Goal: Contribute content: Contribute content

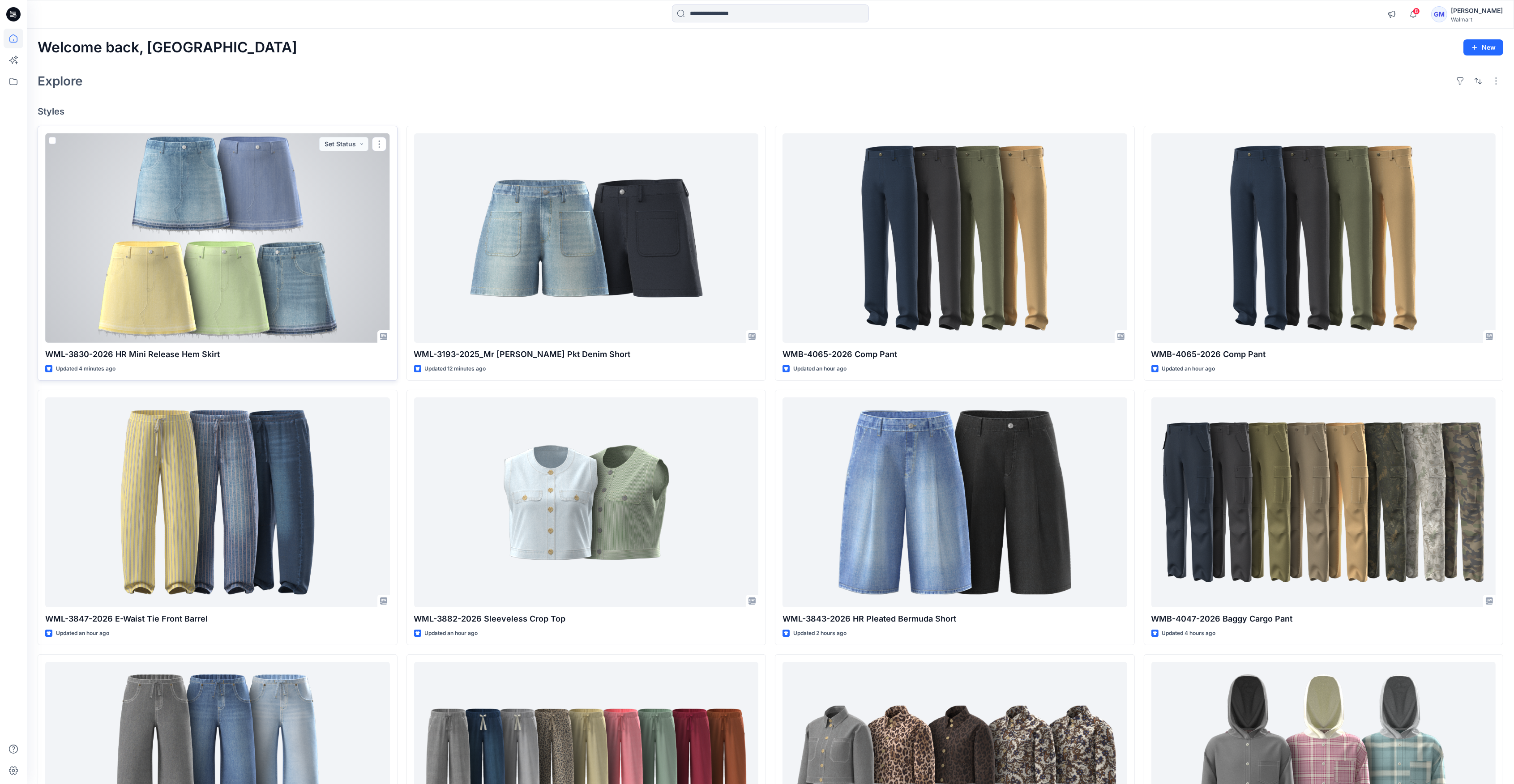
click at [334, 220] on div at bounding box center [217, 238] width 345 height 209
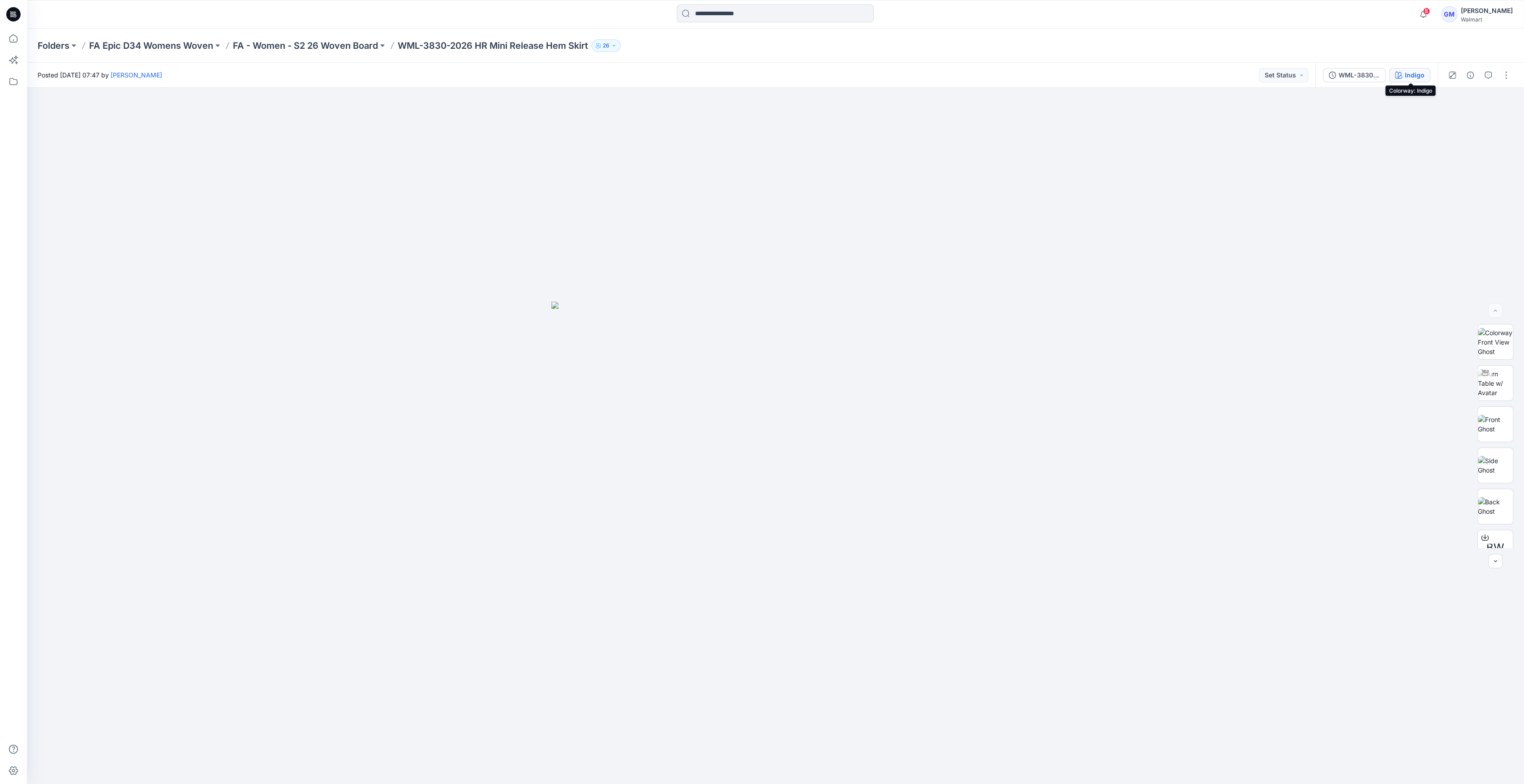
click at [1410, 73] on div "Indigo" at bounding box center [1415, 75] width 20 height 10
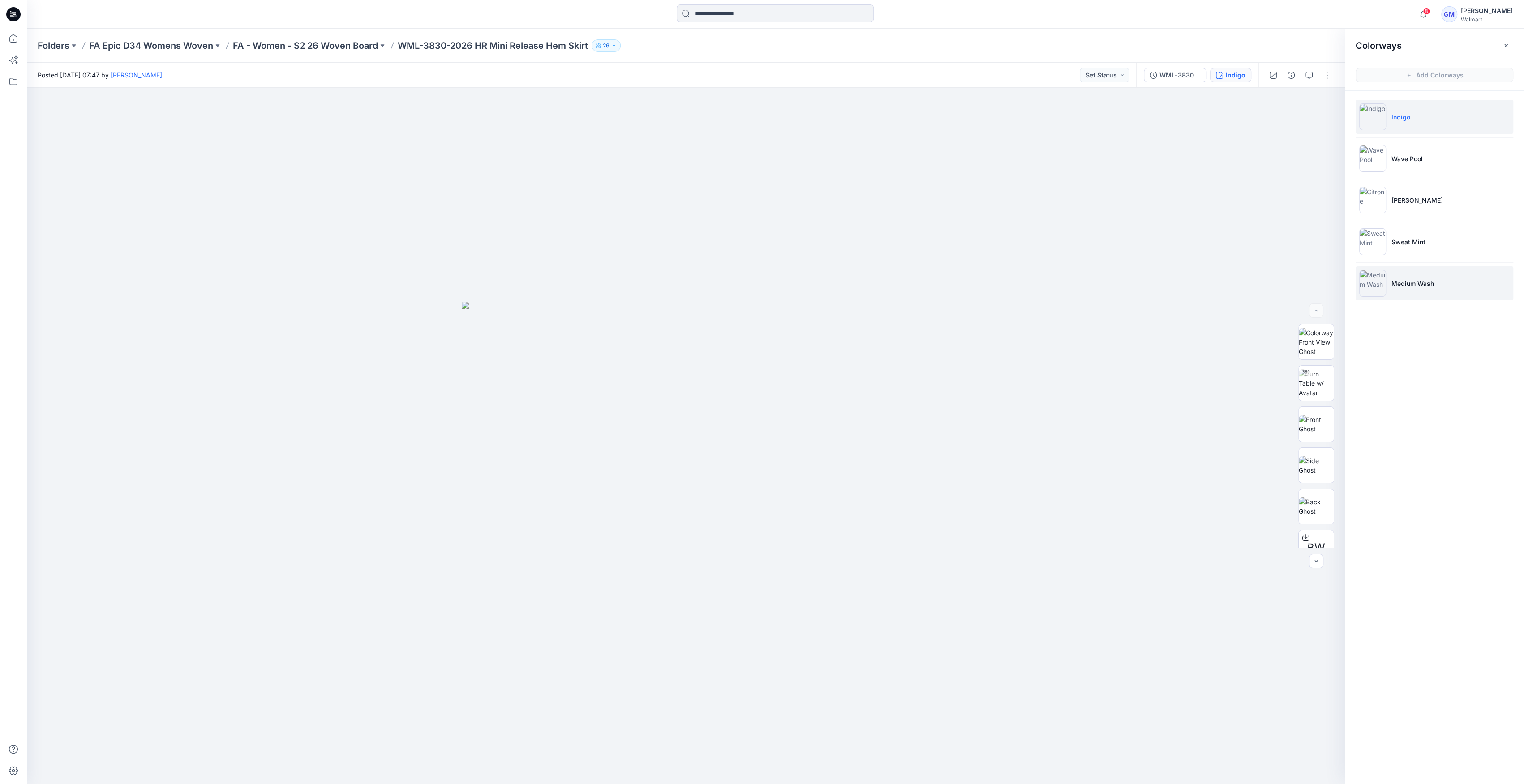
click at [1424, 291] on li "Medium Wash" at bounding box center [1434, 283] width 157 height 34
click at [1386, 290] on li "Medium Wash" at bounding box center [1434, 283] width 157 height 34
click at [1313, 452] on img at bounding box center [1316, 456] width 35 height 19
click at [1372, 115] on img at bounding box center [1372, 116] width 27 height 27
click at [1365, 122] on img at bounding box center [1372, 116] width 27 height 27
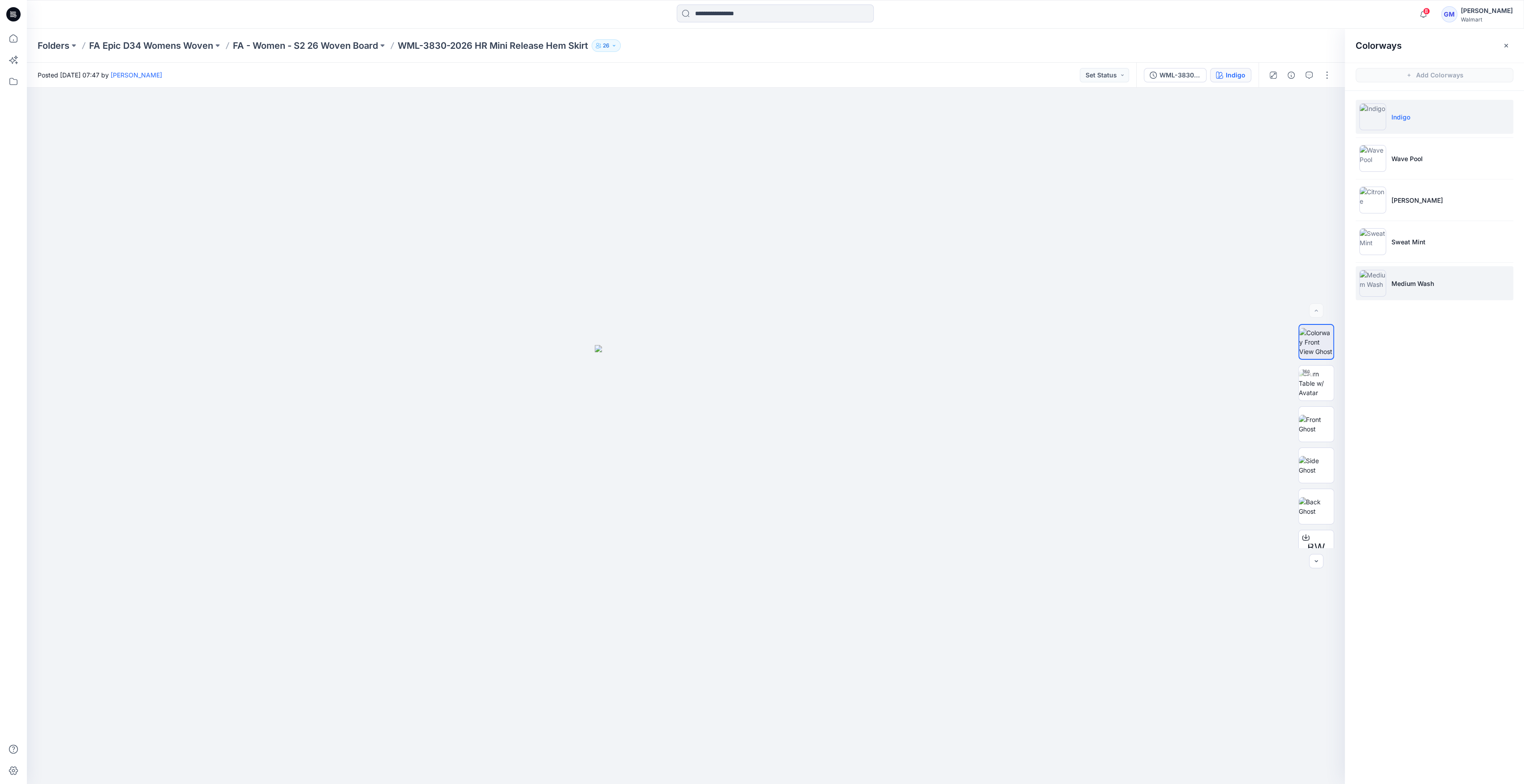
click at [1377, 294] on img at bounding box center [1372, 283] width 27 height 27
click at [1315, 449] on img at bounding box center [1316, 456] width 35 height 19
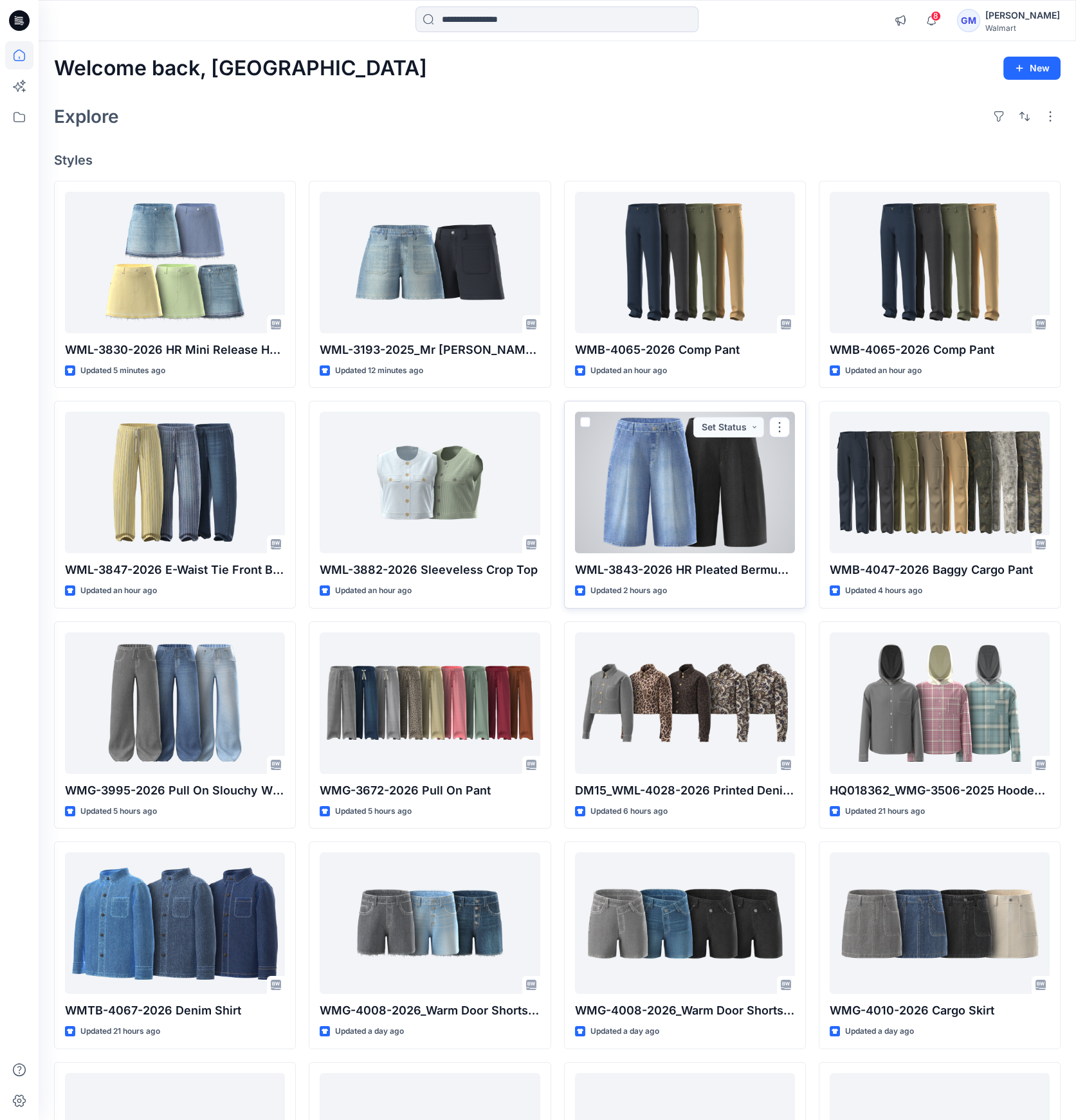
click at [697, 487] on div at bounding box center [685, 482] width 220 height 142
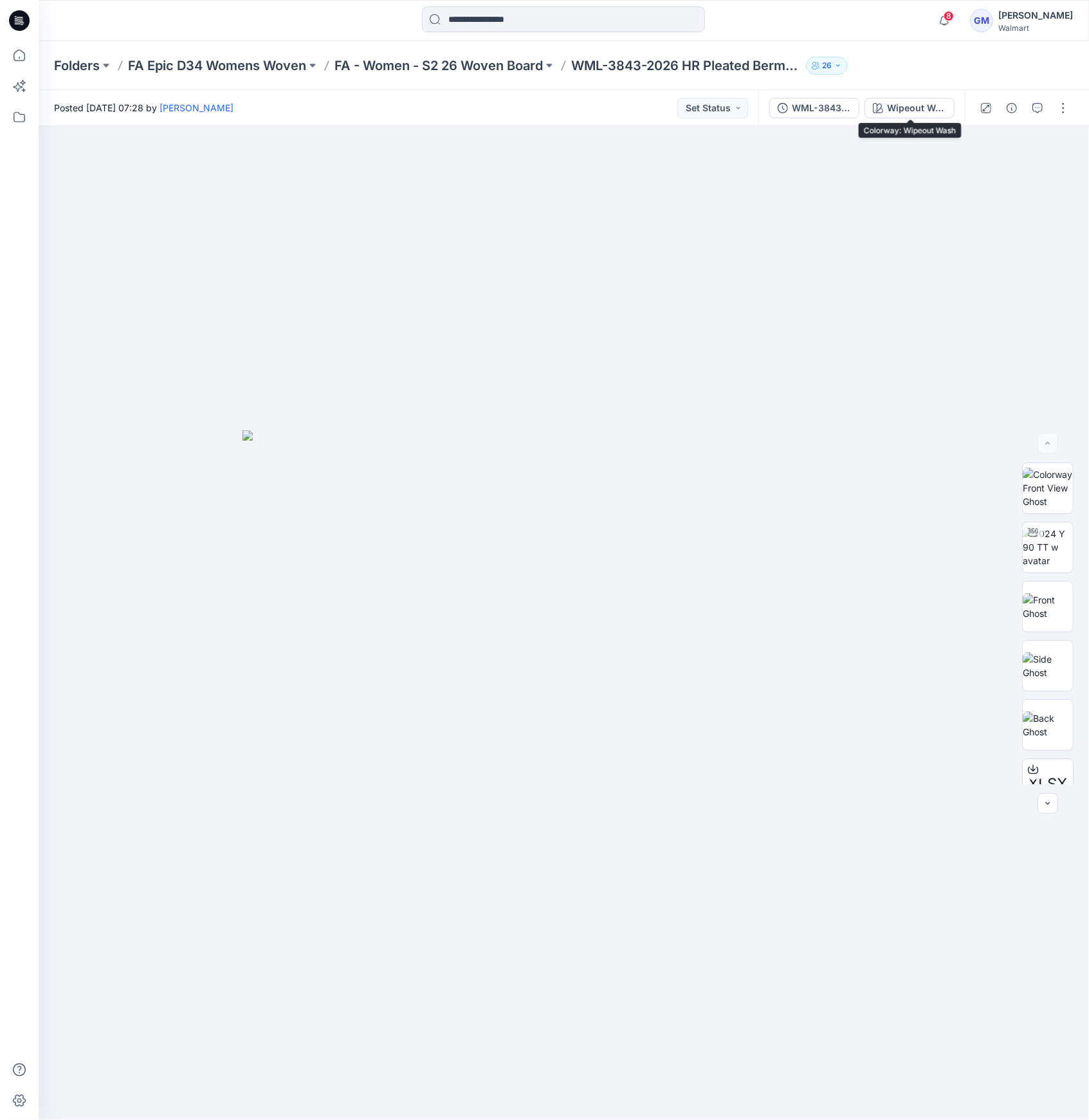
click at [941, 110] on div "Wipeout Wash" at bounding box center [917, 108] width 59 height 14
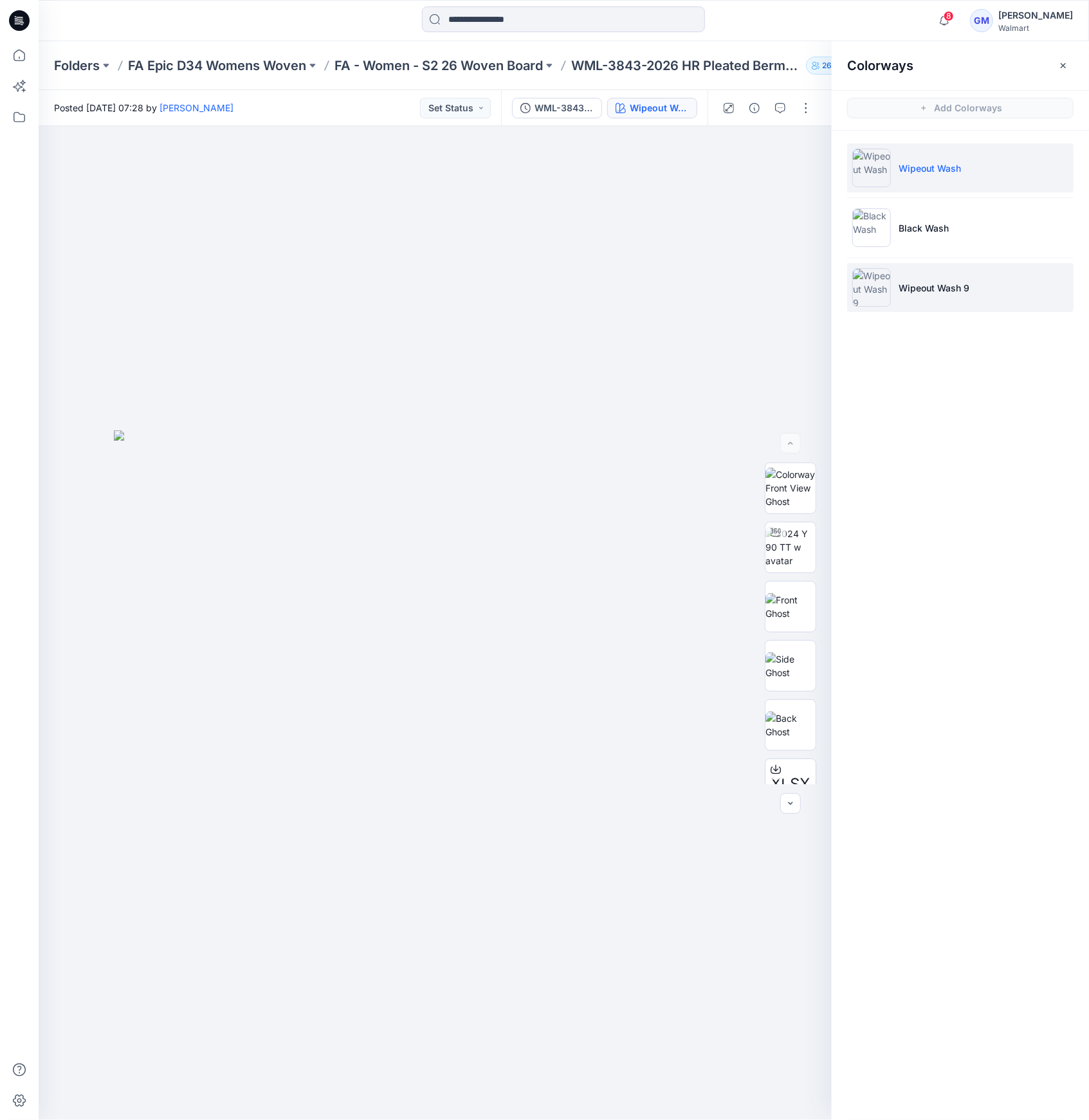
click at [934, 282] on p "Wipeout Wash 9" at bounding box center [933, 288] width 71 height 14
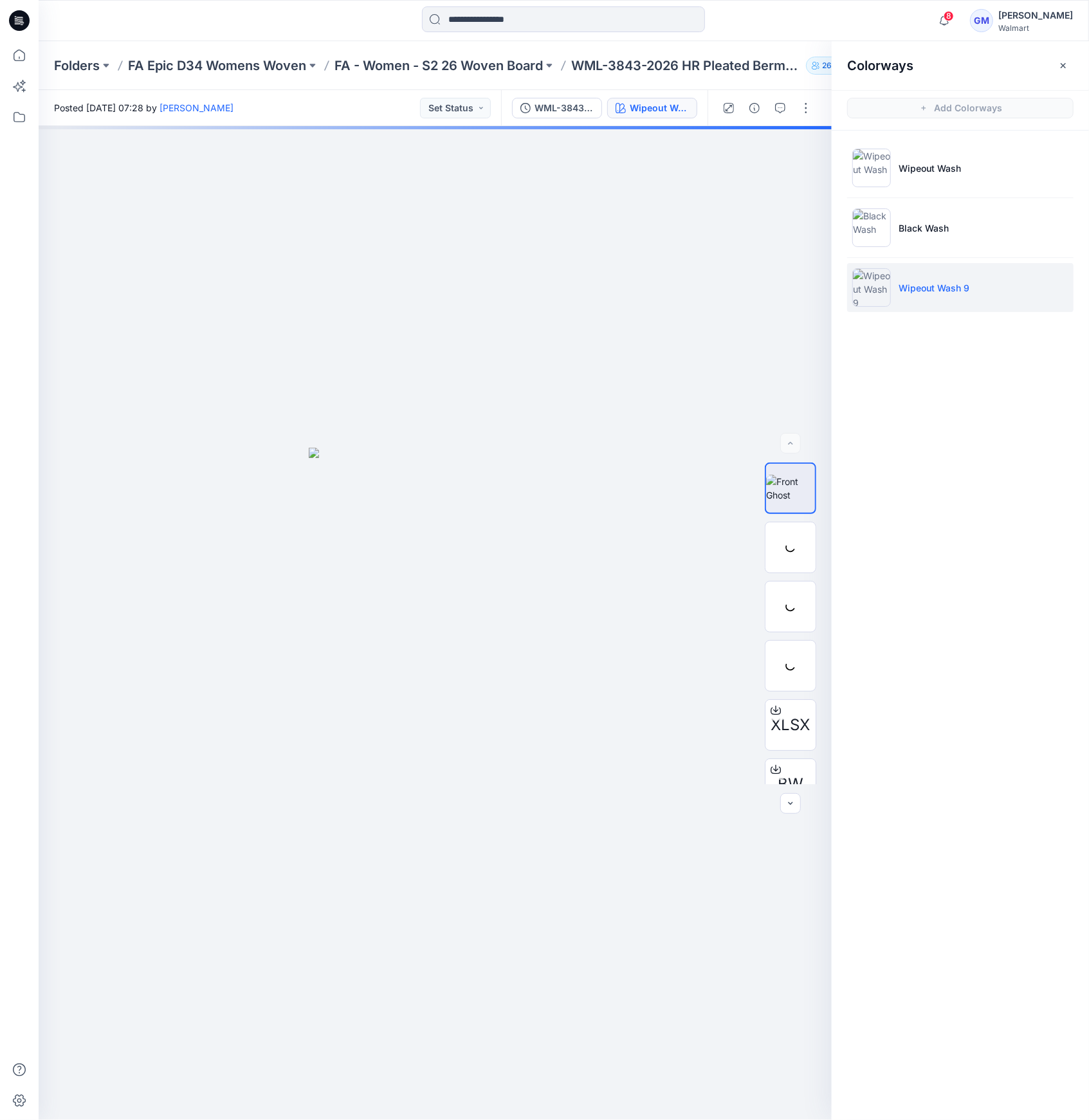
drag, startPoint x: 860, startPoint y: 288, endPoint x: 866, endPoint y: 285, distance: 6.7
click at [860, 288] on img at bounding box center [871, 287] width 38 height 38
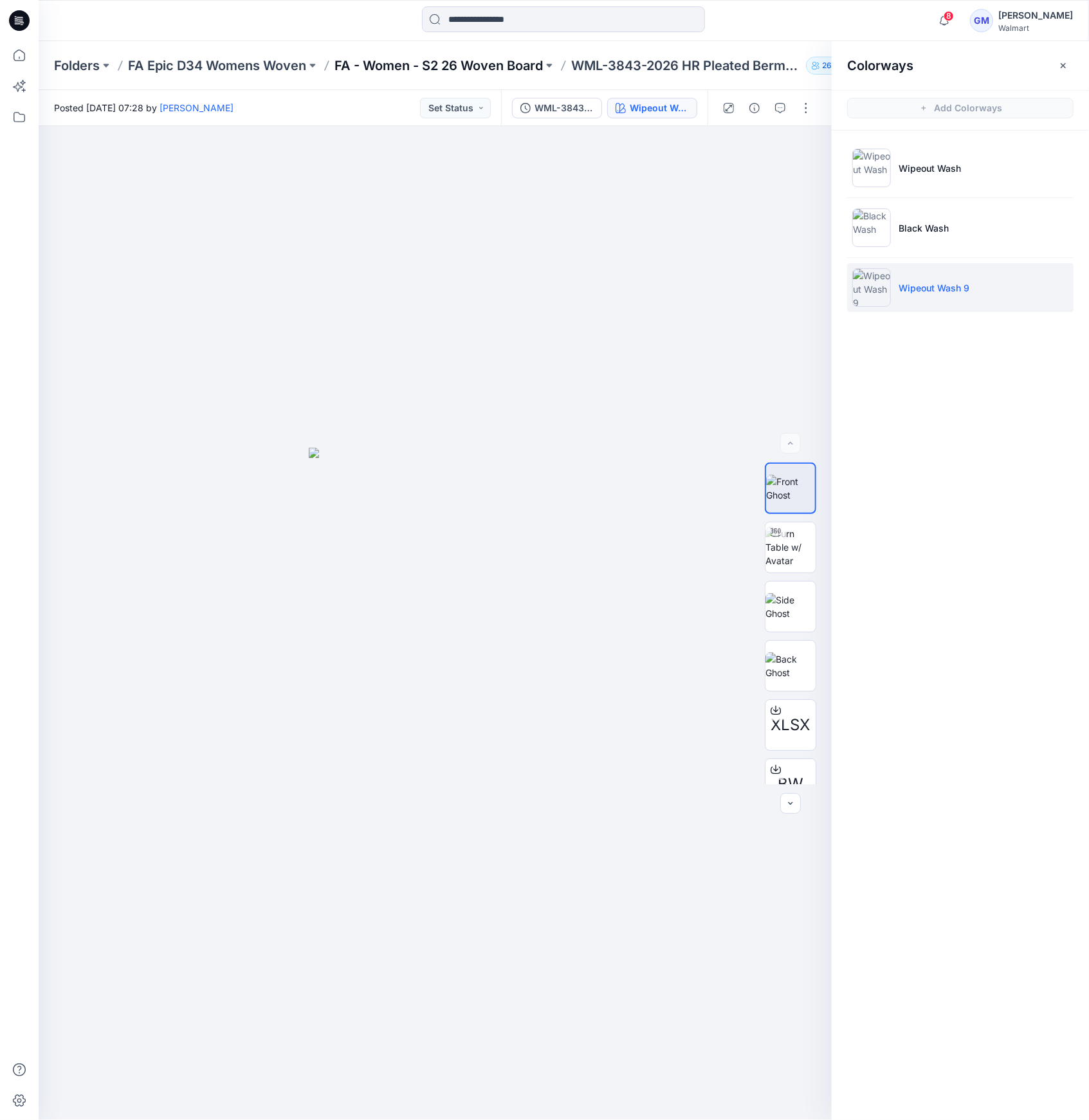
click at [485, 59] on p "FA - Women - S2 26 Woven Board" at bounding box center [438, 65] width 208 height 18
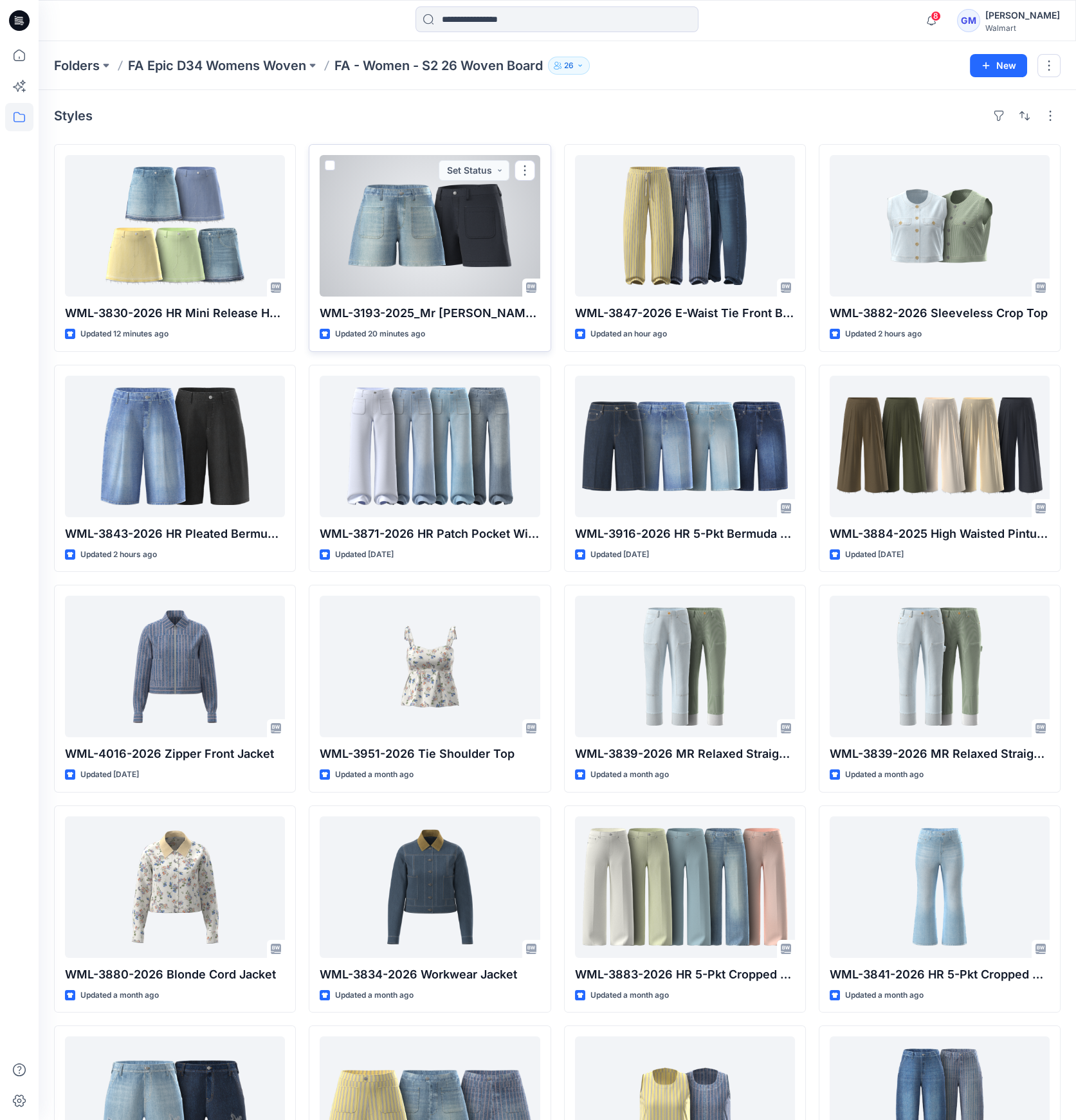
click at [478, 251] on div at bounding box center [429, 225] width 220 height 142
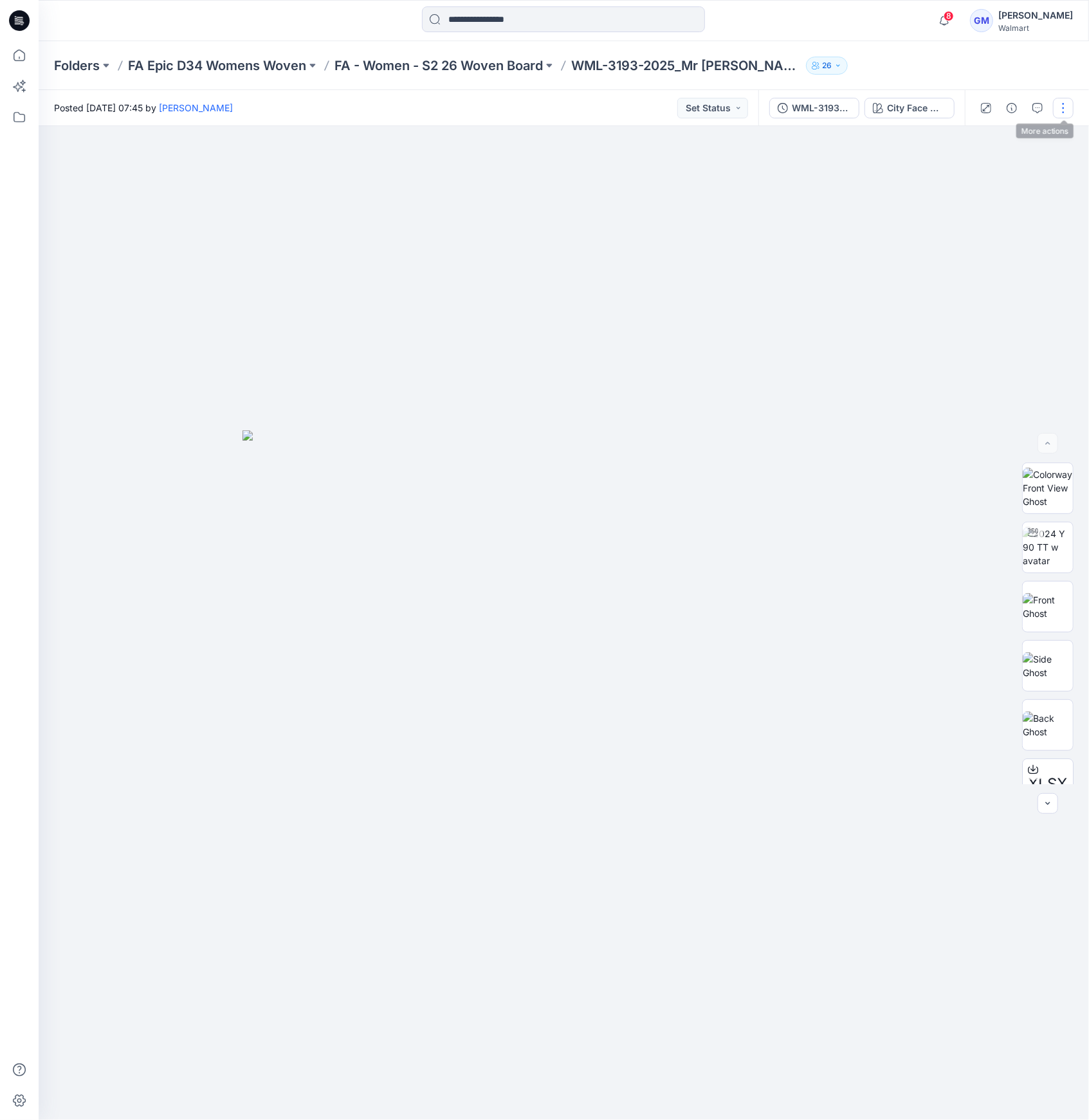
click at [1057, 110] on button "button" at bounding box center [1063, 108] width 20 height 20
click at [973, 179] on p "Edit" at bounding box center [980, 174] width 16 height 14
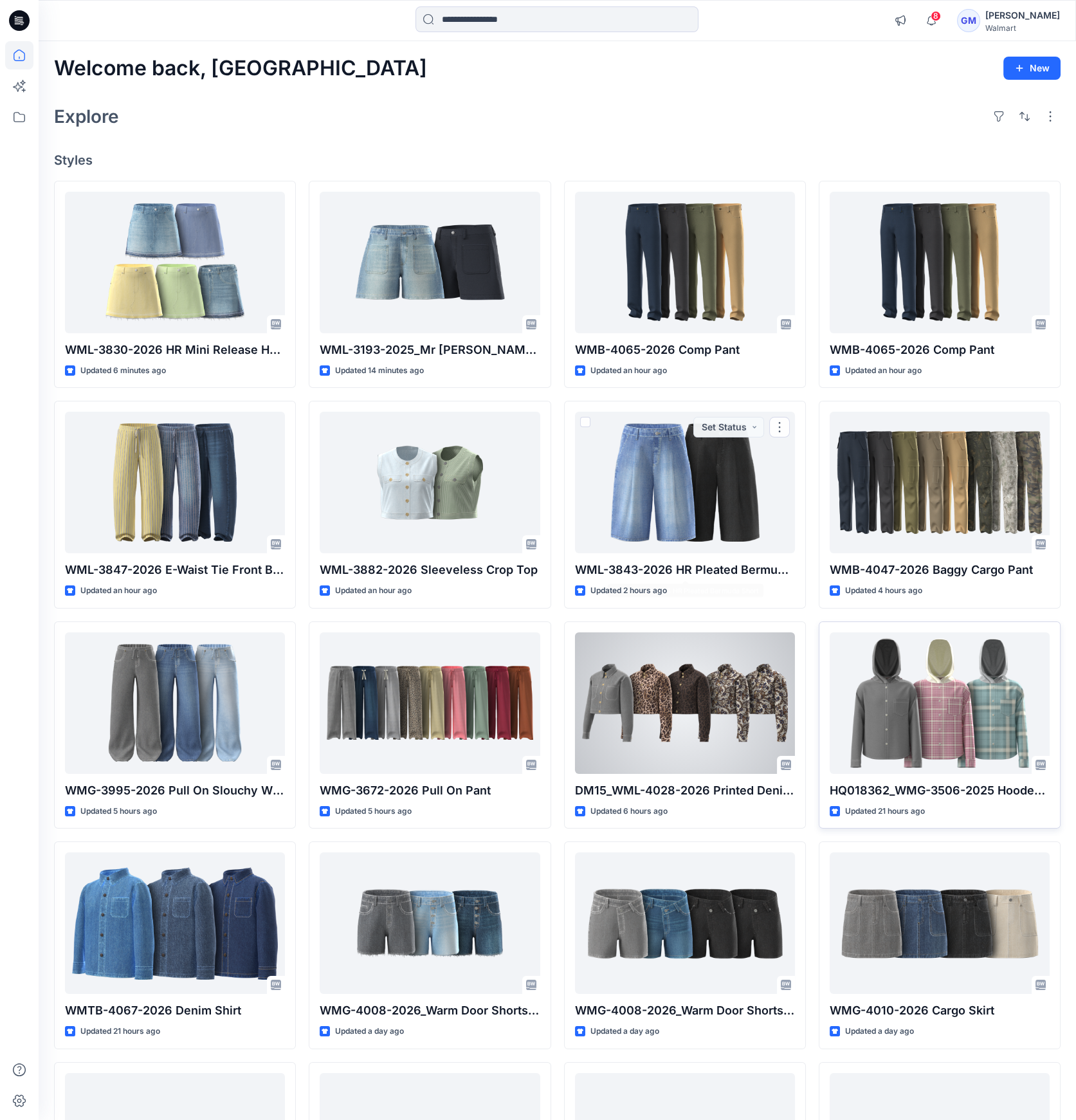
scroll to position [86, 0]
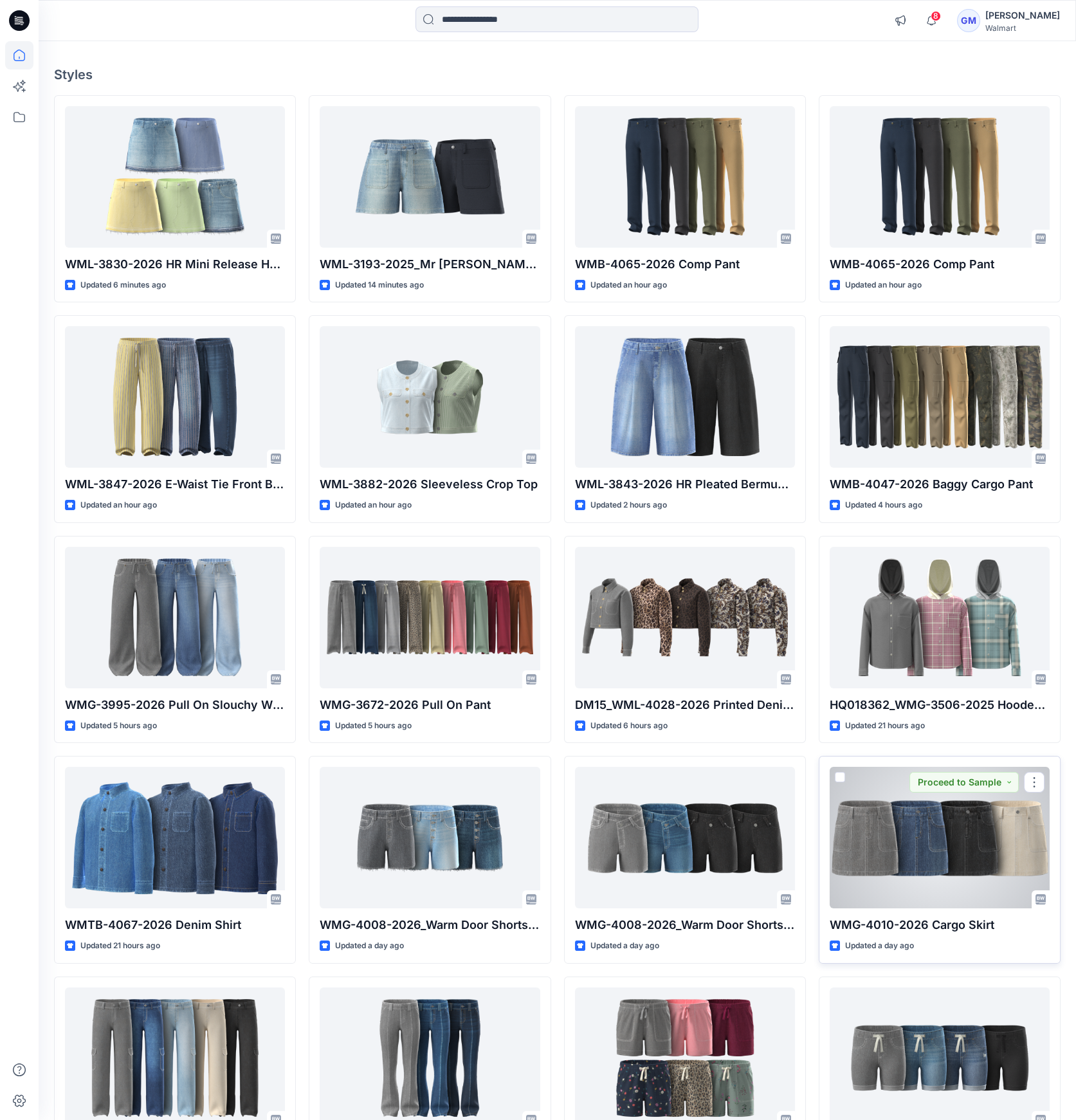
click at [955, 812] on div at bounding box center [940, 837] width 220 height 142
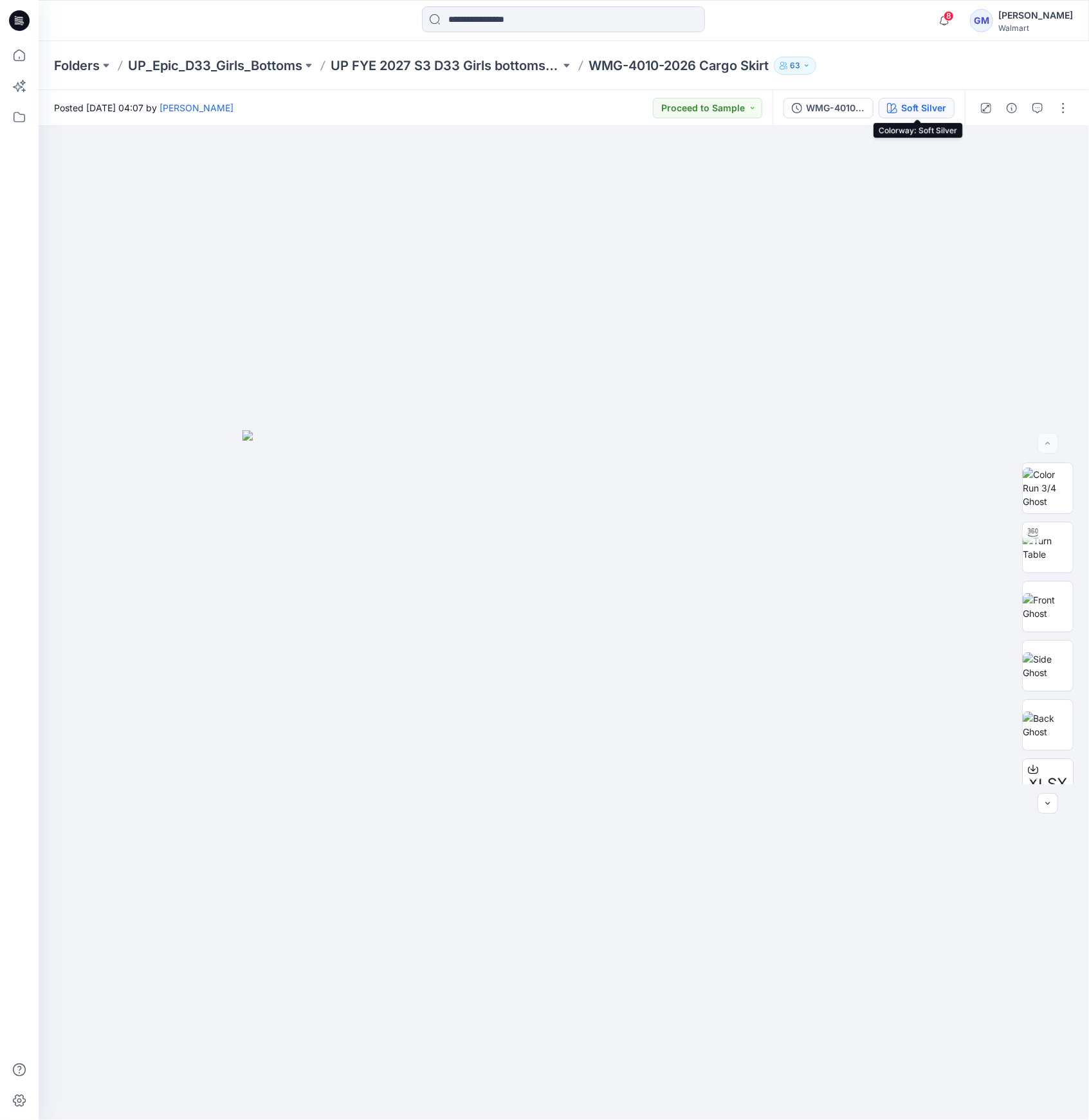
click at [910, 98] on button "Soft Silver" at bounding box center [916, 108] width 76 height 20
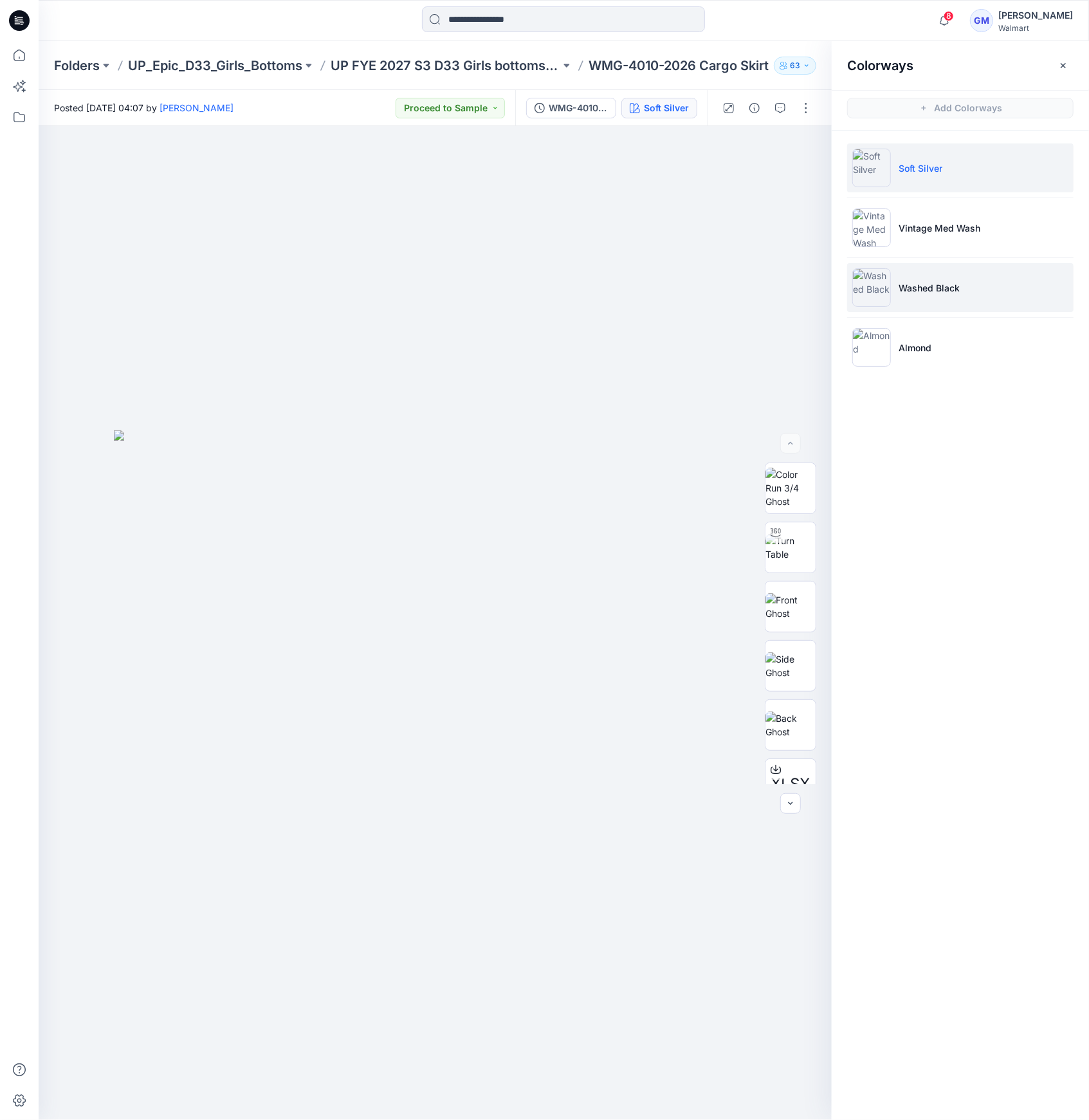
drag, startPoint x: 897, startPoint y: 287, endPoint x: 880, endPoint y: 291, distance: 17.5
click at [890, 291] on li "Washed Black" at bounding box center [960, 288] width 226 height 49
click at [877, 291] on img at bounding box center [871, 287] width 38 height 38
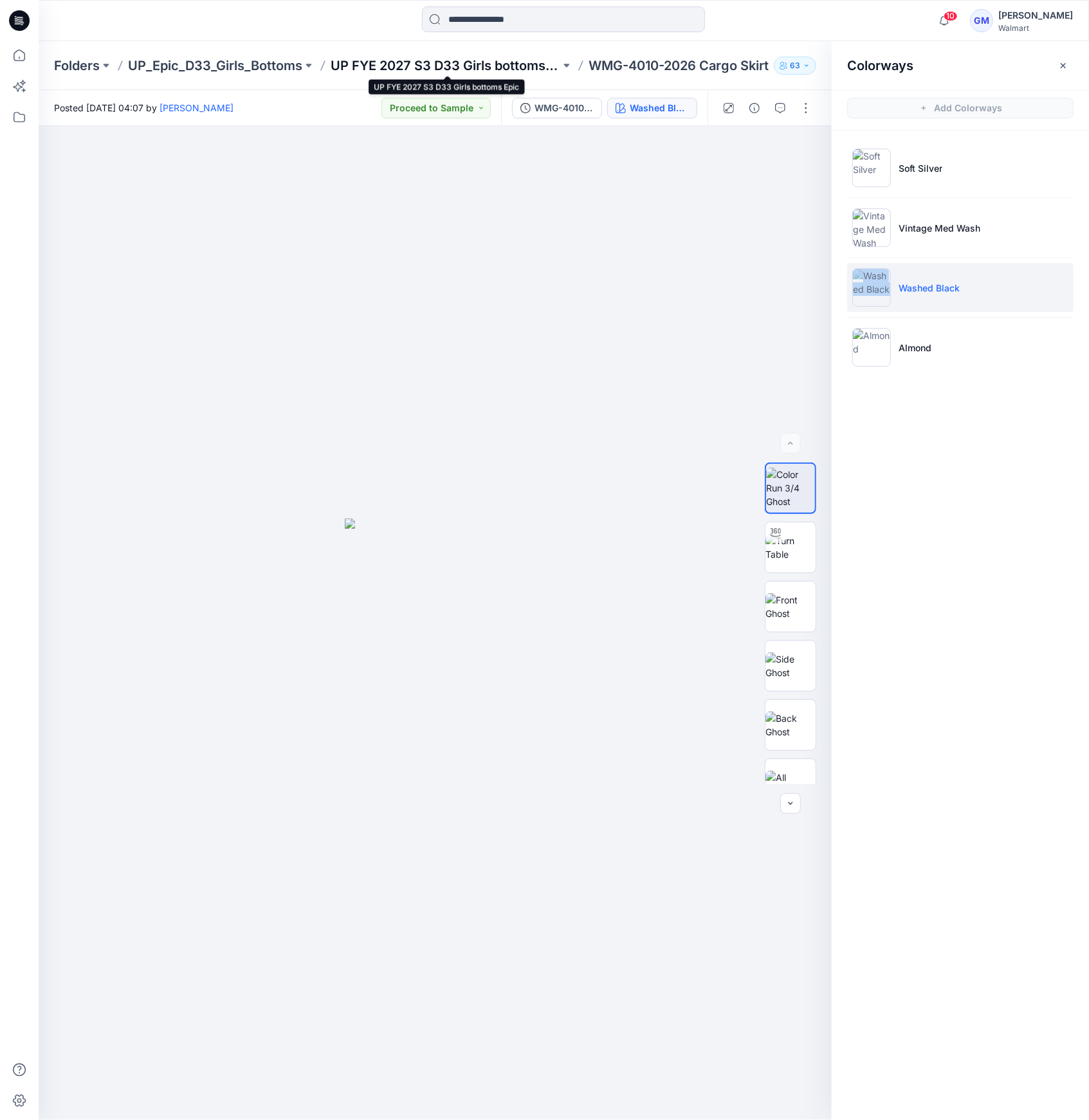
click at [439, 63] on p "UP FYE 2027 S3 D33 Girls bottoms Epic" at bounding box center [445, 65] width 229 height 18
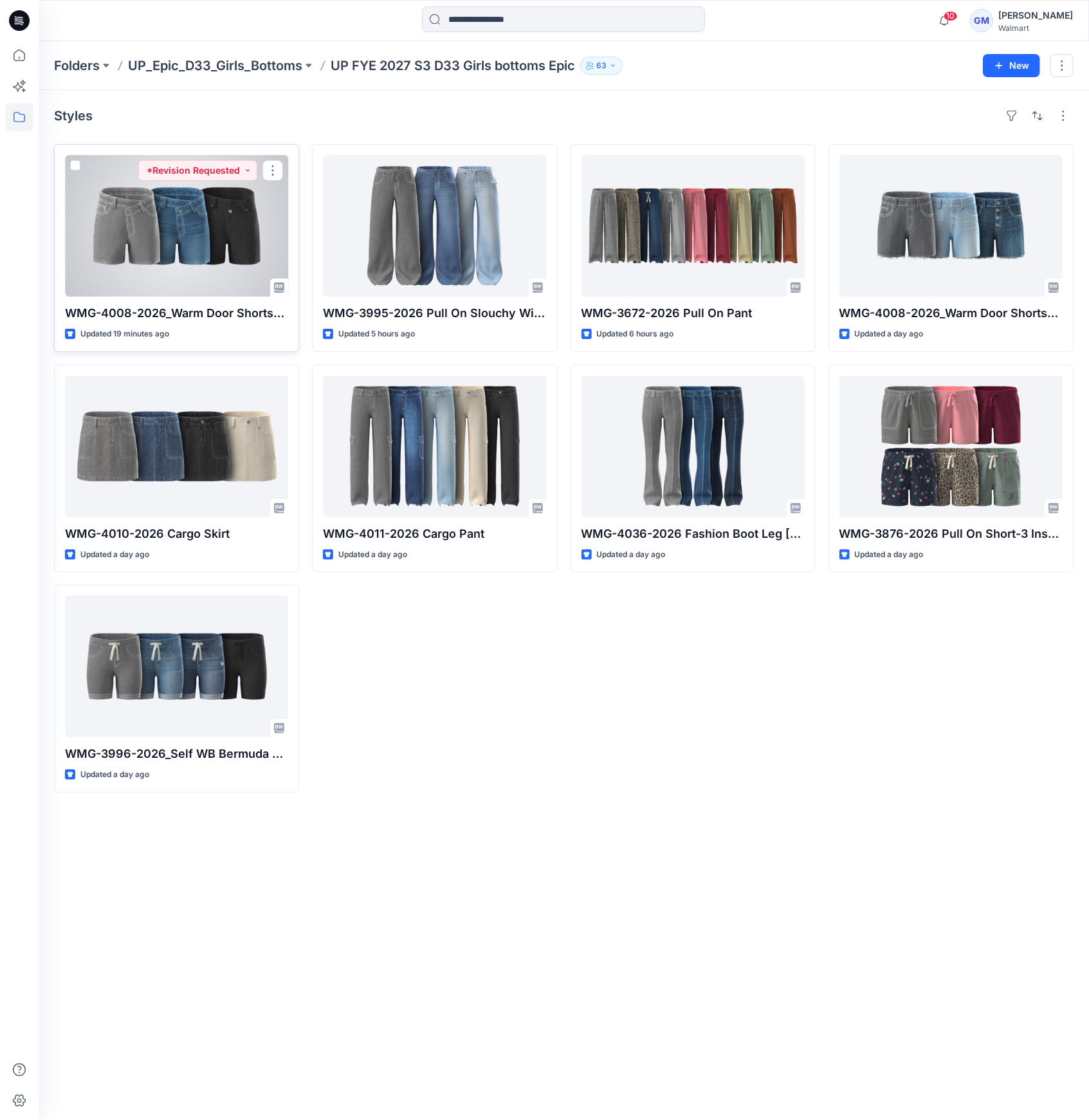
click at [252, 236] on div at bounding box center [176, 225] width 223 height 142
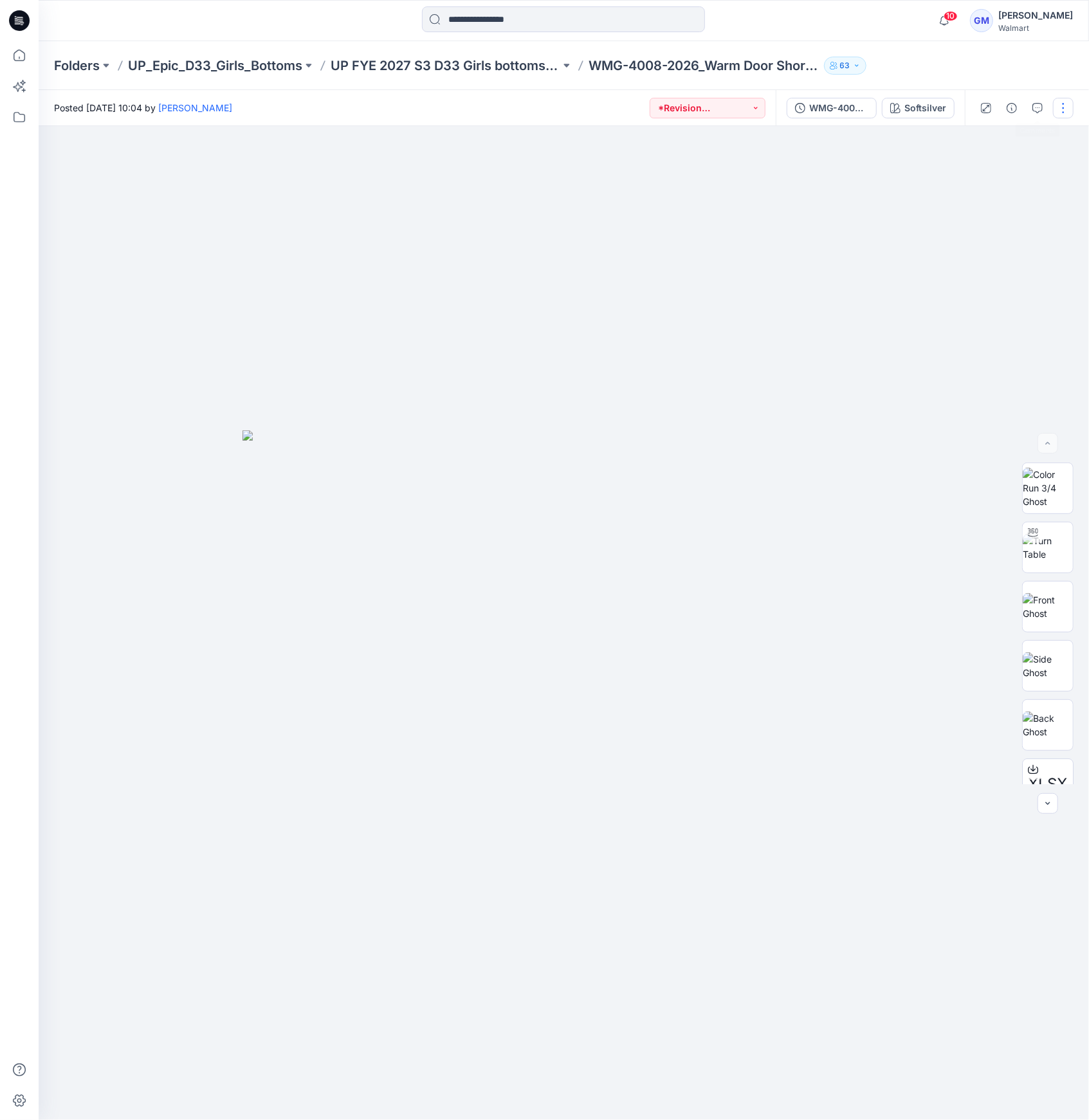
click at [1055, 110] on button "button" at bounding box center [1063, 108] width 20 height 20
click at [993, 171] on button "Edit" at bounding box center [1008, 174] width 118 height 24
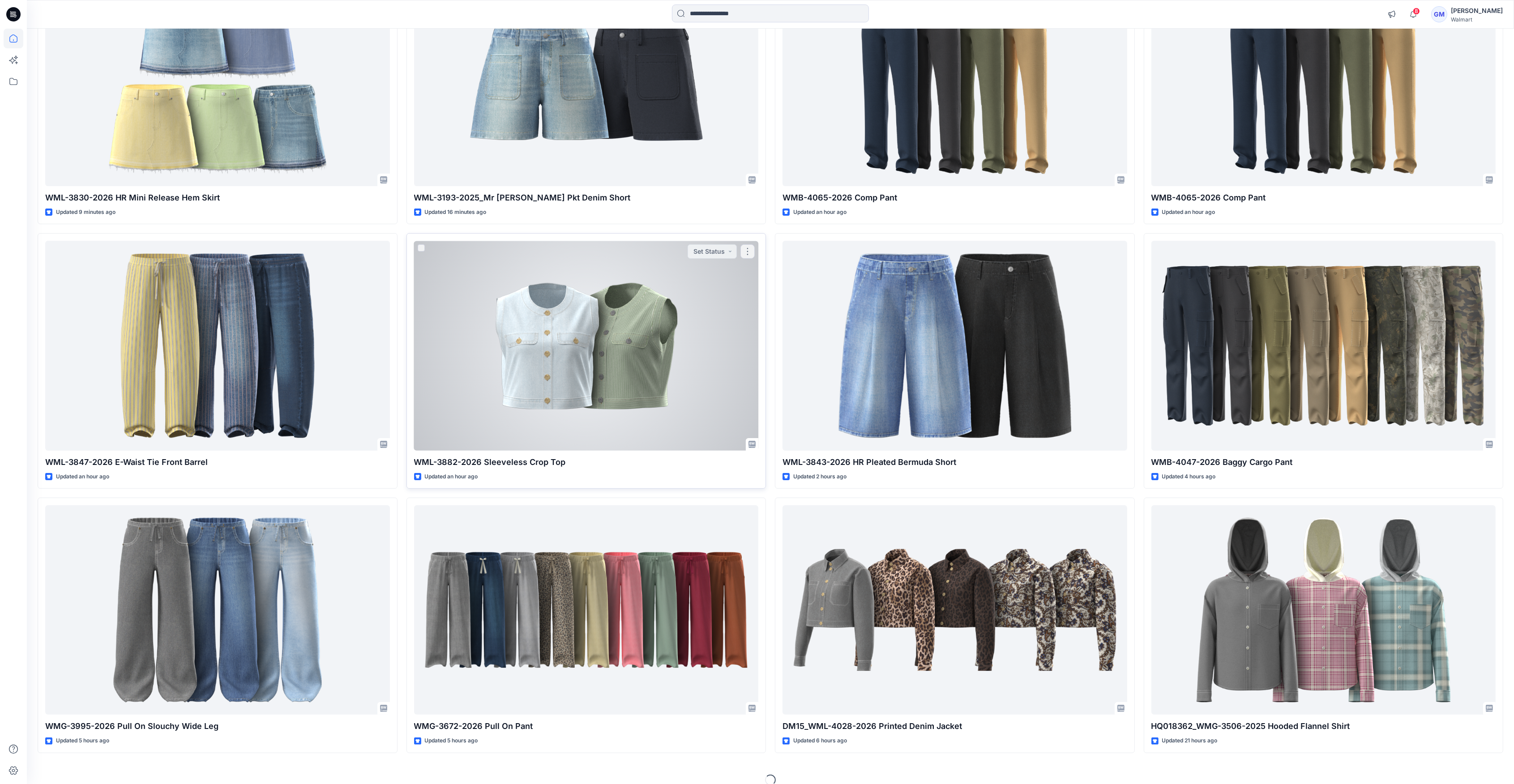
scroll to position [169, 0]
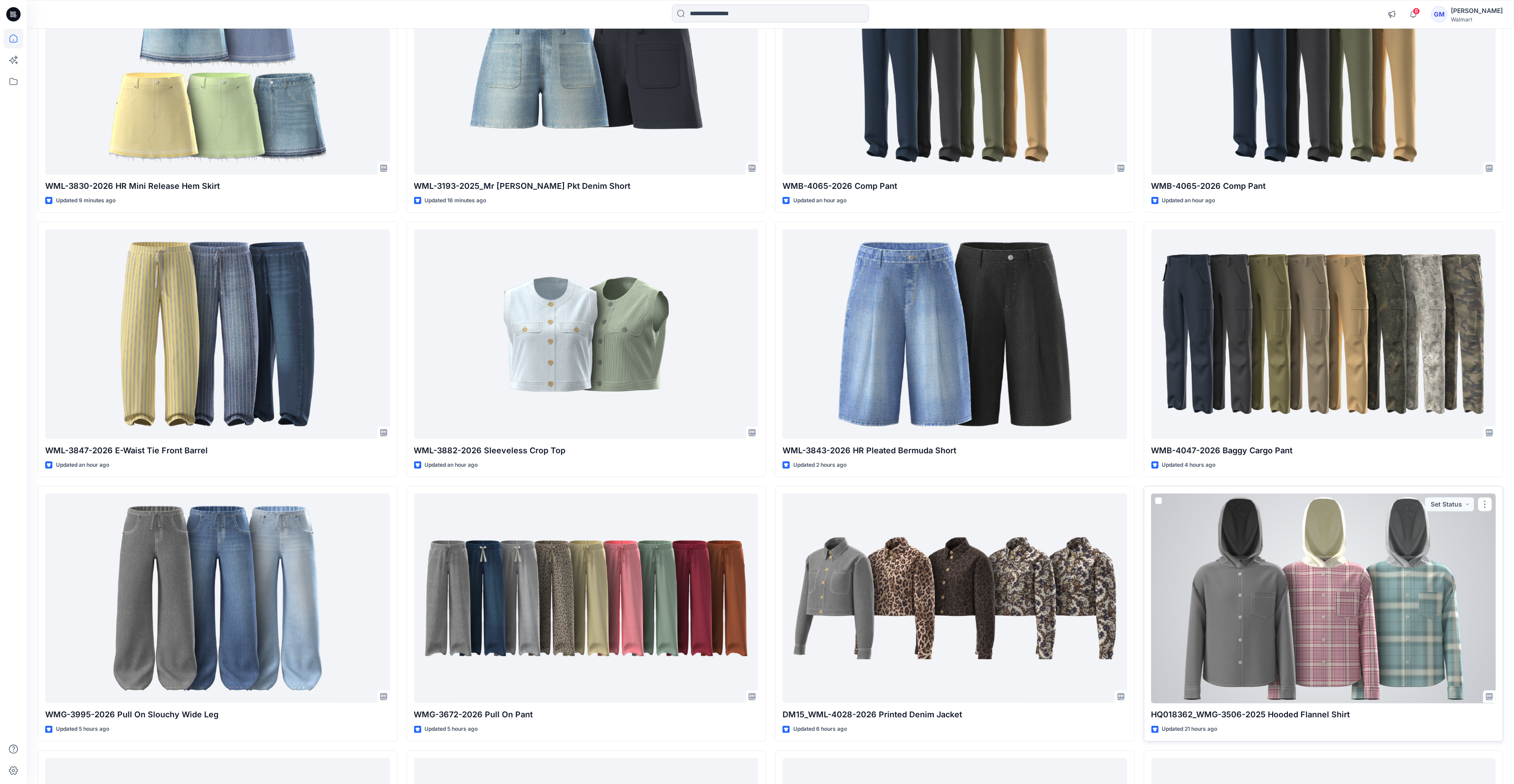
click at [1256, 637] on div at bounding box center [1324, 598] width 345 height 209
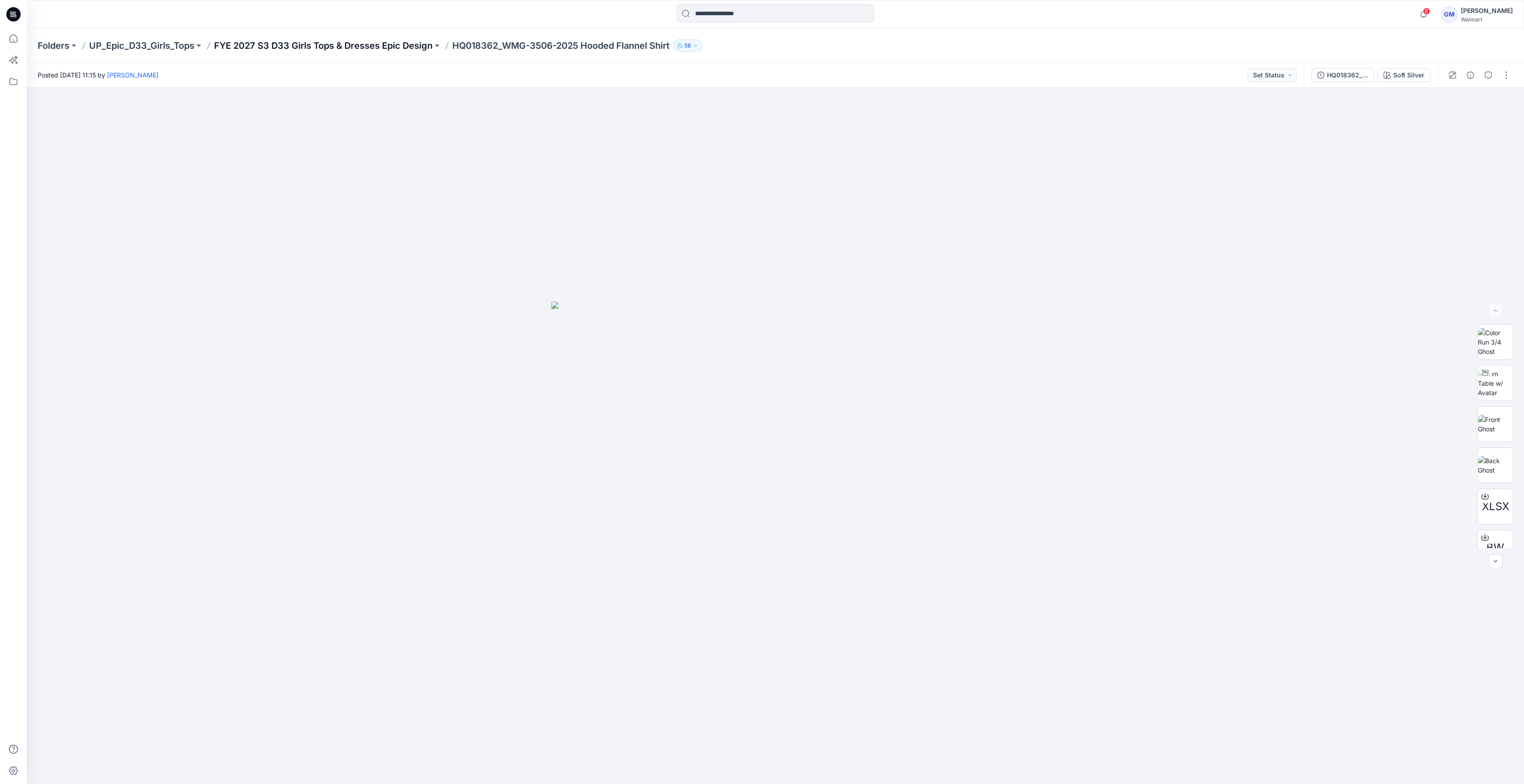
click at [327, 40] on p "FYE 2027 S3 D33 Girls Tops & Dresses Epic Design" at bounding box center [323, 46] width 218 height 12
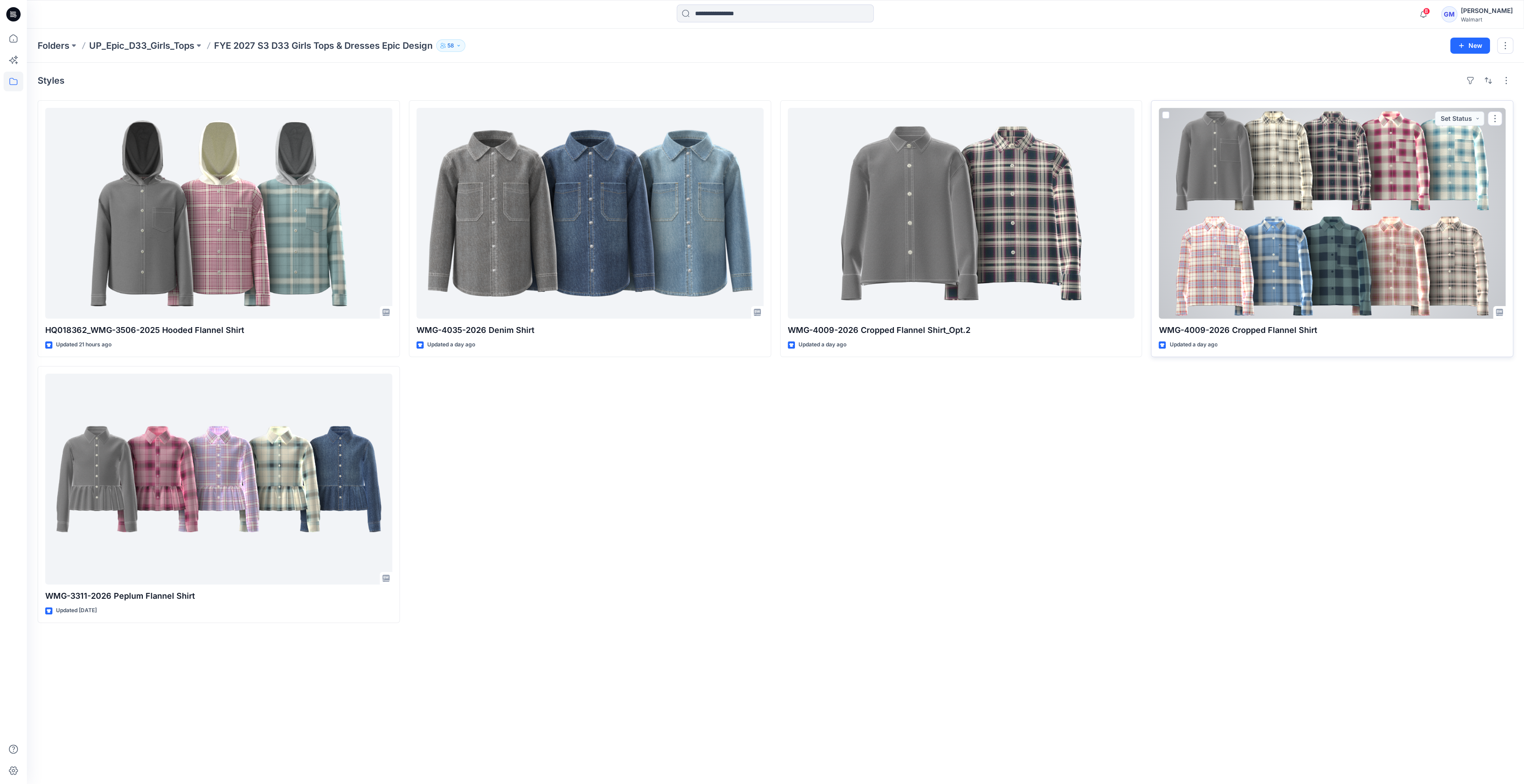
click at [1308, 218] on div at bounding box center [1332, 213] width 347 height 211
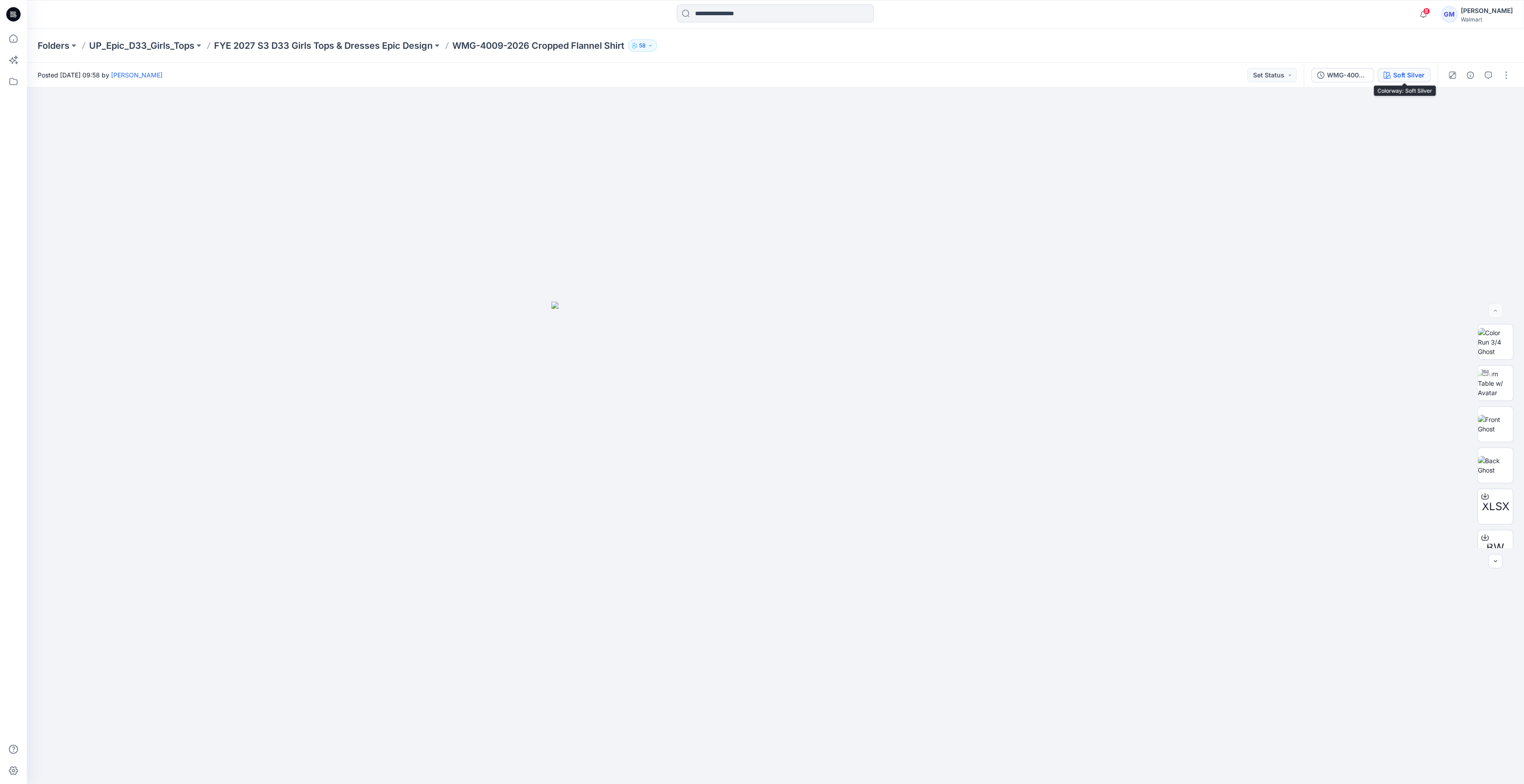
click at [1402, 82] on button "Soft Silver" at bounding box center [1403, 75] width 53 height 14
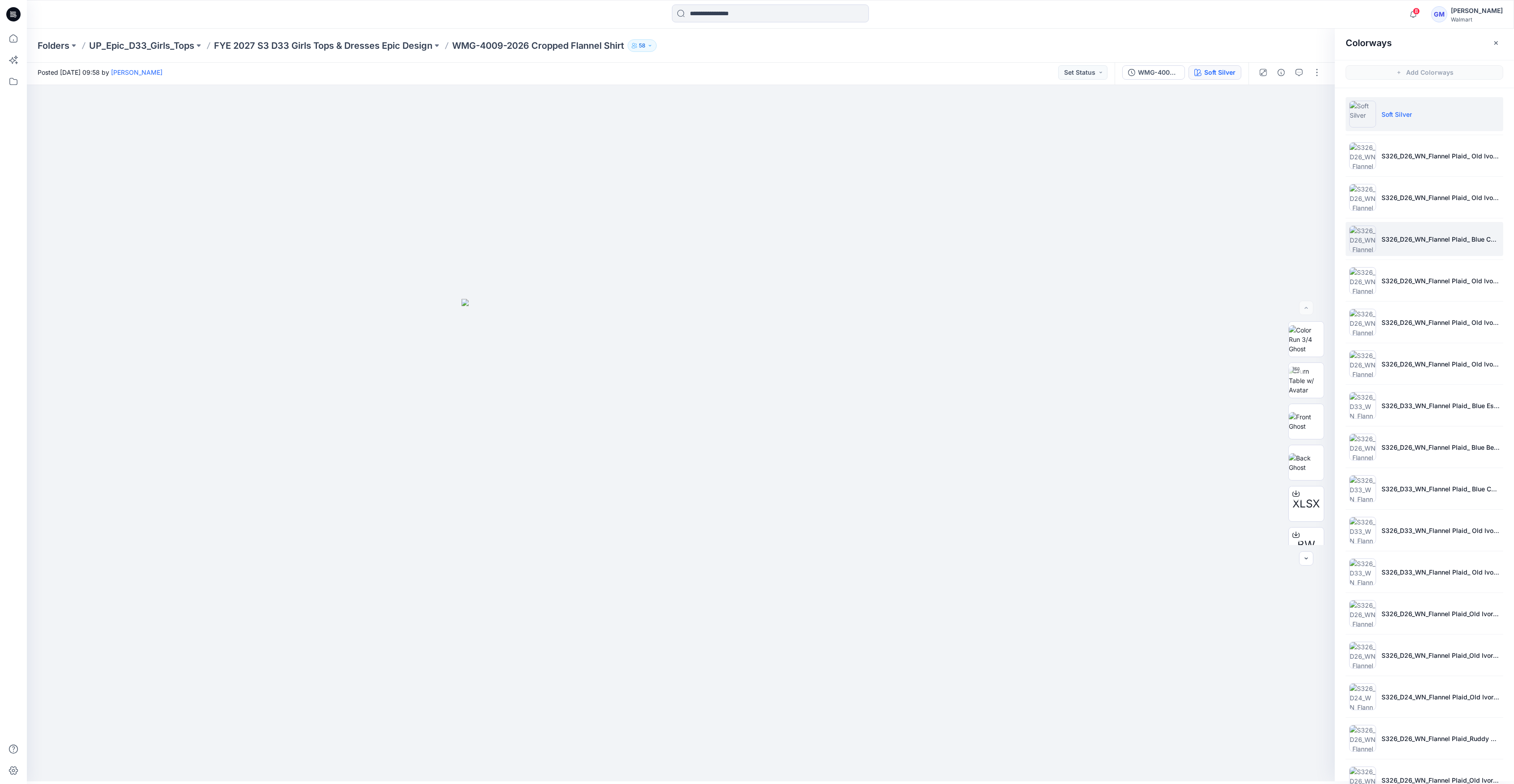
click at [1364, 250] on img at bounding box center [1363, 239] width 27 height 27
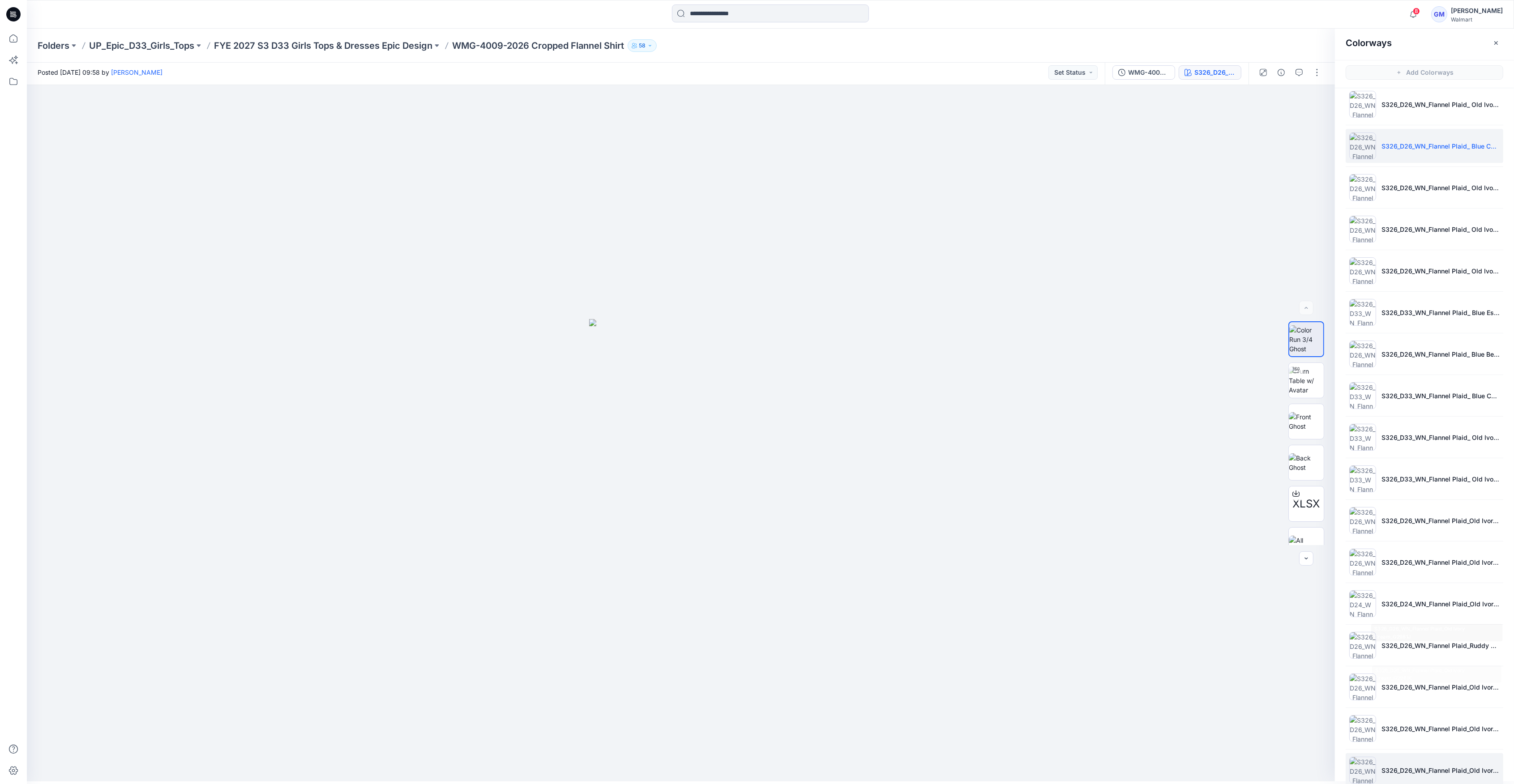
scroll to position [153, 0]
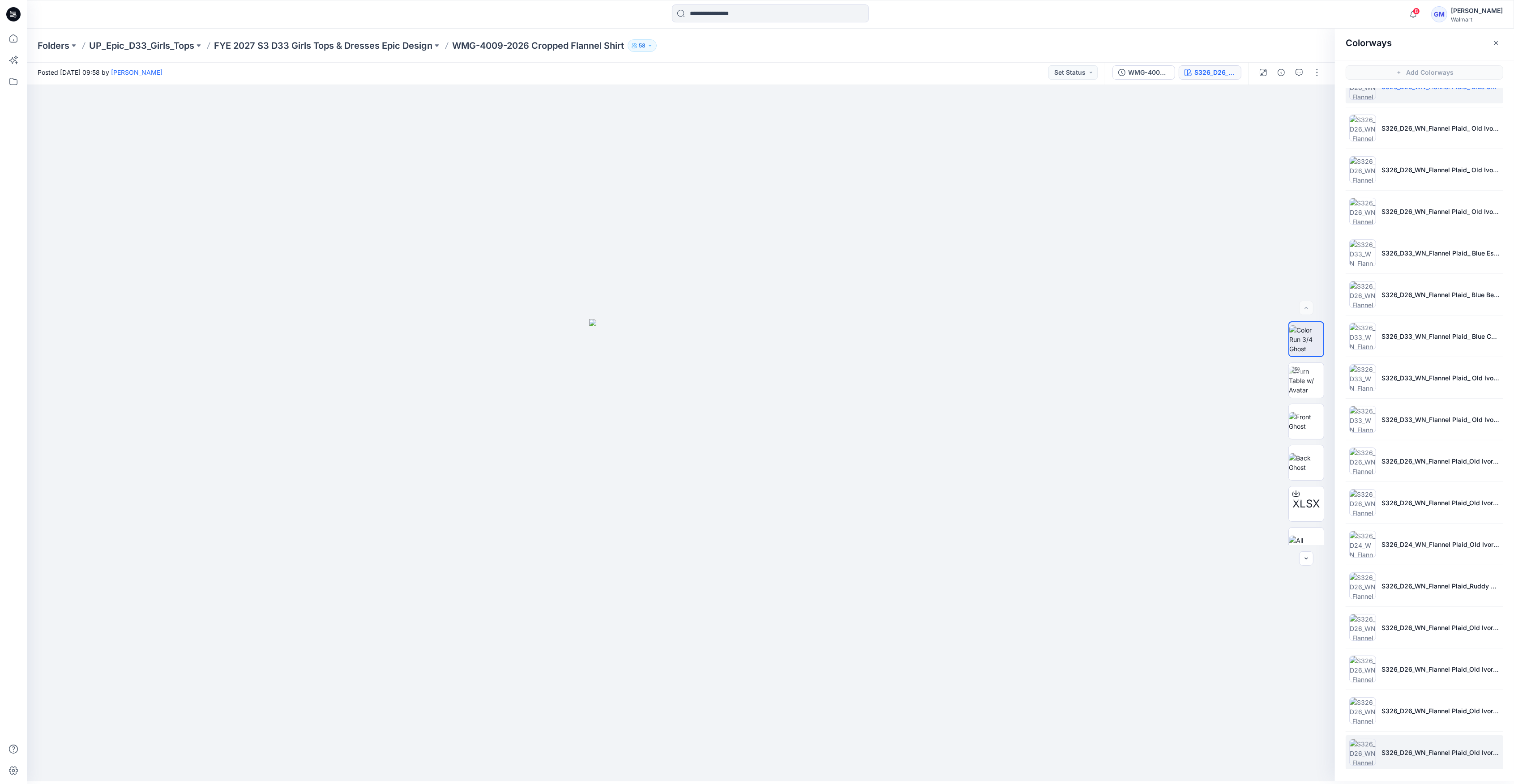
click at [1401, 746] on li "S326_D26_WN_Flannel Plaid_Old Ivory Cream_G2979J" at bounding box center [1424, 753] width 157 height 34
click at [1409, 707] on p "S326_D26_WN_Flannel Plaid_Old Ivory Cream_G2979i" at bounding box center [1441, 711] width 118 height 9
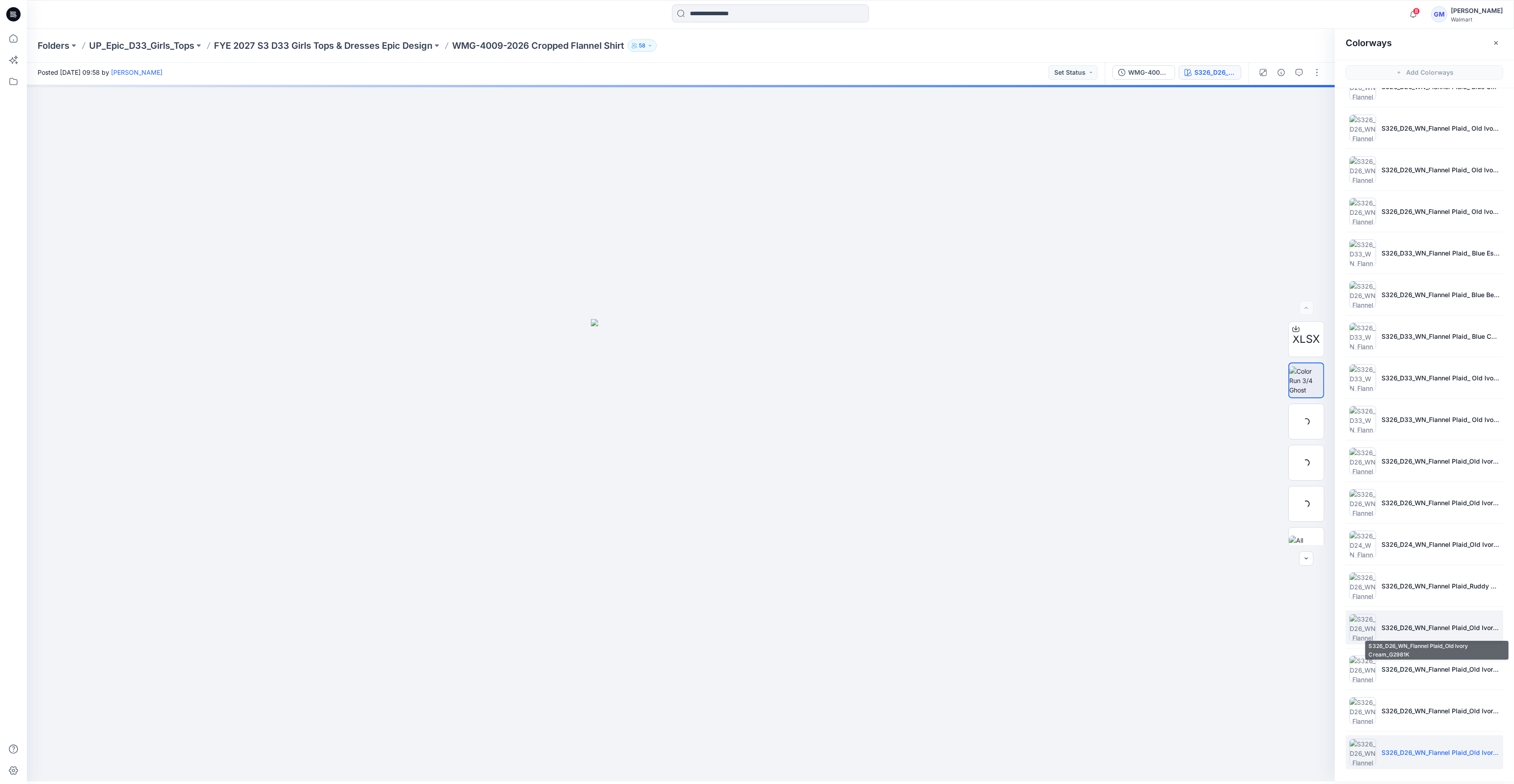
drag, startPoint x: 1405, startPoint y: 672, endPoint x: 1401, endPoint y: 637, distance: 35.2
click at [1405, 671] on p "S326_D26_WN_Flannel Plaid_Old Ivory Cream_G2981K" at bounding box center [1441, 669] width 118 height 9
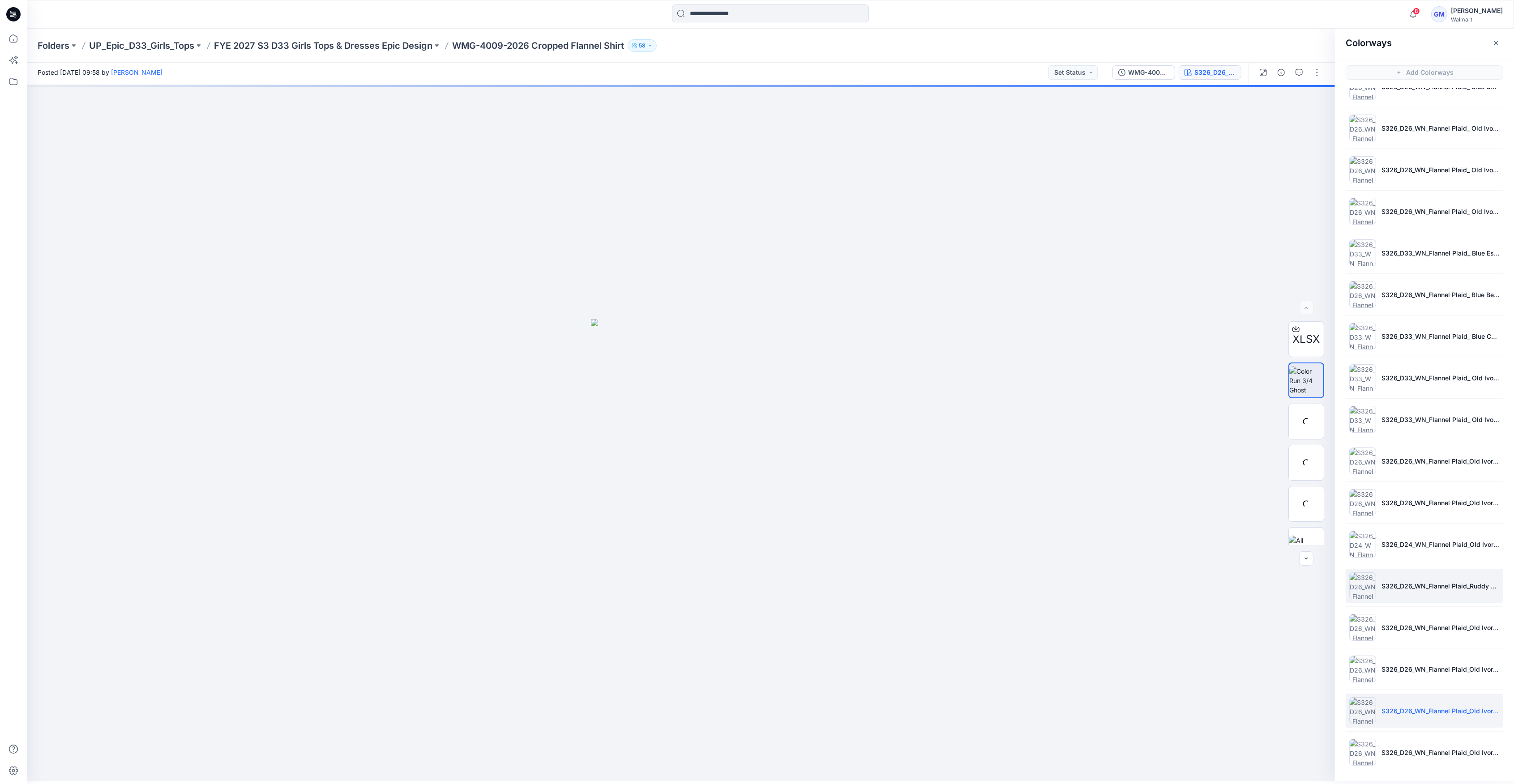
drag, startPoint x: 1401, startPoint y: 631, endPoint x: 1412, endPoint y: 600, distance: 32.9
click at [1401, 629] on li "S326_D26_WN_Flannel Plaid_Old Ivory Cream_G2981J" at bounding box center [1424, 628] width 157 height 34
click at [1416, 583] on p "S326_D26_WN_Flannel Plaid_Ruddy Red_G3037A" at bounding box center [1441, 586] width 118 height 9
drag, startPoint x: 1397, startPoint y: 484, endPoint x: 1394, endPoint y: 408, distance: 76.1
click at [1397, 483] on ul "Soft Silver S326_D26_WN_Flannel Plaid_ Old Ivory Cream_G2979D w/ G2979E Pocket …" at bounding box center [1424, 357] width 179 height 843
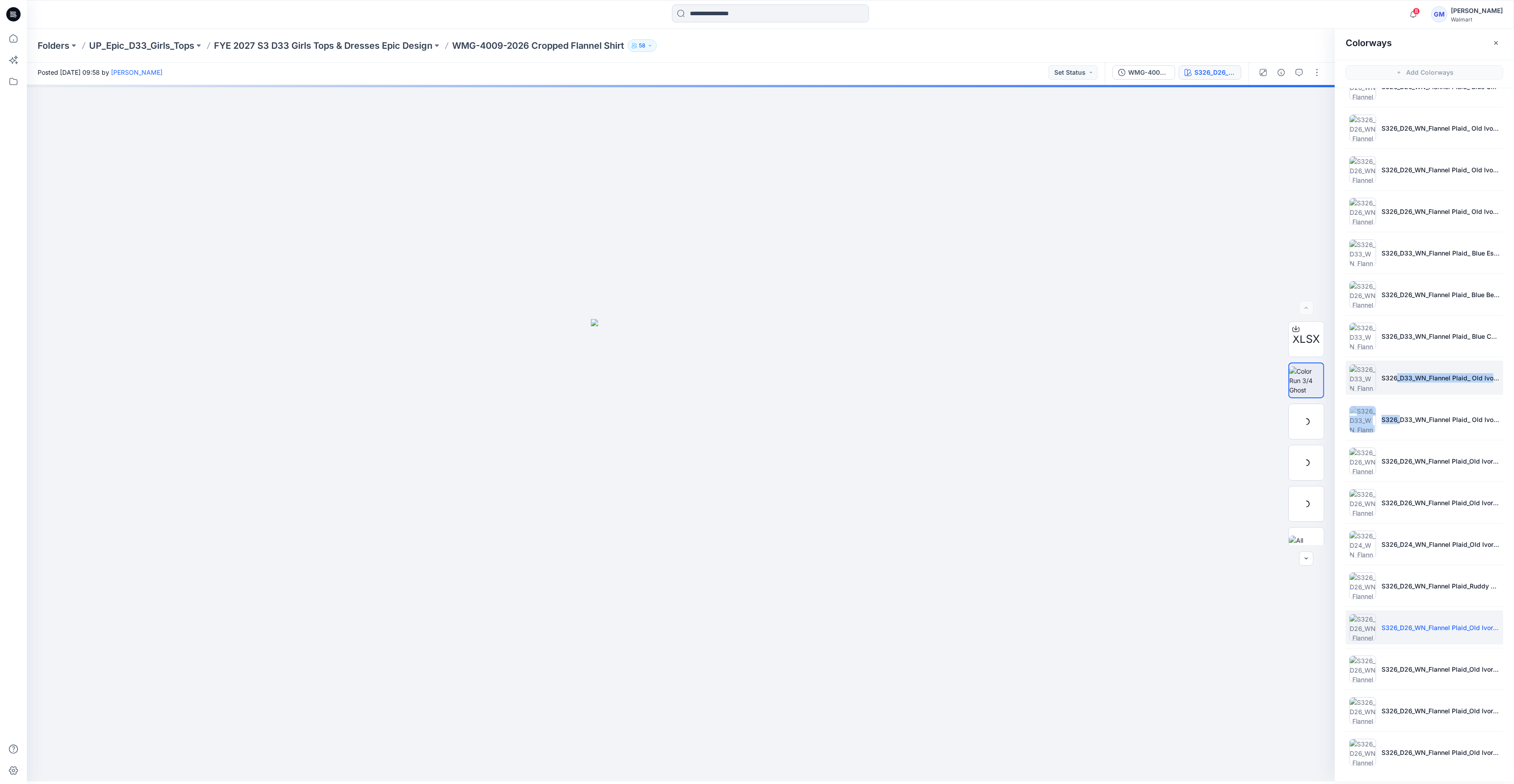
drag, startPoint x: 1390, startPoint y: 397, endPoint x: 1389, endPoint y: 371, distance: 26.0
click at [1390, 390] on ul "Soft Silver S326_D26_WN_Flannel Plaid_ Old Ivory Cream_G2979D w/ G2979E Pocket …" at bounding box center [1424, 357] width 179 height 843
click at [1387, 371] on li "S326_D33_WN_Flannel Plaid_ Old Ivory Cream_G2983A" at bounding box center [1424, 378] width 157 height 34
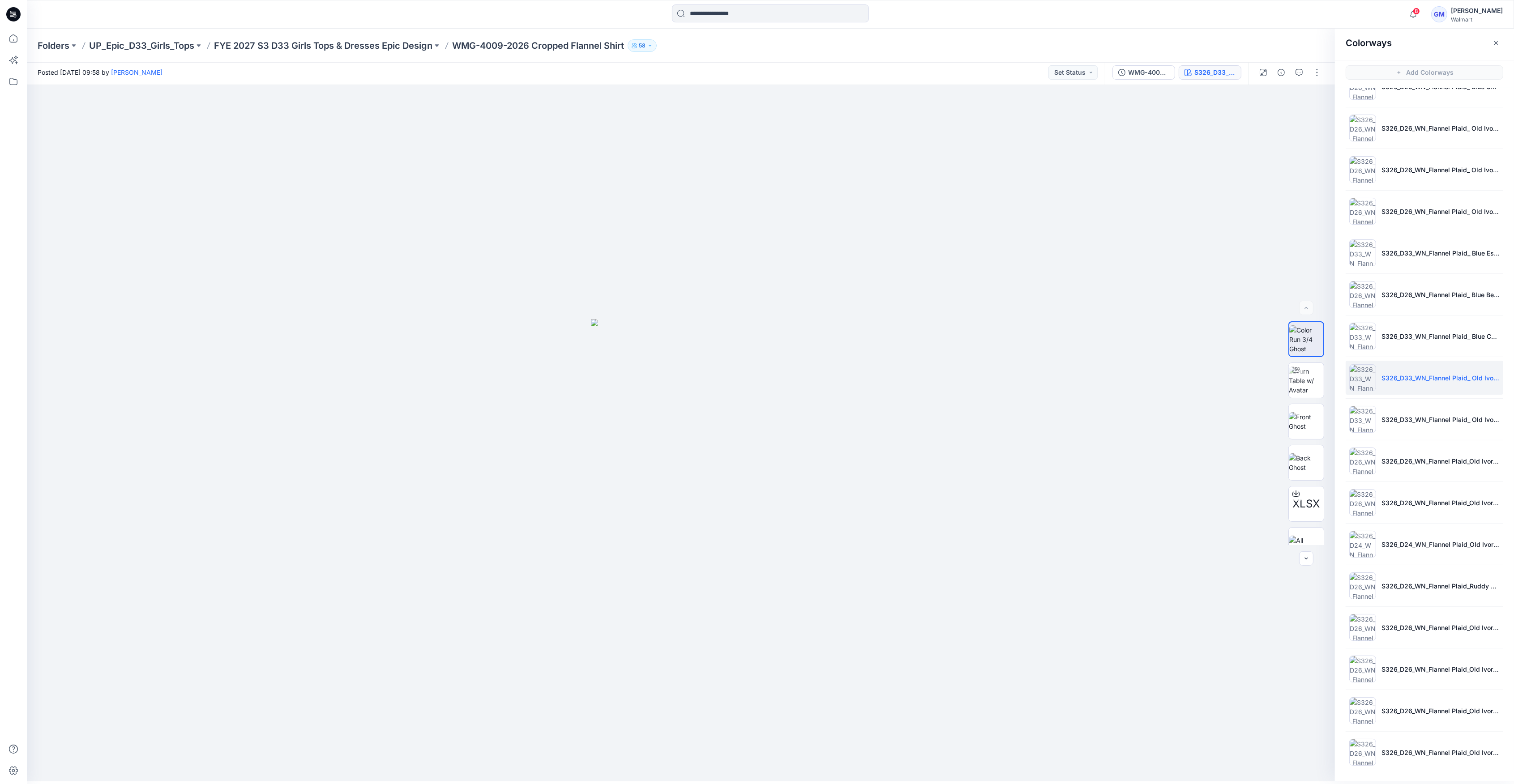
click at [1389, 355] on ul "Soft Silver S326_D26_WN_Flannel Plaid_ Old Ivory Cream_G2979D w/ G2979E Pocket …" at bounding box center [1424, 357] width 179 height 843
click at [1403, 378] on p "S326_D33_WN_Flannel Plaid_ Old Ivory Cream_G2983A" at bounding box center [1441, 378] width 118 height 9
click at [1314, 66] on button "button" at bounding box center [1317, 73] width 14 height 14
click at [1275, 121] on button "Edit" at bounding box center [1279, 118] width 82 height 17
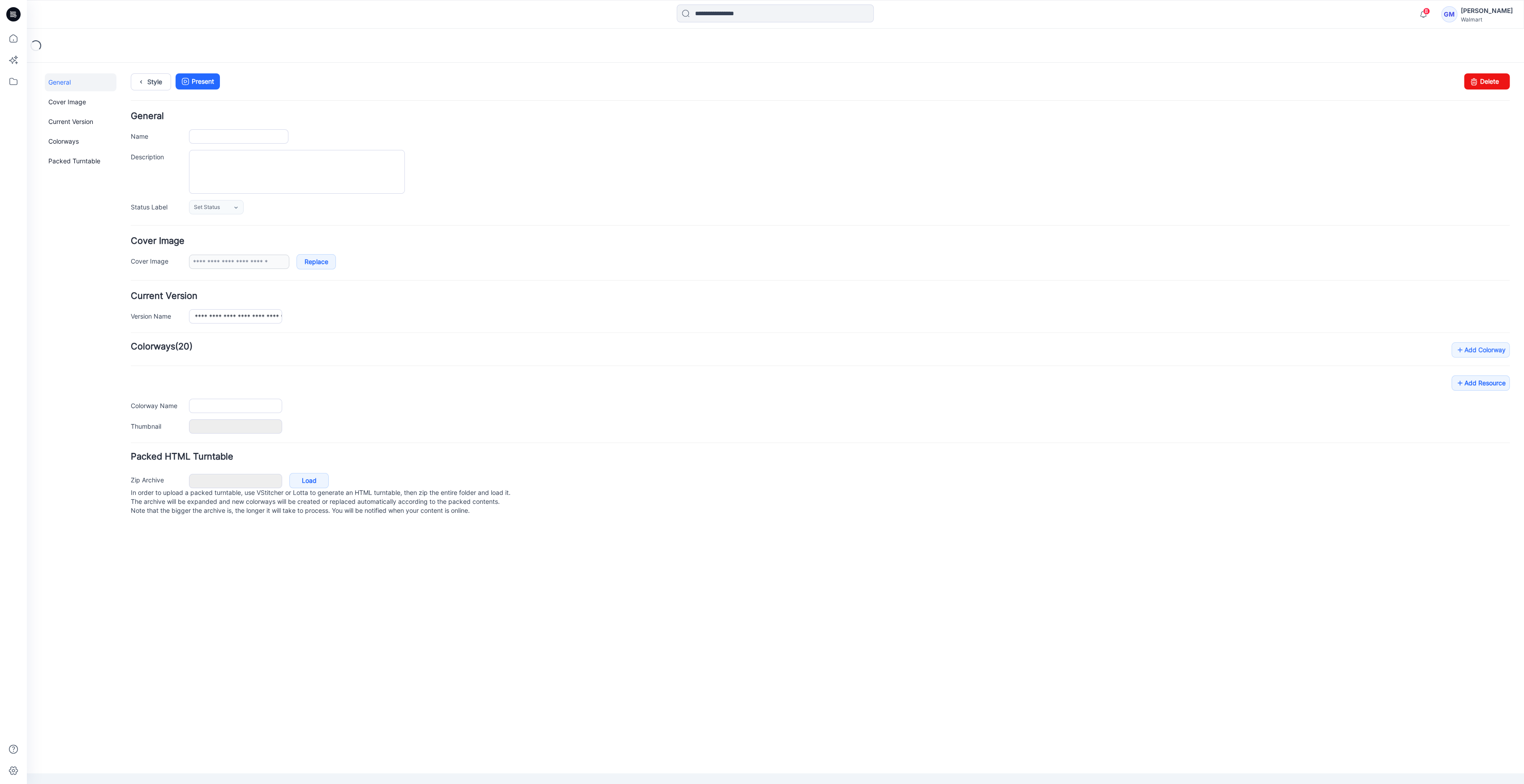
type input "**********"
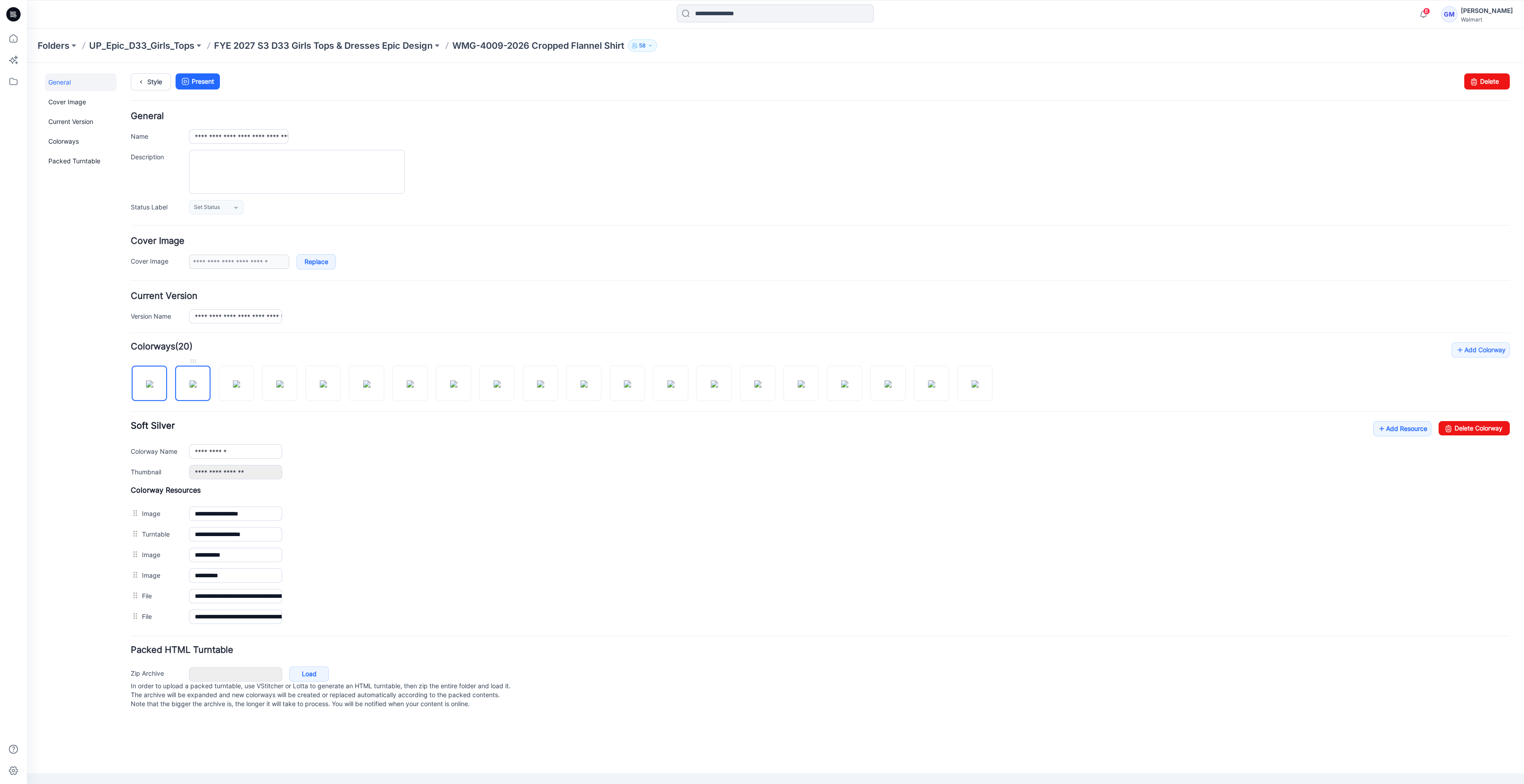
click at [194, 388] on img at bounding box center [193, 384] width 7 height 7
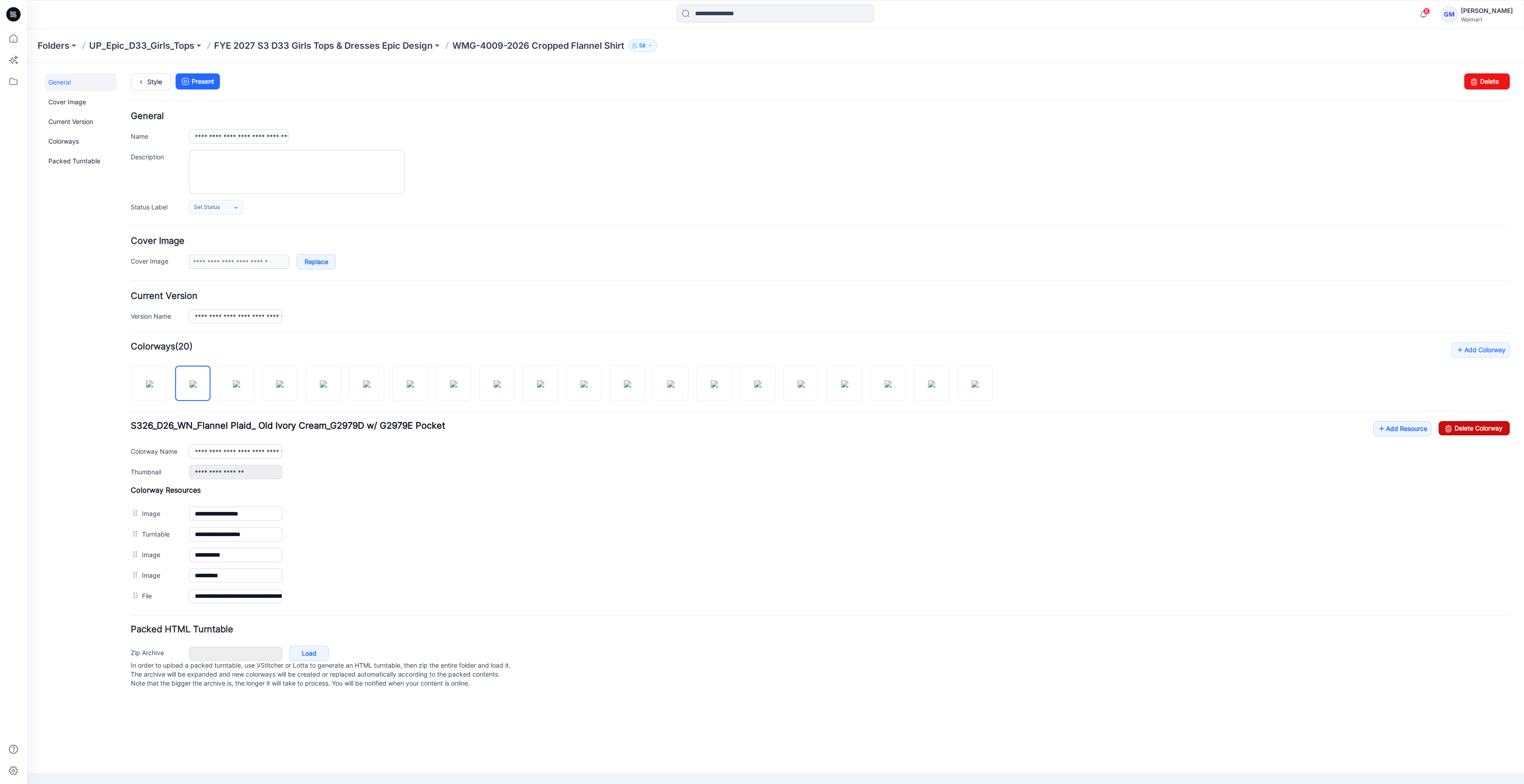
drag, startPoint x: 1489, startPoint y: 429, endPoint x: 840, endPoint y: 120, distance: 718.8
click at [1489, 429] on link "Delete Colorway" at bounding box center [1474, 428] width 71 height 14
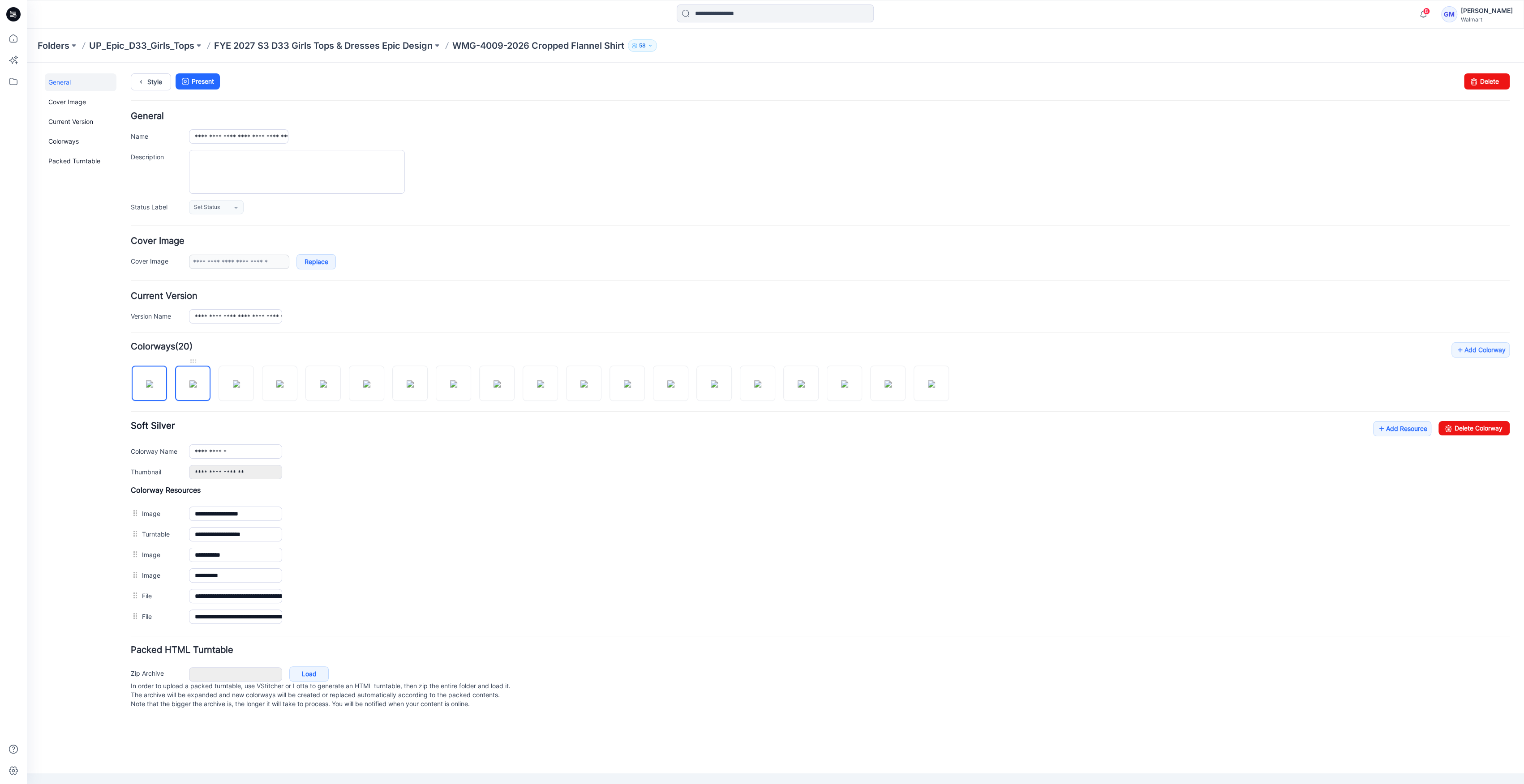
click at [192, 388] on img at bounding box center [193, 384] width 7 height 7
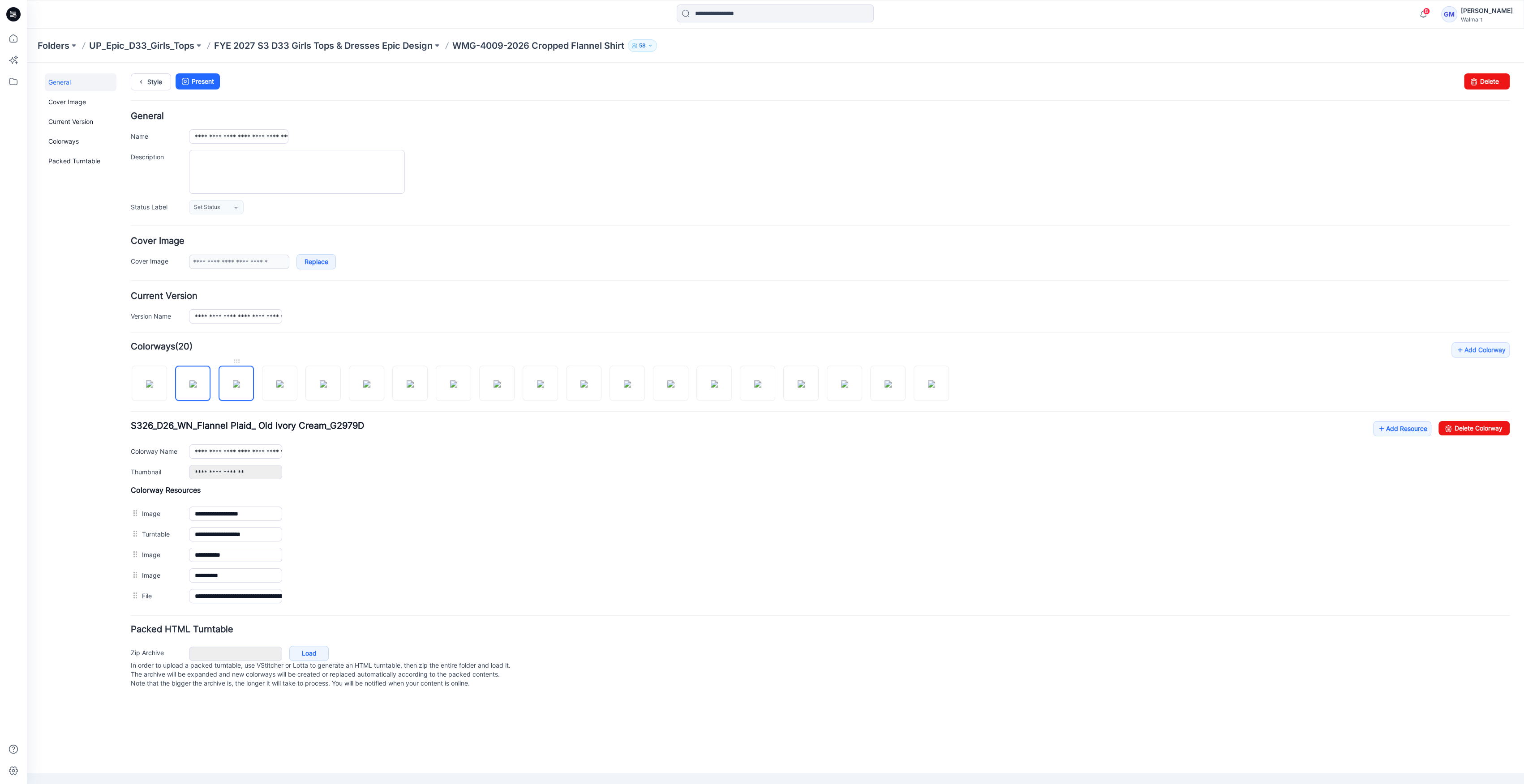
click at [240, 388] on img at bounding box center [237, 384] width 7 height 7
click at [276, 388] on img at bounding box center [280, 384] width 7 height 7
click at [363, 386] on img at bounding box center [367, 384] width 7 height 7
click at [367, 388] on img at bounding box center [367, 384] width 7 height 7
click at [412, 382] on img at bounding box center [410, 384] width 7 height 7
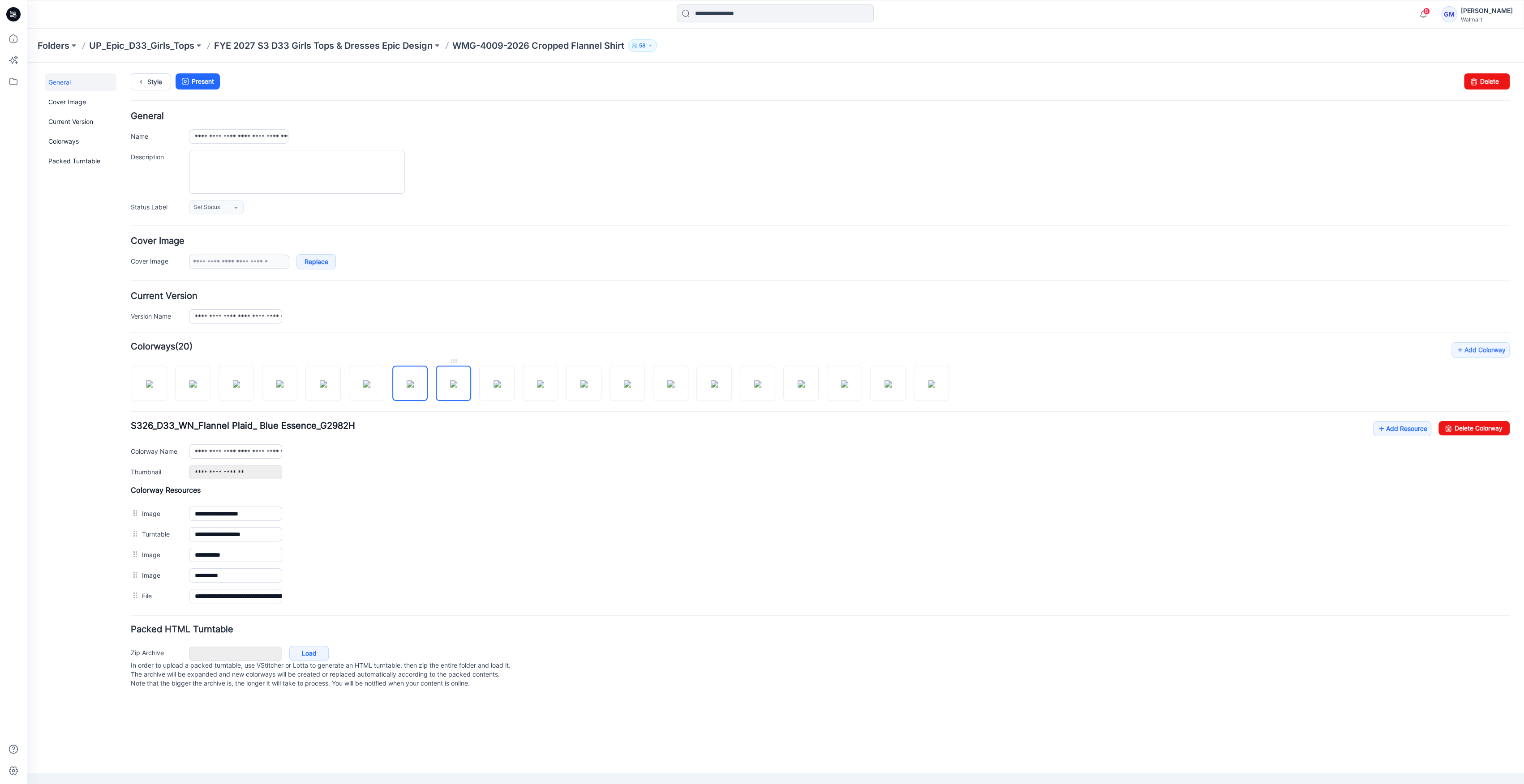
click at [450, 388] on img at bounding box center [454, 384] width 7 height 7
click at [1486, 423] on link "Delete Colorway" at bounding box center [1474, 428] width 71 height 14
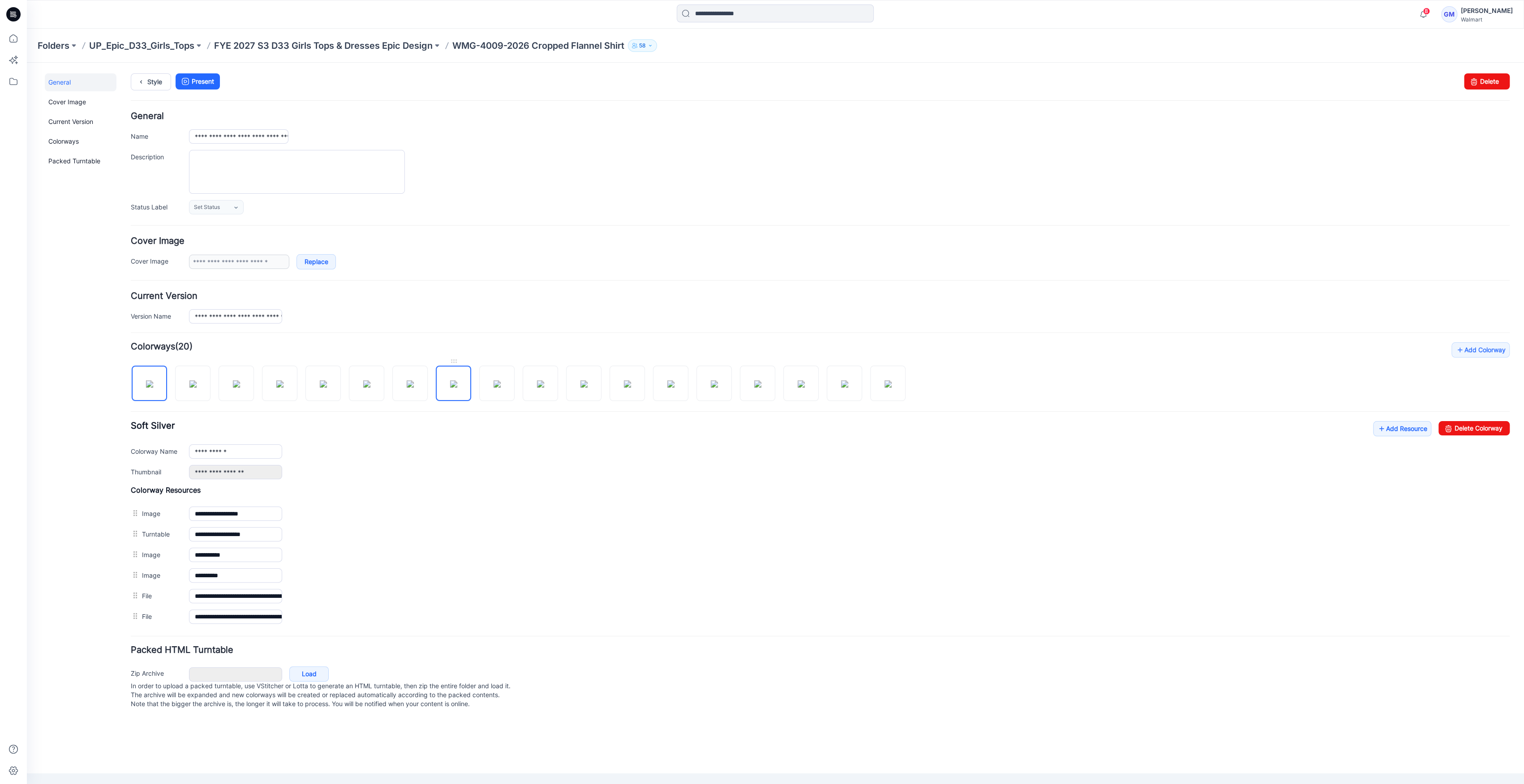
click at [457, 388] on img at bounding box center [454, 384] width 7 height 7
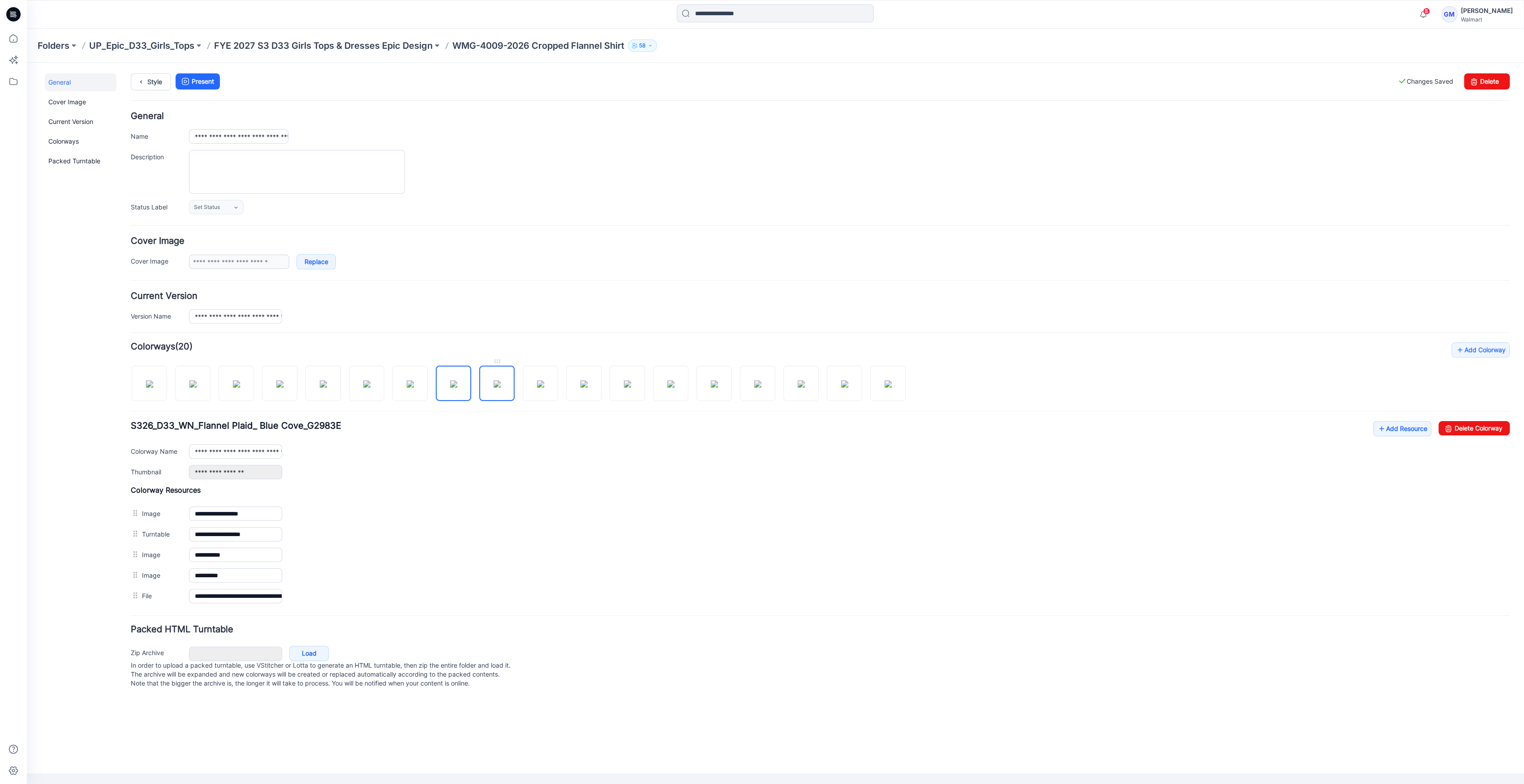
click at [500, 388] on img at bounding box center [497, 384] width 7 height 7
drag, startPoint x: 1498, startPoint y: 430, endPoint x: 842, endPoint y: 124, distance: 723.9
click at [1498, 430] on link "Delete Colorway" at bounding box center [1474, 428] width 71 height 14
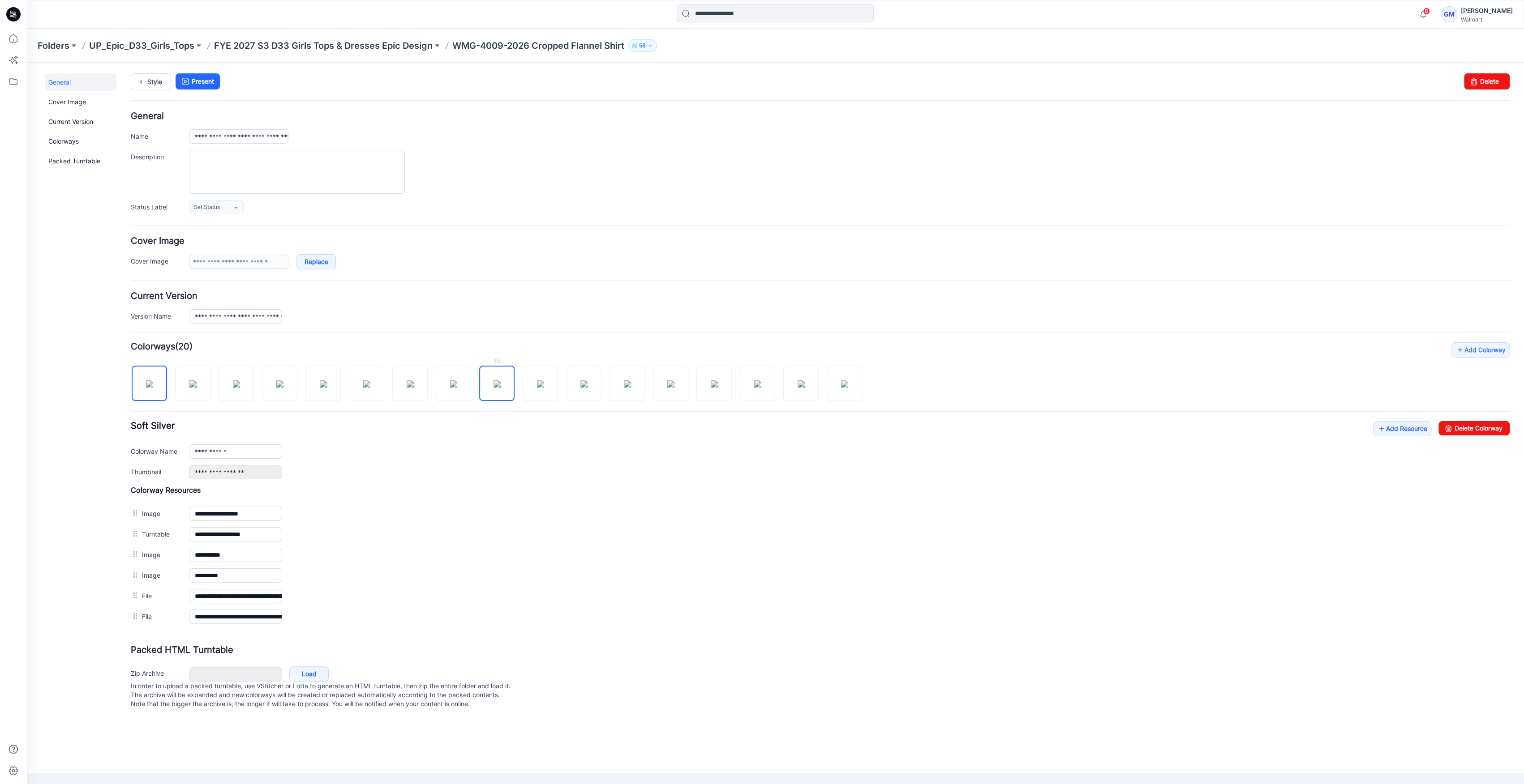
click at [501, 380] on img at bounding box center [497, 384] width 7 height 7
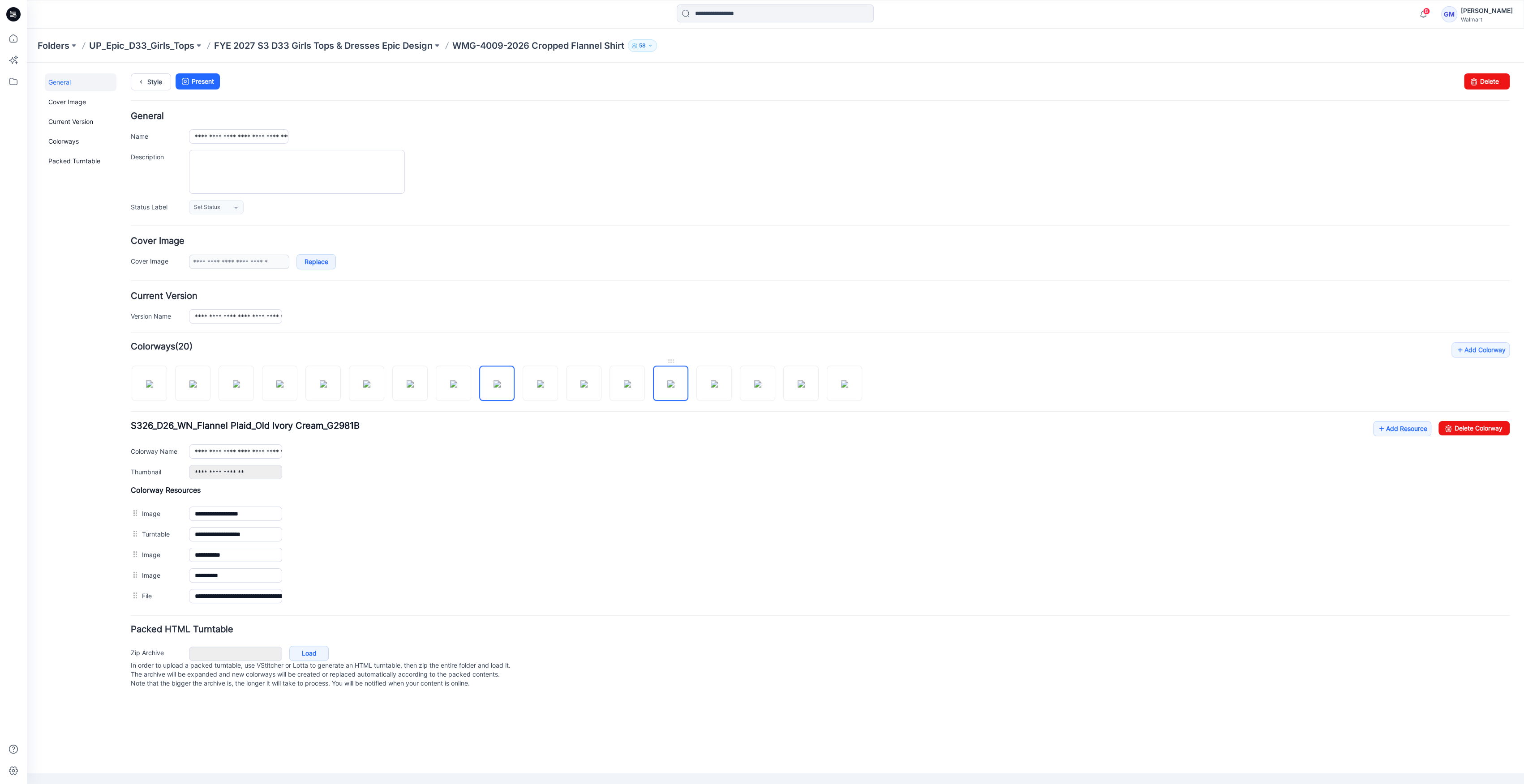
click at [674, 388] on img at bounding box center [671, 384] width 7 height 7
click at [1471, 428] on link "Delete Colorway" at bounding box center [1474, 428] width 71 height 14
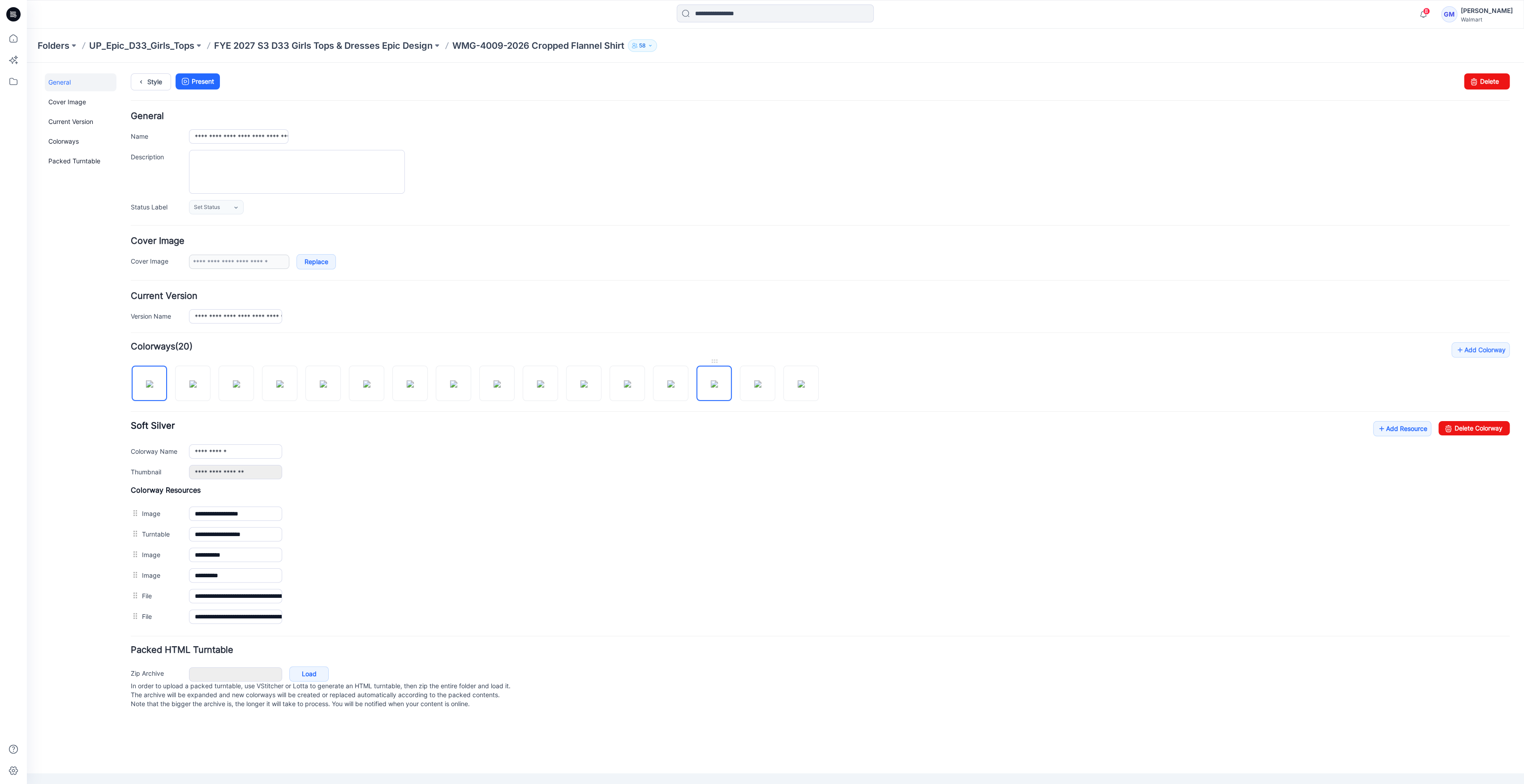
click at [711, 387] on img at bounding box center [714, 384] width 7 height 7
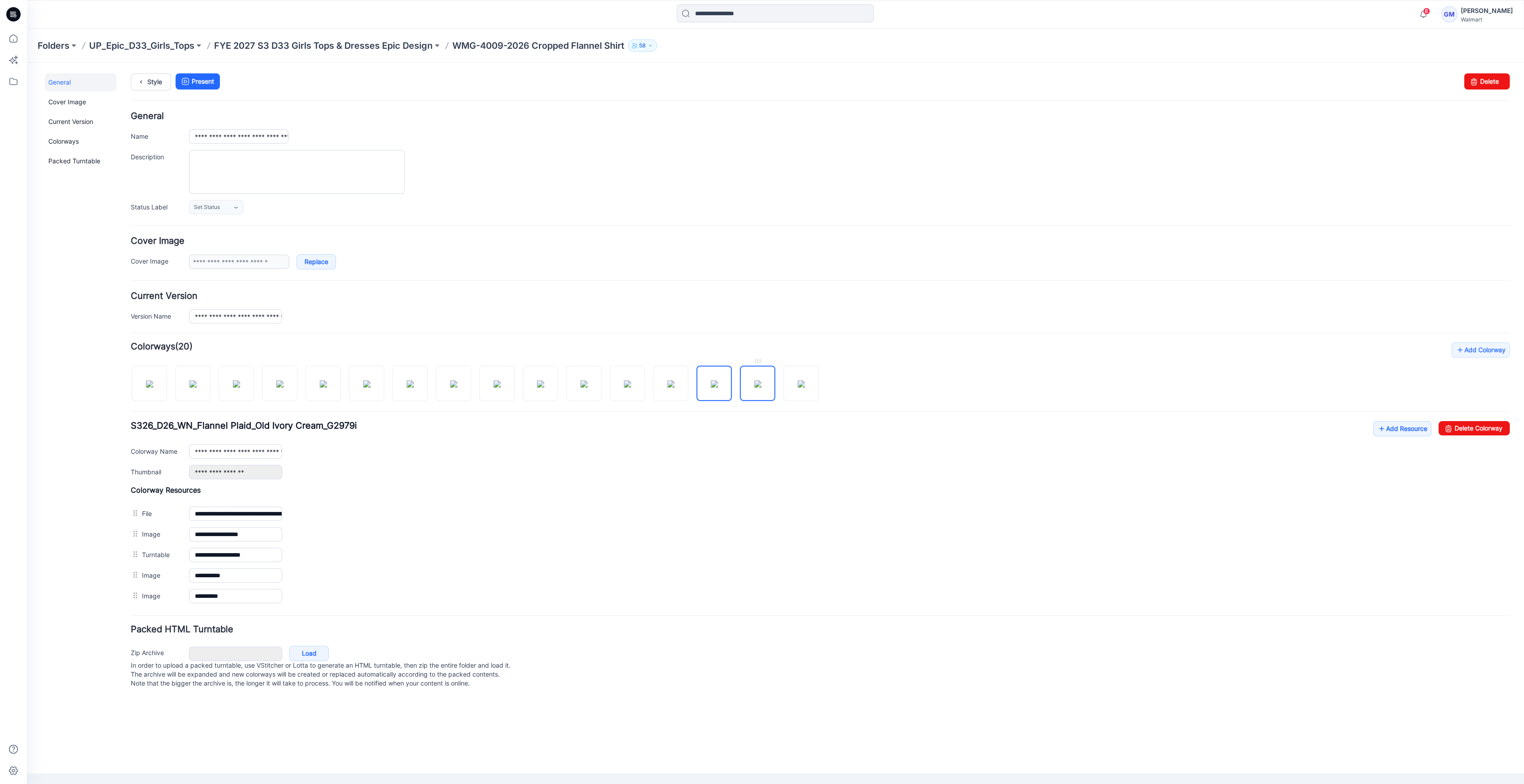
click at [754, 385] on img at bounding box center [758, 384] width 7 height 7
click at [805, 385] on img at bounding box center [801, 384] width 7 height 7
type input "**********"
click at [148, 84] on link "Style" at bounding box center [151, 82] width 40 height 17
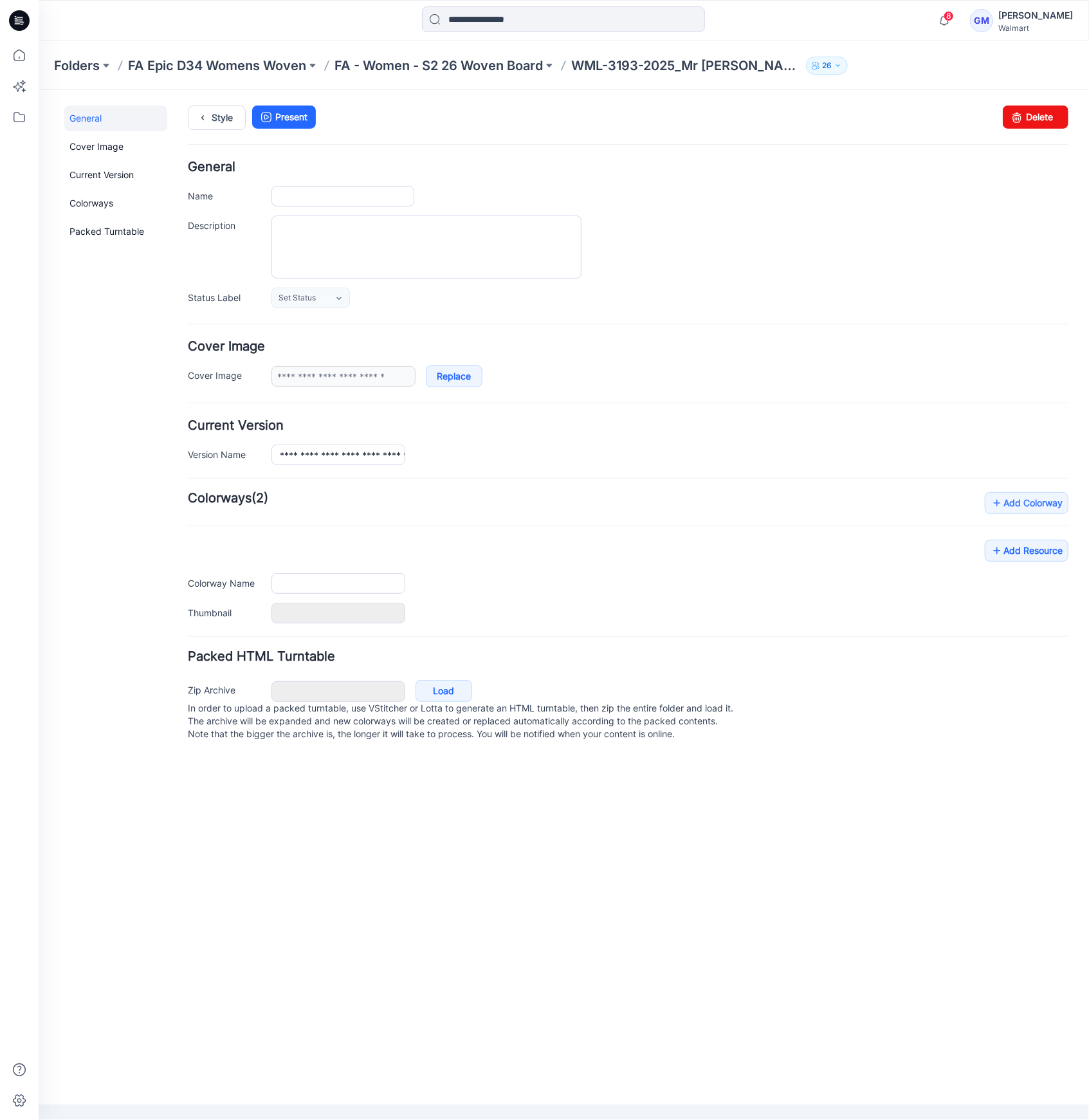
type input "**********"
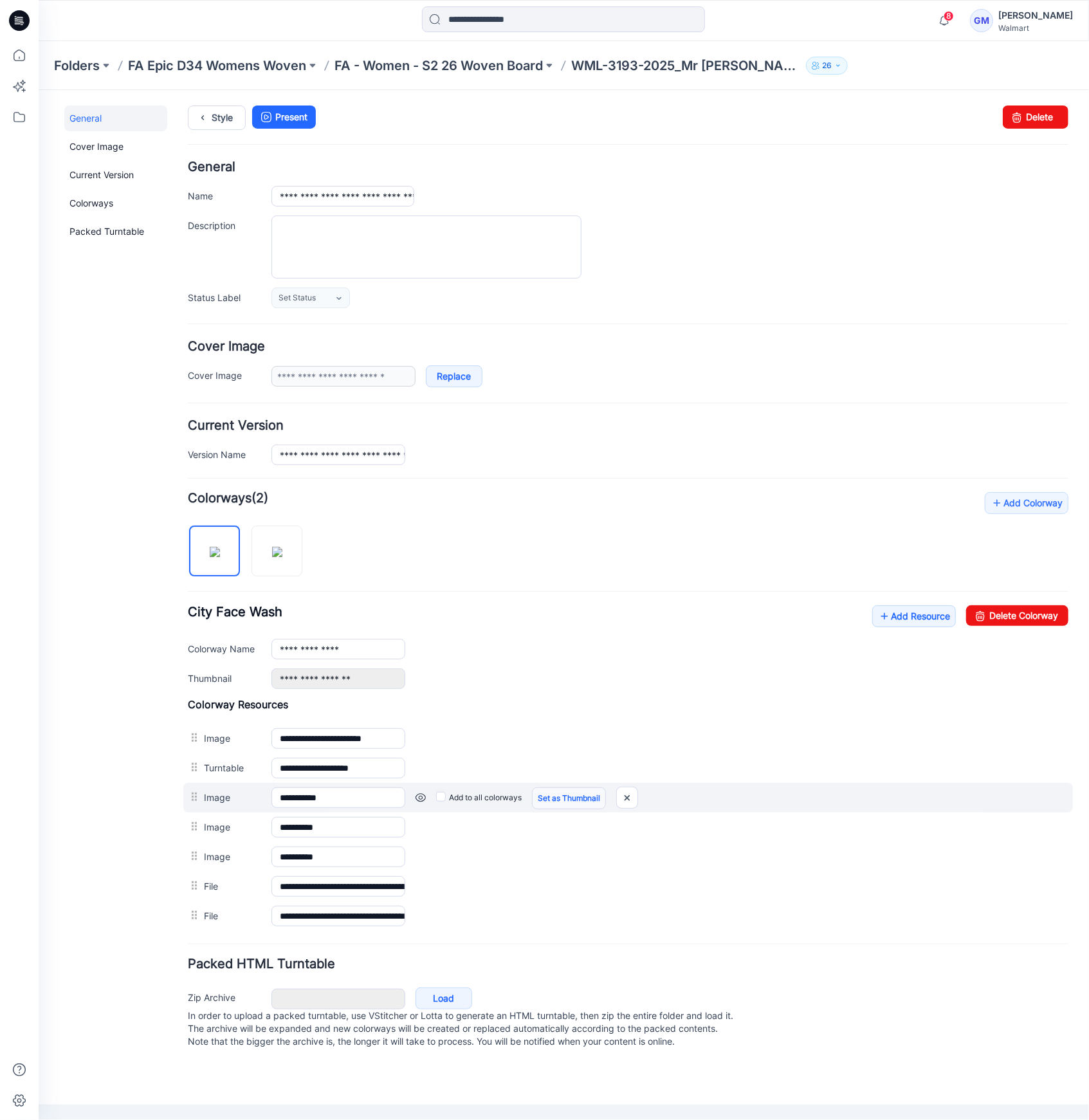
click at [570, 793] on link "Set as Thumbnail" at bounding box center [567, 798] width 74 height 22
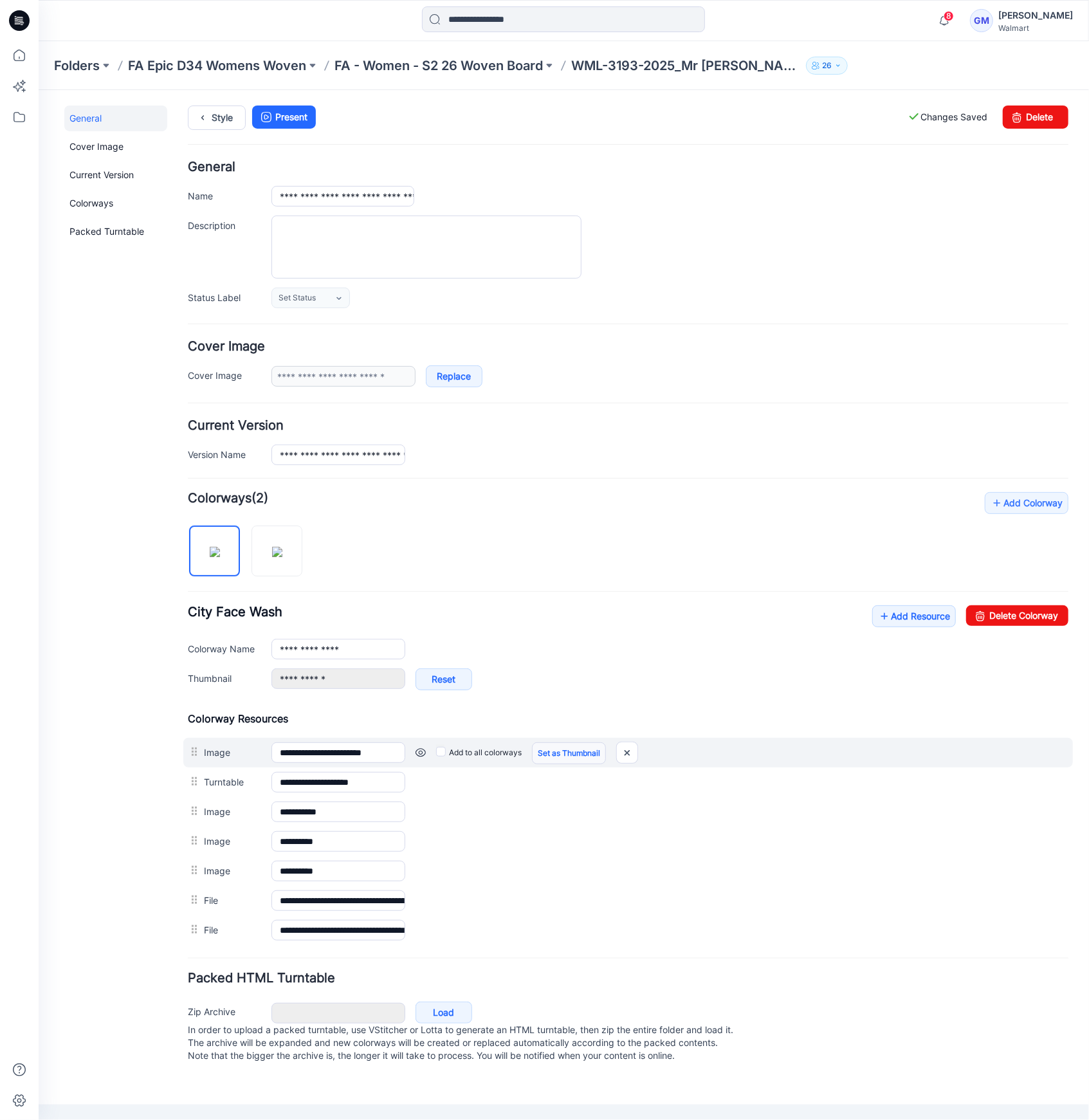
click at [545, 748] on link "Set as Thumbnail" at bounding box center [567, 753] width 74 height 22
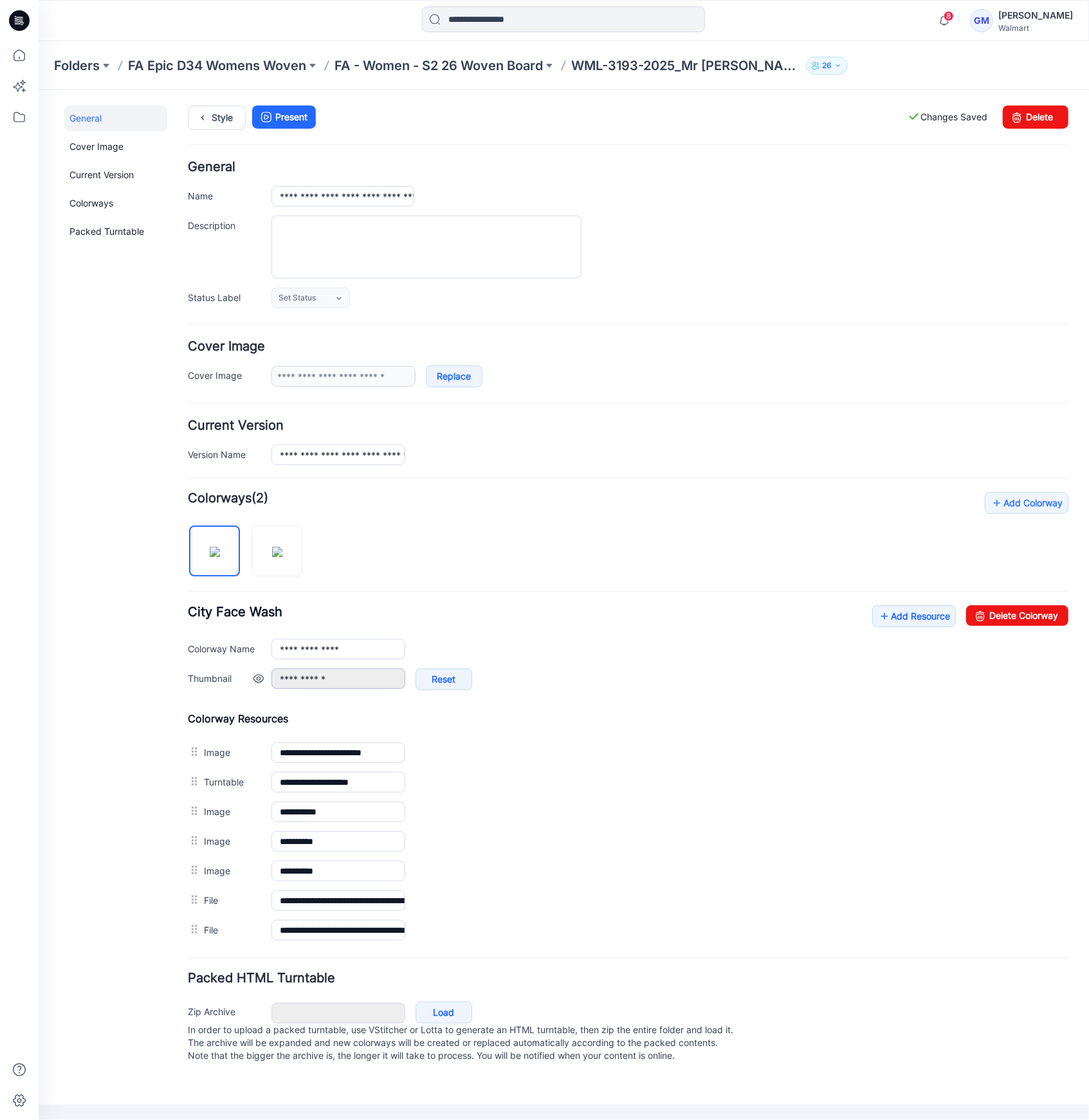
type input "**********"
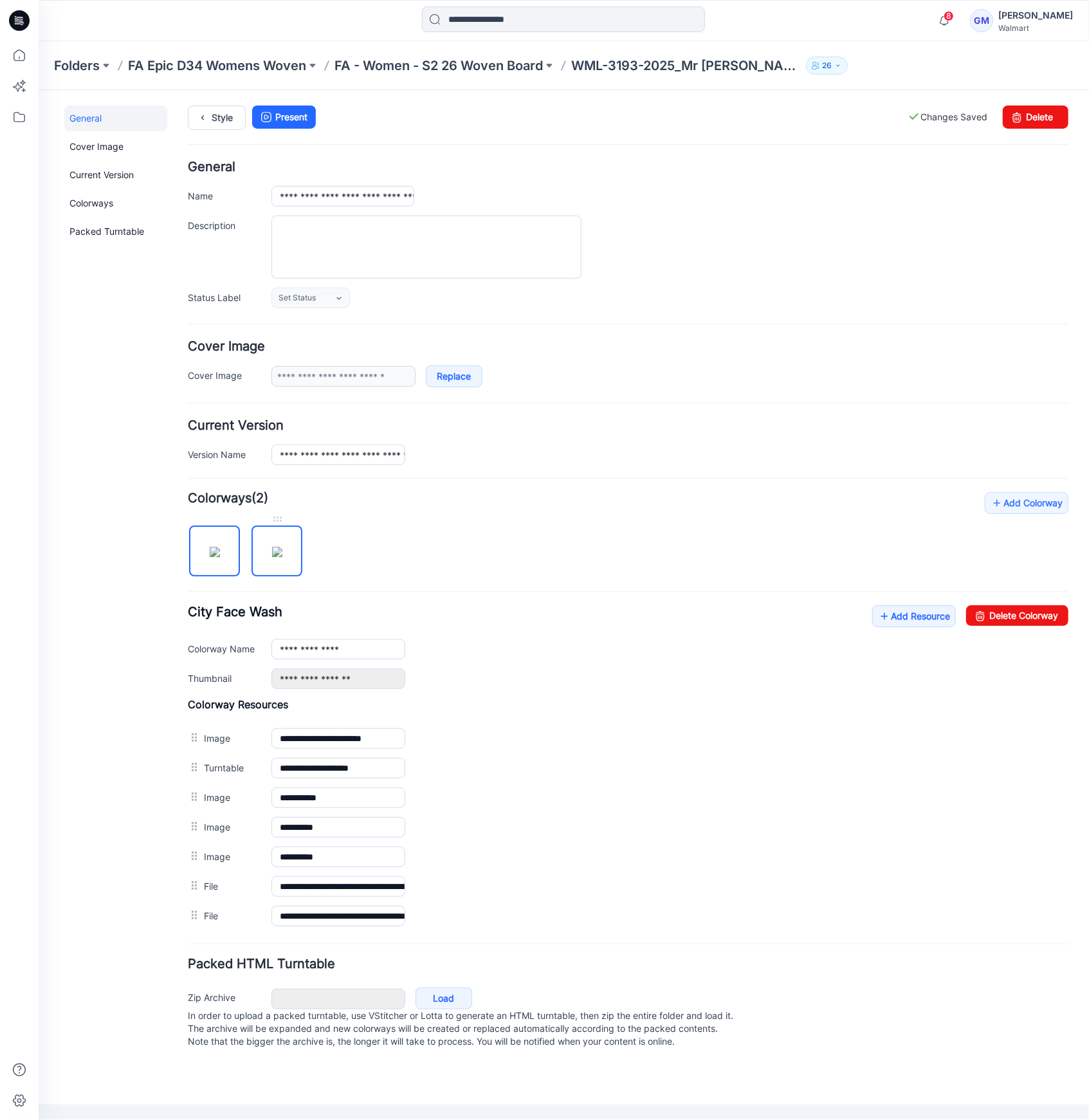
click at [271, 546] on img at bounding box center [276, 552] width 10 height 10
type input "**********"
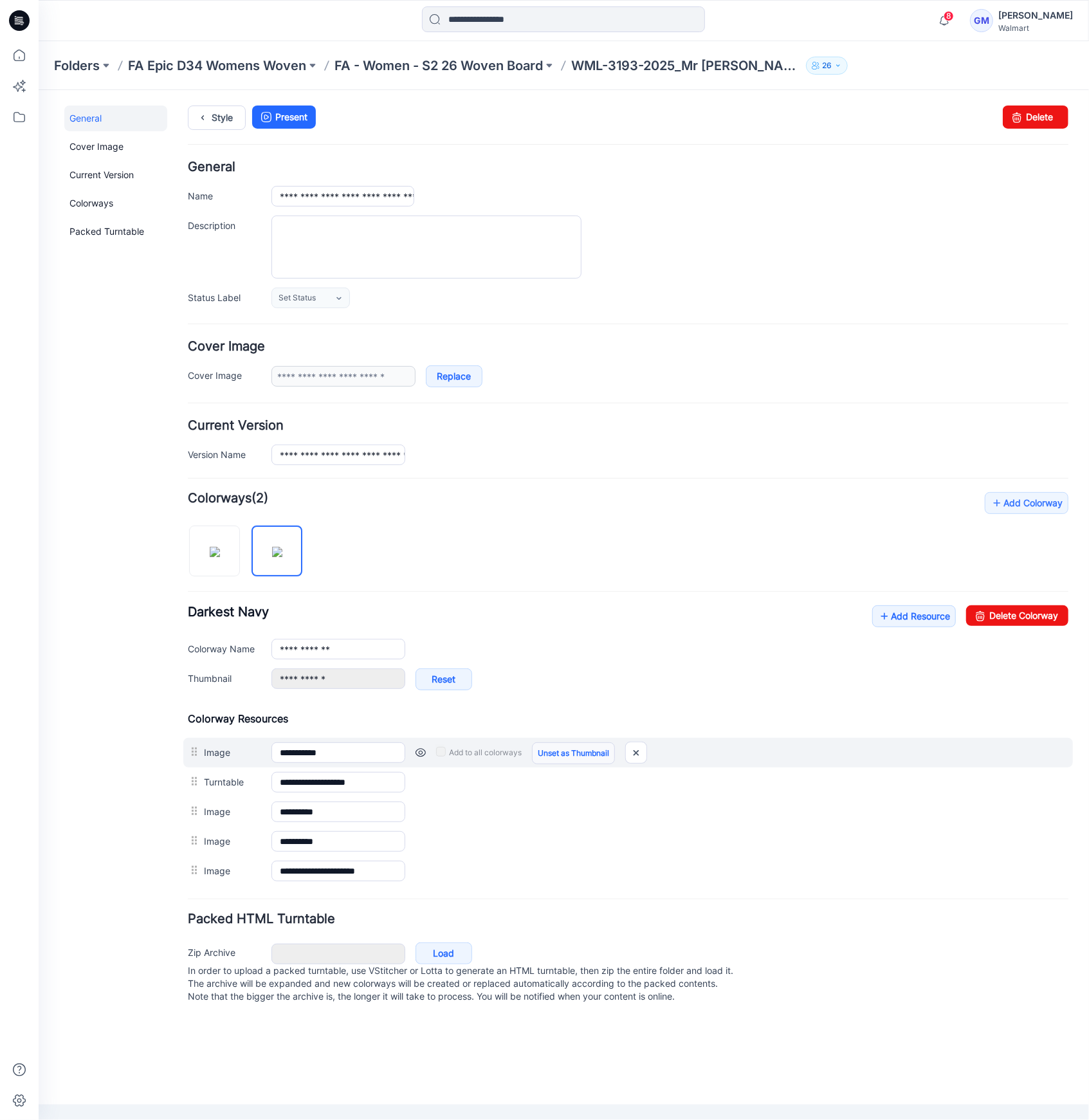
click at [586, 753] on link "Unset as Thumbnail" at bounding box center [573, 753] width 83 height 22
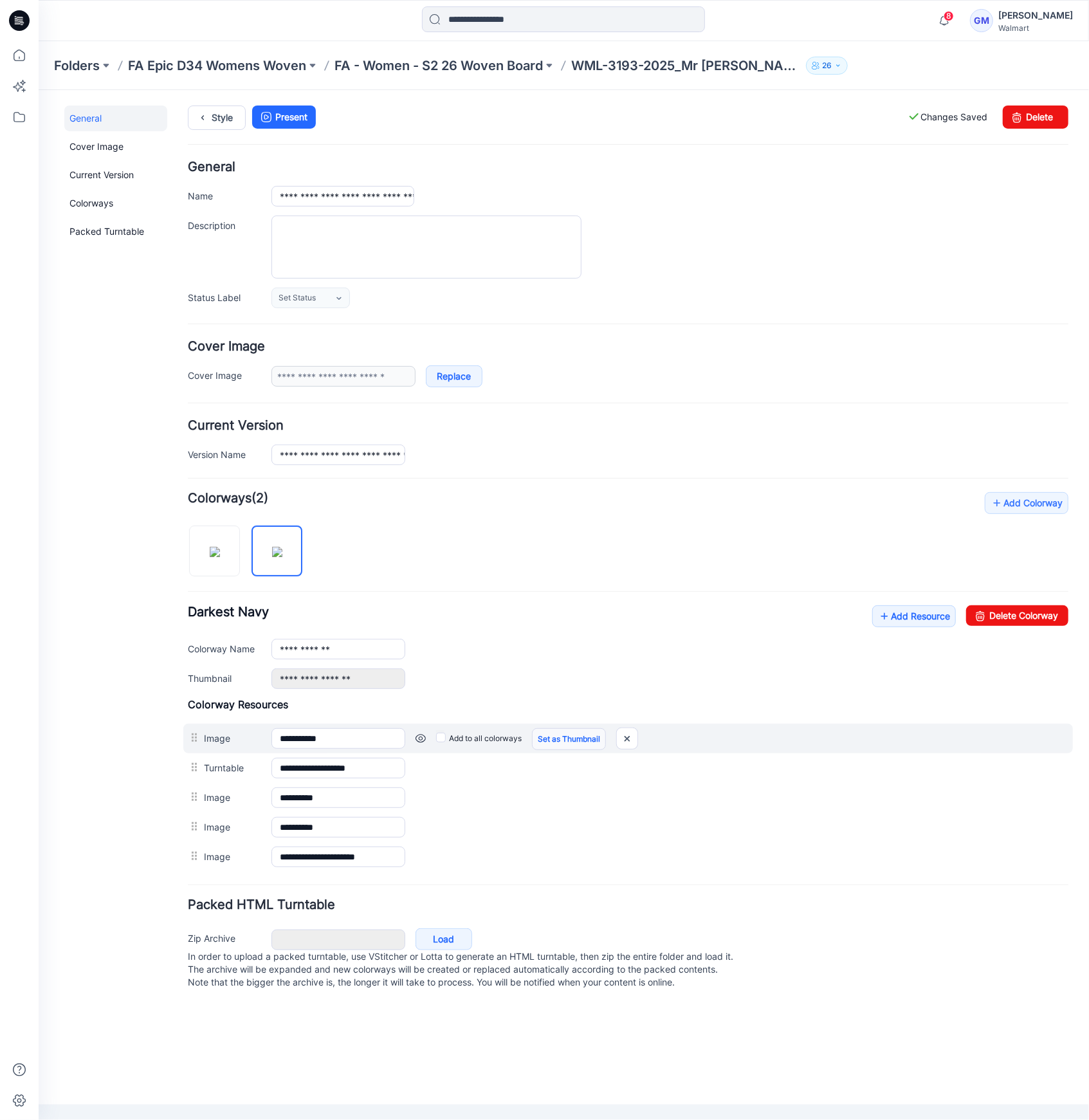
click at [573, 736] on link "Set as Thumbnail" at bounding box center [567, 738] width 74 height 22
type input "**********"
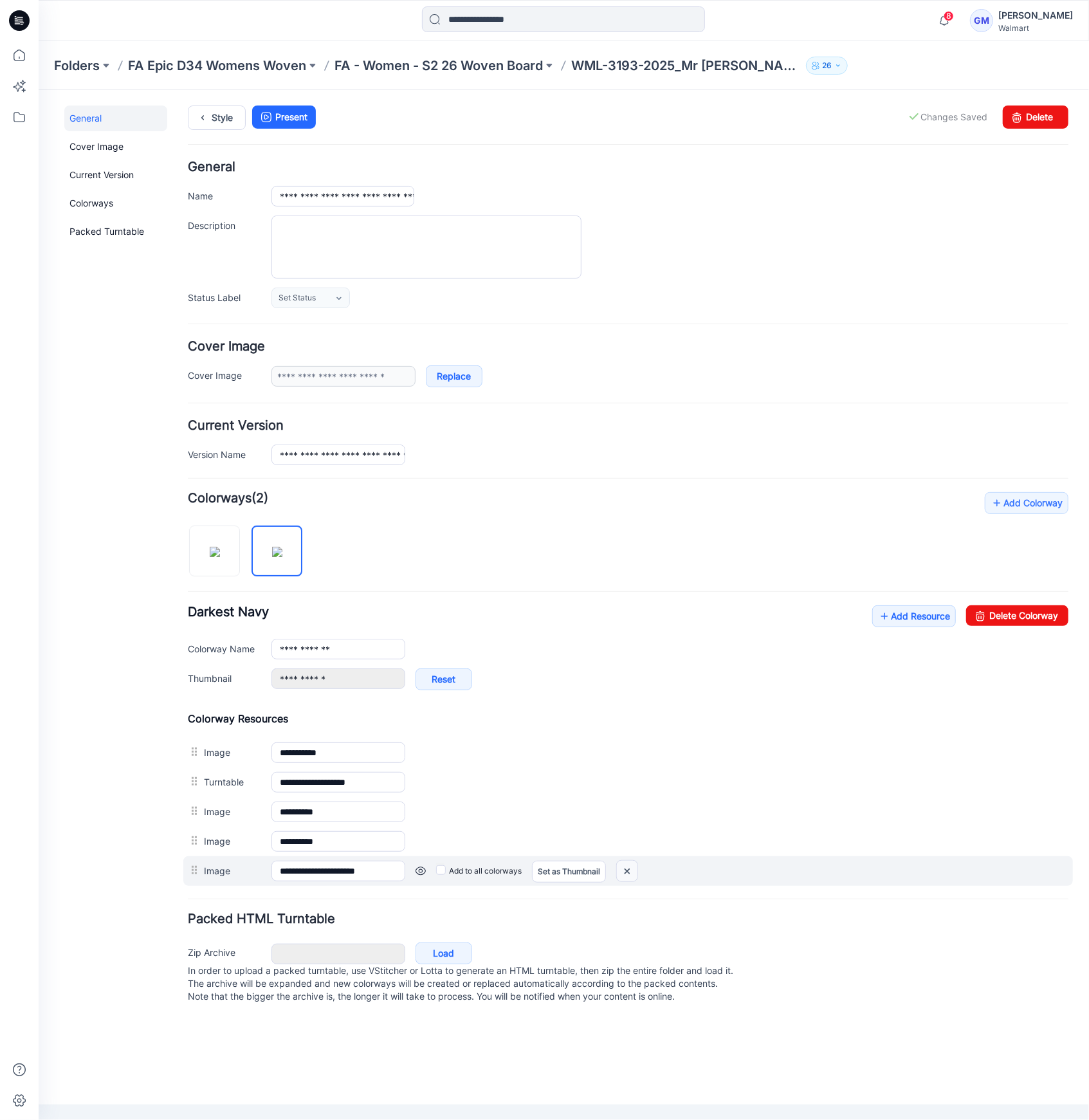
drag, startPoint x: 632, startPoint y: 872, endPoint x: 663, endPoint y: 162, distance: 710.7
click at [632, 872] on img at bounding box center [626, 870] width 20 height 21
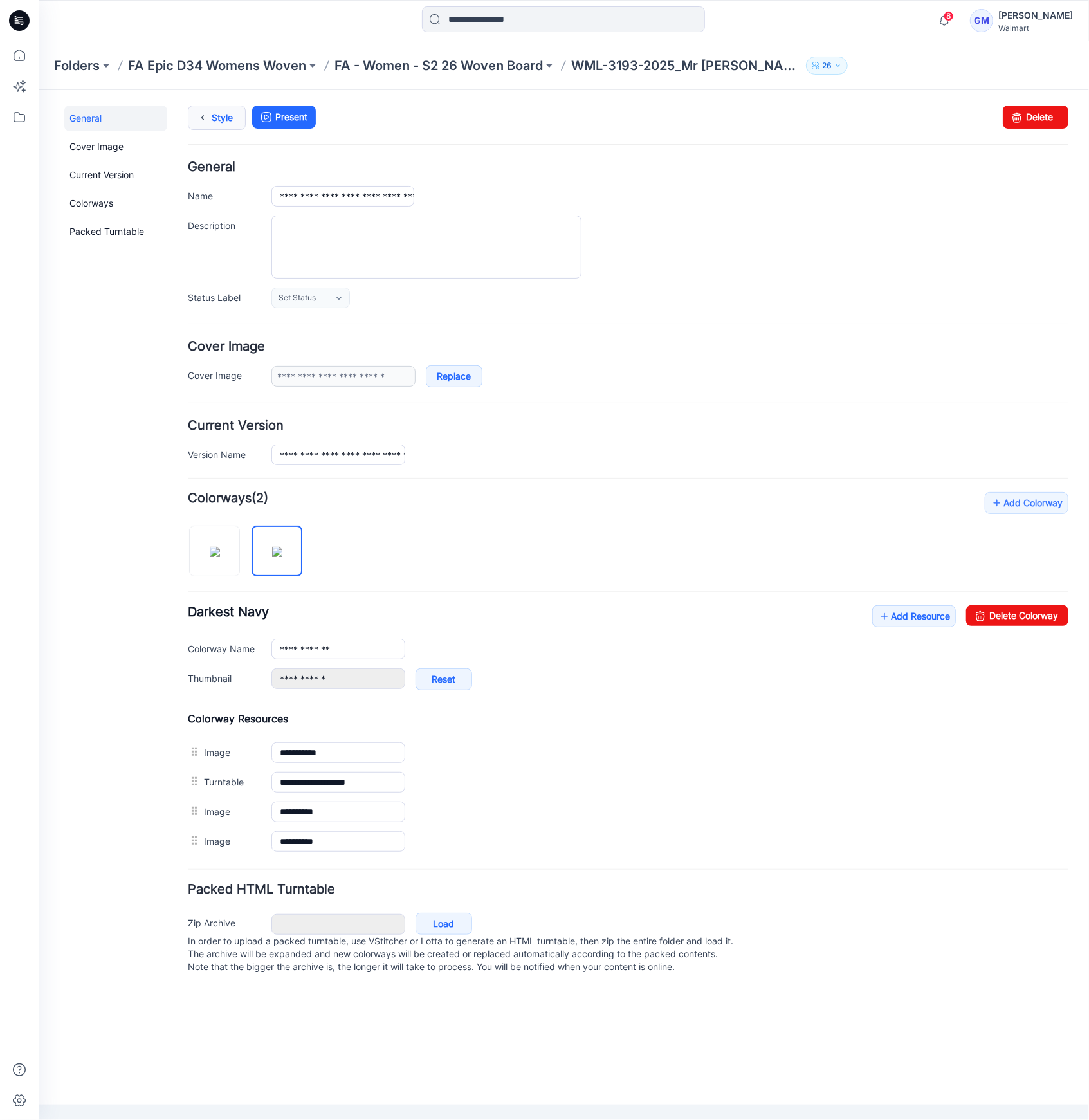
click at [221, 121] on link "Style" at bounding box center [216, 116] width 58 height 25
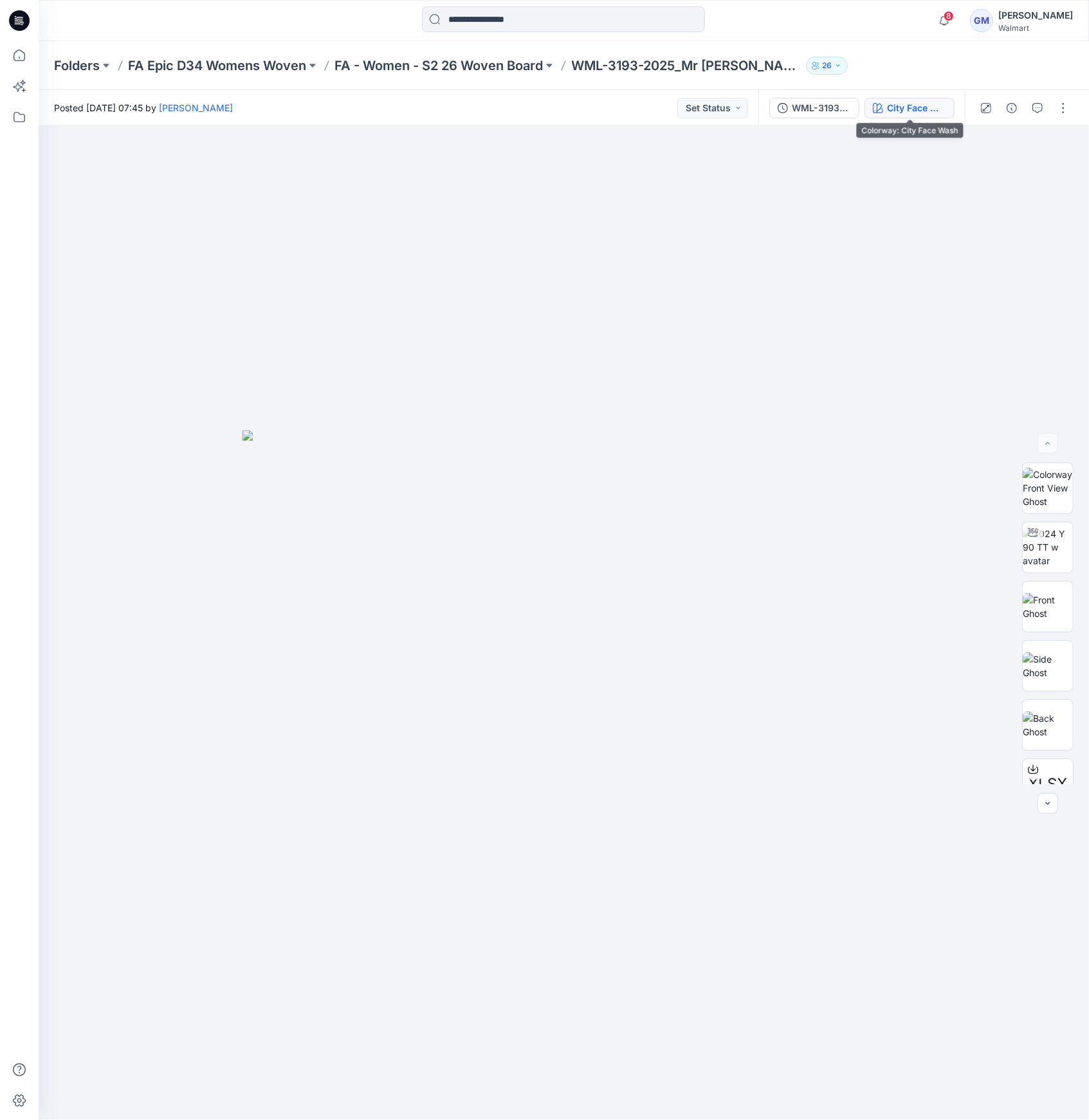
click at [904, 105] on div "City Face Wash" at bounding box center [917, 108] width 59 height 14
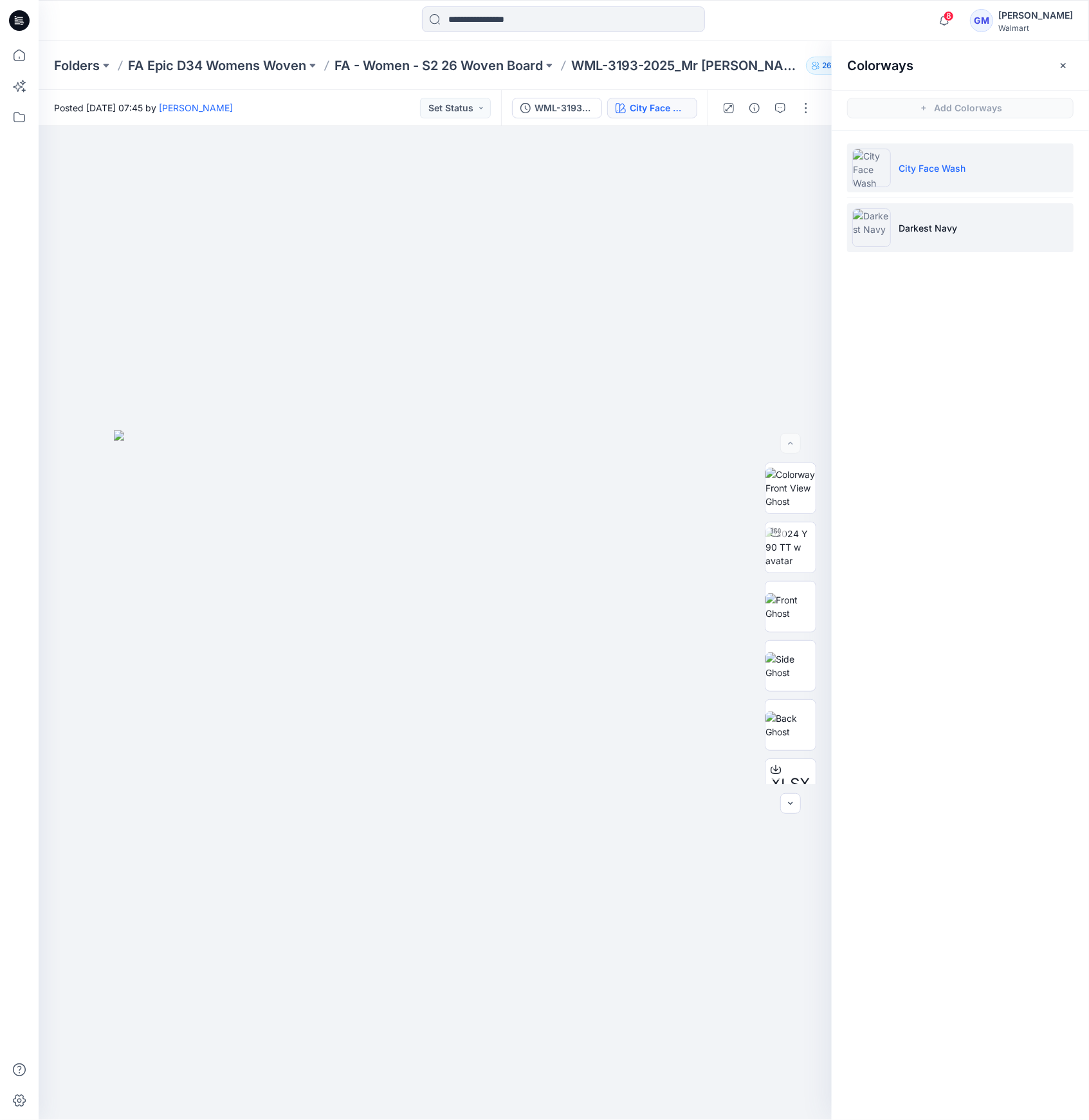
click at [923, 216] on li "Darkest Navy" at bounding box center [960, 228] width 226 height 49
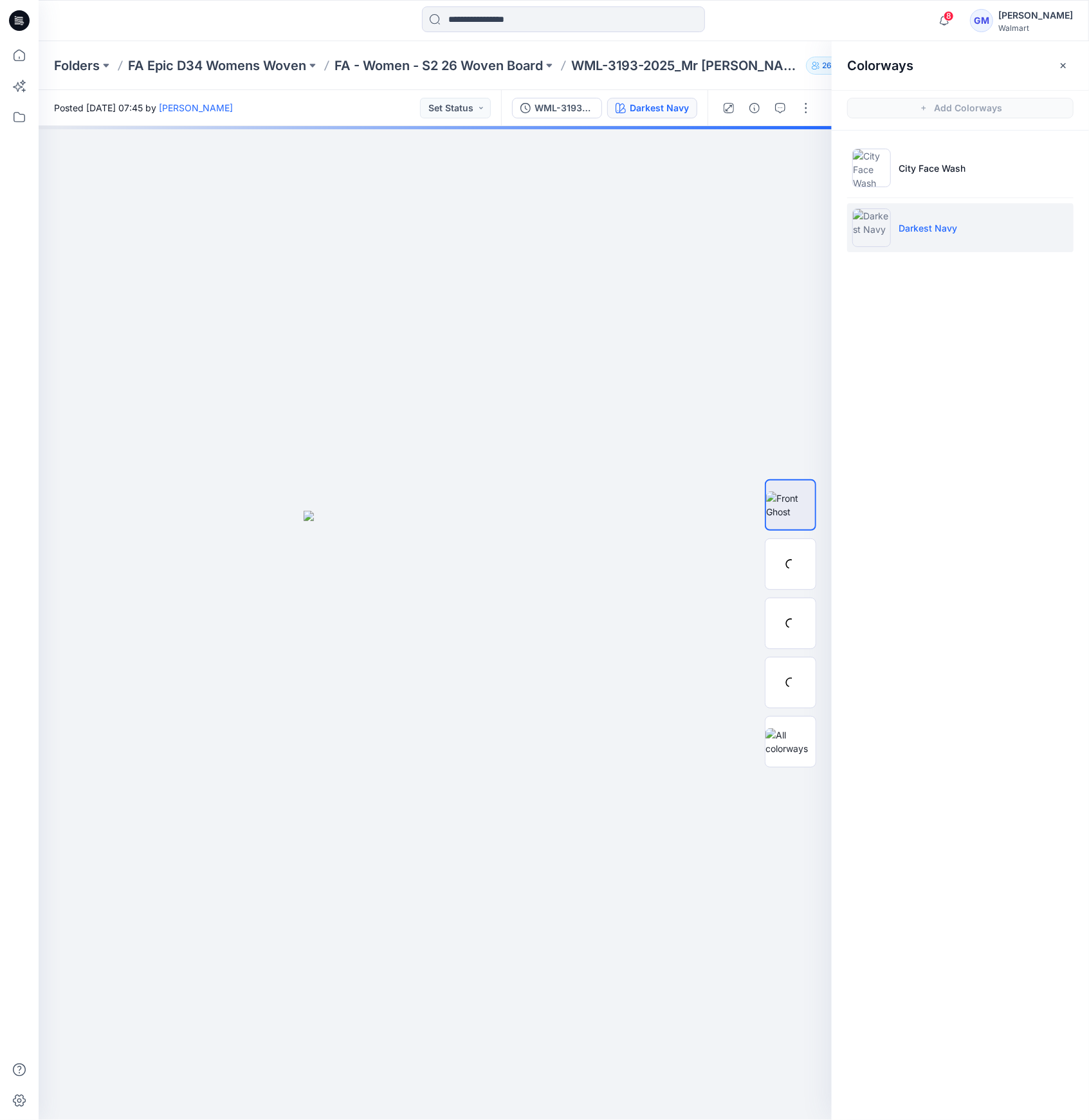
click at [914, 226] on p "Darkest Navy" at bounding box center [927, 228] width 59 height 14
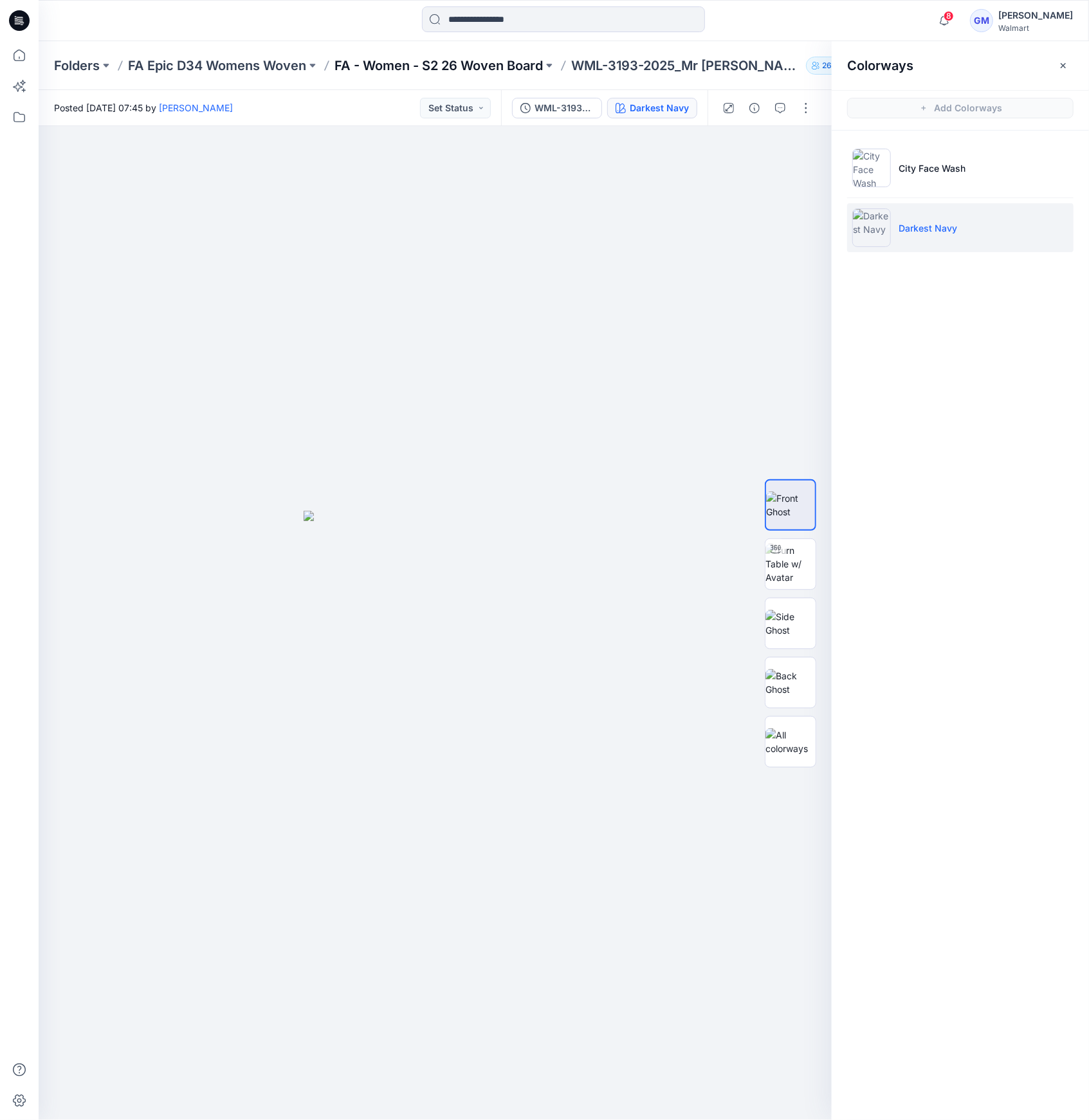
click at [531, 71] on p "FA - Women - S2 26 Woven Board" at bounding box center [438, 65] width 208 height 18
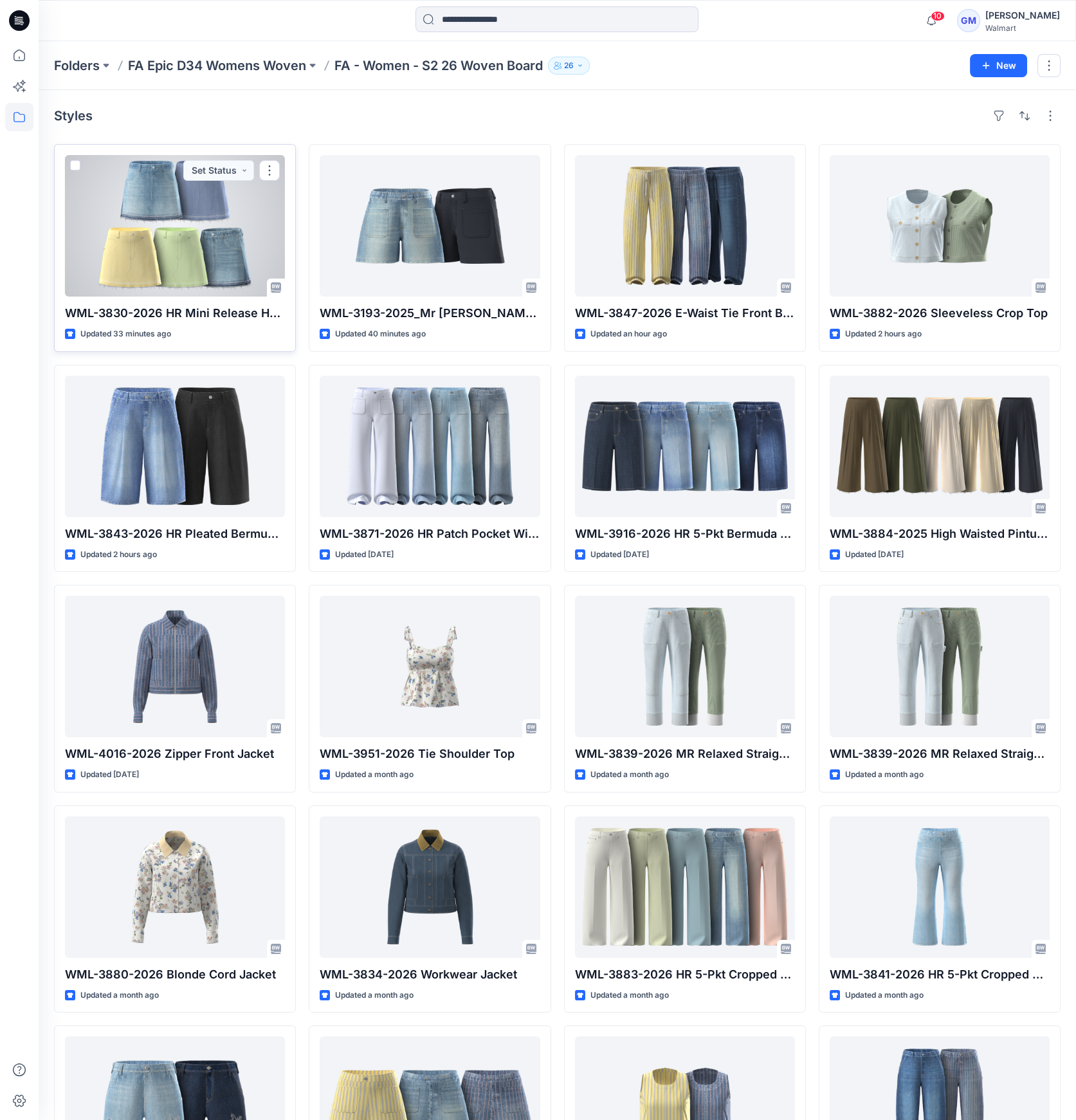
click at [233, 229] on div at bounding box center [174, 225] width 220 height 142
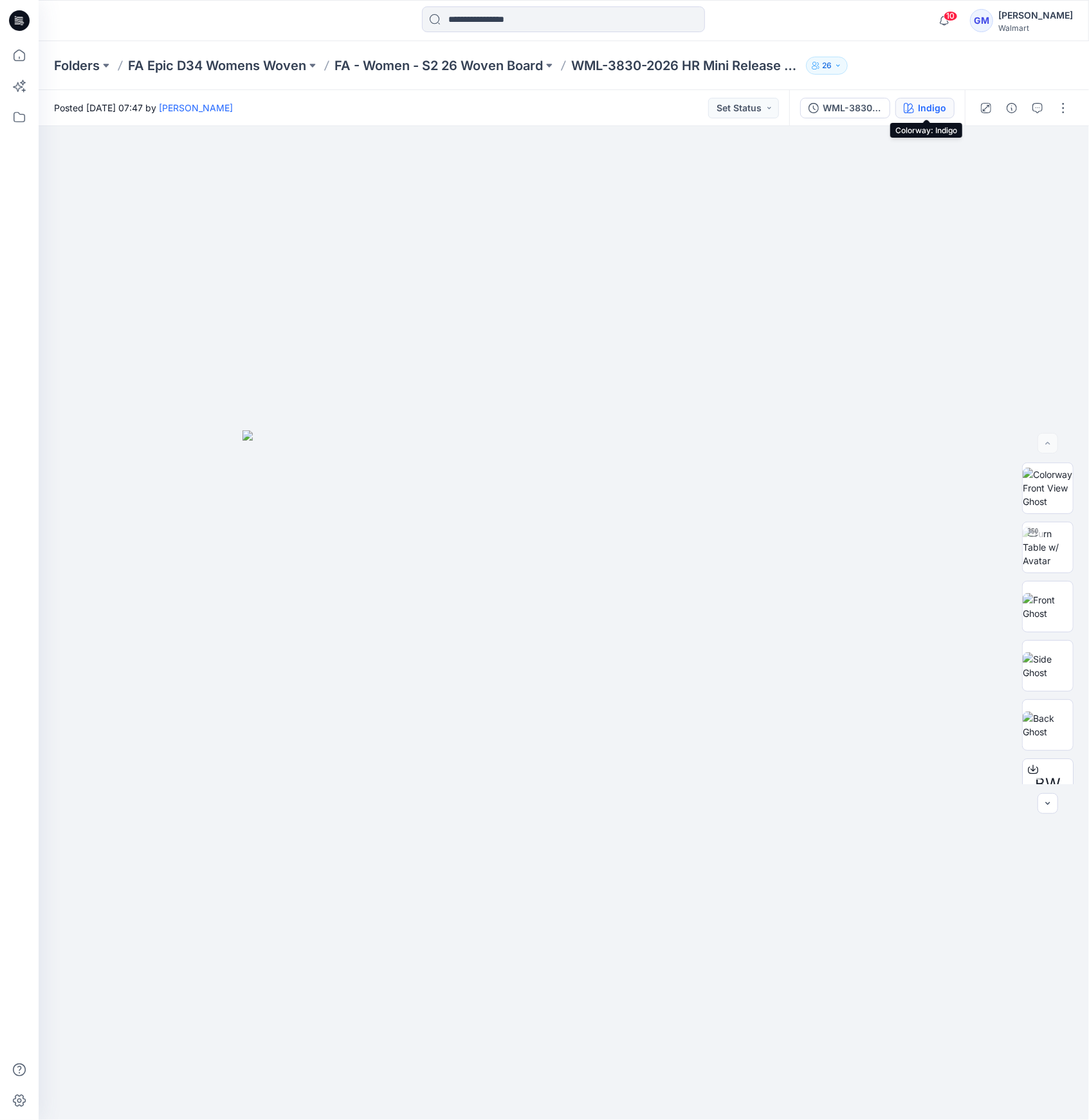
click at [941, 116] on button "Indigo" at bounding box center [925, 108] width 59 height 20
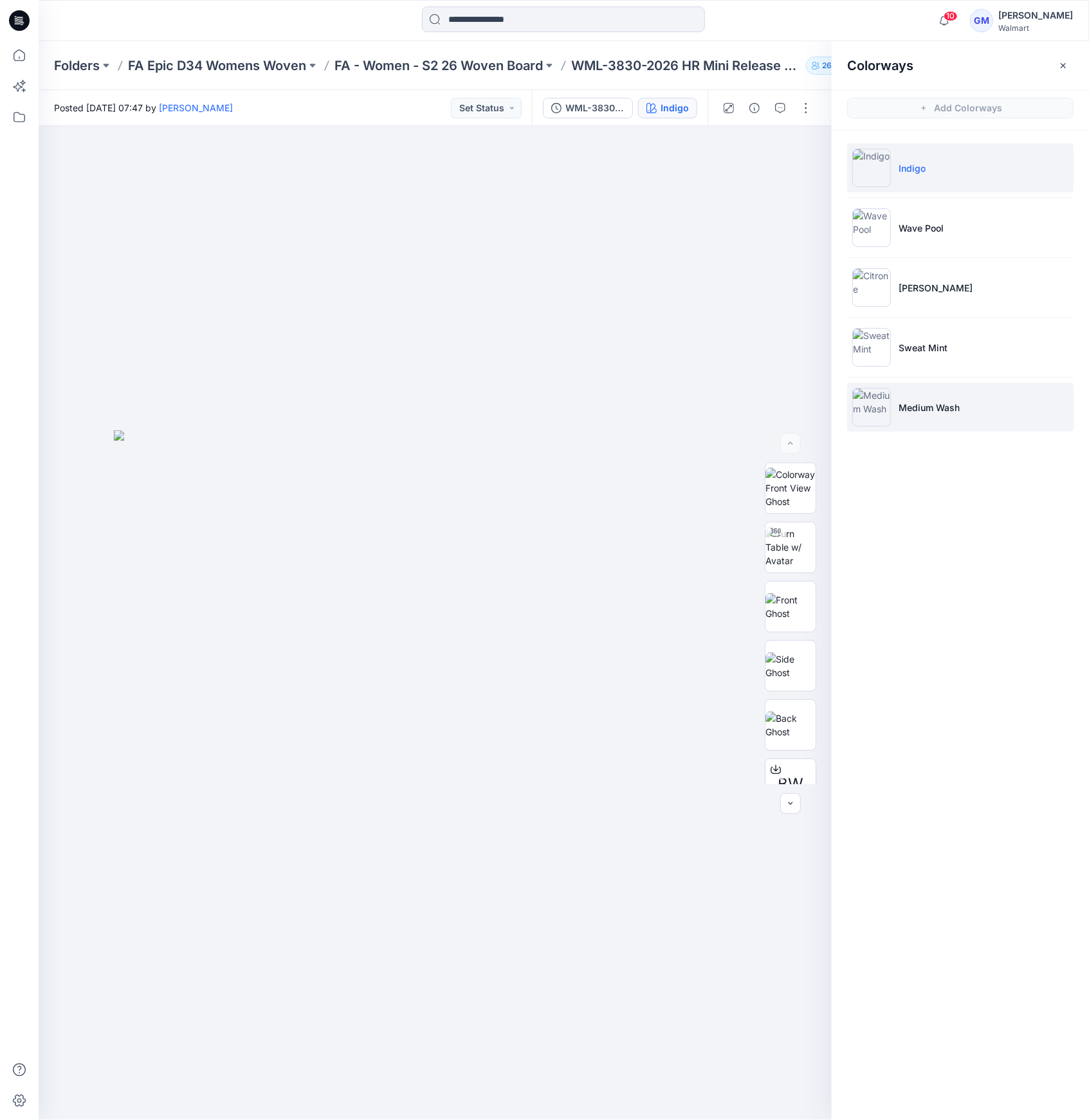
click at [951, 401] on p "Medium Wash" at bounding box center [928, 408] width 61 height 14
click at [941, 412] on p "Medium Wash" at bounding box center [928, 408] width 61 height 14
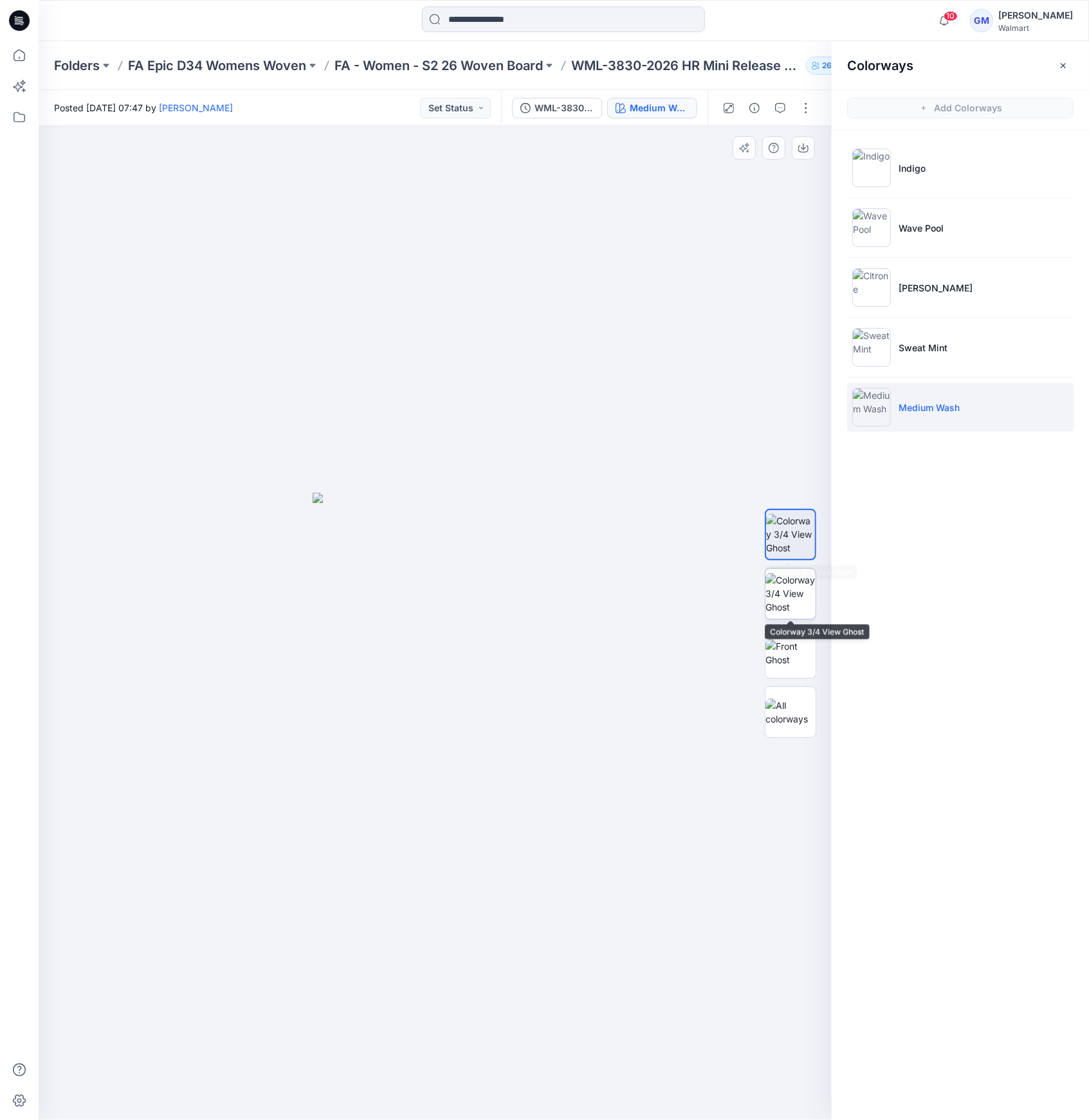
click at [785, 591] on img at bounding box center [790, 593] width 50 height 41
click at [772, 657] on img at bounding box center [790, 653] width 50 height 27
click at [798, 600] on img at bounding box center [790, 593] width 50 height 41
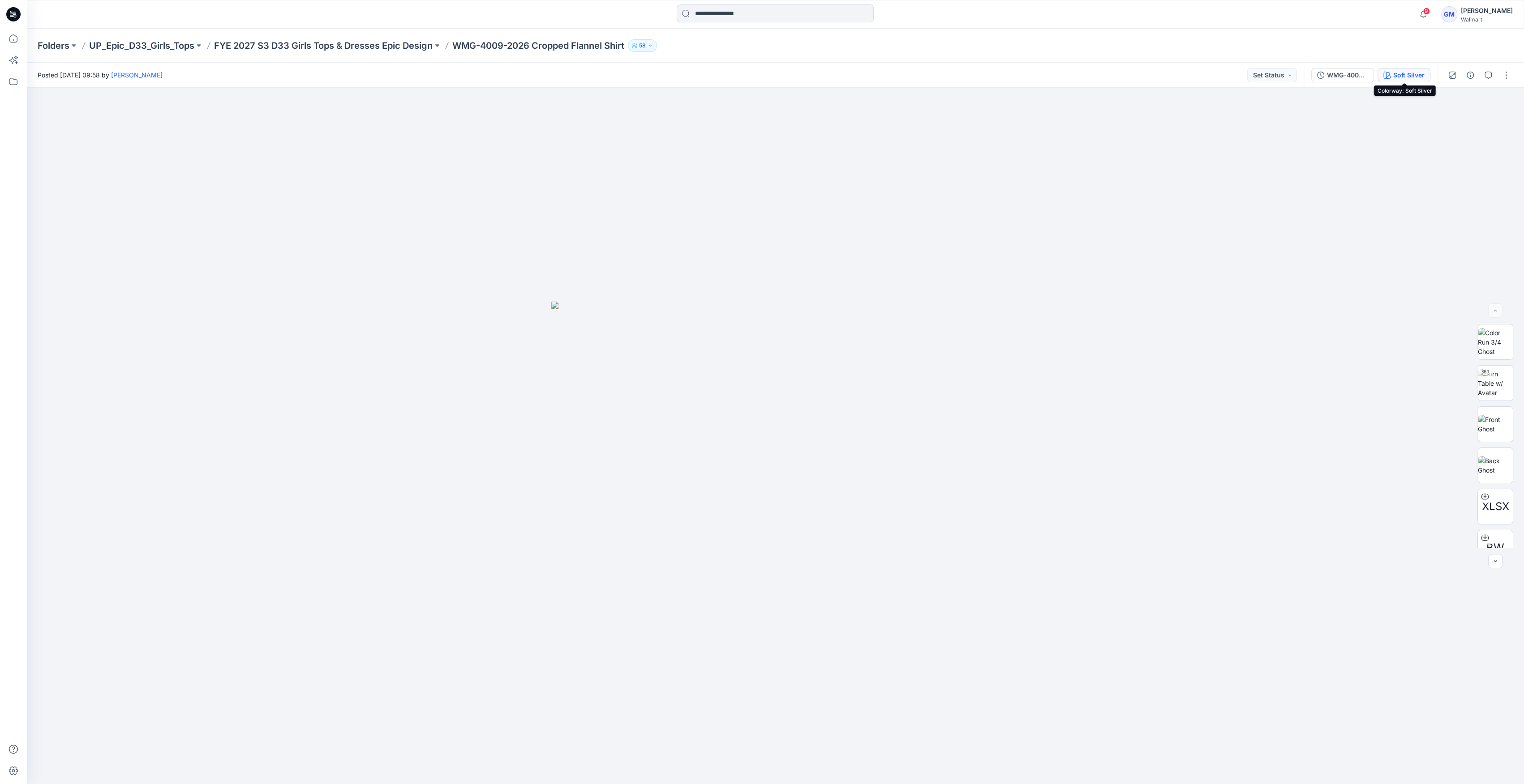
click at [1403, 78] on div "Soft Silver" at bounding box center [1409, 75] width 31 height 10
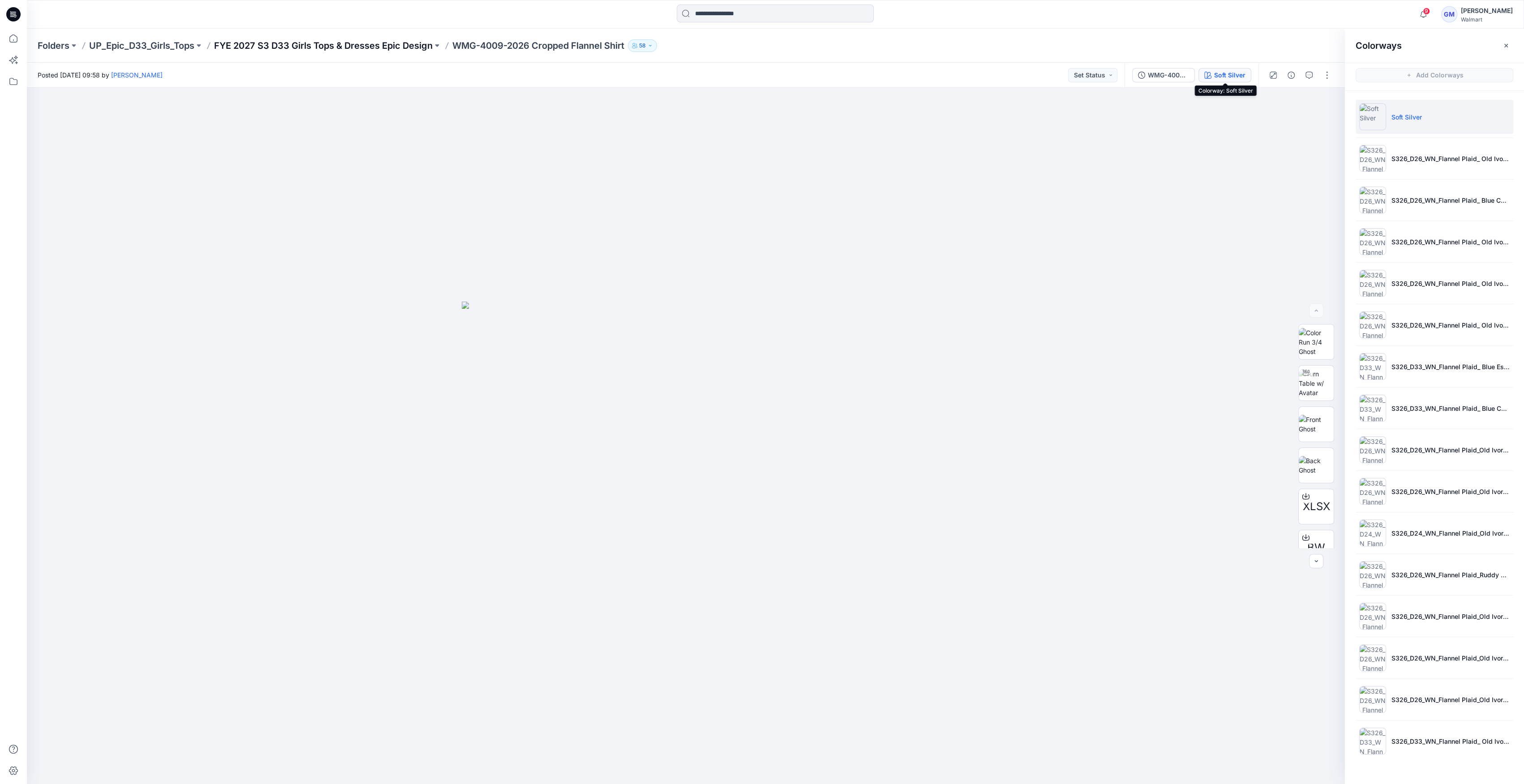
click at [430, 46] on p "FYE 2027 S3 D33 Girls Tops & Dresses Epic Design" at bounding box center [323, 46] width 218 height 12
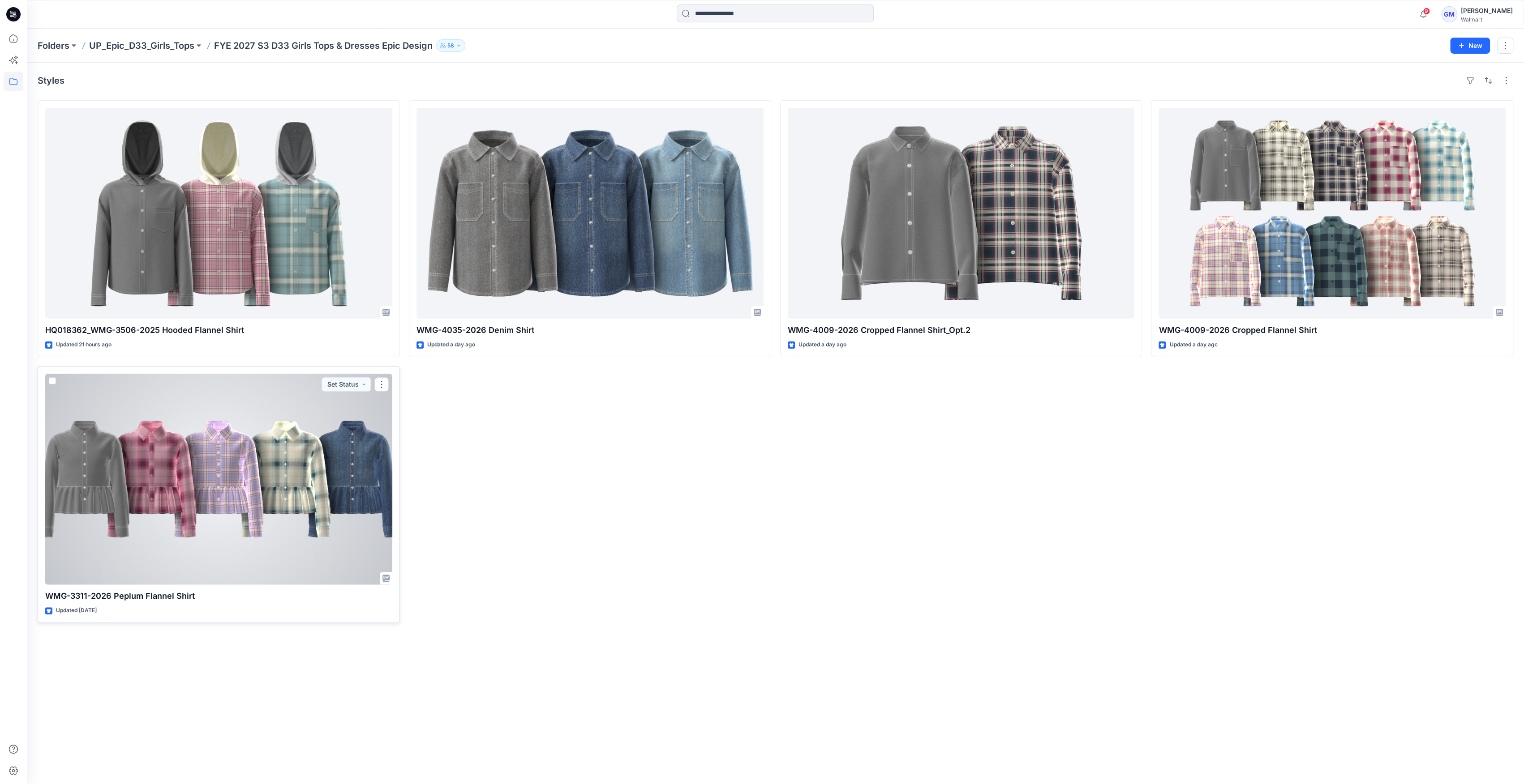
click at [292, 523] on div at bounding box center [218, 479] width 347 height 211
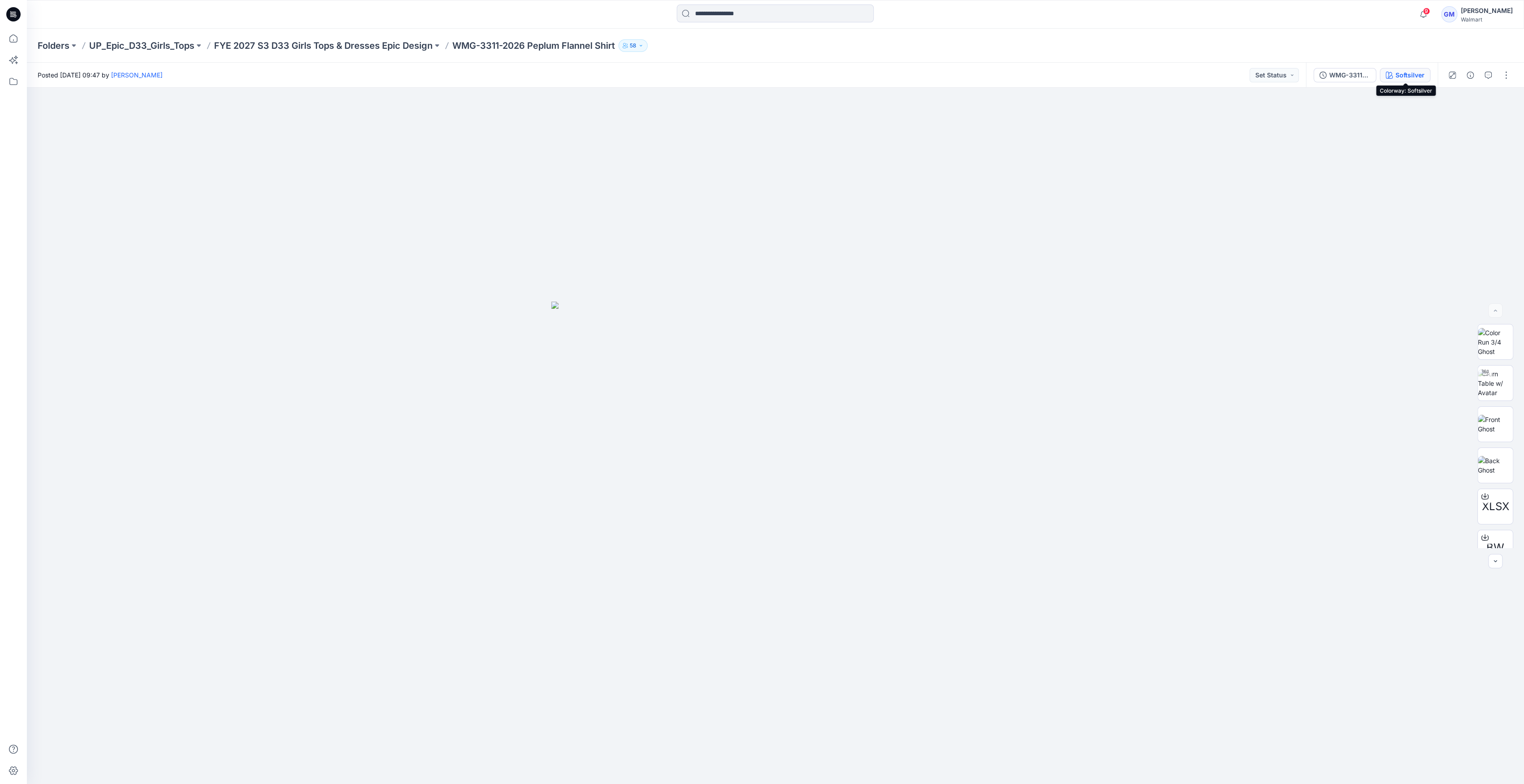
click at [1397, 72] on div "Softsilver" at bounding box center [1410, 75] width 29 height 10
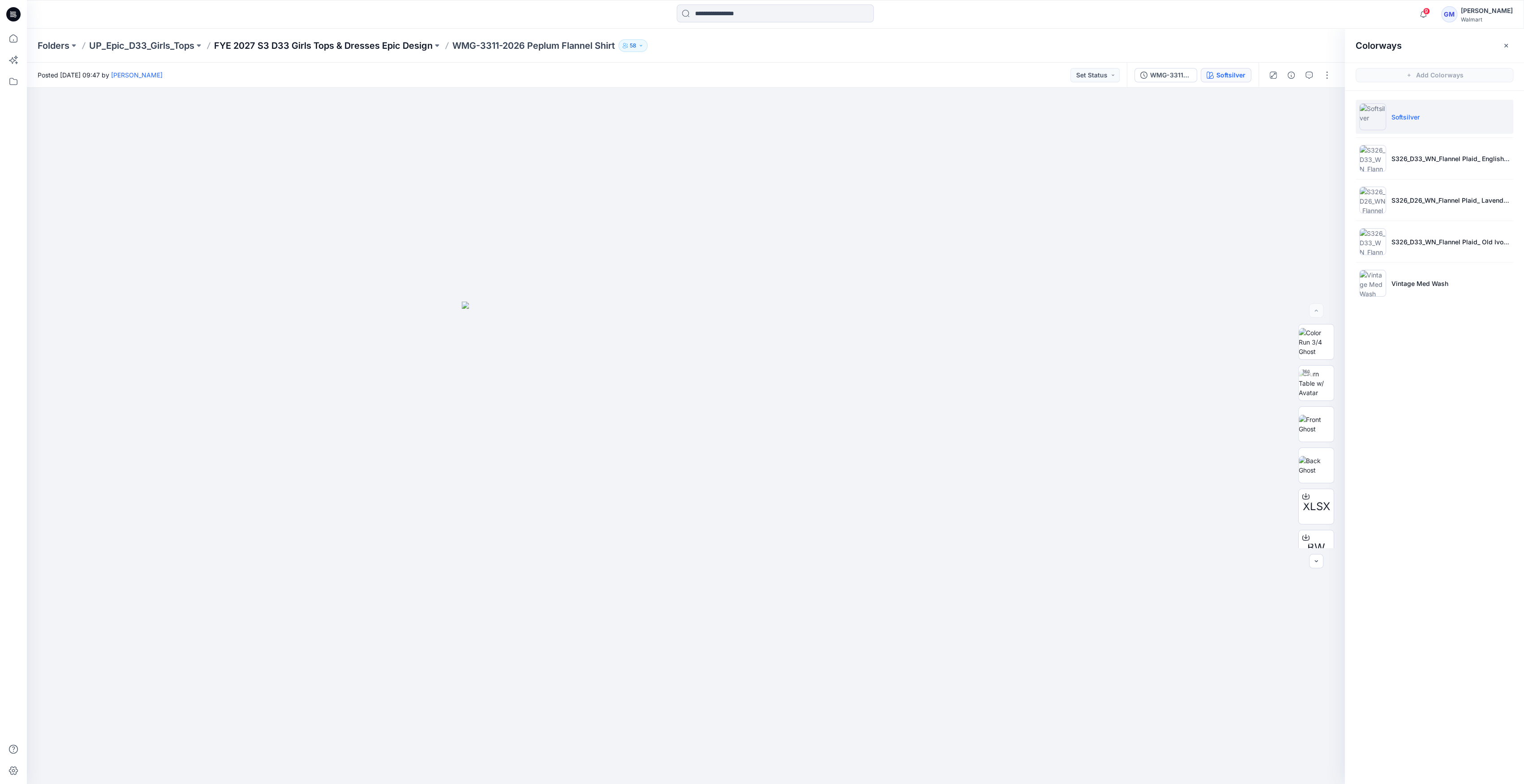
click at [414, 47] on p "FYE 2027 S3 D33 Girls Tops & Dresses Epic Design" at bounding box center [323, 46] width 218 height 12
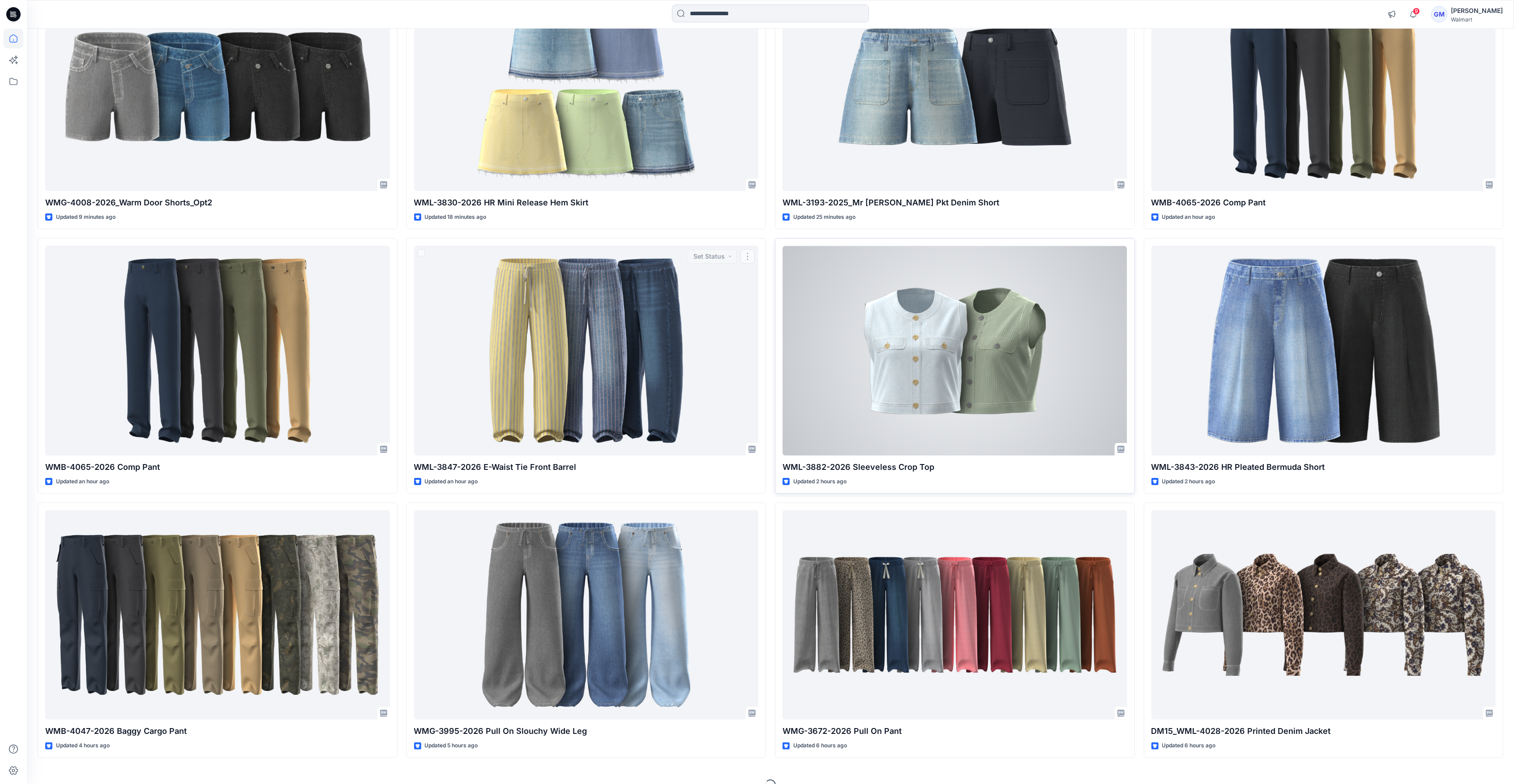
scroll to position [169, 0]
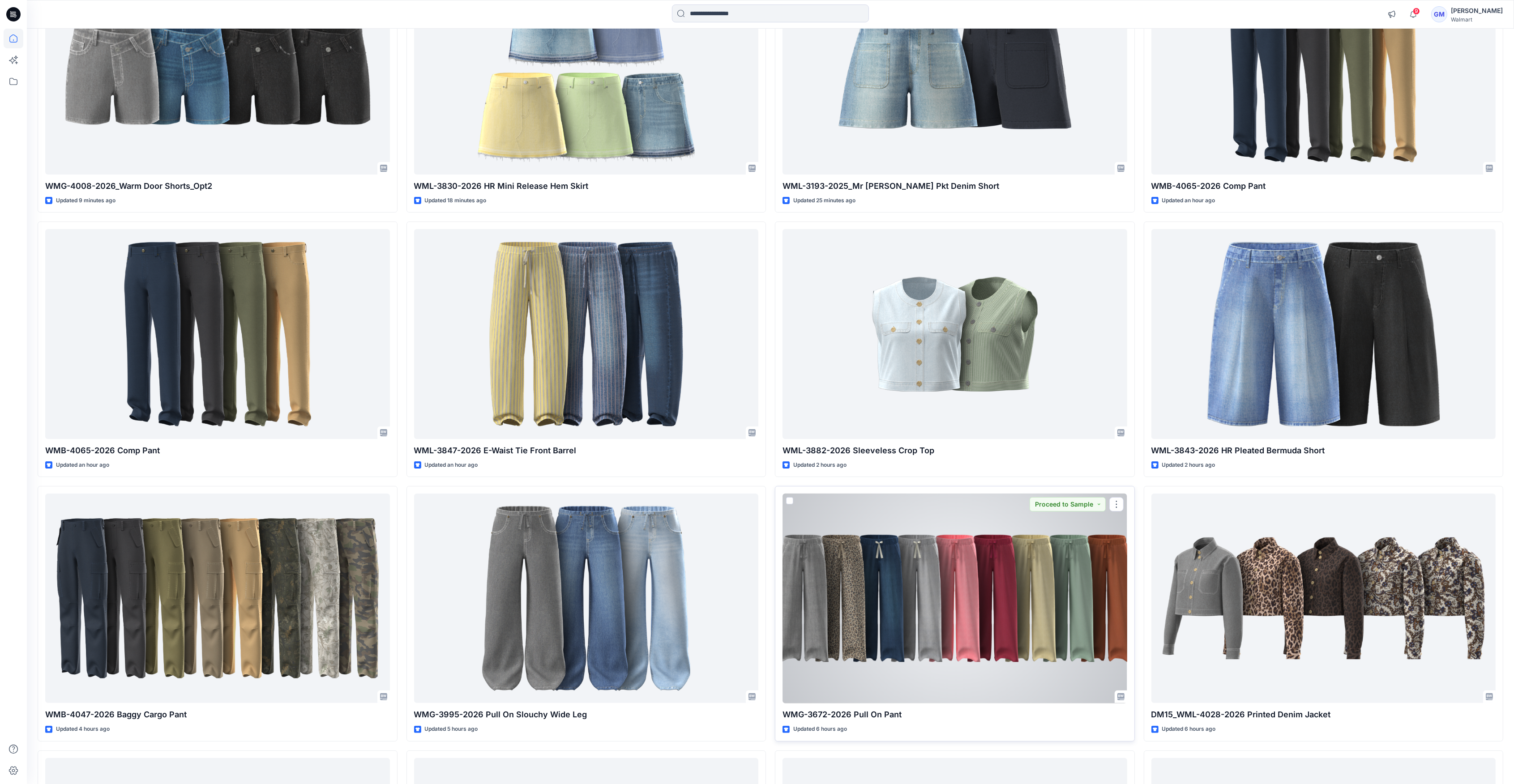
click at [1006, 573] on div at bounding box center [955, 598] width 345 height 209
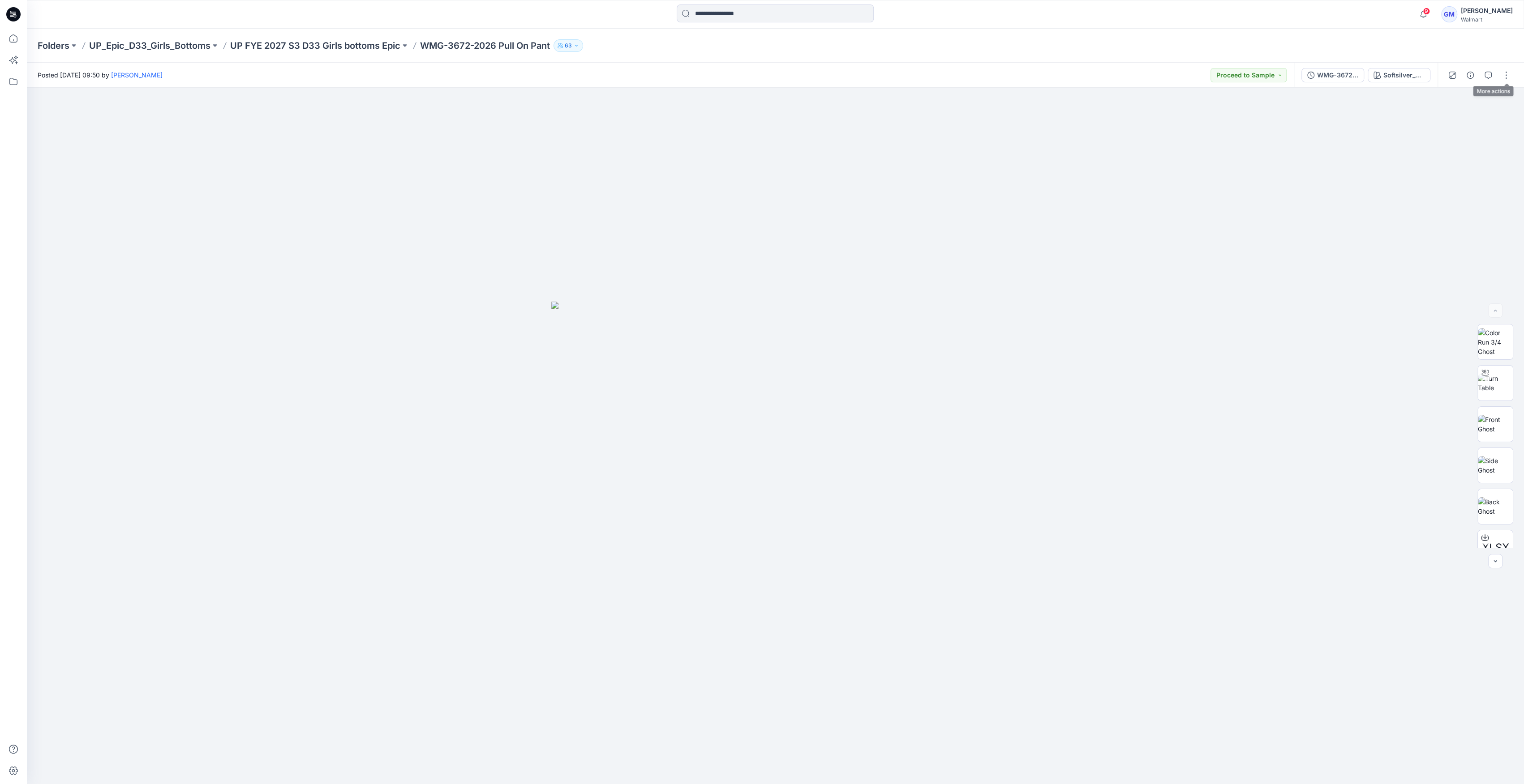
drag, startPoint x: 1504, startPoint y: 78, endPoint x: 1493, endPoint y: 86, distance: 13.6
click at [1504, 78] on button "button" at bounding box center [1506, 75] width 14 height 14
click at [1452, 119] on p "Edit" at bounding box center [1449, 121] width 11 height 9
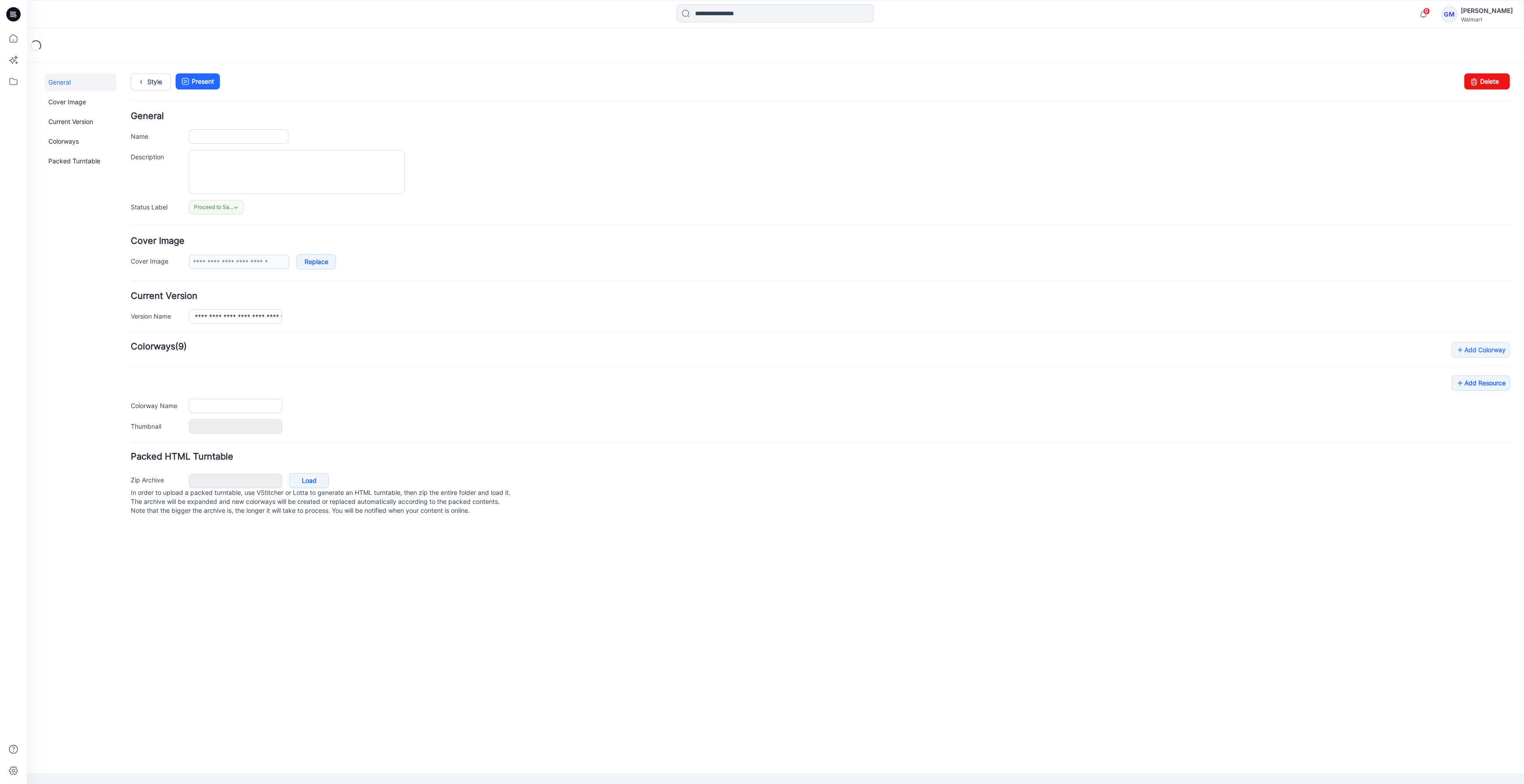
type input "**********"
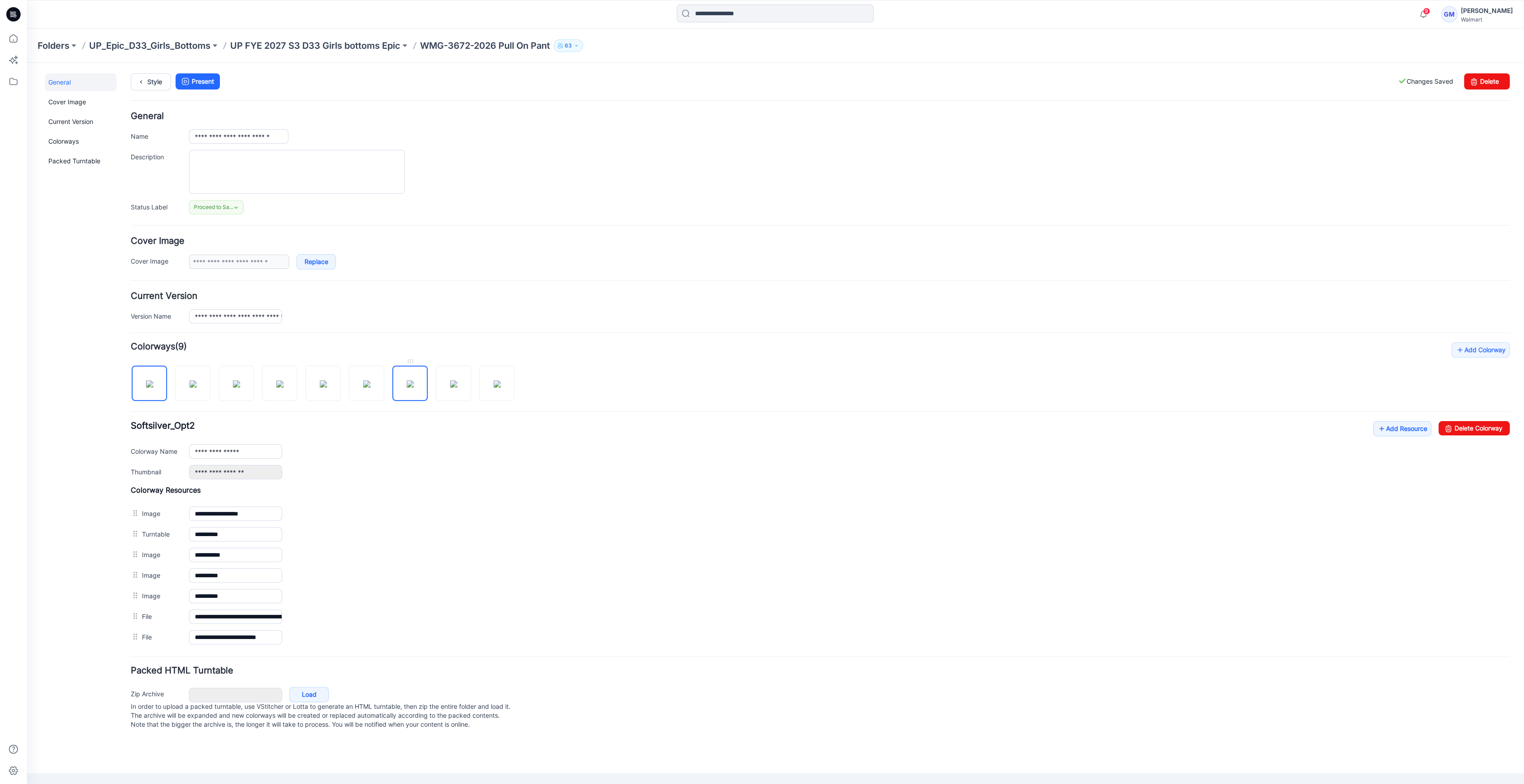
click at [414, 388] on img at bounding box center [410, 384] width 7 height 7
type input "**********"
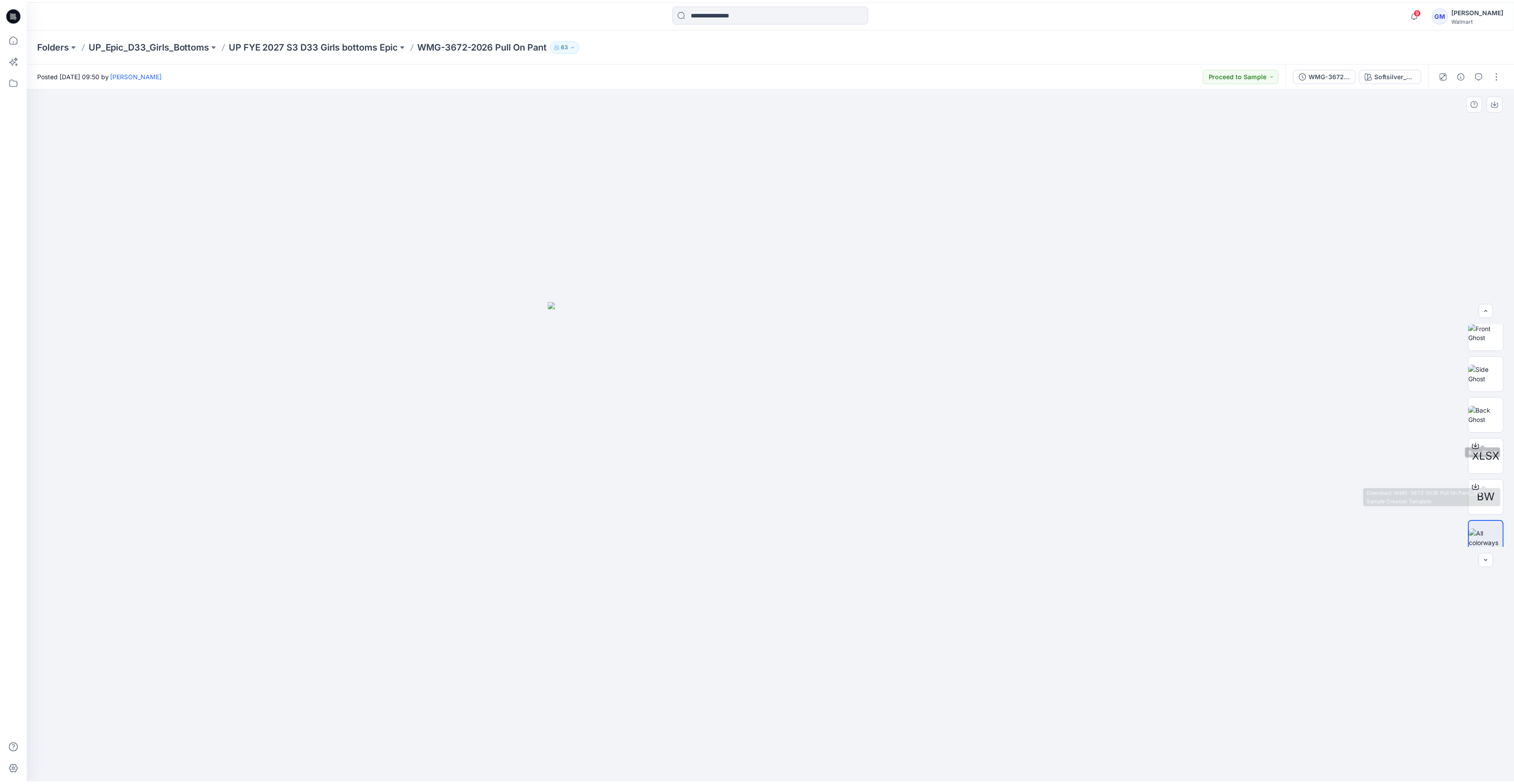
scroll to position [101, 0]
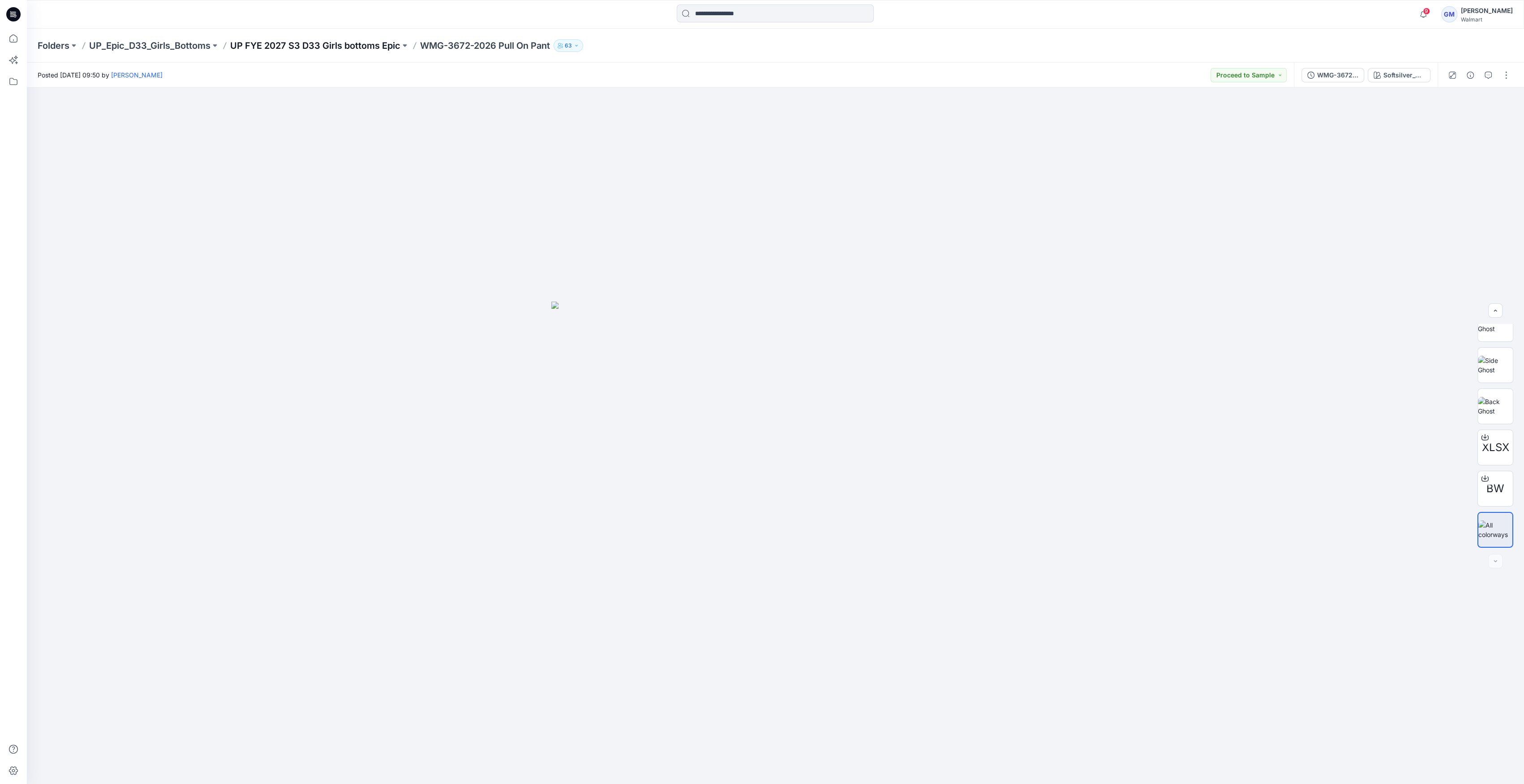
click at [394, 47] on p "UP FYE 2027 S3 D33 Girls bottoms Epic" at bounding box center [315, 46] width 170 height 12
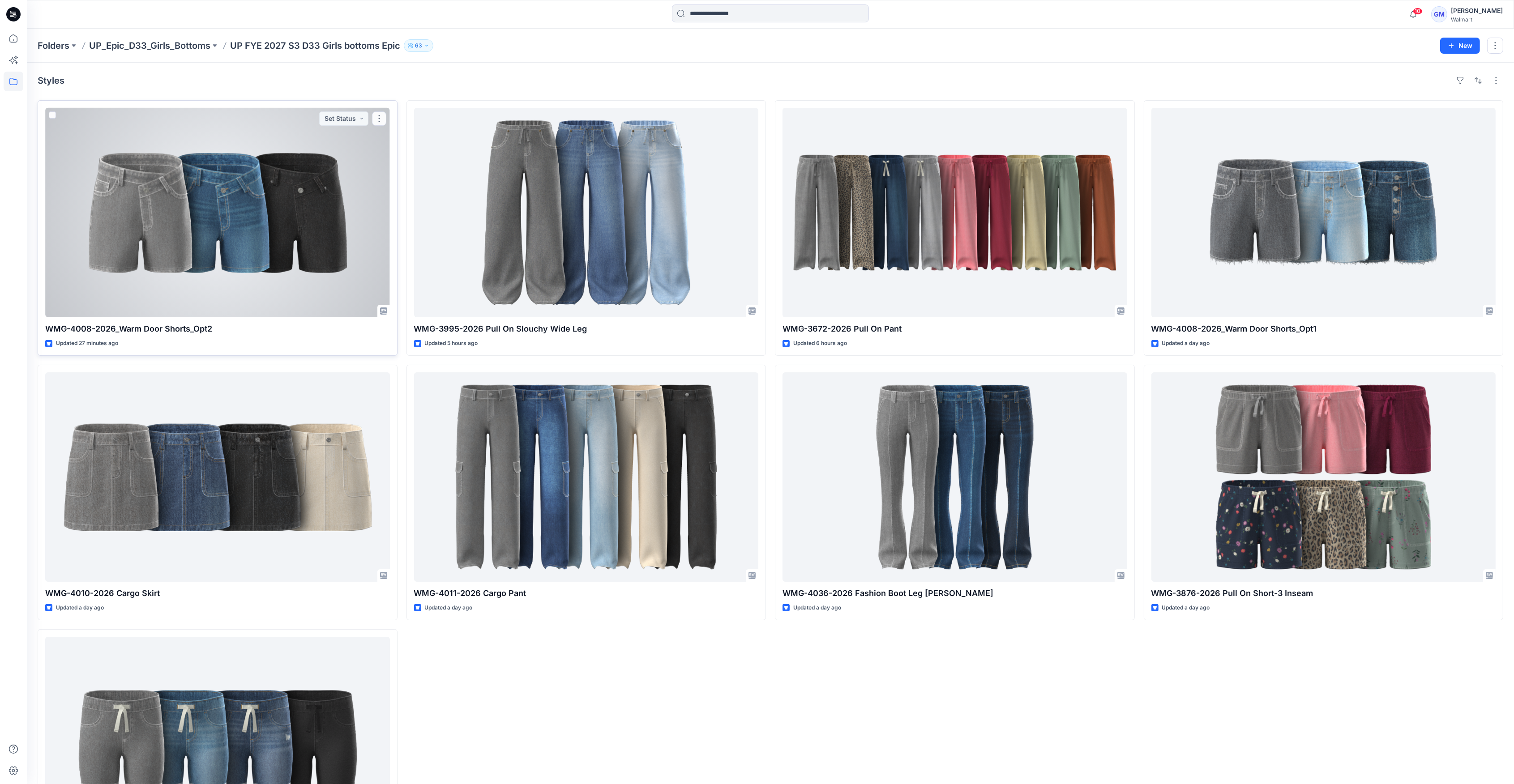
click at [312, 174] on div at bounding box center [217, 212] width 345 height 209
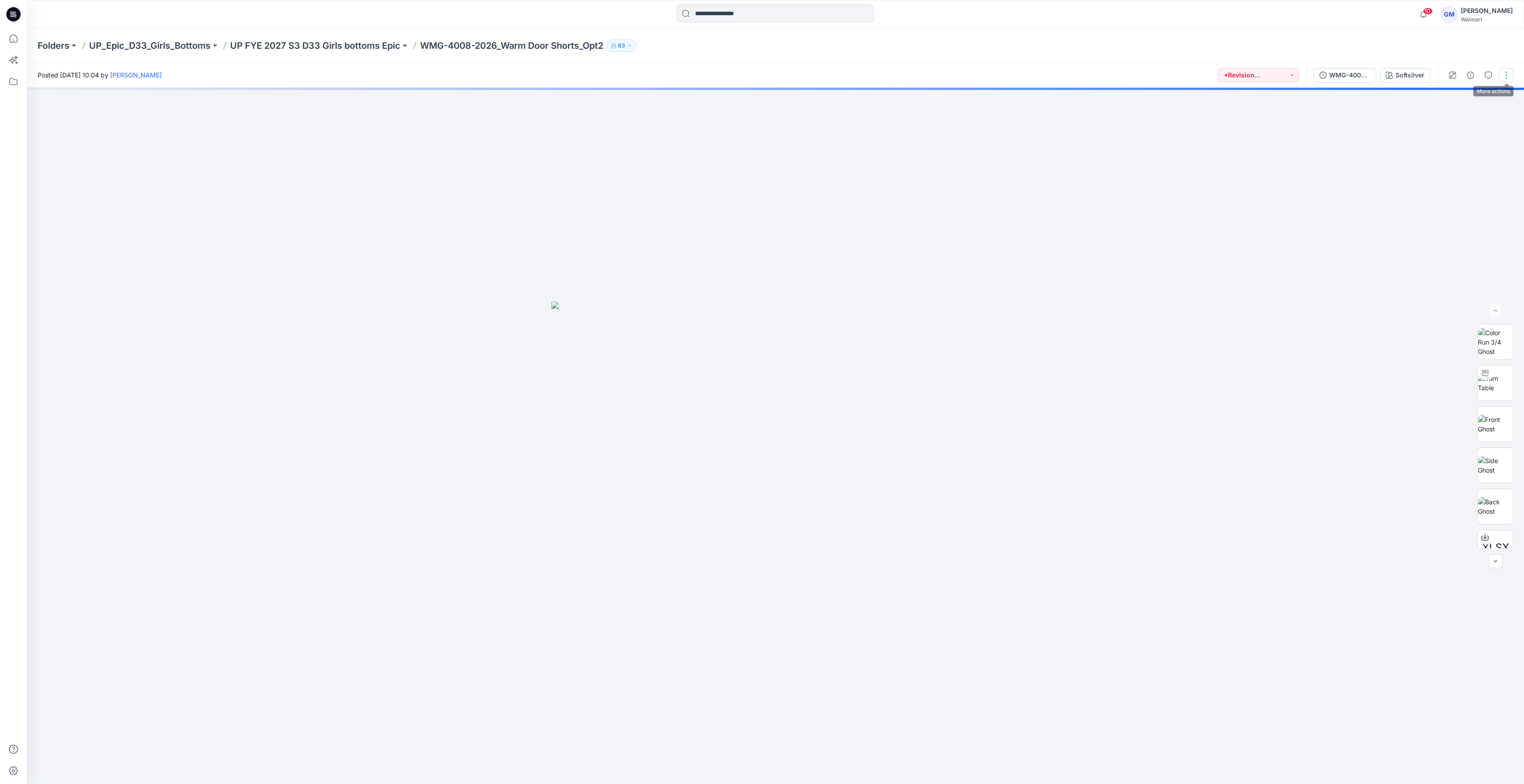
drag, startPoint x: 1509, startPoint y: 74, endPoint x: 1501, endPoint y: 77, distance: 8.5
click at [1506, 74] on button "button" at bounding box center [1506, 75] width 14 height 14
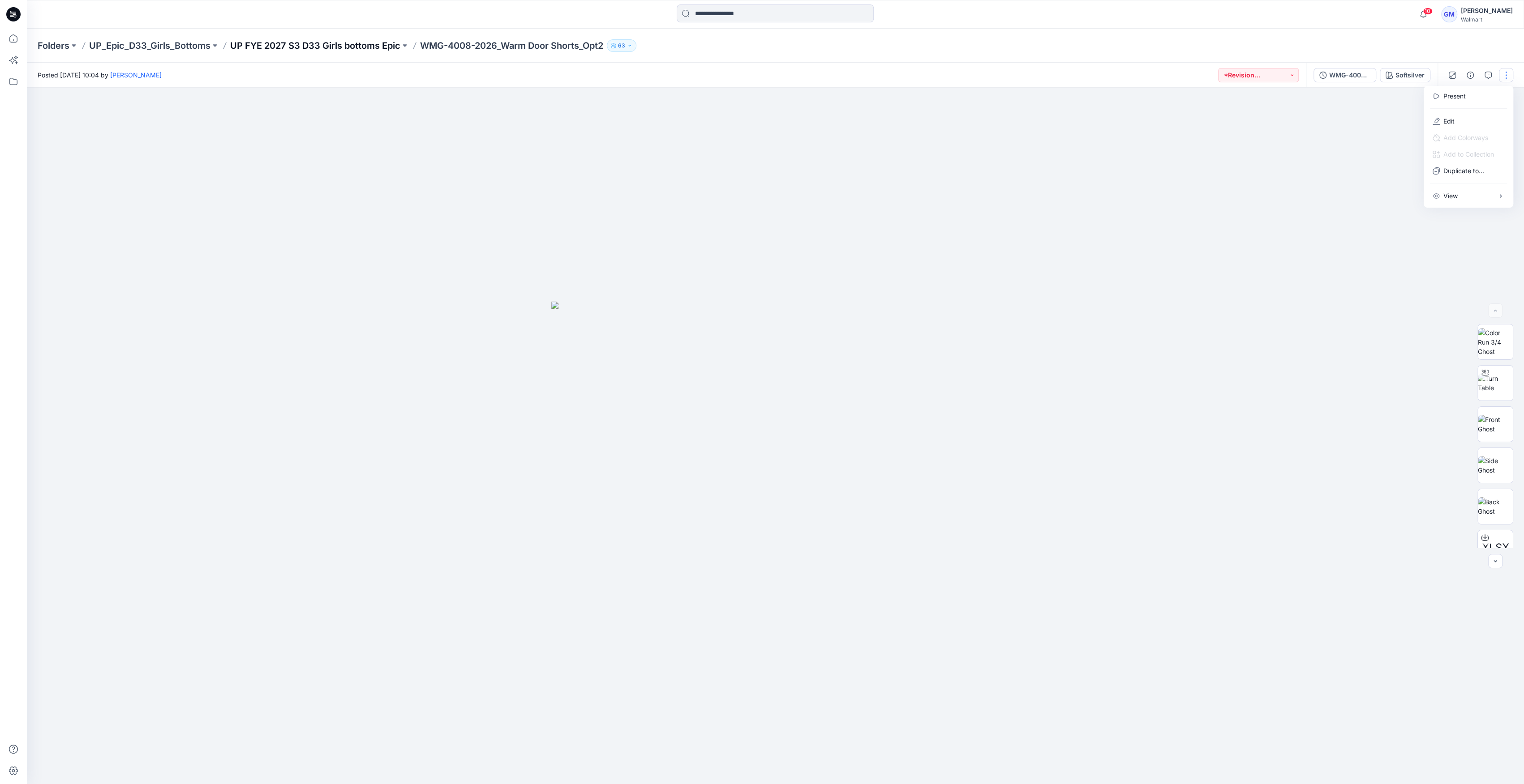
click at [361, 43] on p "UP FYE 2027 S3 D33 Girls bottoms Epic" at bounding box center [315, 46] width 170 height 12
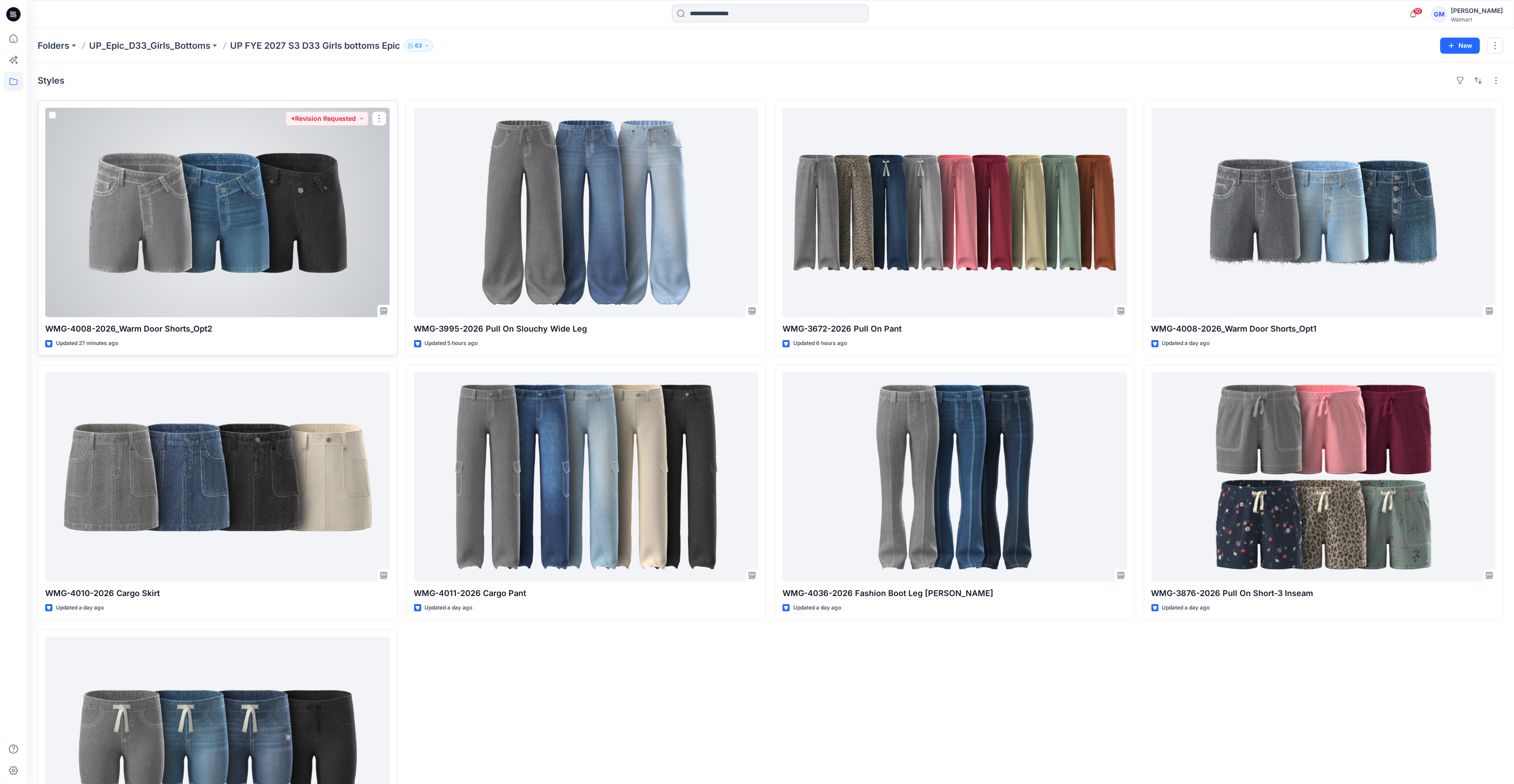
click at [340, 212] on div at bounding box center [217, 212] width 345 height 209
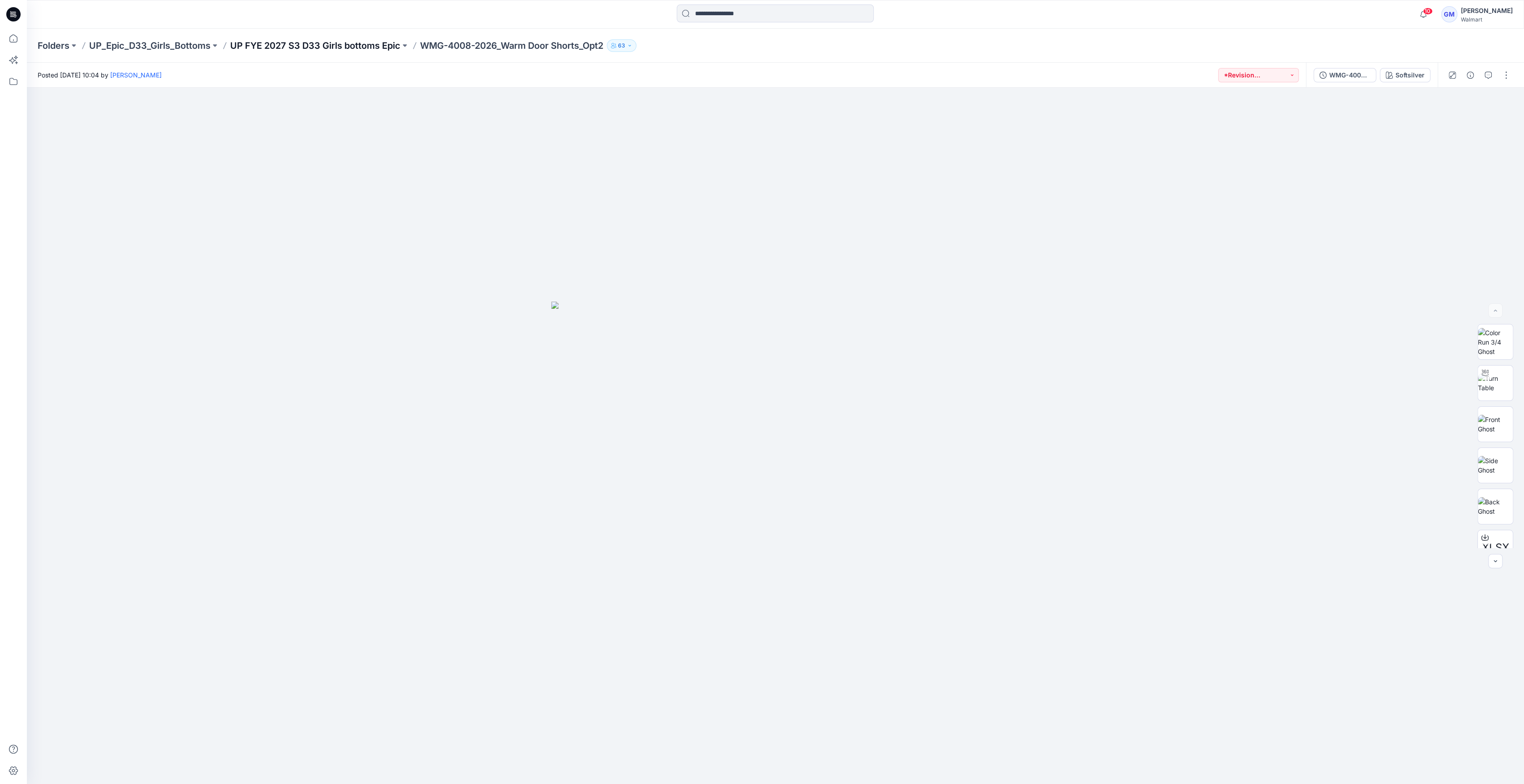
click at [362, 47] on p "UP FYE 2027 S3 D33 Girls bottoms Epic" at bounding box center [315, 46] width 170 height 12
click at [1395, 79] on div "Soft Silver" at bounding box center [1409, 75] width 31 height 10
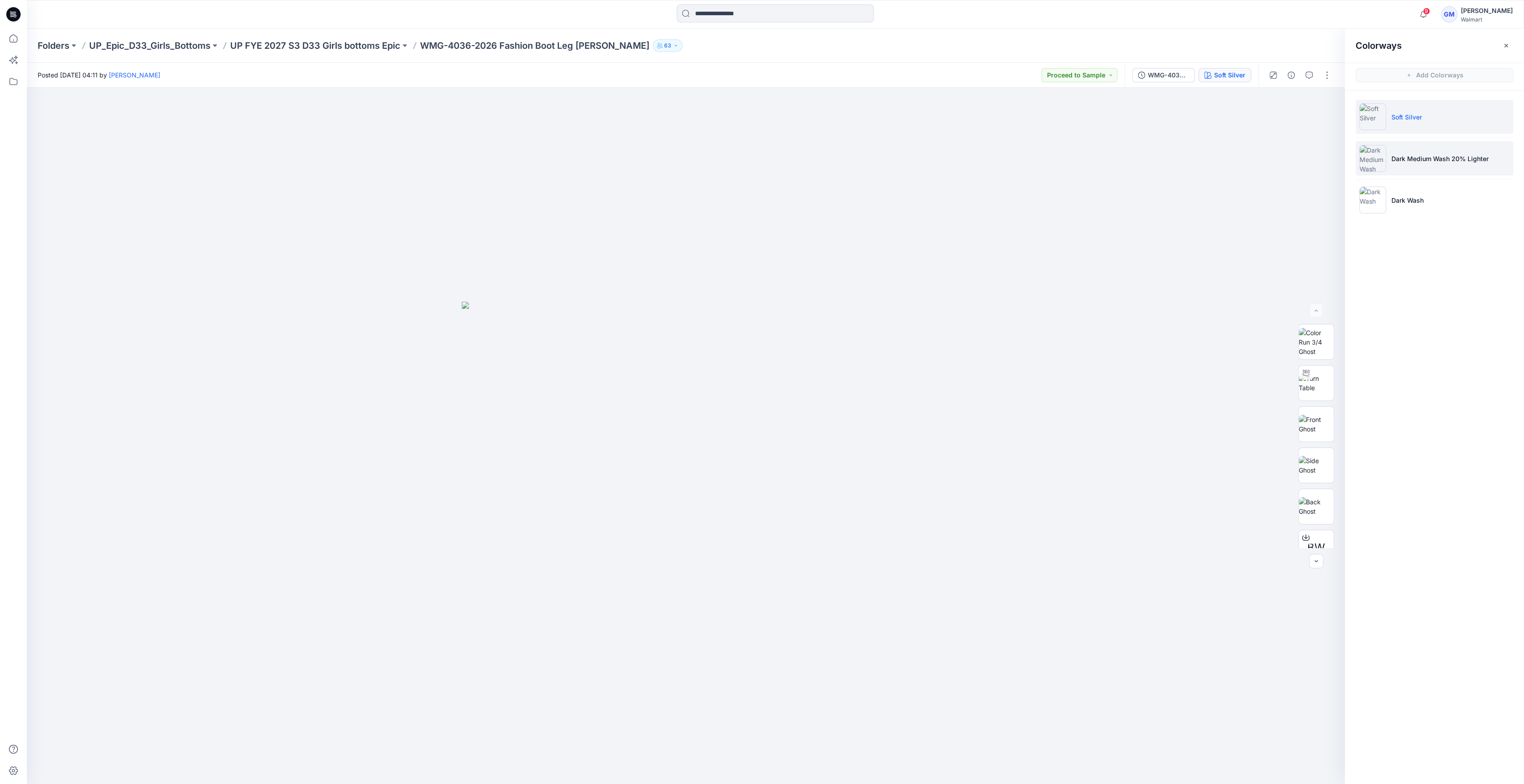
click at [1427, 155] on p "Dark Medium Wash 20% Lighter" at bounding box center [1440, 158] width 97 height 9
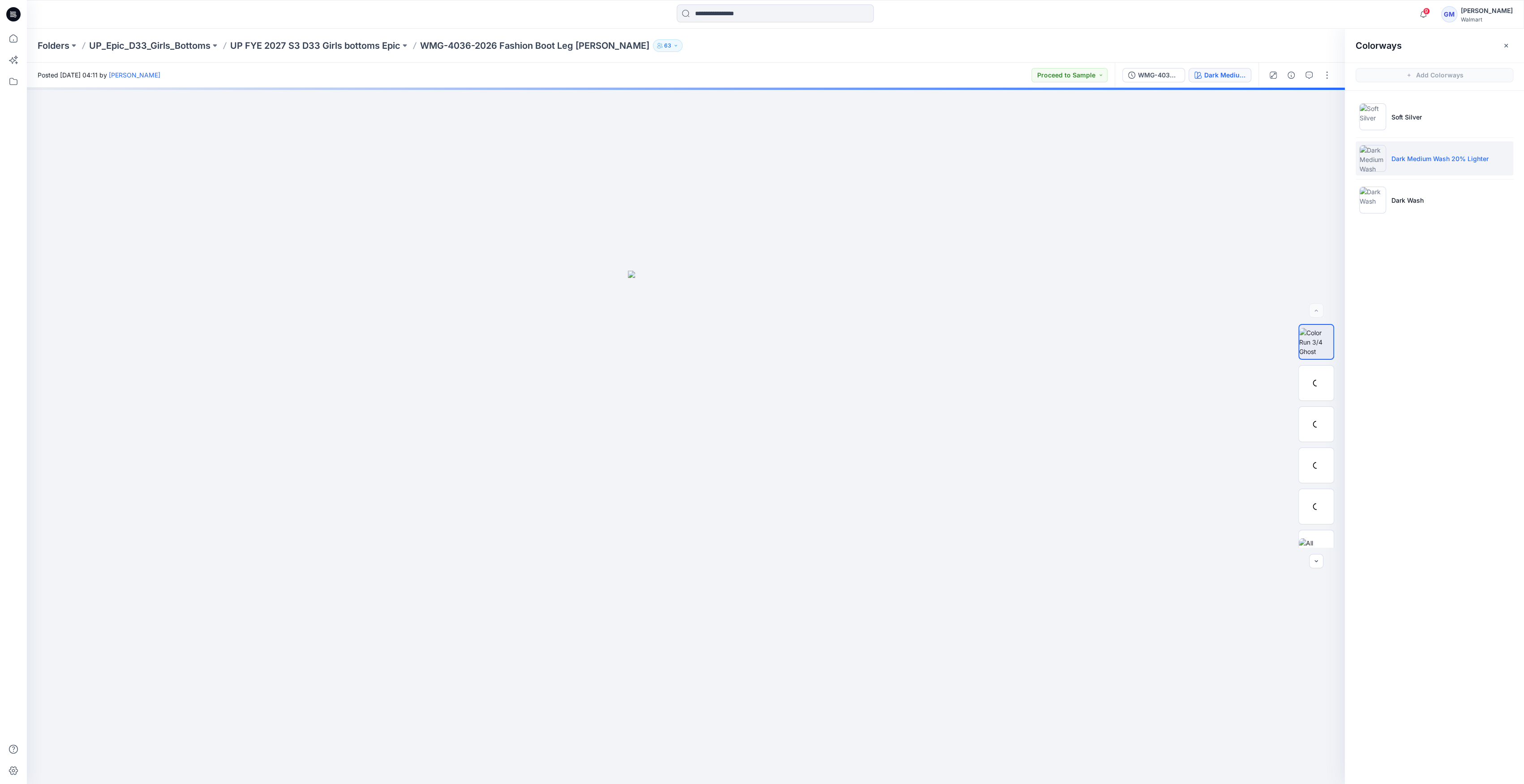
click at [1417, 157] on p "Dark Medium Wash 20% Lighter" at bounding box center [1440, 158] width 97 height 9
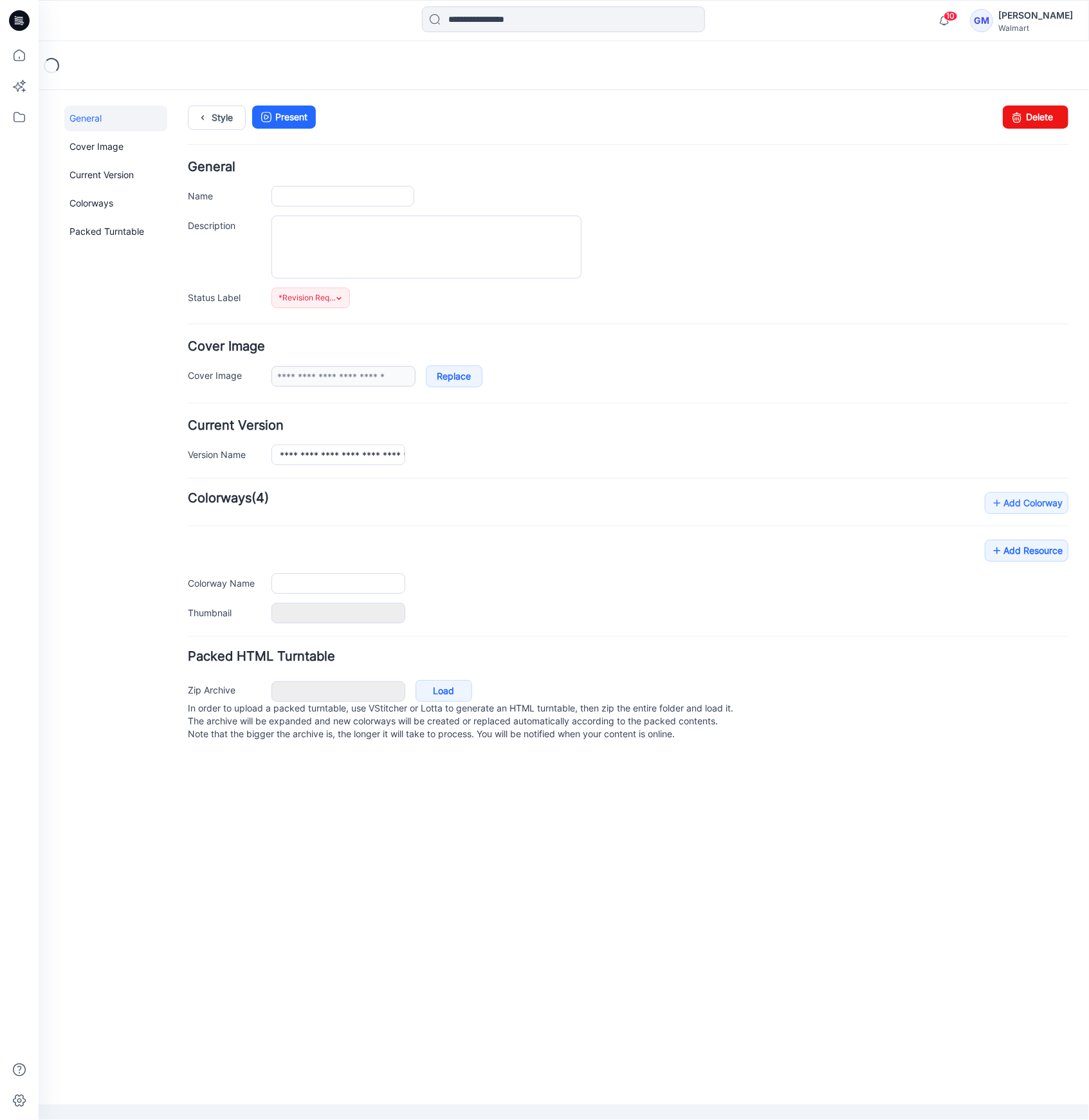
type input "**********"
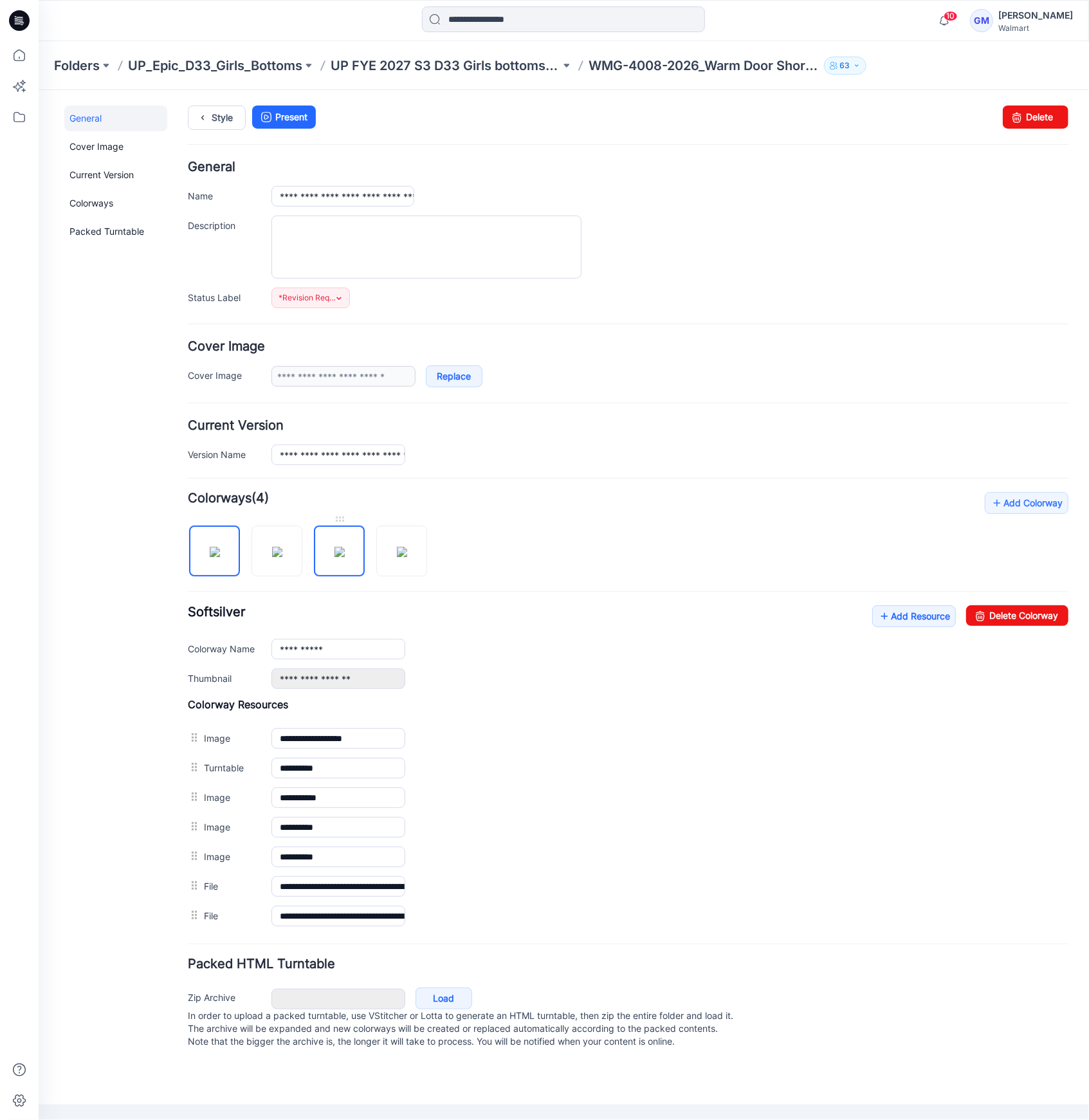
click at [337, 557] on img at bounding box center [339, 552] width 10 height 10
click at [996, 608] on link "Delete Colorway" at bounding box center [1016, 615] width 102 height 20
type input "**********"
click at [213, 112] on link "Style" at bounding box center [216, 116] width 58 height 25
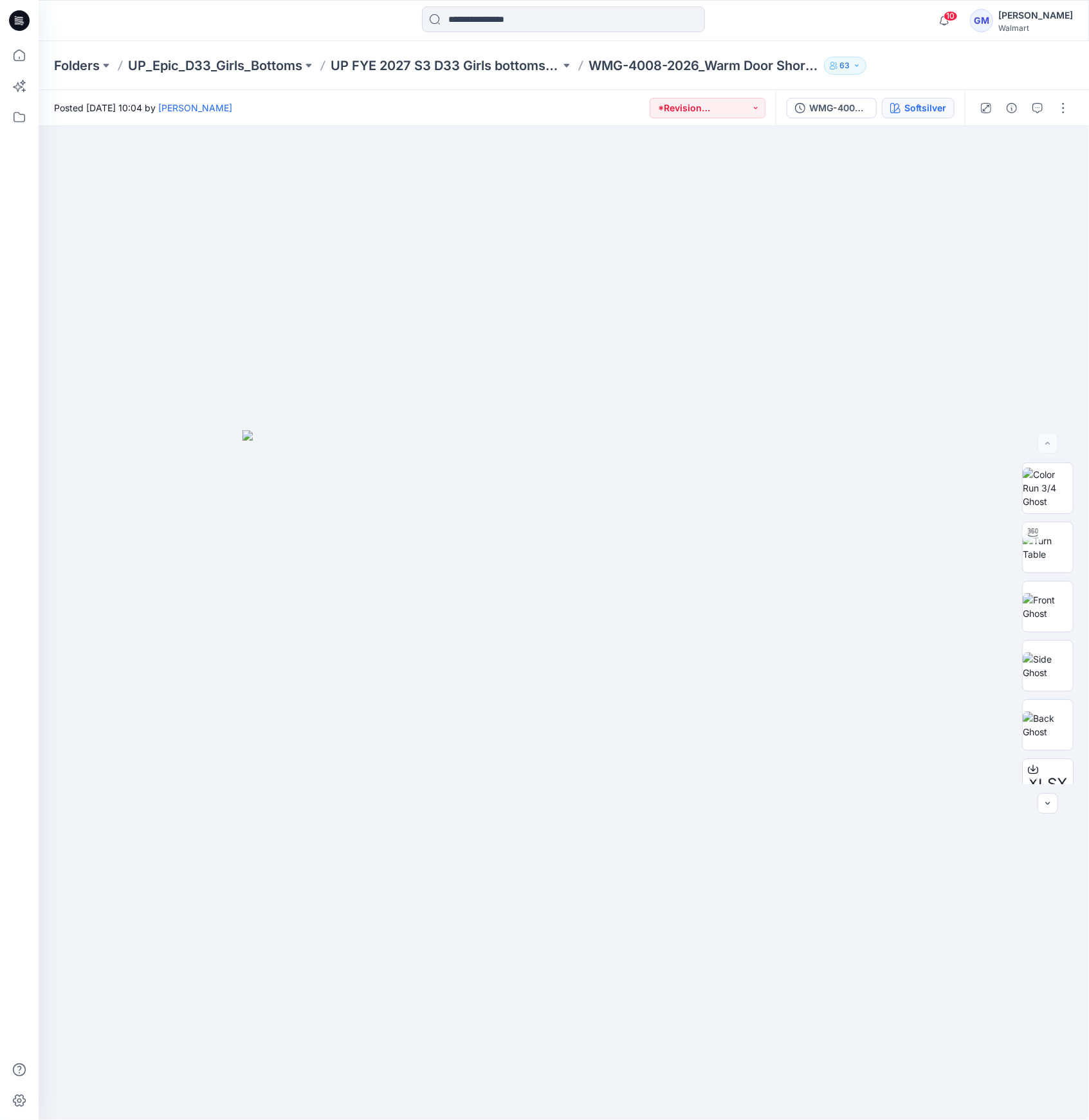
click at [909, 105] on div "Softsilver" at bounding box center [924, 108] width 42 height 14
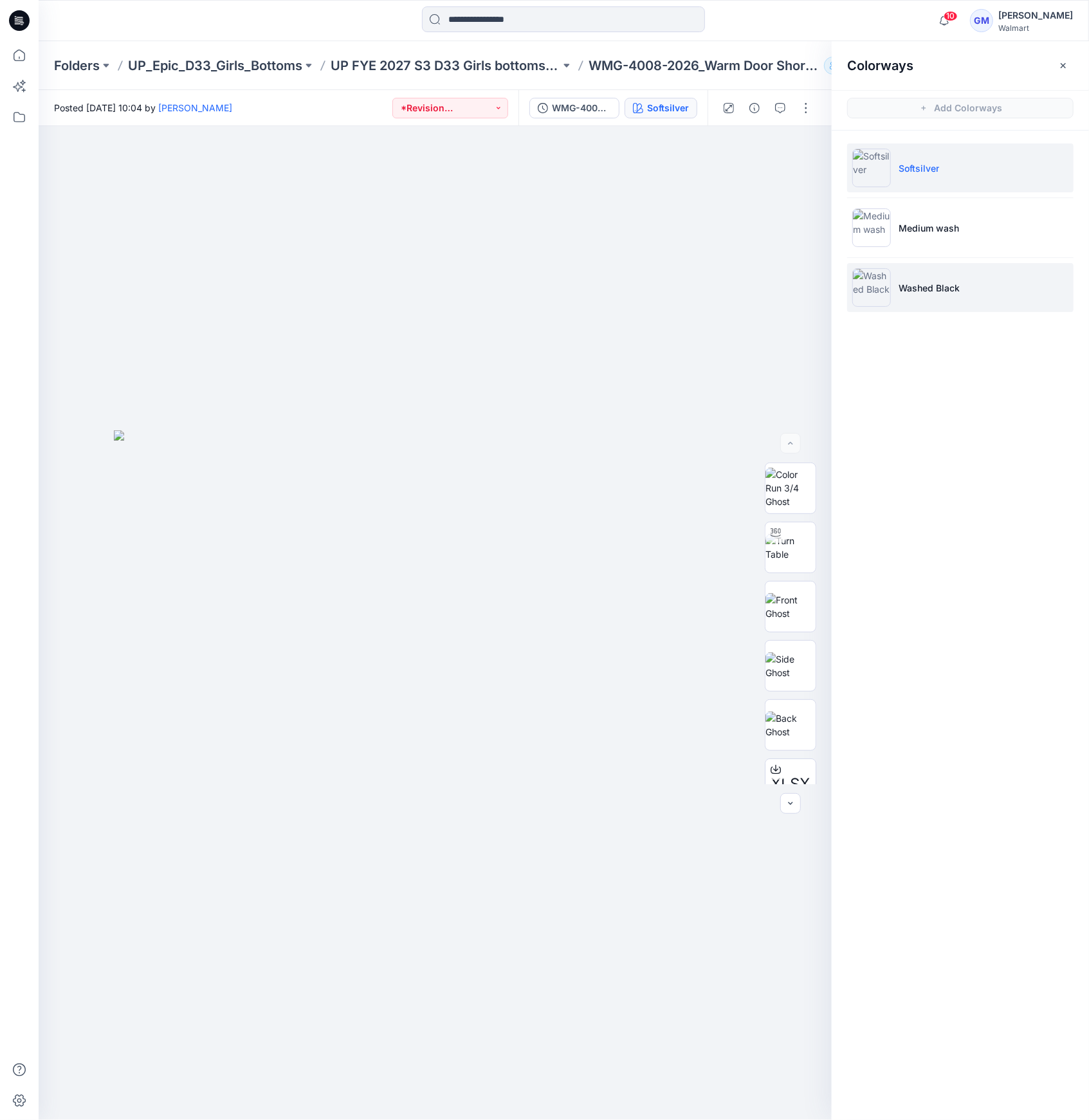
click at [890, 285] on img at bounding box center [871, 287] width 38 height 38
click at [861, 306] on img at bounding box center [871, 287] width 38 height 38
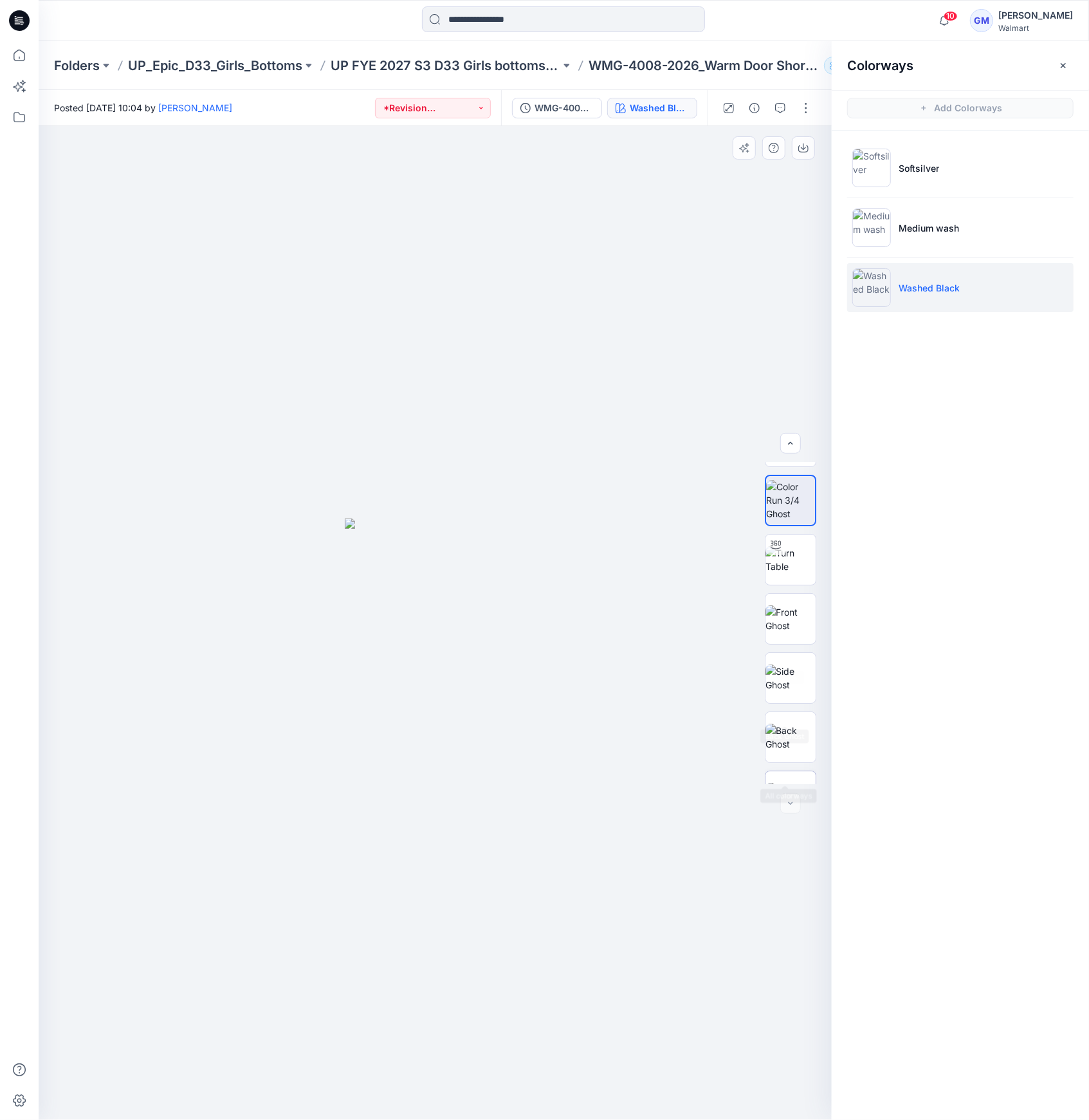
scroll to position [144, 0]
click at [796, 708] on img at bounding box center [790, 699] width 50 height 27
click at [776, 103] on icon "button" at bounding box center [780, 108] width 10 height 10
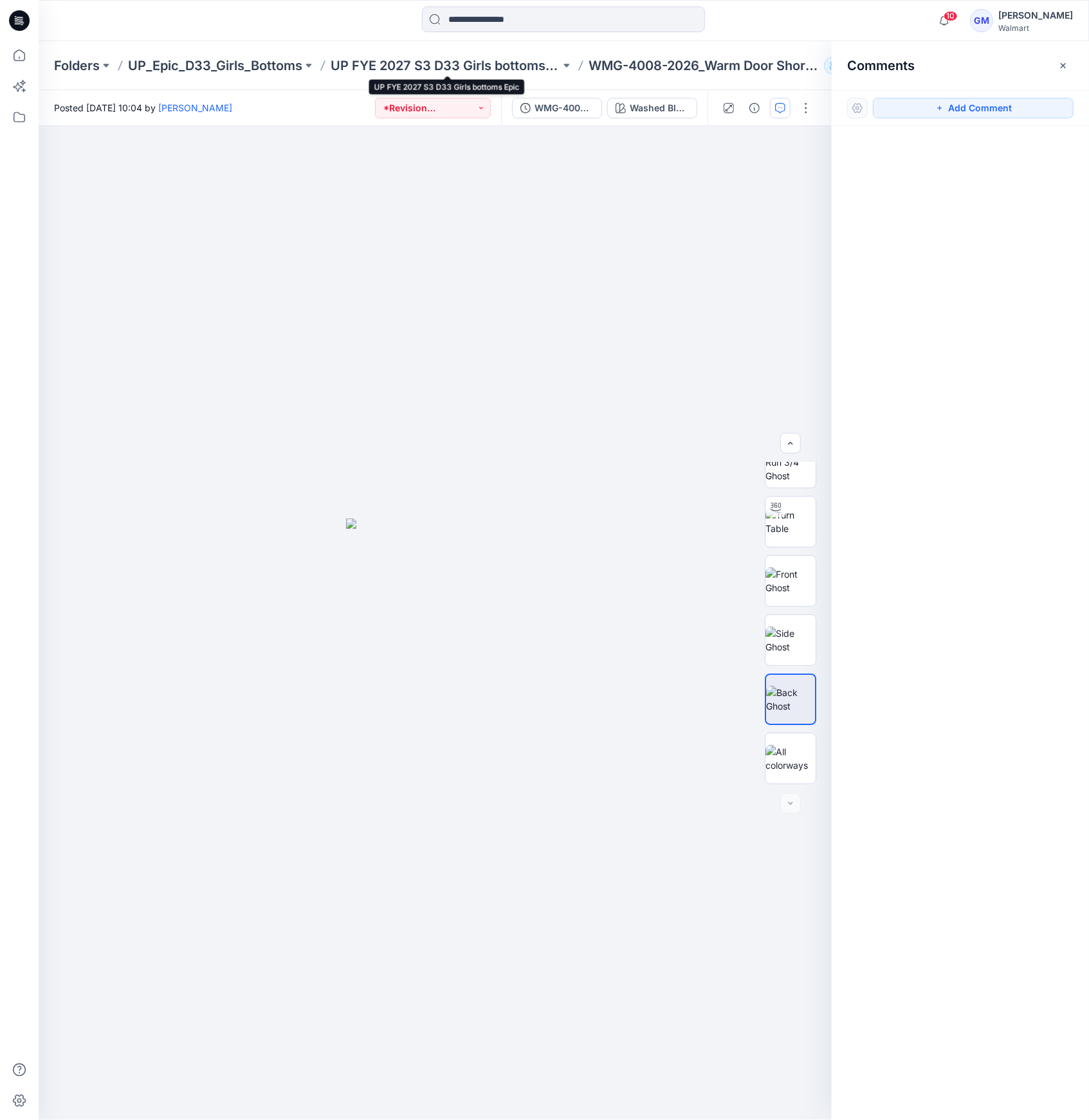
click at [477, 55] on div "Folders UP_Epic_D33_Girls_Bottoms UP FYE 2027 S3 D33 Girls bottoms Epic WMG-400…" at bounding box center [563, 65] width 1050 height 49
click at [475, 68] on p "UP FYE 2027 S3 D33 Girls bottoms Epic" at bounding box center [445, 65] width 229 height 18
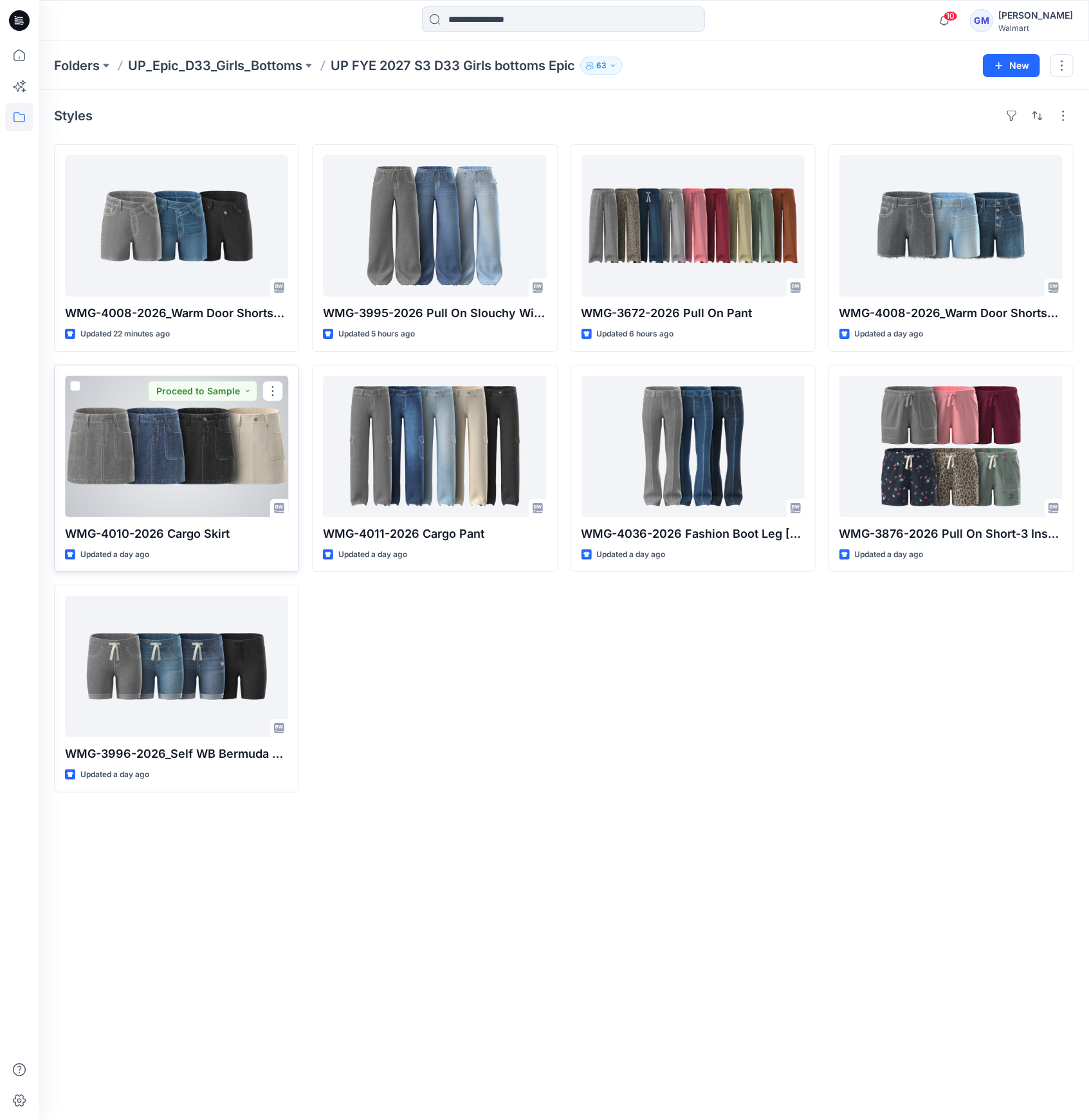
click at [224, 495] on div at bounding box center [176, 446] width 223 height 142
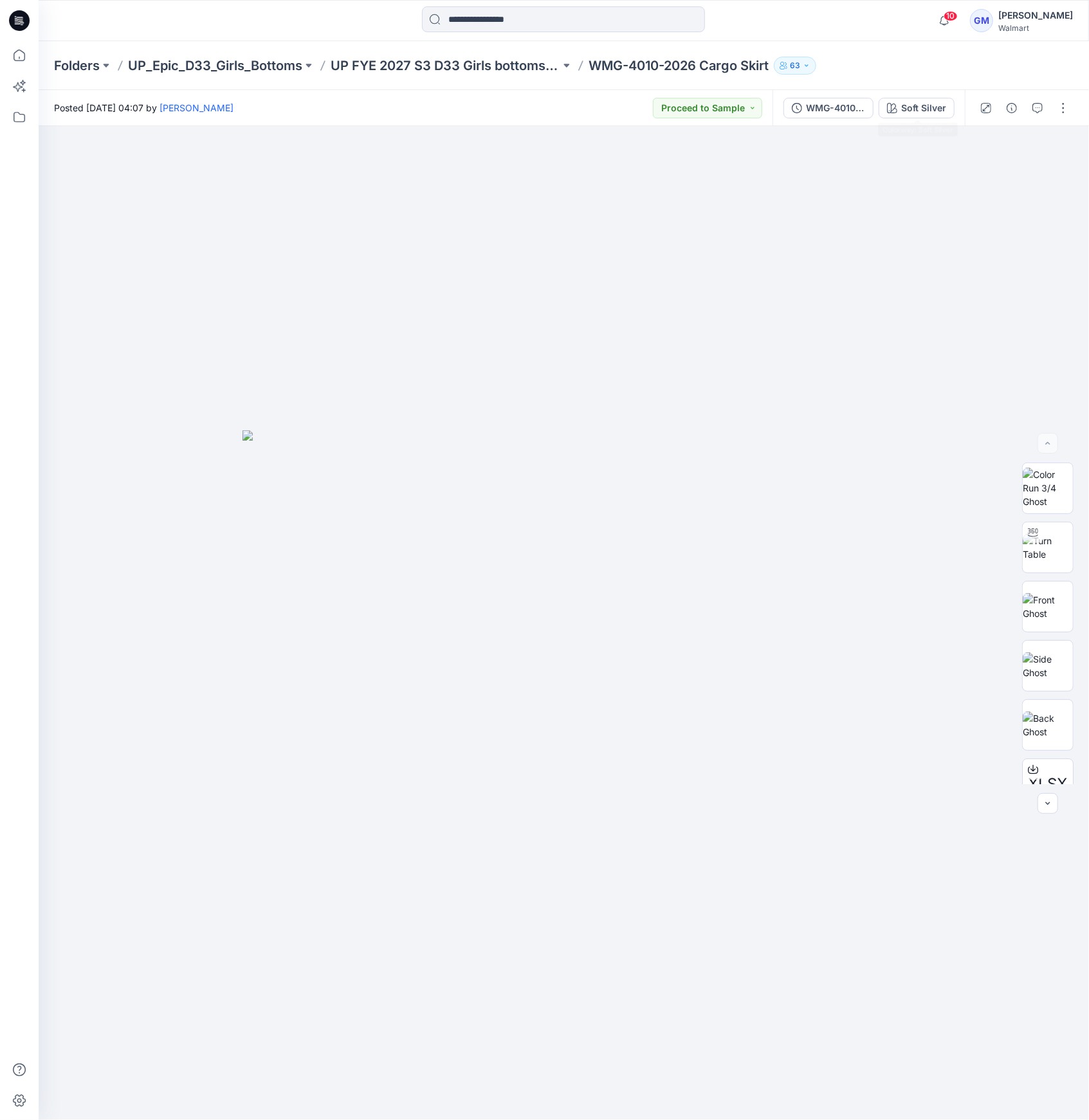
click at [909, 119] on div "WMG-4010-2026_Rev1_Cargo Skirt_Full Colorway Soft Silver" at bounding box center [868, 108] width 192 height 36
click at [925, 110] on div "Soft Silver" at bounding box center [923, 108] width 45 height 14
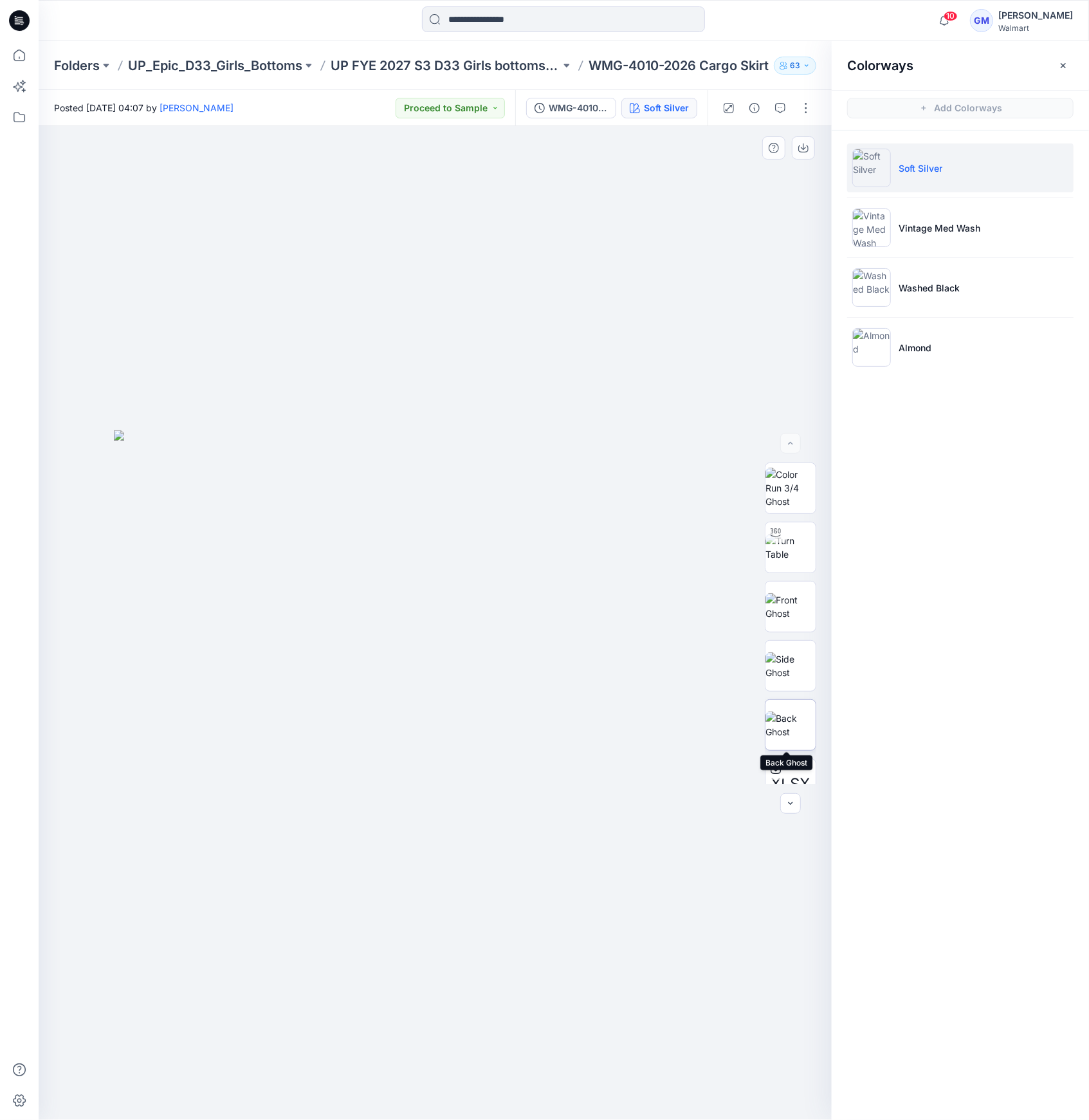
click at [786, 733] on img at bounding box center [790, 725] width 50 height 27
click at [903, 391] on div "Soft Silver Vintage Med Wash Washed Black Almond" at bounding box center [960, 263] width 257 height 264
click at [898, 365] on li "Almond" at bounding box center [960, 348] width 226 height 49
click at [888, 342] on img at bounding box center [871, 347] width 38 height 38
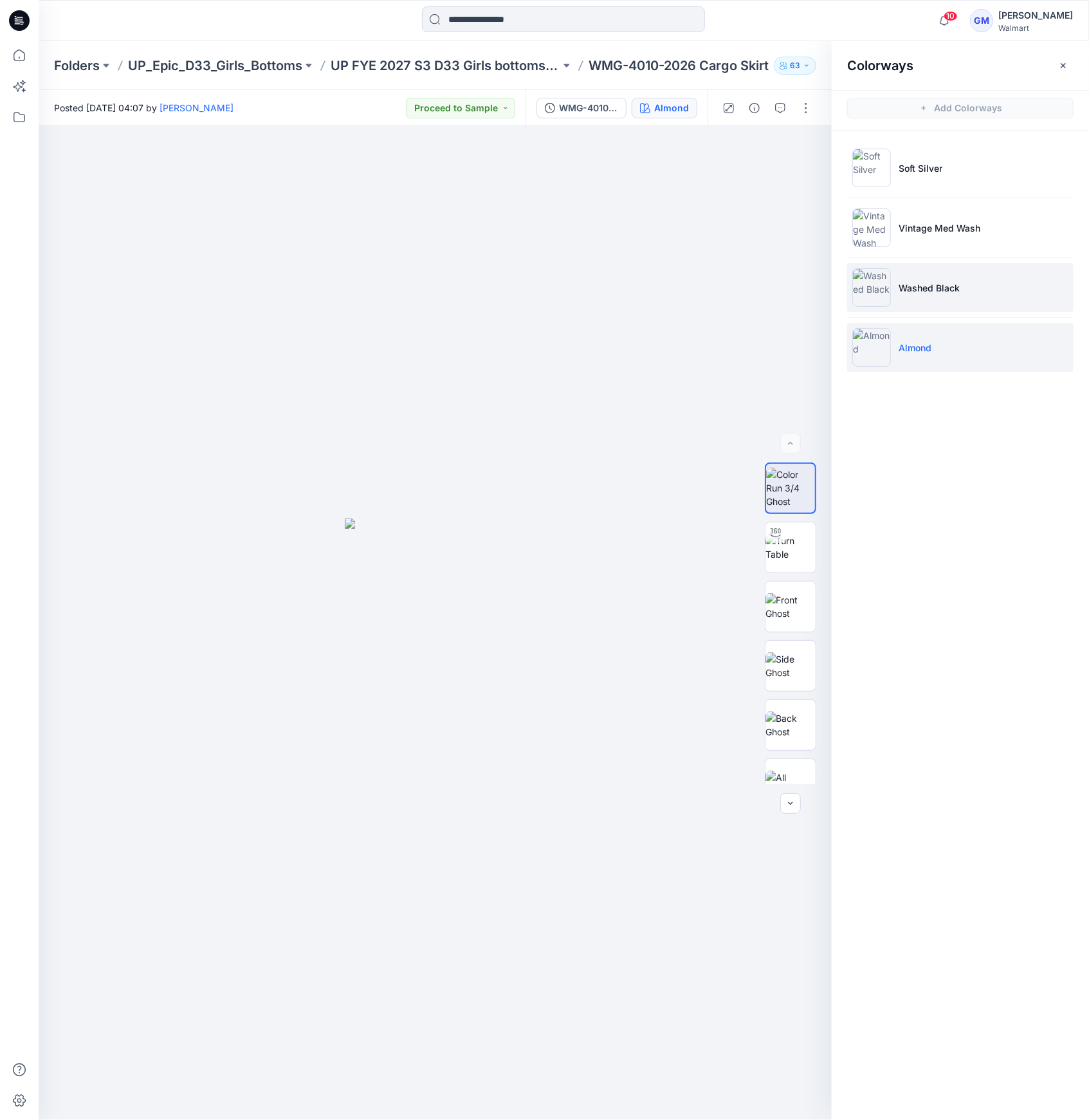
click at [864, 291] on img at bounding box center [871, 287] width 38 height 38
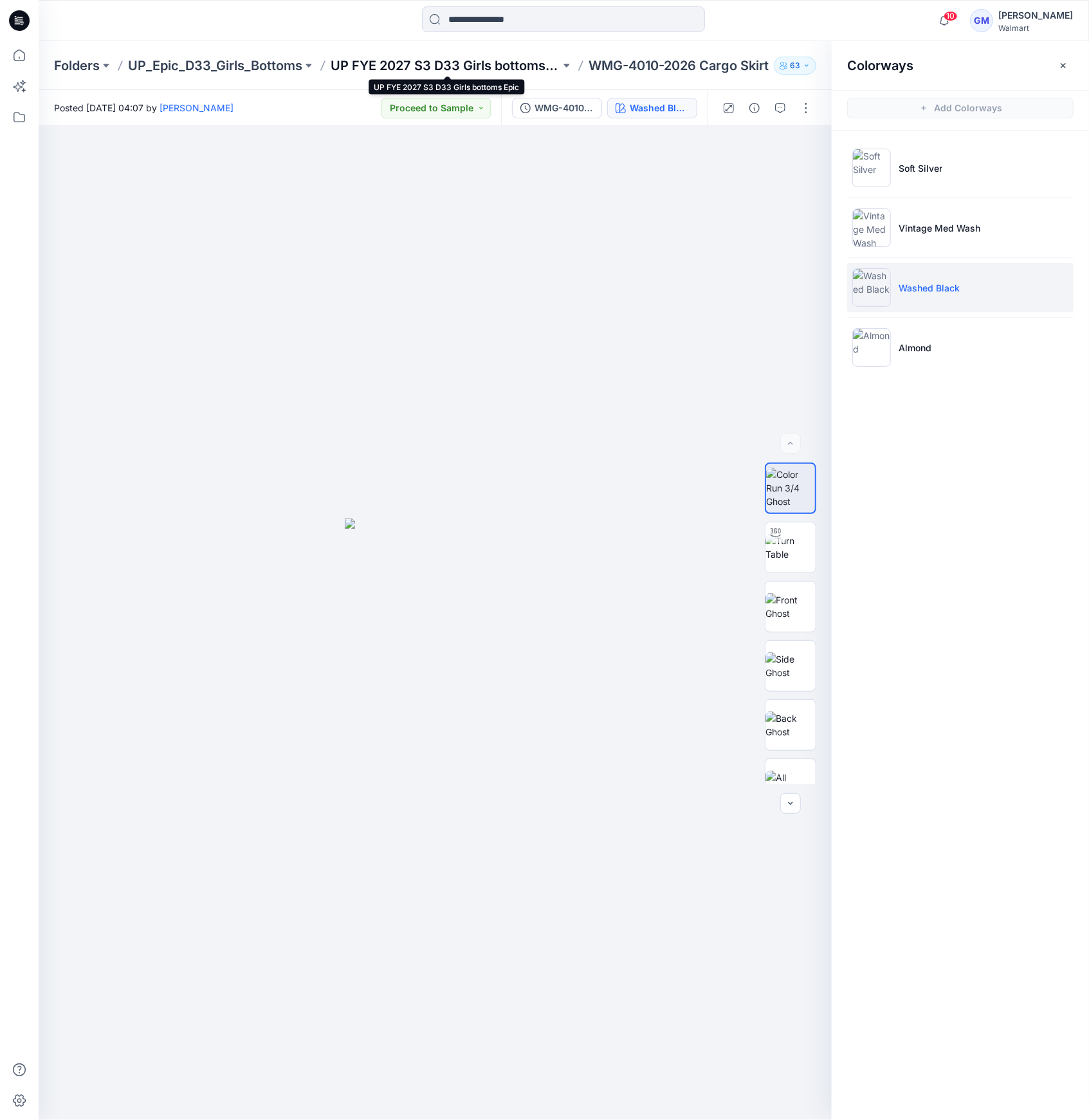
click at [397, 59] on p "UP FYE 2027 S3 D33 Girls bottoms Epic" at bounding box center [445, 65] width 229 height 18
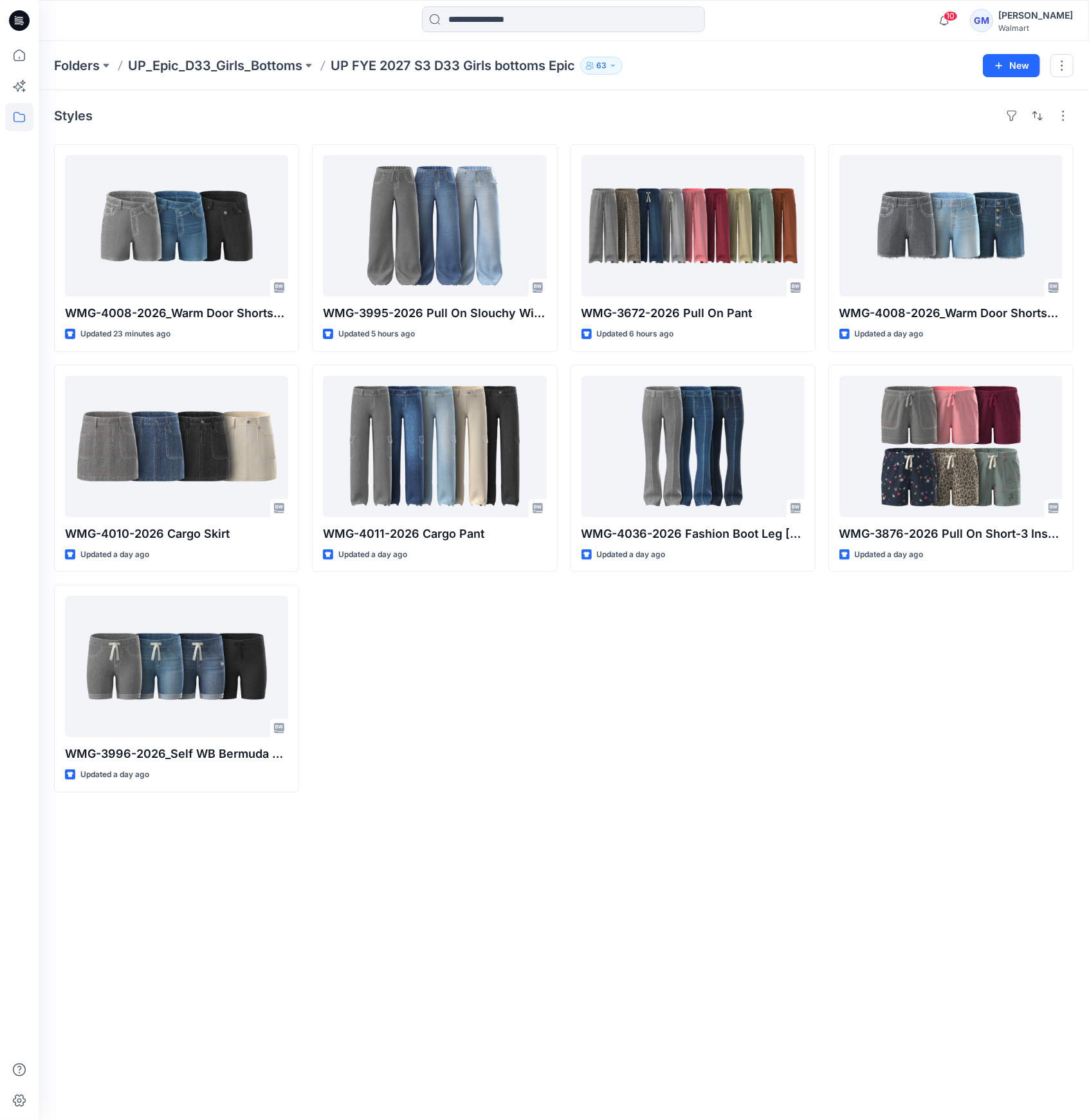
click at [402, 795] on div "Styles WMG-4008-2026_Warm Door Shorts_Opt2 Updated 23 minutes ago WMG-4010-2026…" at bounding box center [563, 605] width 1050 height 1030
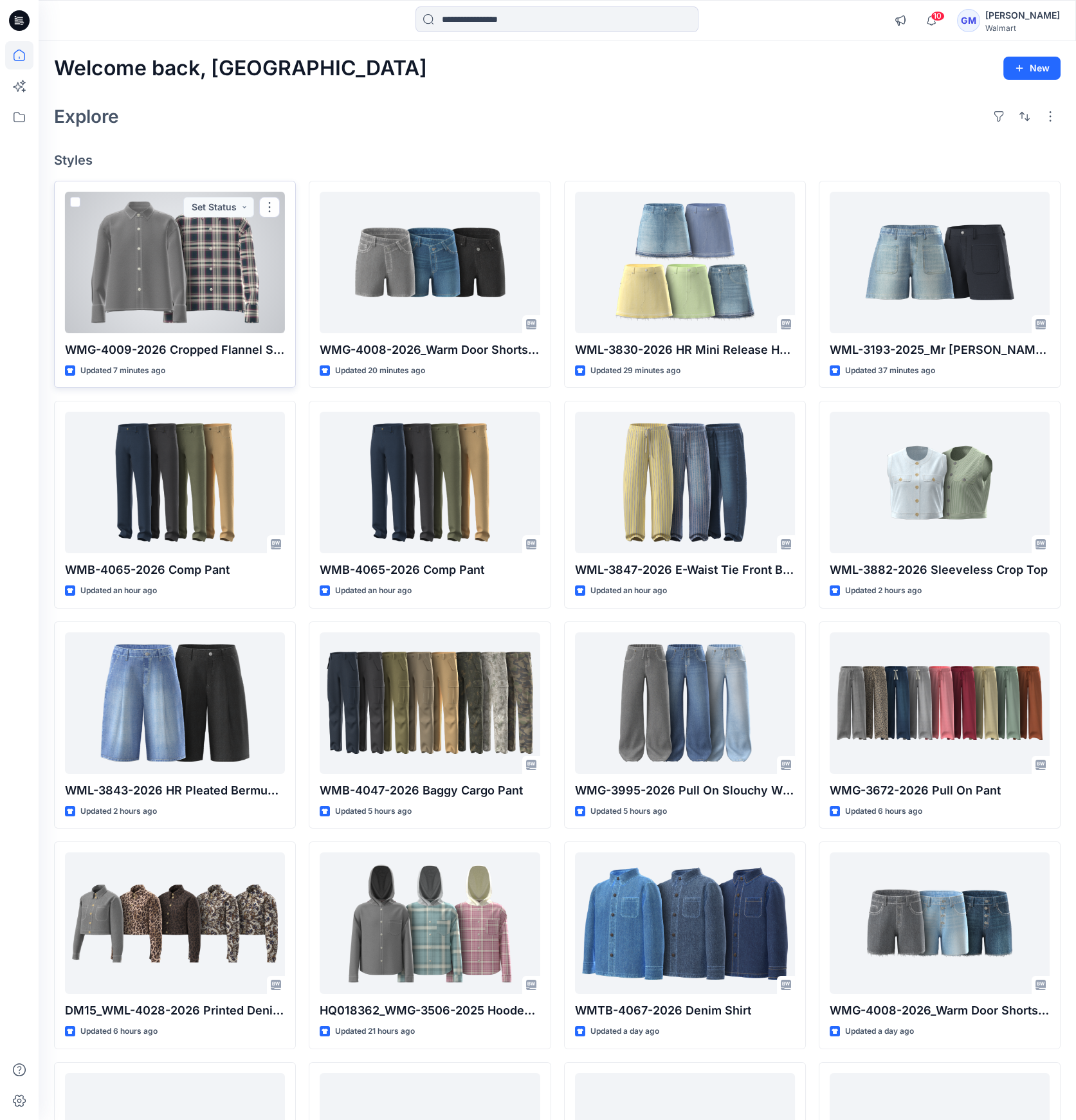
click at [122, 273] on div at bounding box center [174, 263] width 220 height 142
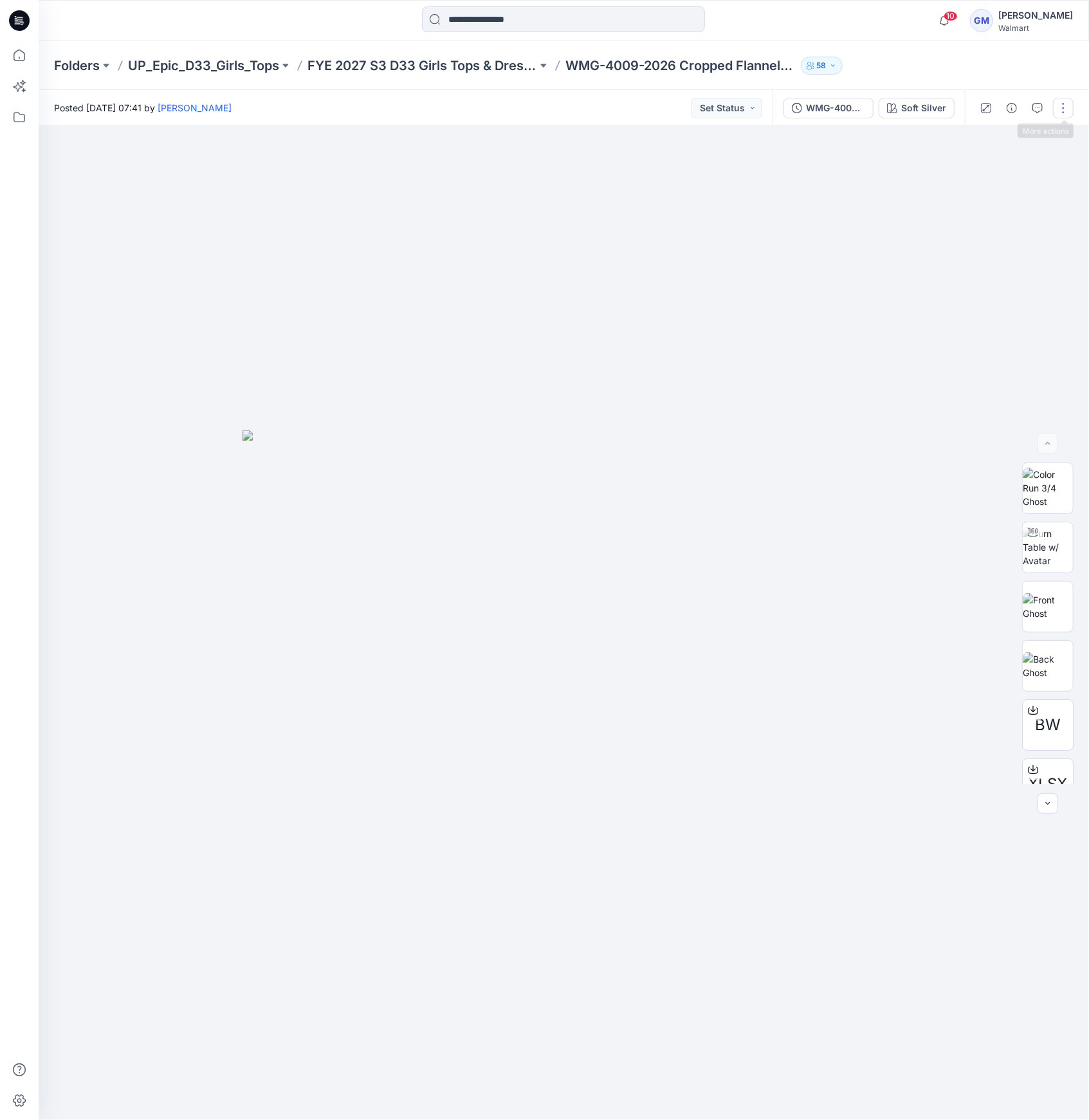
click at [1052, 108] on button "button" at bounding box center [1063, 108] width 20 height 20
click at [1015, 173] on button "Edit" at bounding box center [1008, 174] width 118 height 24
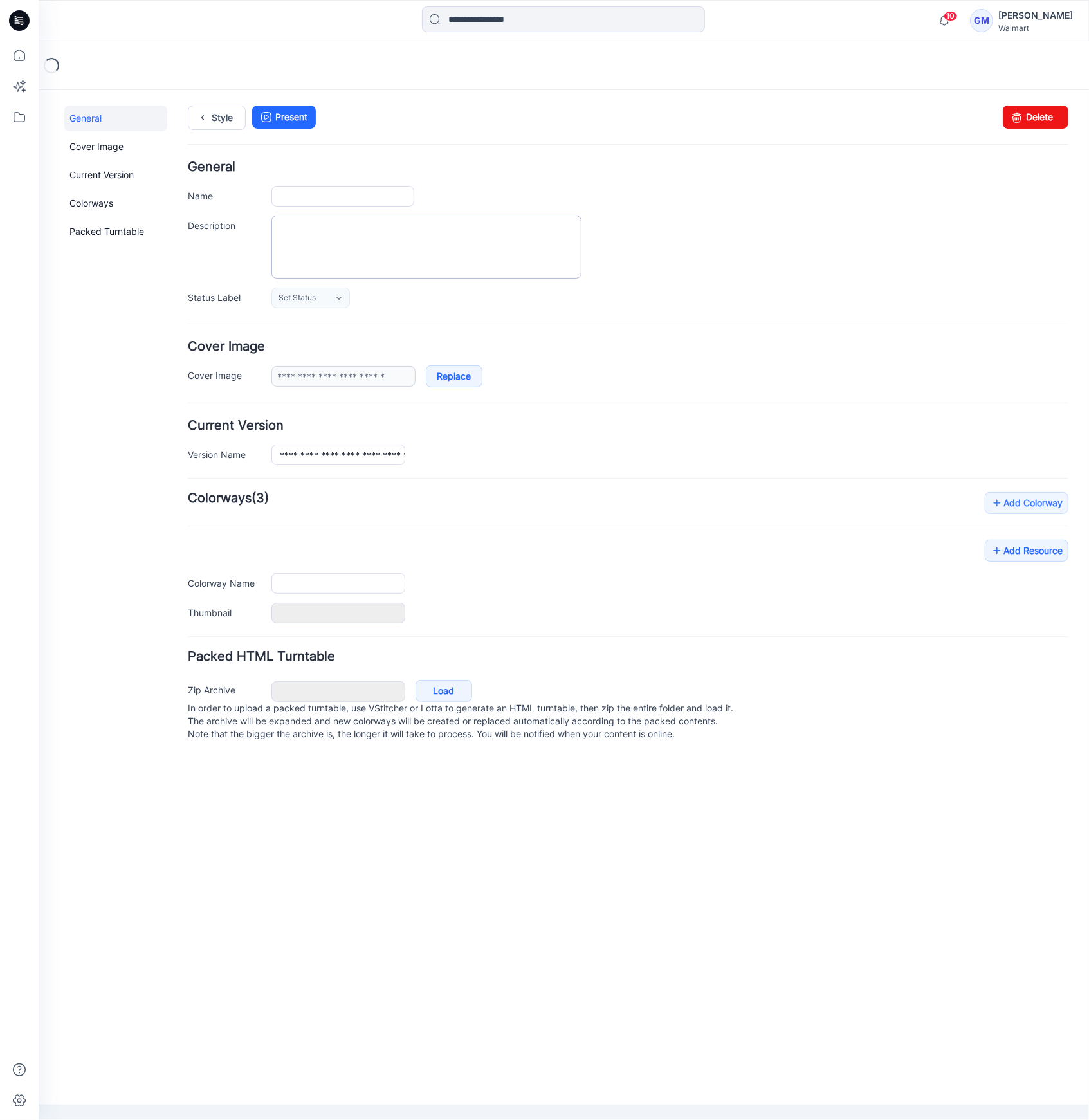
type input "**********"
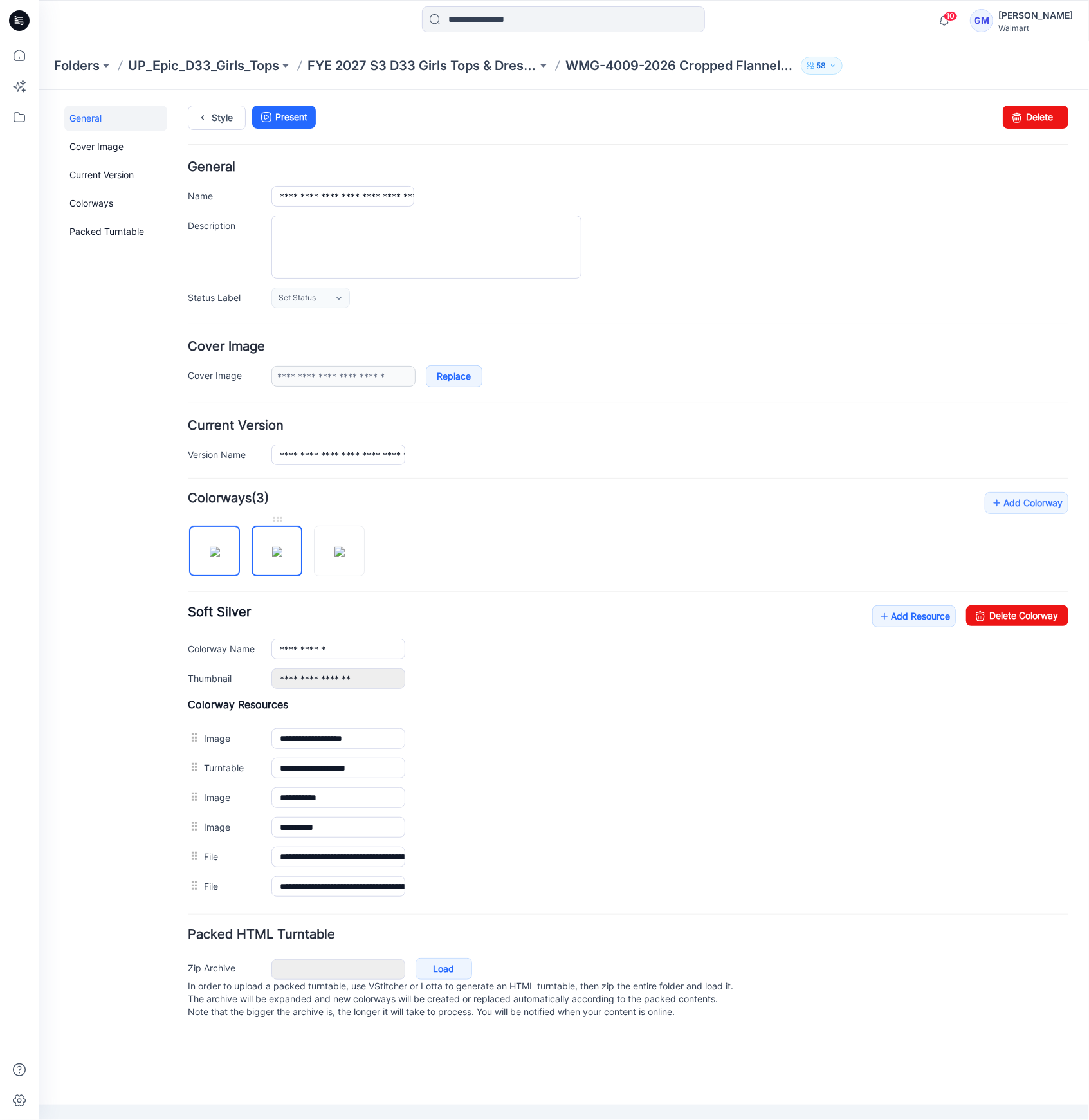
click at [282, 546] on img at bounding box center [276, 552] width 10 height 10
type input "**********"
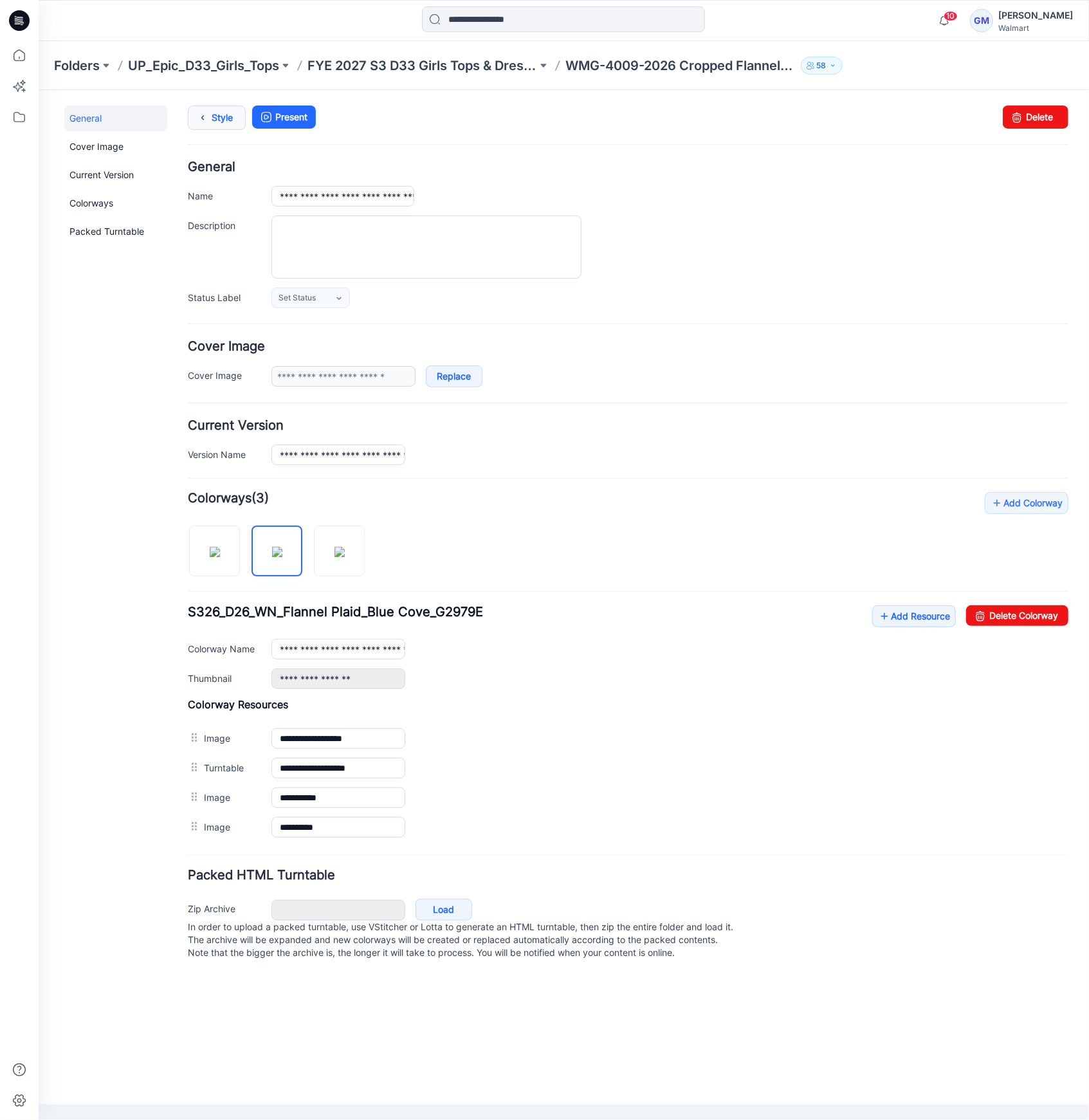
click at [227, 110] on link "Style" at bounding box center [216, 116] width 58 height 25
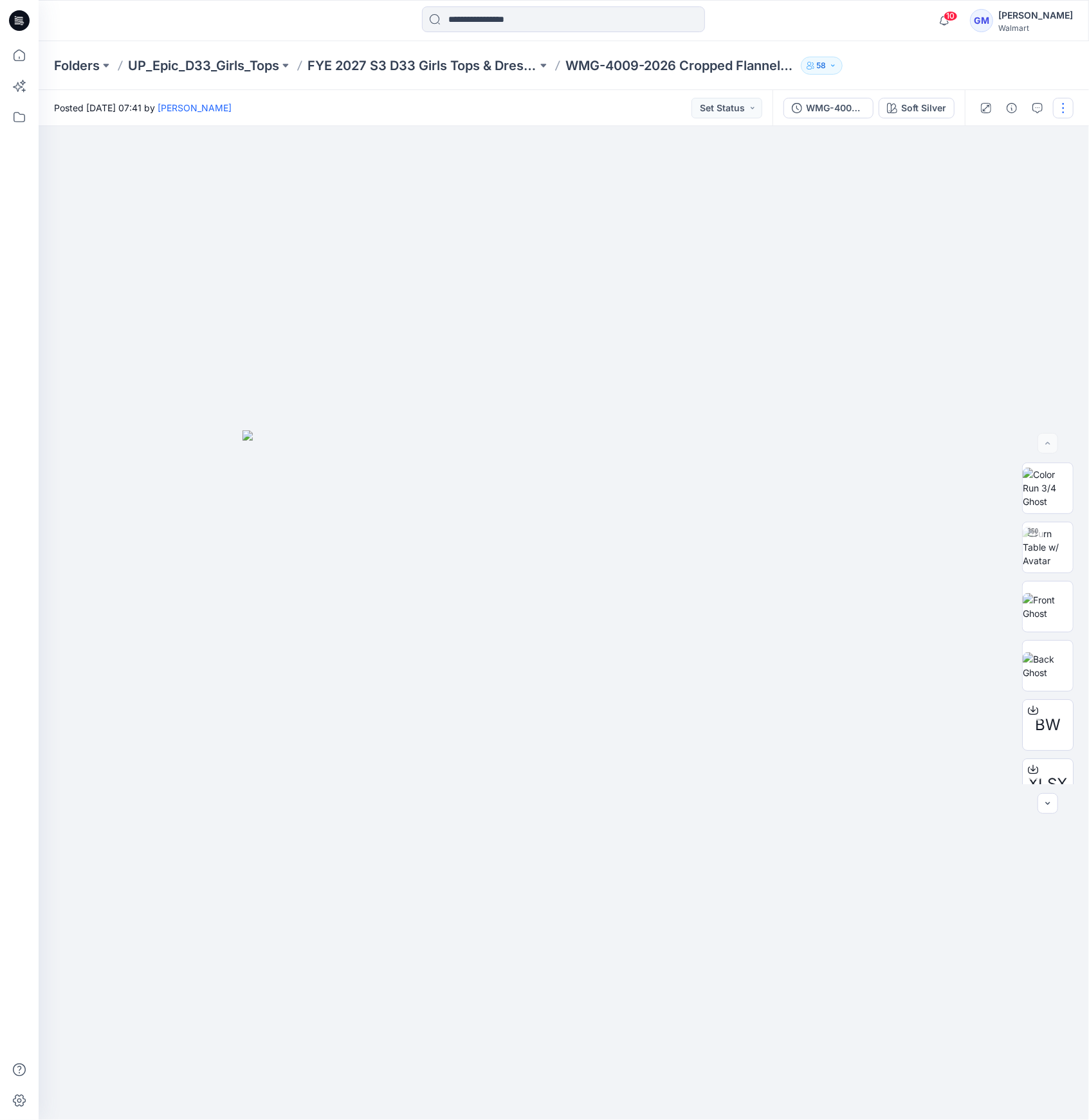
click at [1069, 110] on button "button" at bounding box center [1063, 108] width 20 height 20
click at [1045, 173] on button "Edit" at bounding box center [1008, 174] width 118 height 24
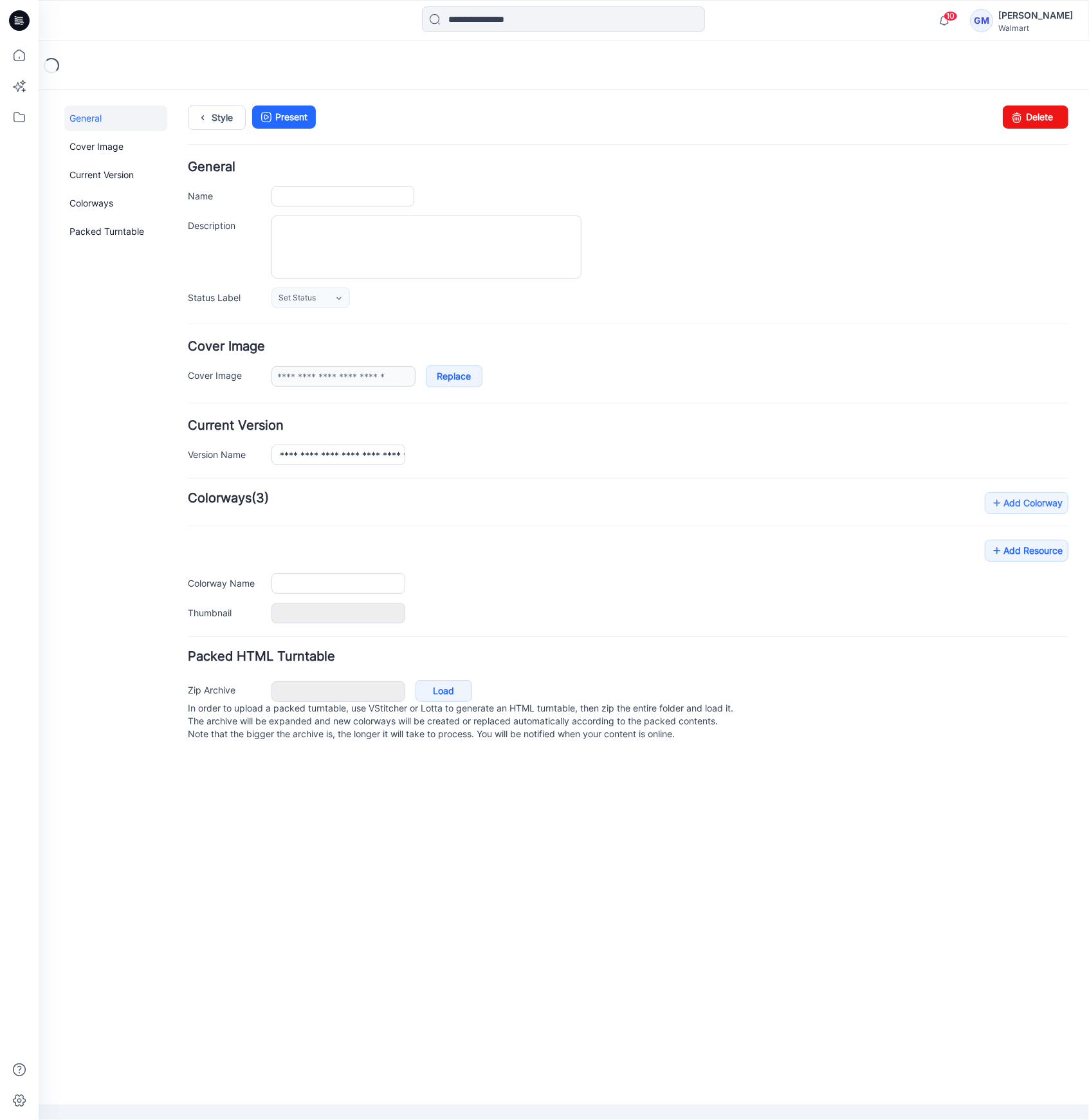
type input "**********"
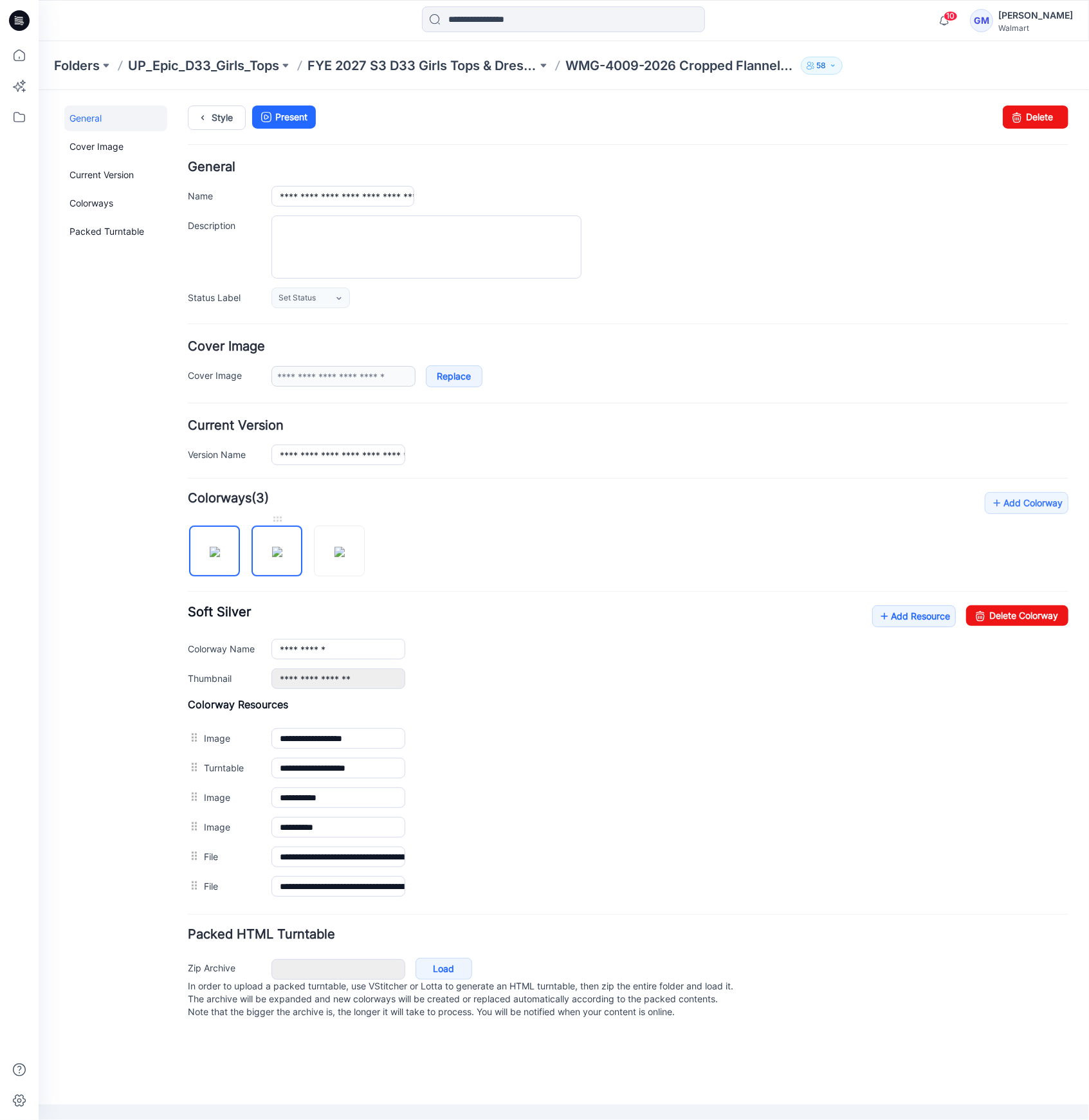
click at [277, 557] on img at bounding box center [276, 552] width 10 height 10
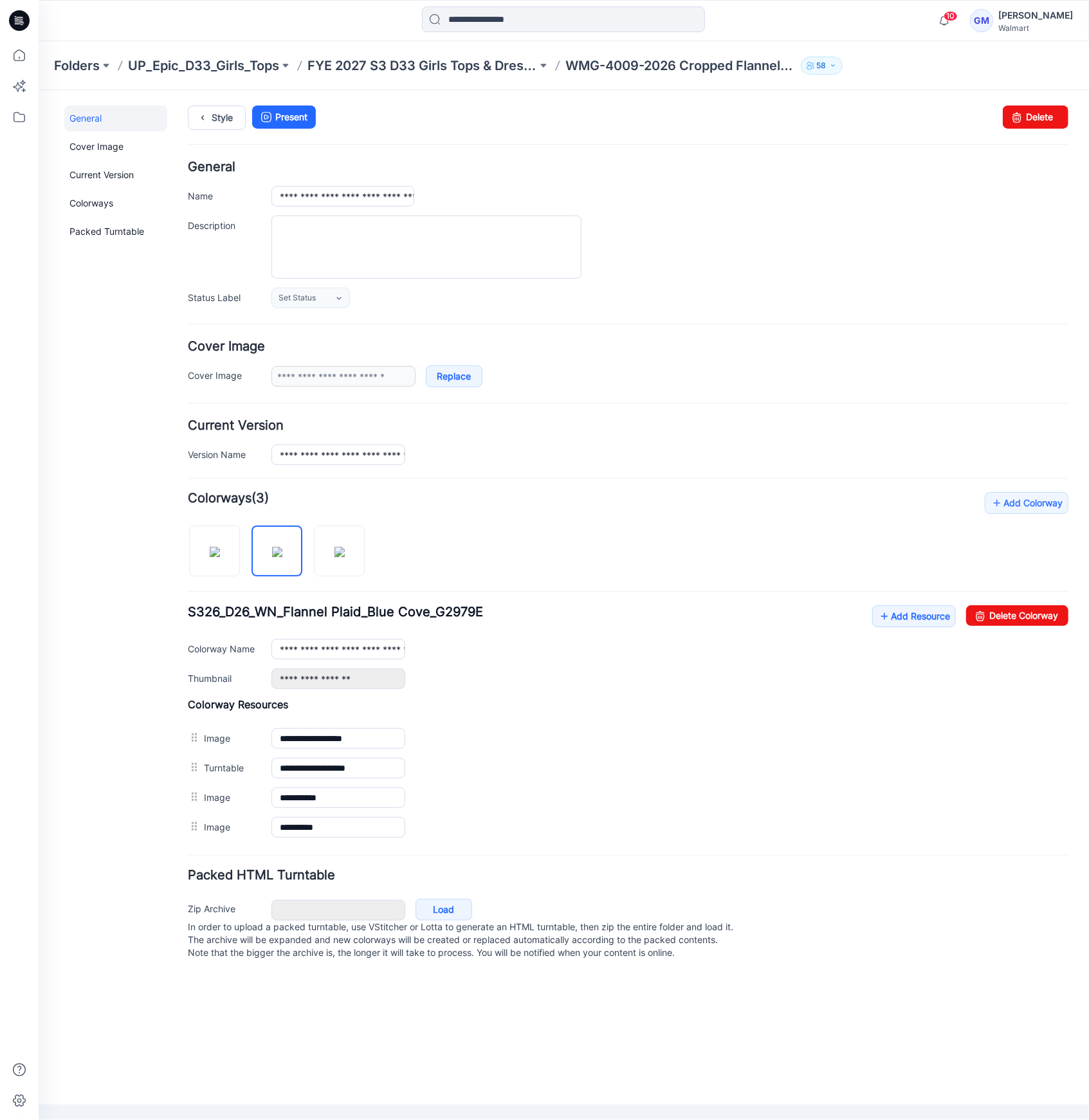
click at [1012, 625] on div "**********" at bounding box center [627, 647] width 880 height 83
click at [1013, 620] on link "Delete Colorway" at bounding box center [1016, 615] width 102 height 20
type input "**********"
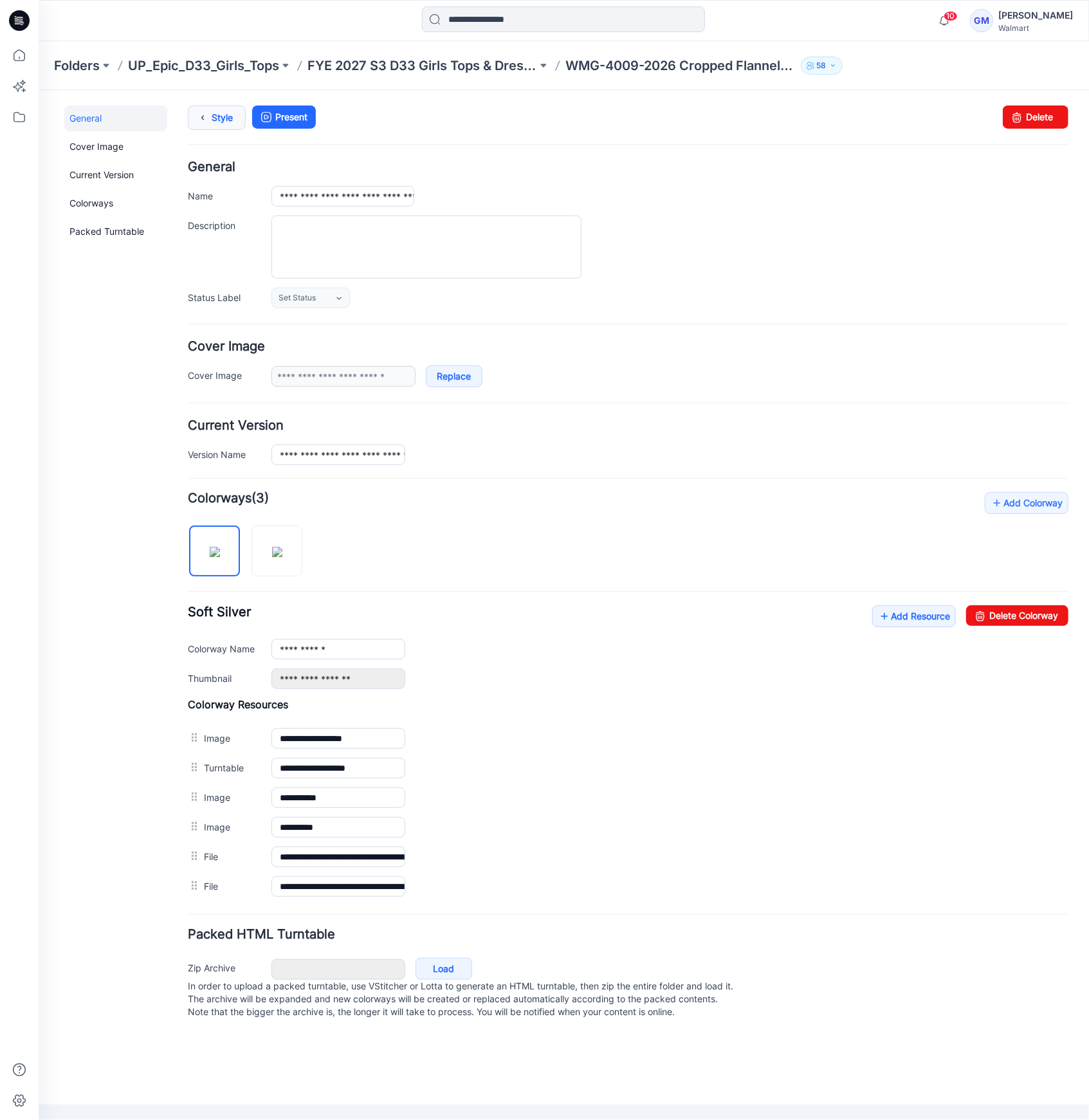
click at [218, 114] on link "Style" at bounding box center [216, 116] width 58 height 25
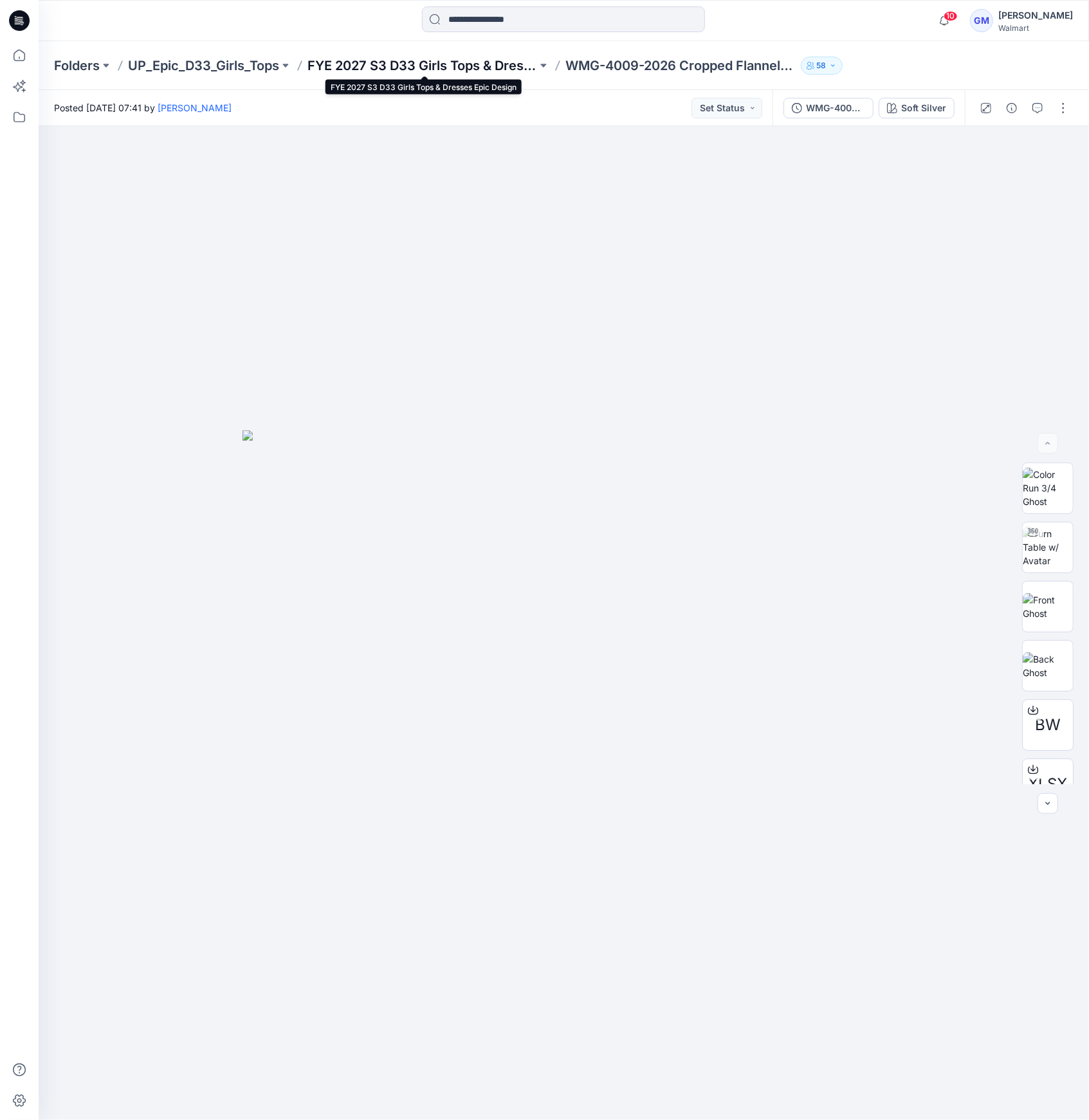
click at [516, 71] on p "FYE 2027 S3 D33 Girls Tops & Dresses Epic Design" at bounding box center [422, 65] width 229 height 18
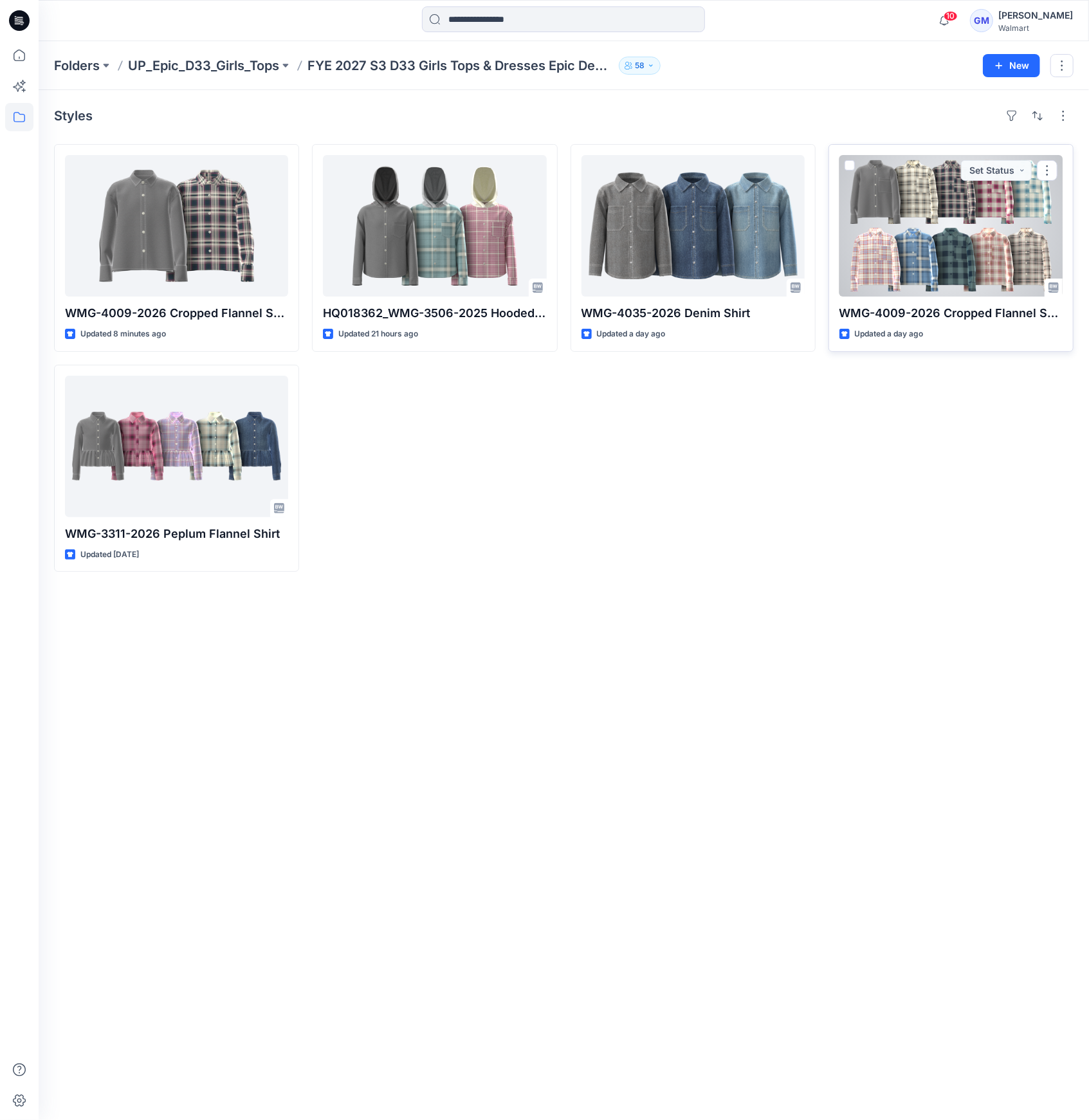
click at [898, 195] on div at bounding box center [951, 225] width 223 height 142
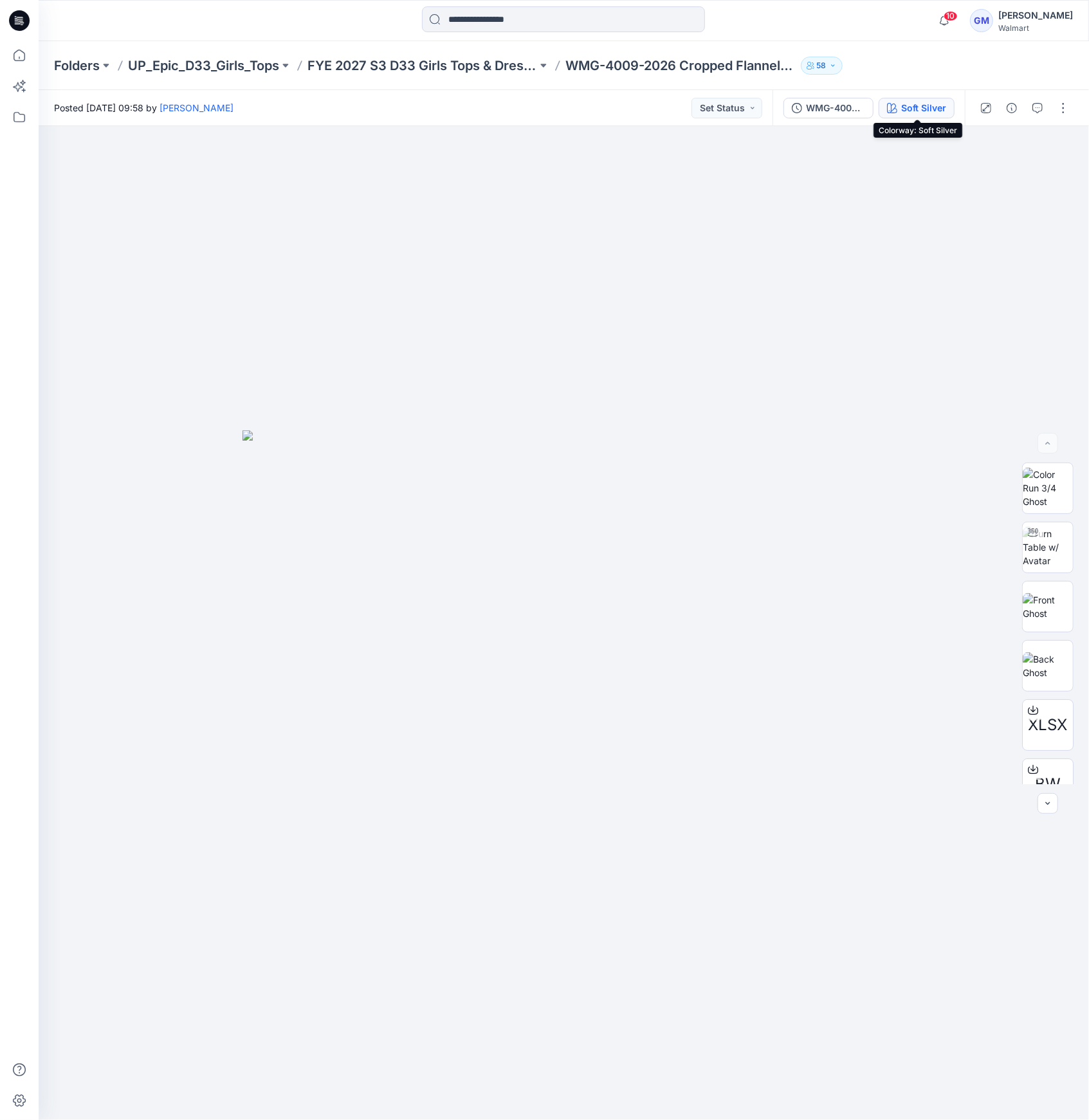
click at [912, 109] on div "Soft Silver" at bounding box center [923, 108] width 45 height 14
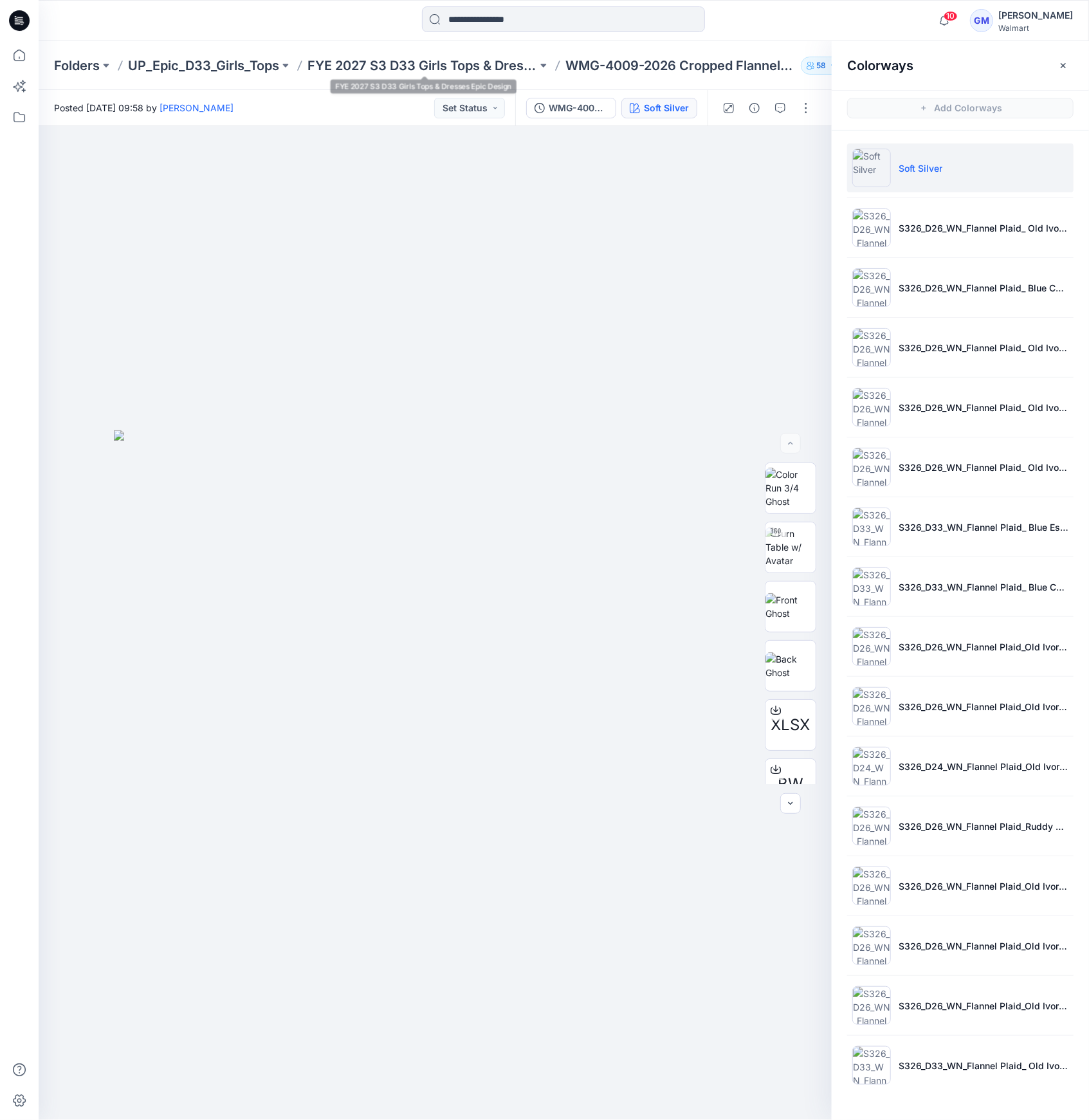
click at [437, 50] on div "Folders UP_Epic_D33_Girls_Tops FYE 2027 S3 D33 Girls Tops & Dresses Epic Design…" at bounding box center [563, 65] width 1050 height 49
click at [434, 69] on p "FYE 2027 S3 D33 Girls Tops & Dresses Epic Design" at bounding box center [422, 65] width 229 height 18
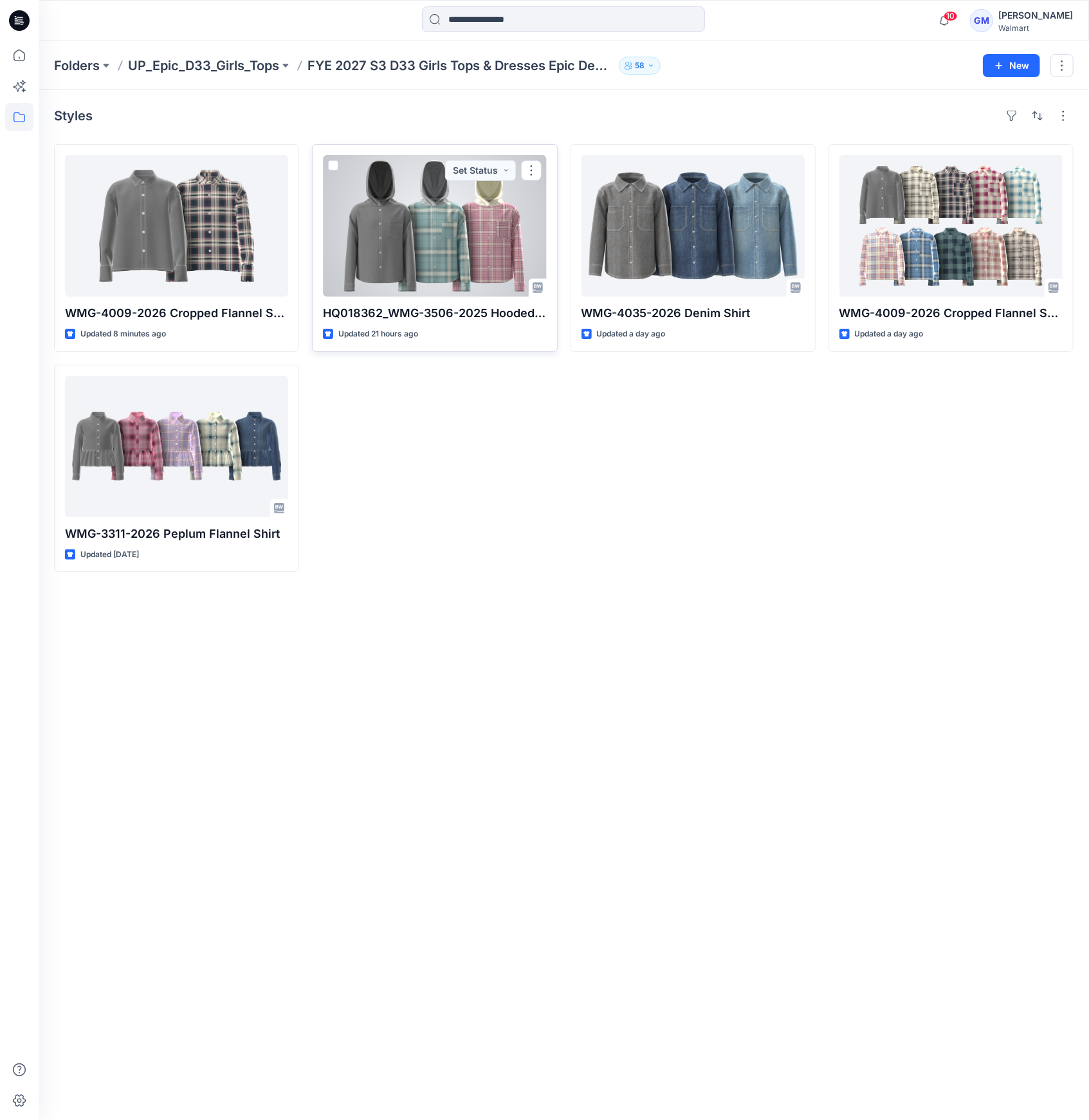
click at [360, 247] on div at bounding box center [434, 225] width 223 height 142
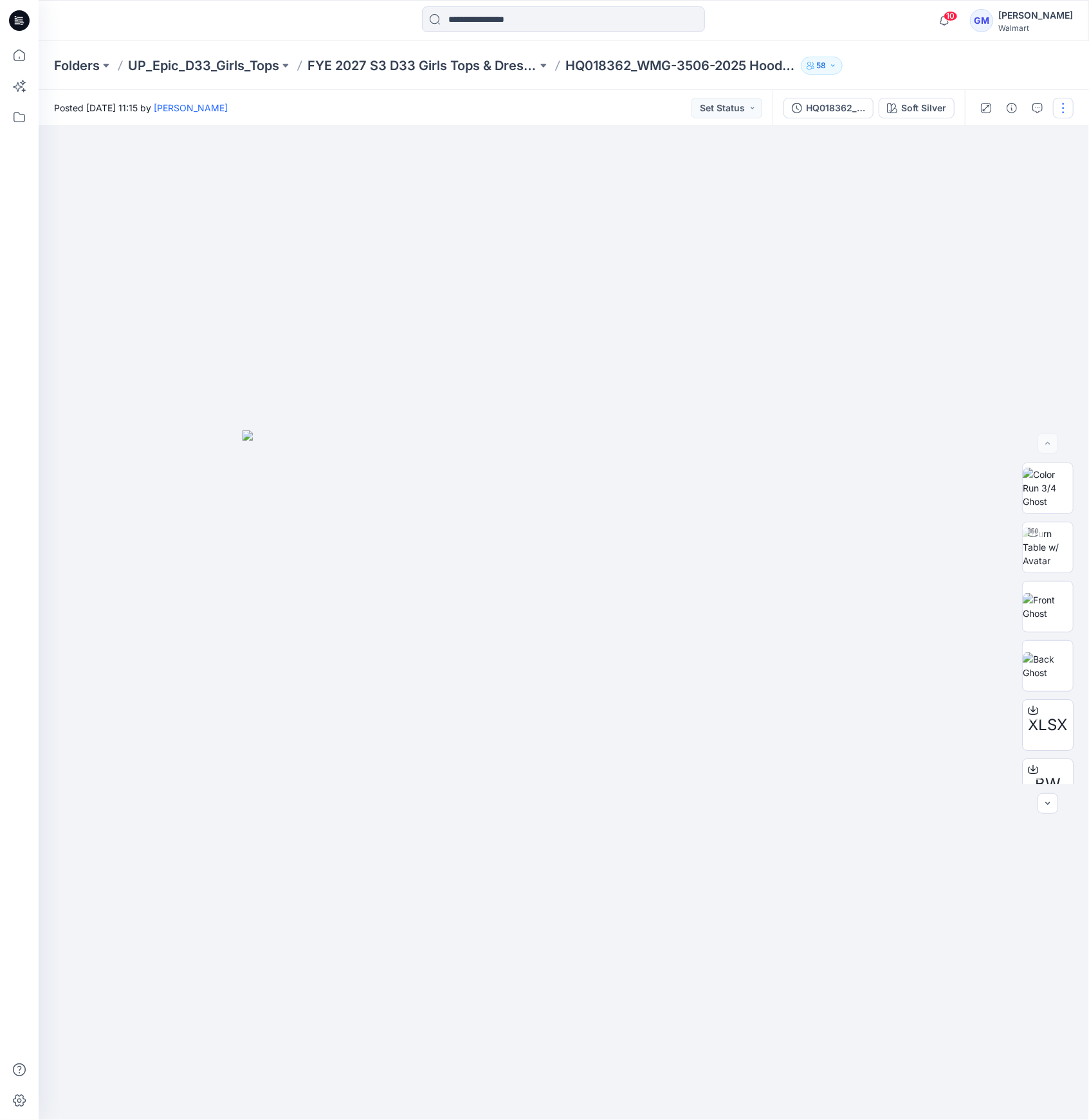
click at [1060, 115] on button "button" at bounding box center [1063, 108] width 20 height 20
click at [986, 184] on button "Edit" at bounding box center [1008, 174] width 118 height 24
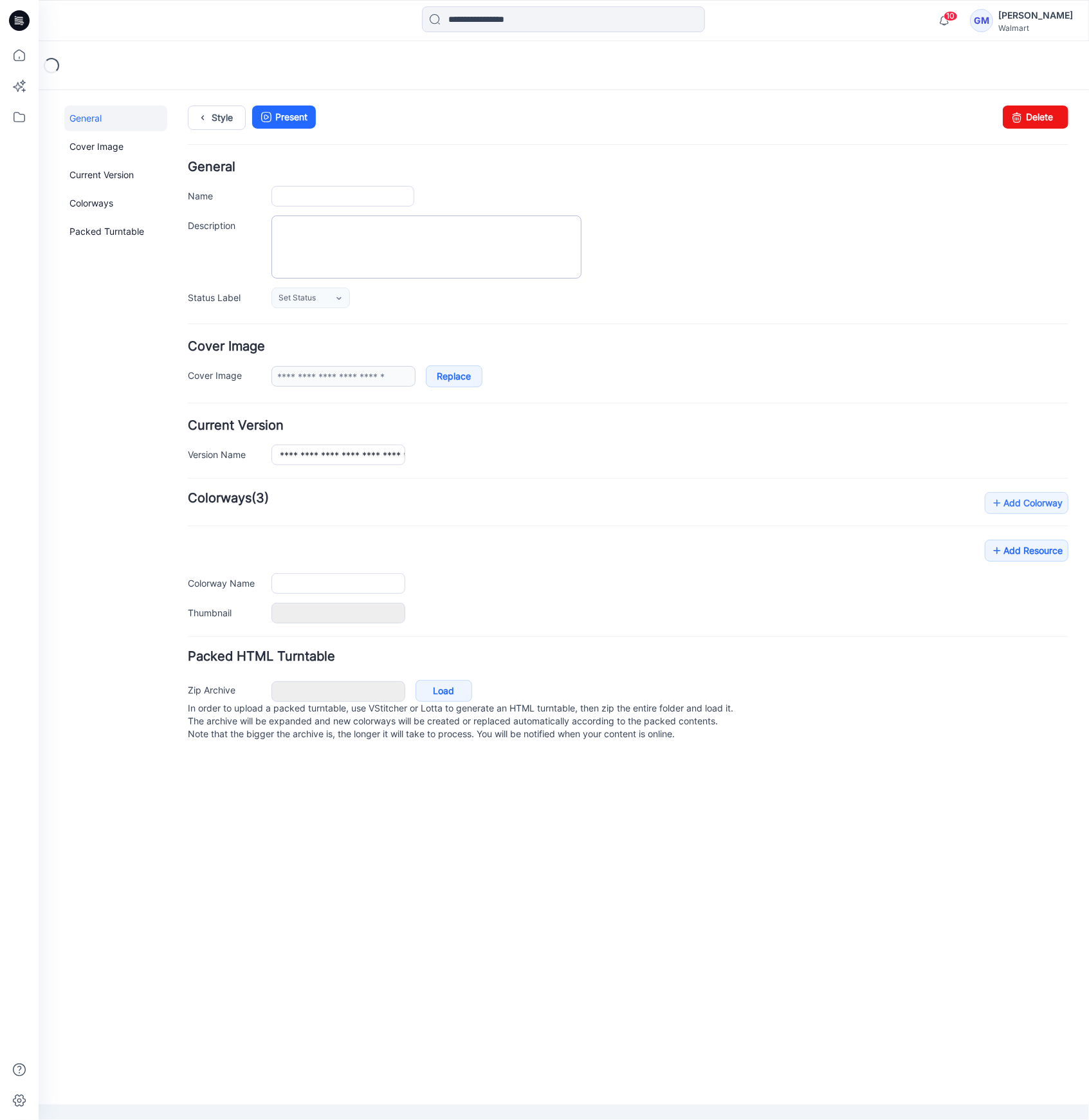
type input "**********"
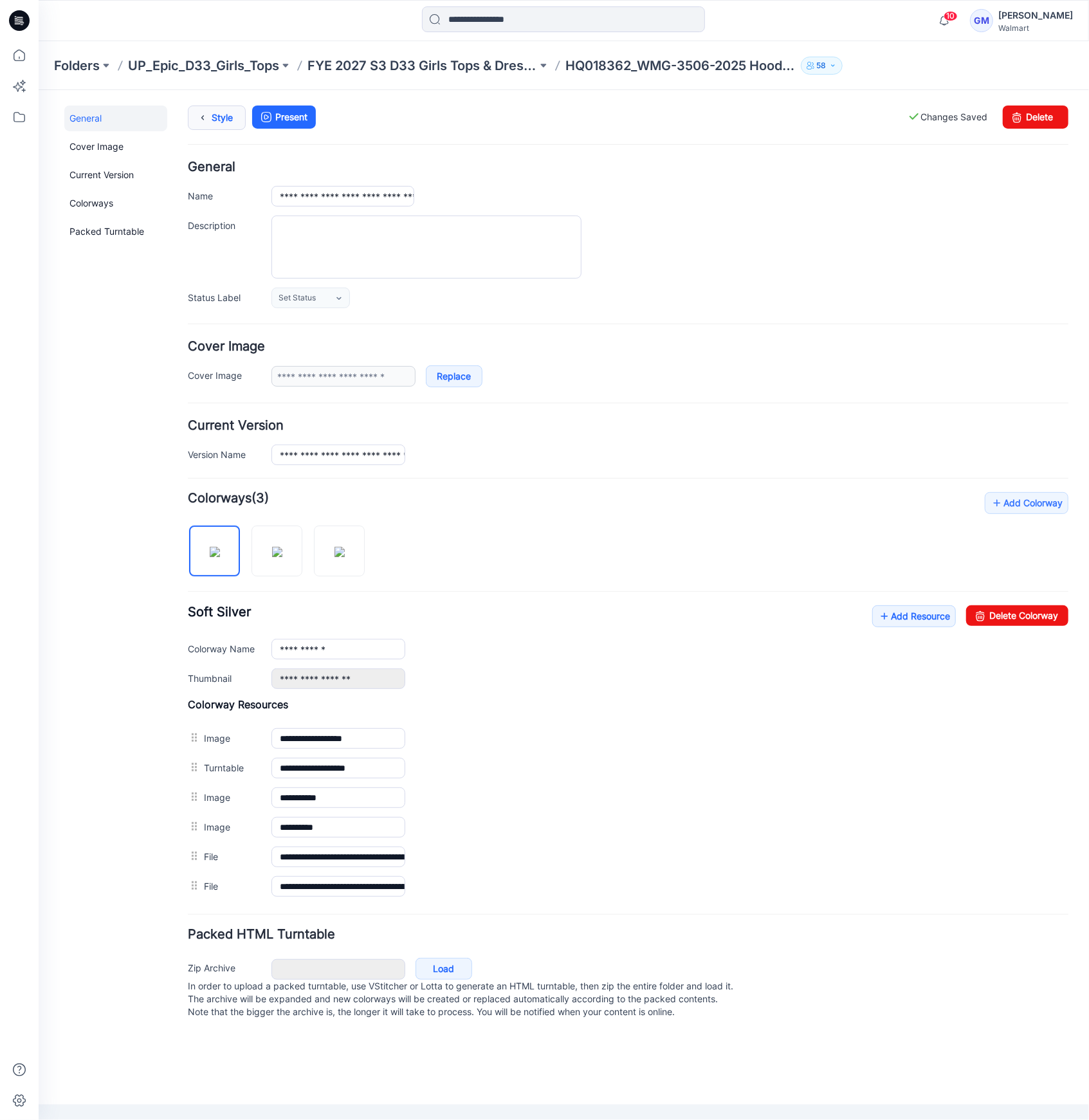
click at [202, 114] on icon at bounding box center [201, 116] width 18 height 23
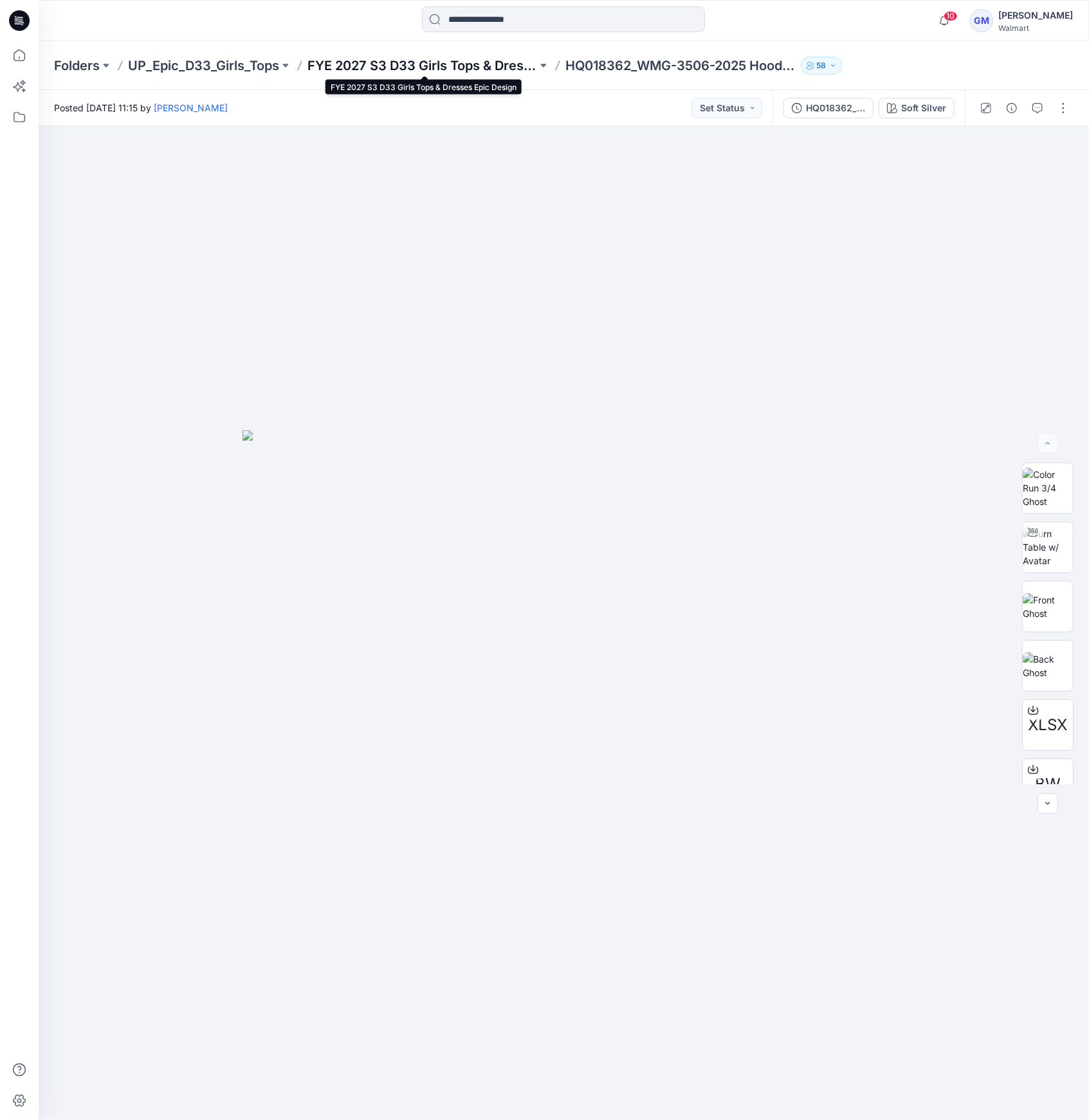
click at [393, 57] on p "FYE 2027 S3 D33 Girls Tops & Dresses Epic Design" at bounding box center [422, 65] width 229 height 18
click at [926, 116] on button "Indigo" at bounding box center [925, 108] width 59 height 20
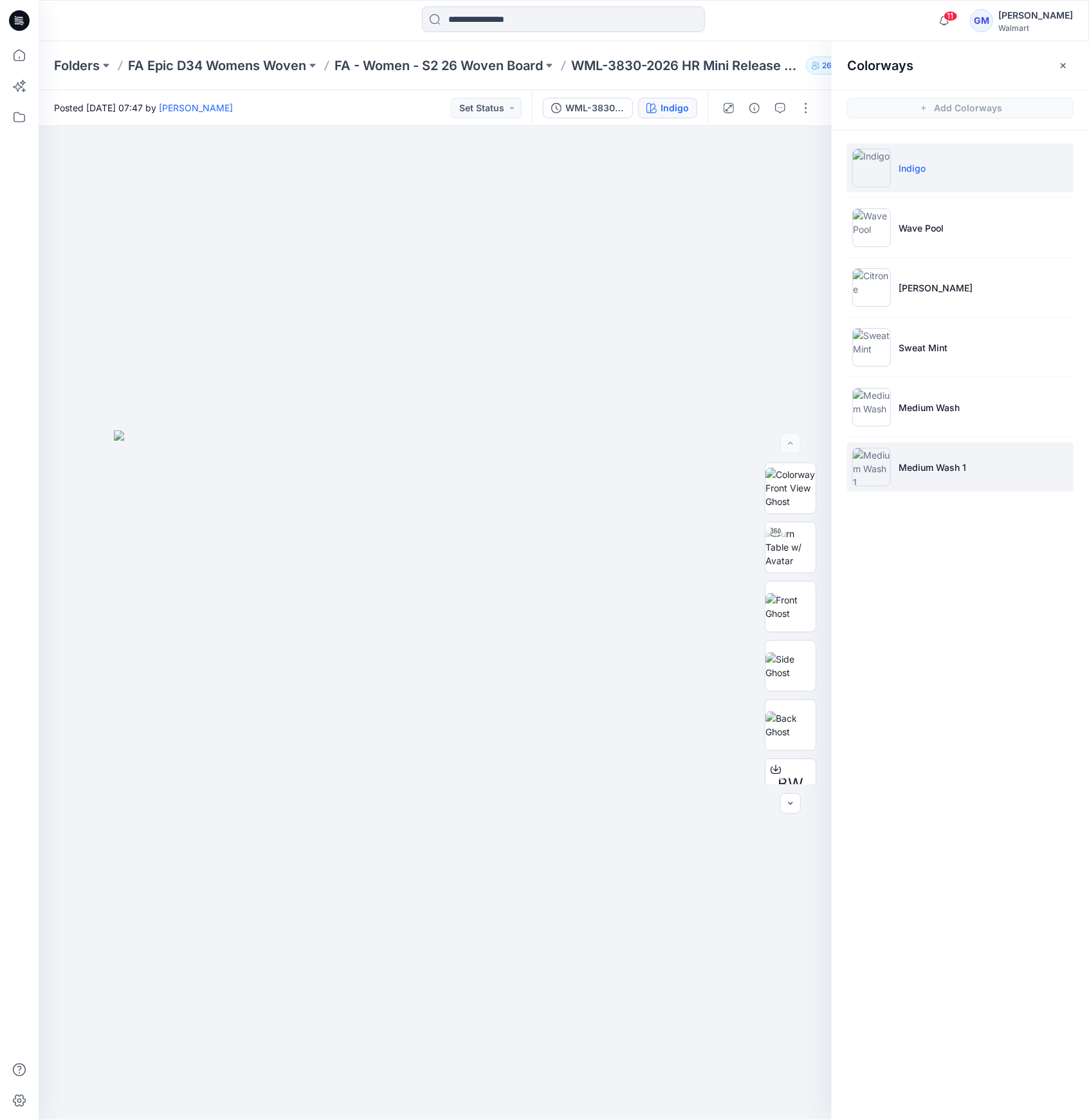
click at [951, 459] on li "Medium Wash 1" at bounding box center [960, 467] width 226 height 49
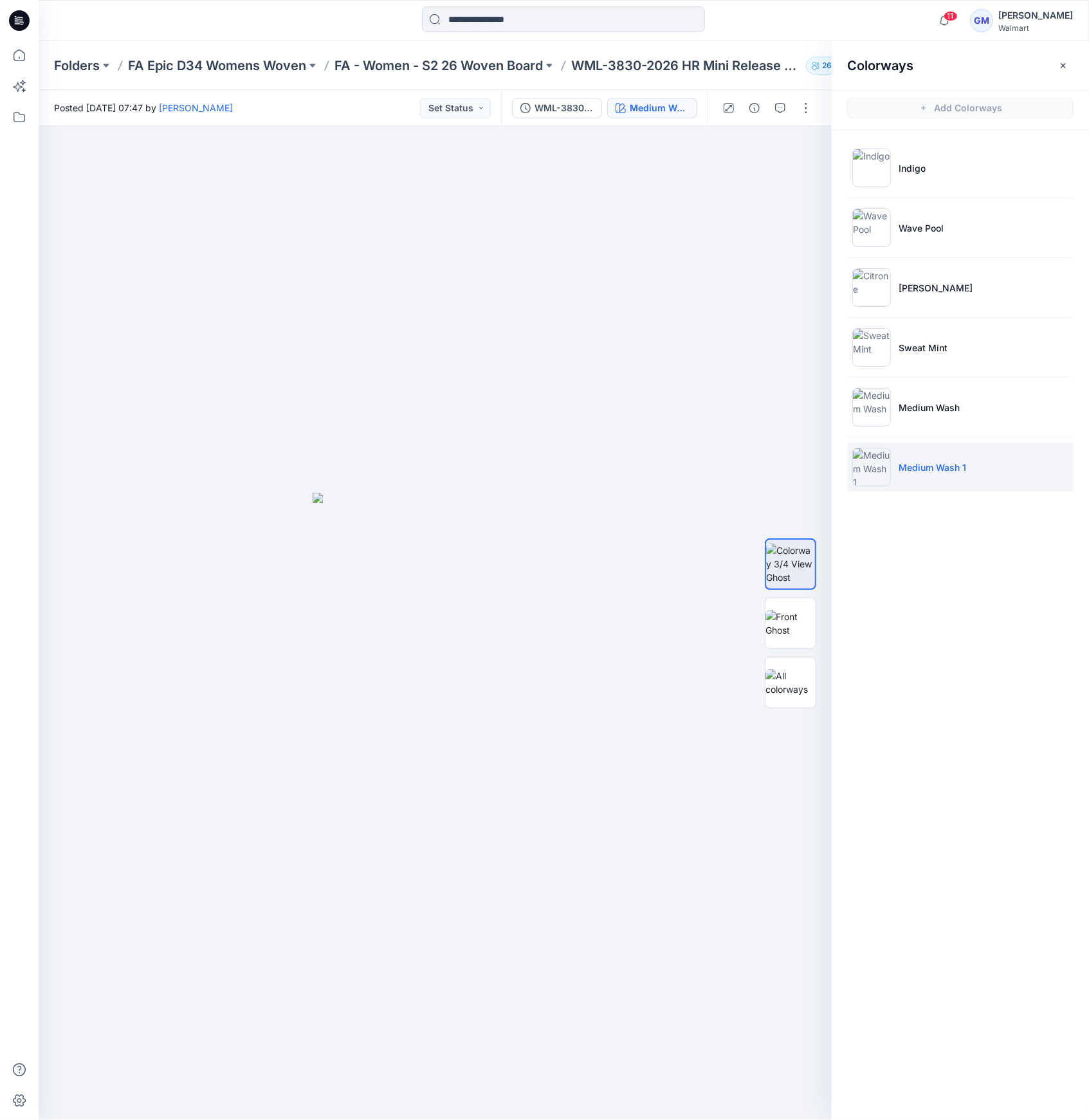
click at [874, 460] on img at bounding box center [871, 467] width 38 height 38
click at [796, 610] on img at bounding box center [790, 624] width 50 height 27
click at [877, 386] on li "Medium Wash" at bounding box center [960, 407] width 226 height 49
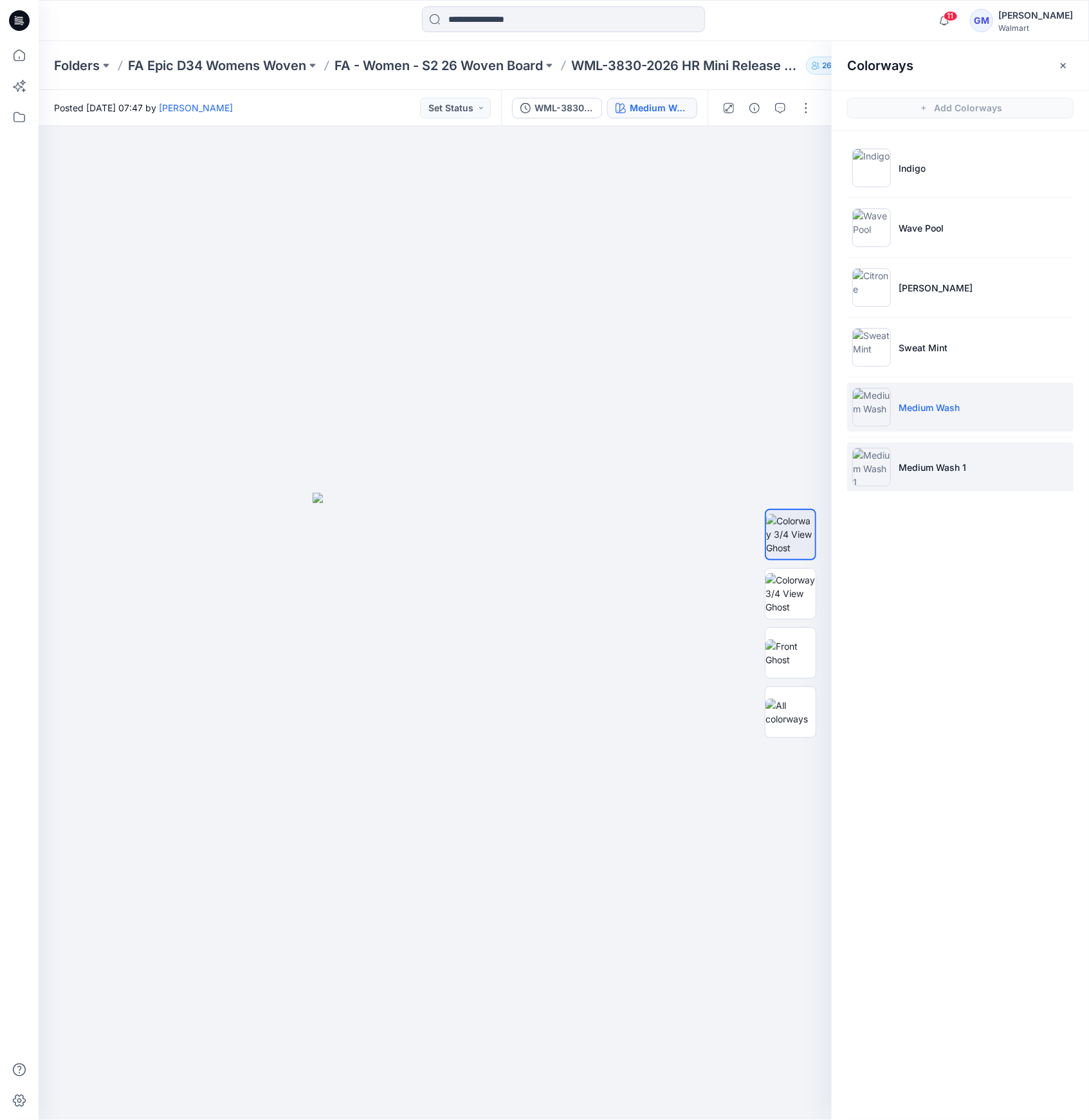
click at [884, 472] on img at bounding box center [871, 467] width 38 height 38
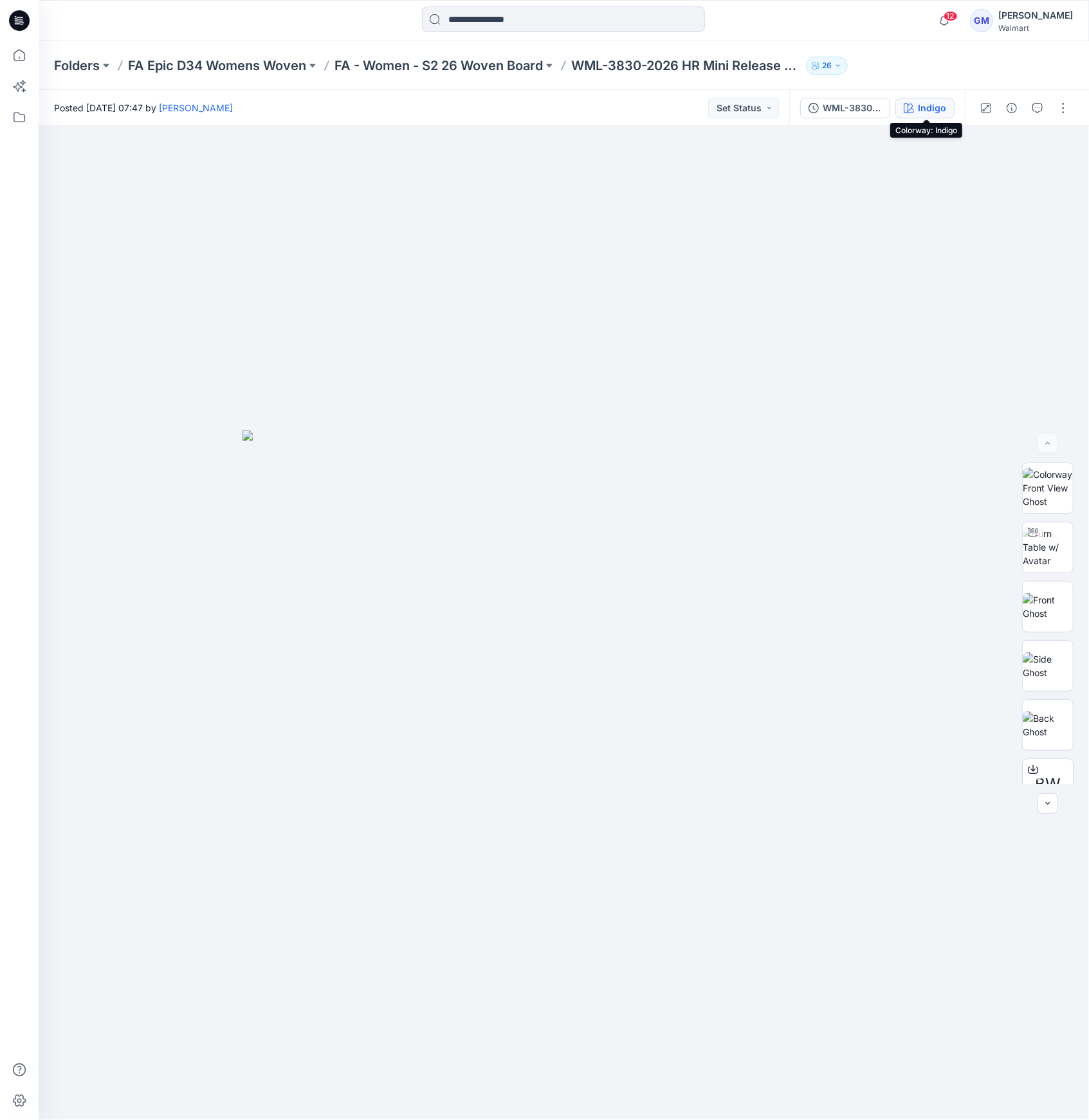
click at [950, 104] on button "Indigo" at bounding box center [925, 108] width 59 height 20
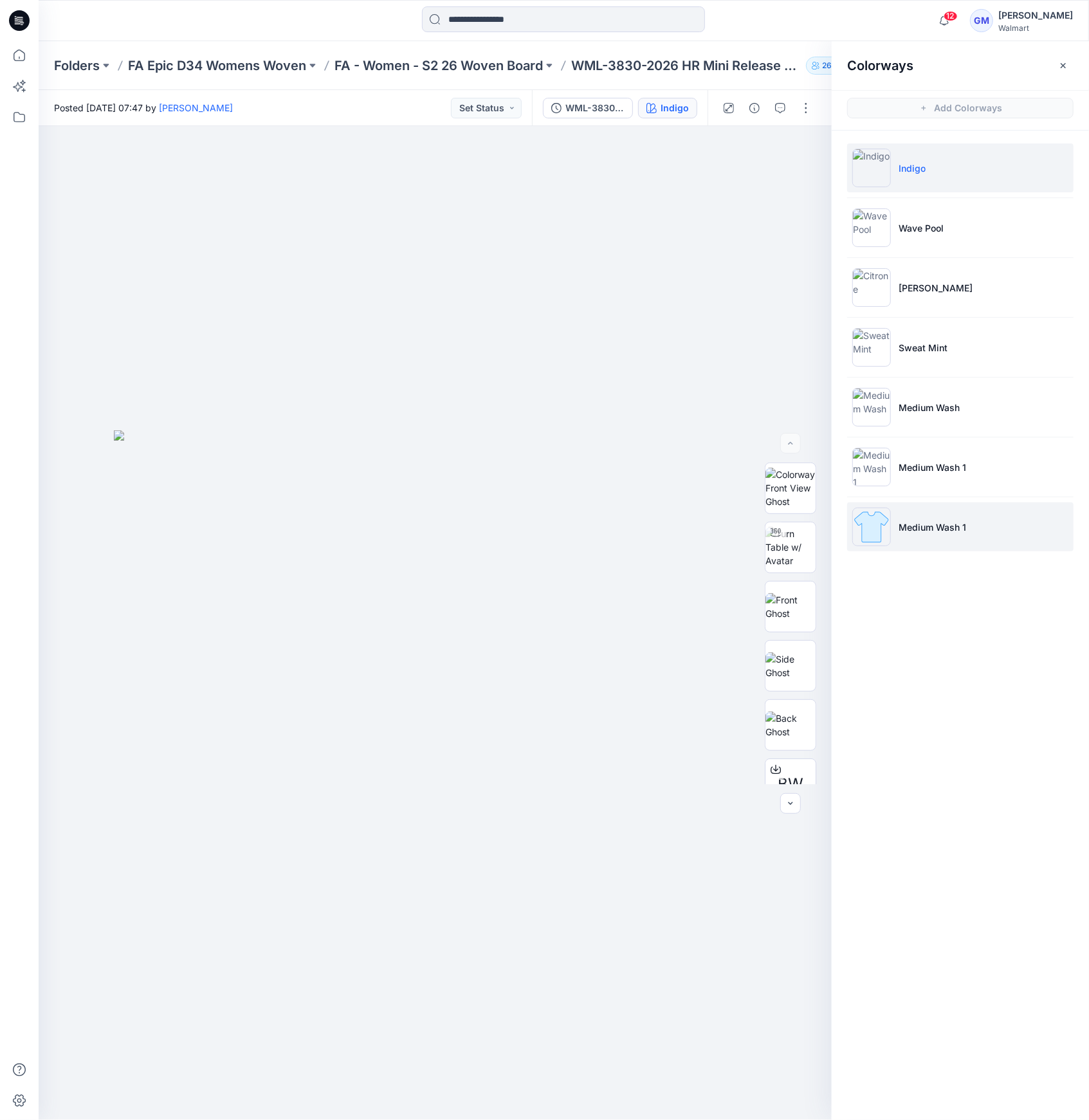
drag, startPoint x: 906, startPoint y: 531, endPoint x: 911, endPoint y: 521, distance: 11.2
click at [909, 525] on p "Medium Wash 1" at bounding box center [931, 527] width 67 height 14
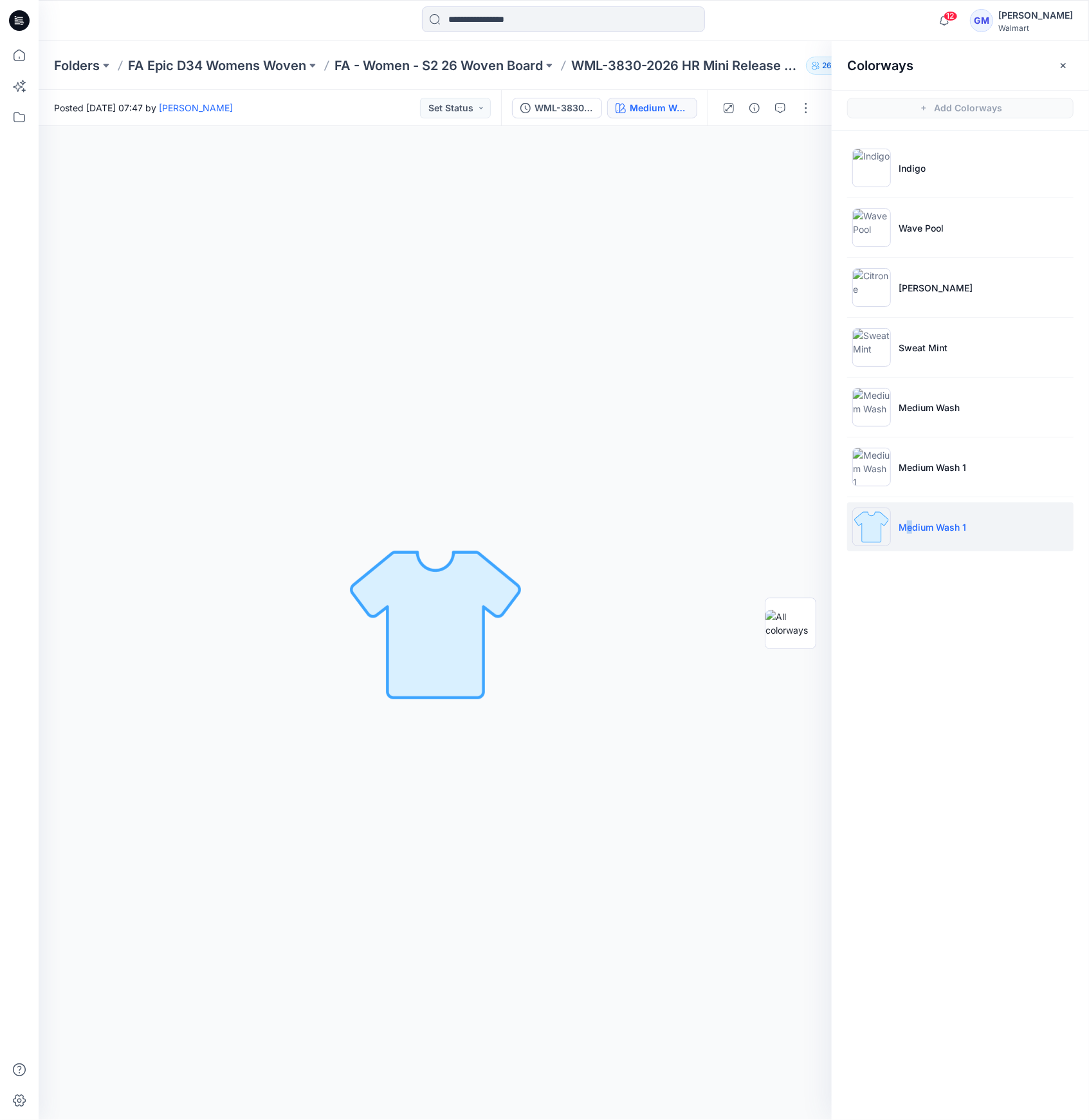
click at [877, 531] on img at bounding box center [871, 526] width 38 height 38
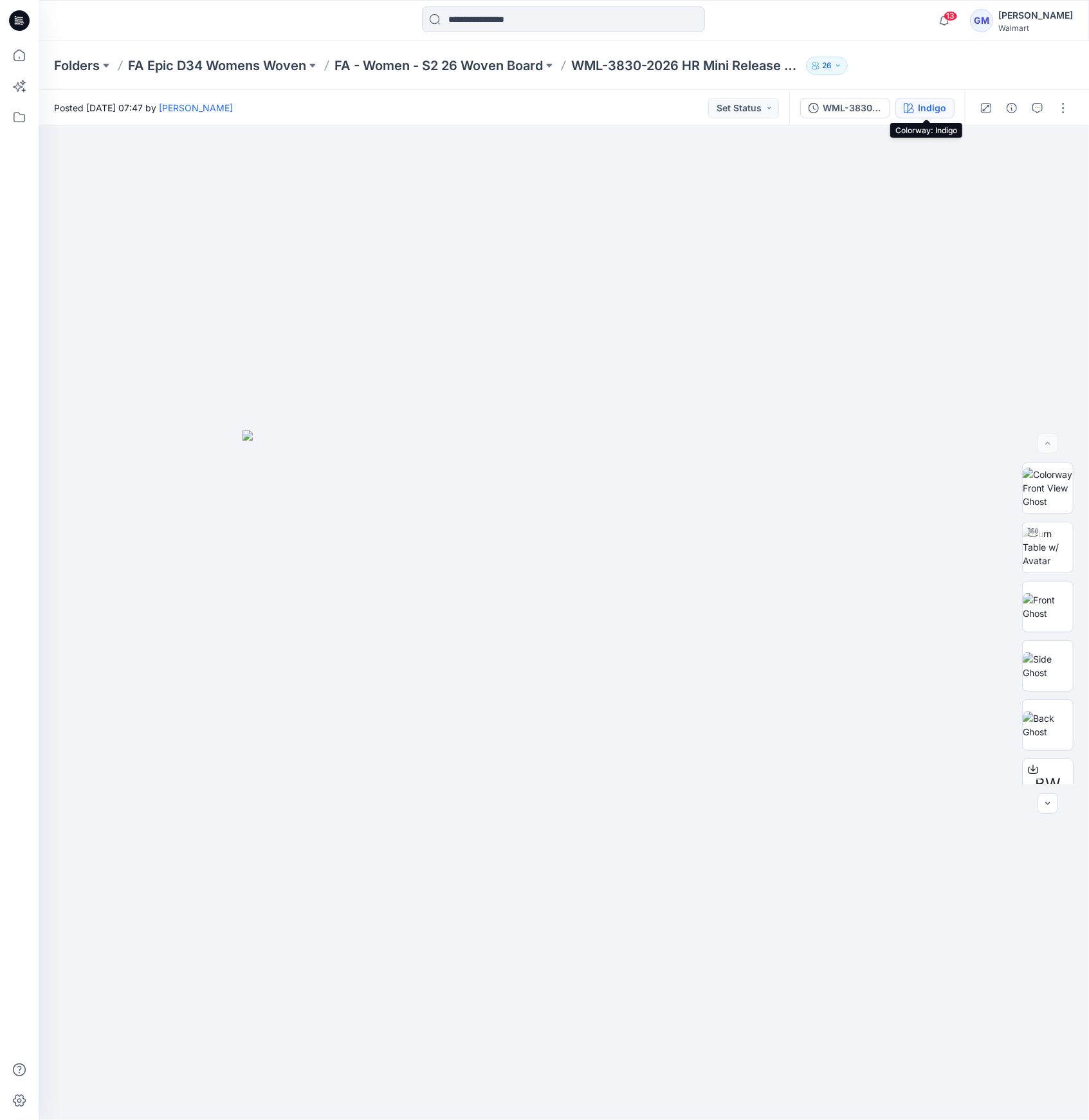
click at [936, 105] on div "Indigo" at bounding box center [931, 108] width 28 height 14
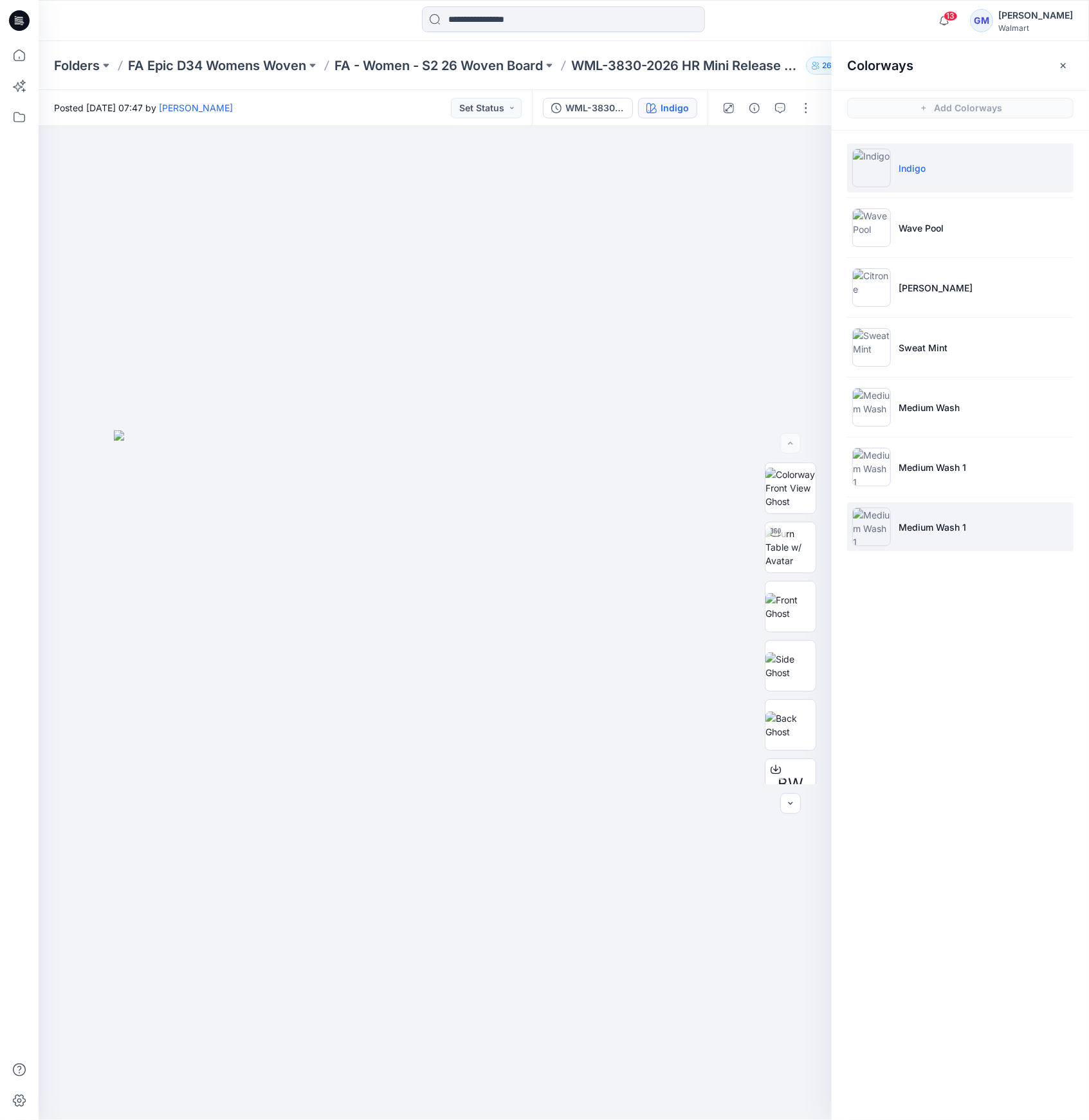
click at [877, 528] on img at bounding box center [871, 526] width 38 height 38
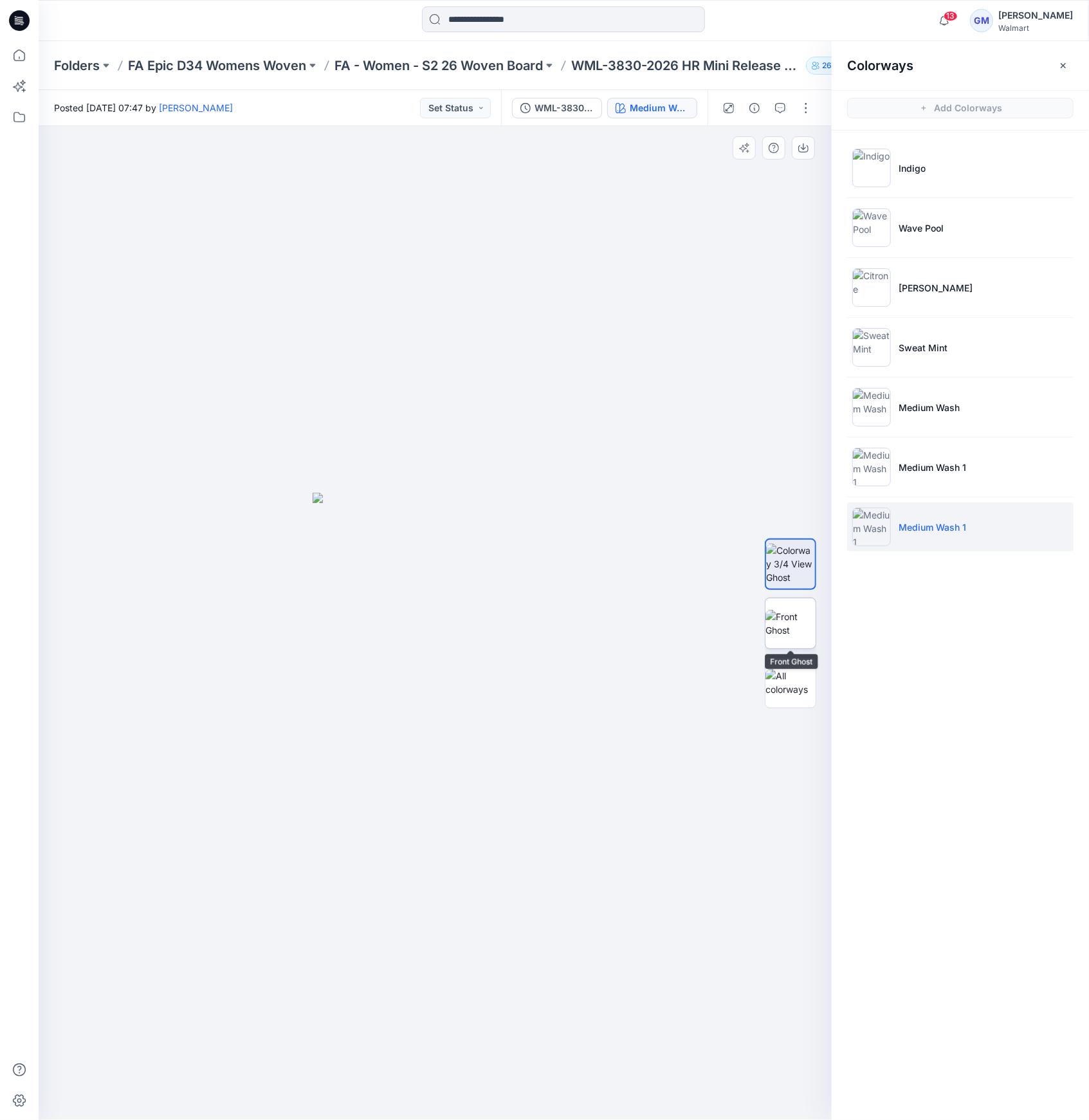
drag, startPoint x: 792, startPoint y: 641, endPoint x: 792, endPoint y: 634, distance: 7.0
click at [792, 636] on img at bounding box center [790, 624] width 50 height 27
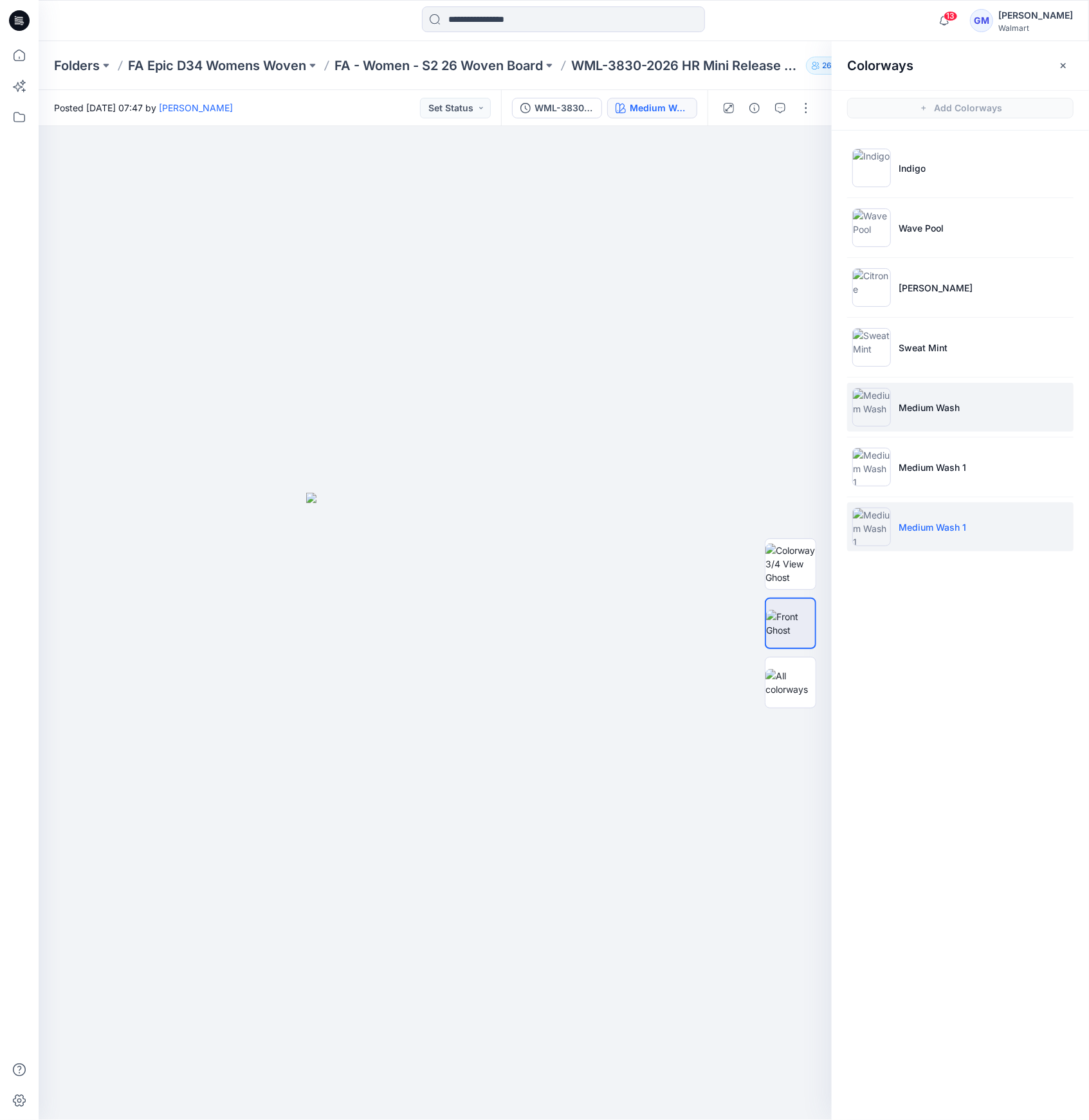
click at [861, 399] on img at bounding box center [871, 406] width 38 height 38
click at [854, 532] on img at bounding box center [871, 526] width 38 height 38
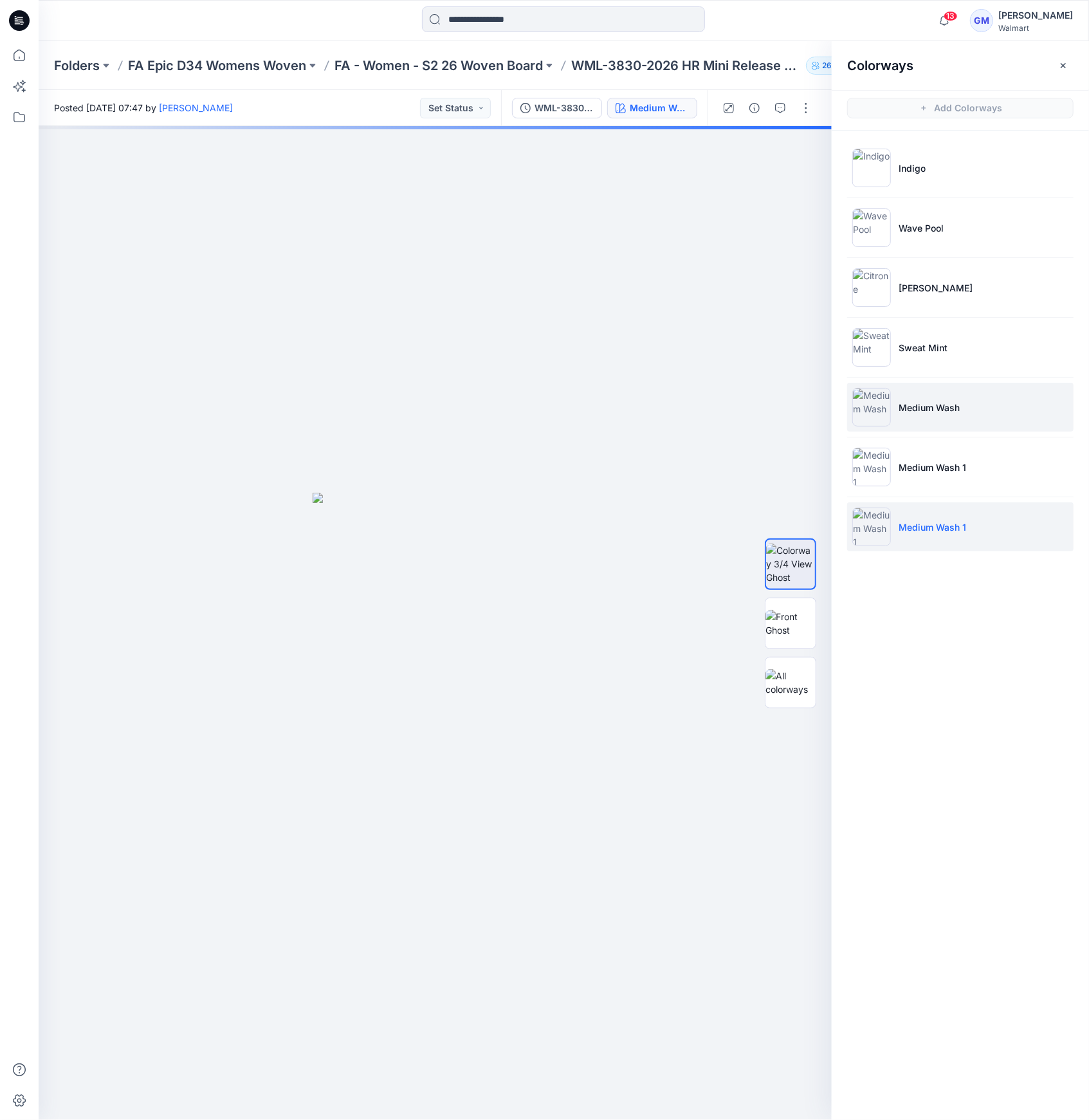
click at [870, 394] on img at bounding box center [871, 406] width 38 height 38
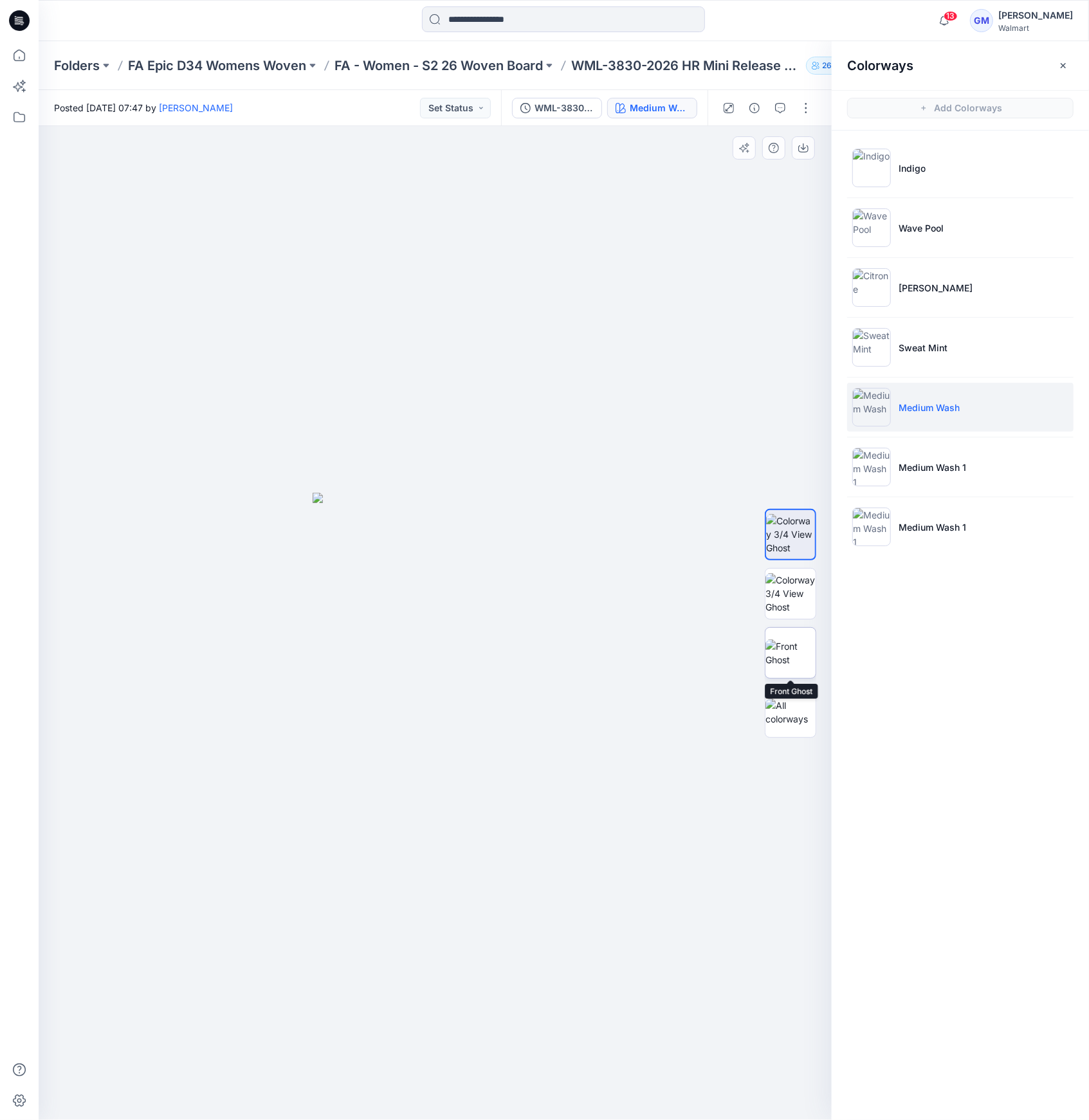
click at [776, 650] on img at bounding box center [790, 653] width 50 height 27
click at [798, 105] on button "button" at bounding box center [805, 108] width 20 height 20
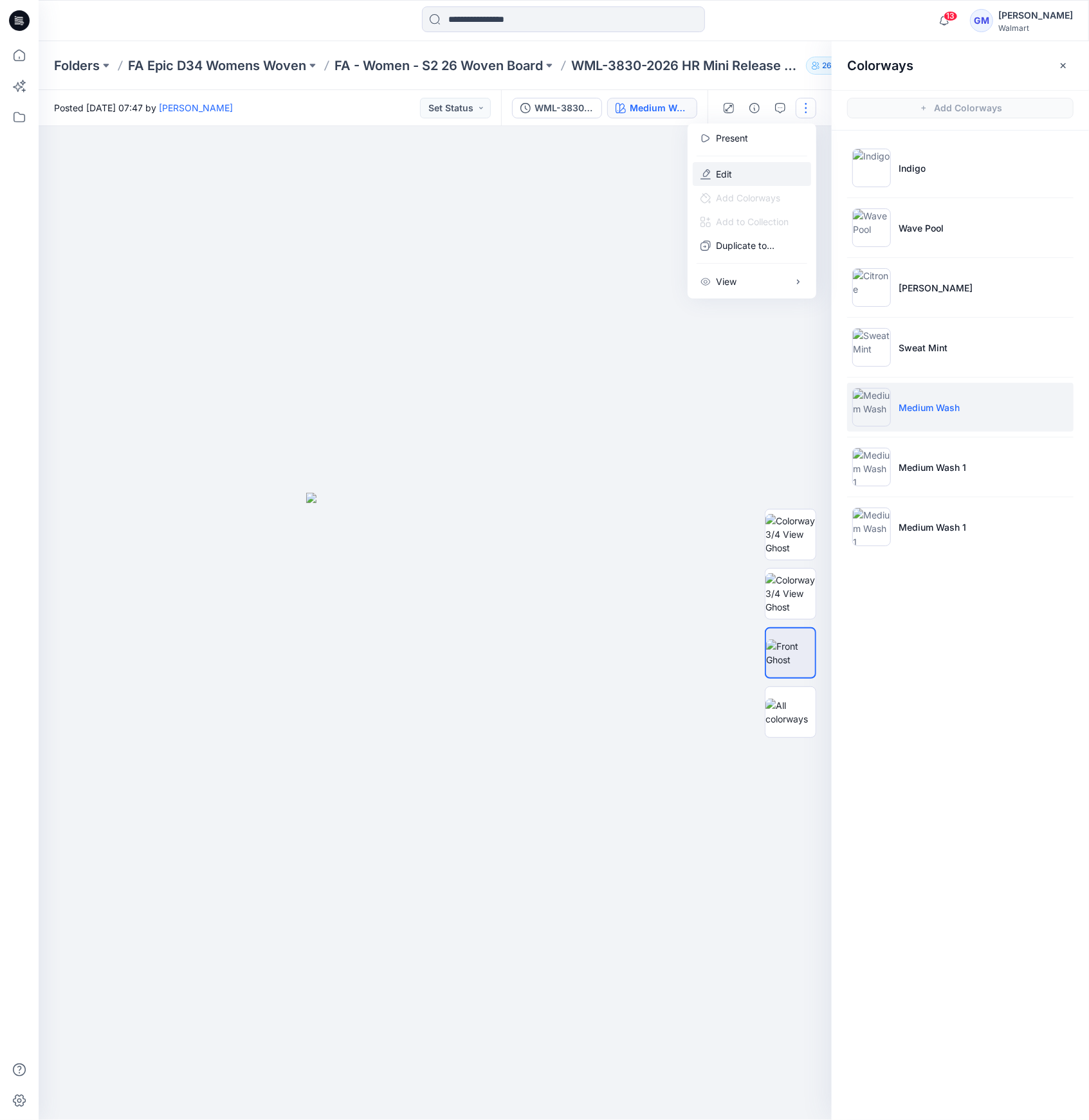
click at [766, 173] on button "Edit" at bounding box center [751, 174] width 118 height 24
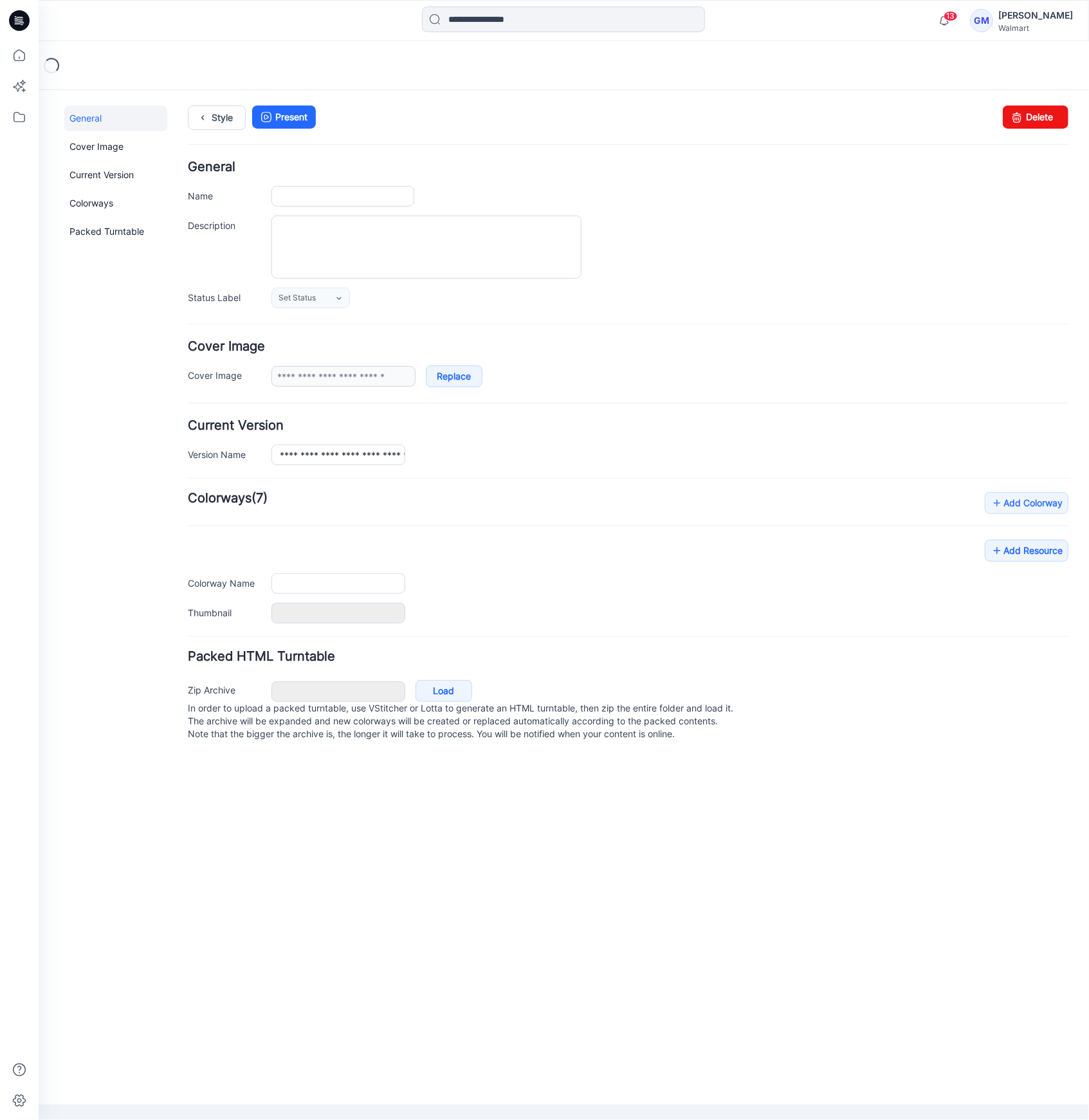
type input "**********"
type input "******"
type input "**********"
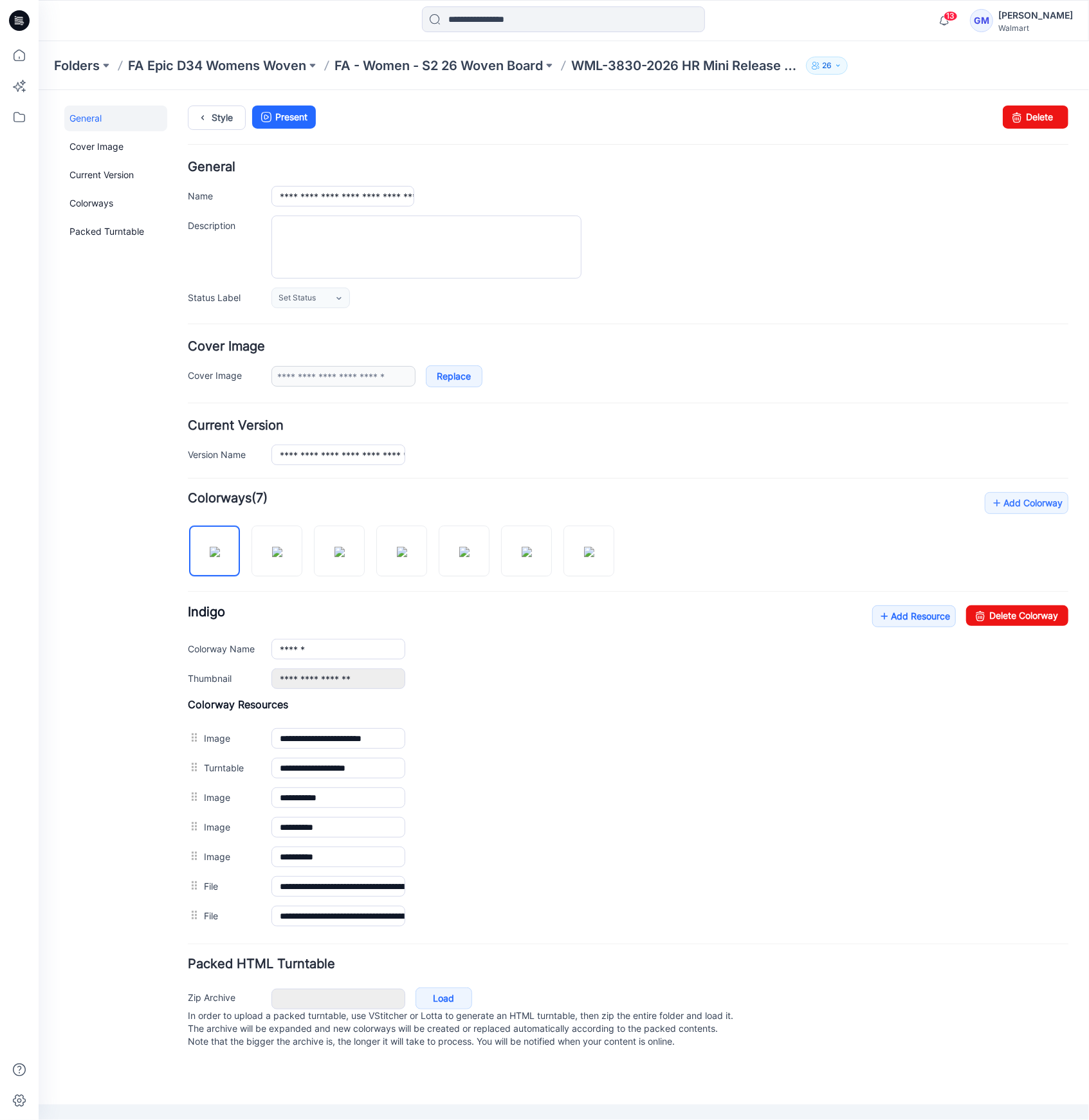
click at [557, 549] on div at bounding box center [405, 544] width 437 height 66
click at [530, 557] on img at bounding box center [526, 552] width 10 height 10
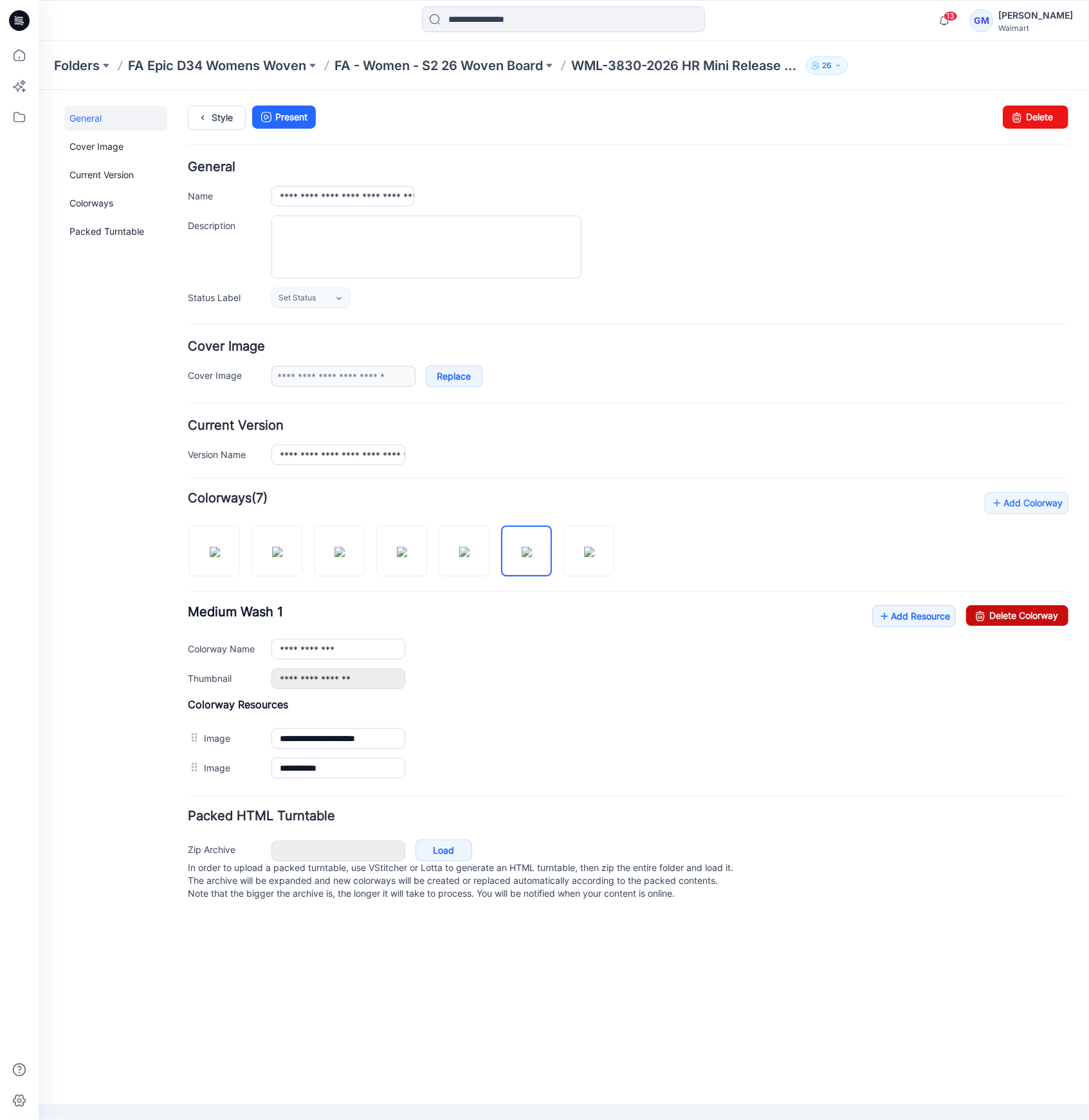
drag, startPoint x: 1032, startPoint y: 606, endPoint x: 647, endPoint y: 171, distance: 580.9
click at [1032, 605] on link "Delete Colorway" at bounding box center [1016, 615] width 102 height 20
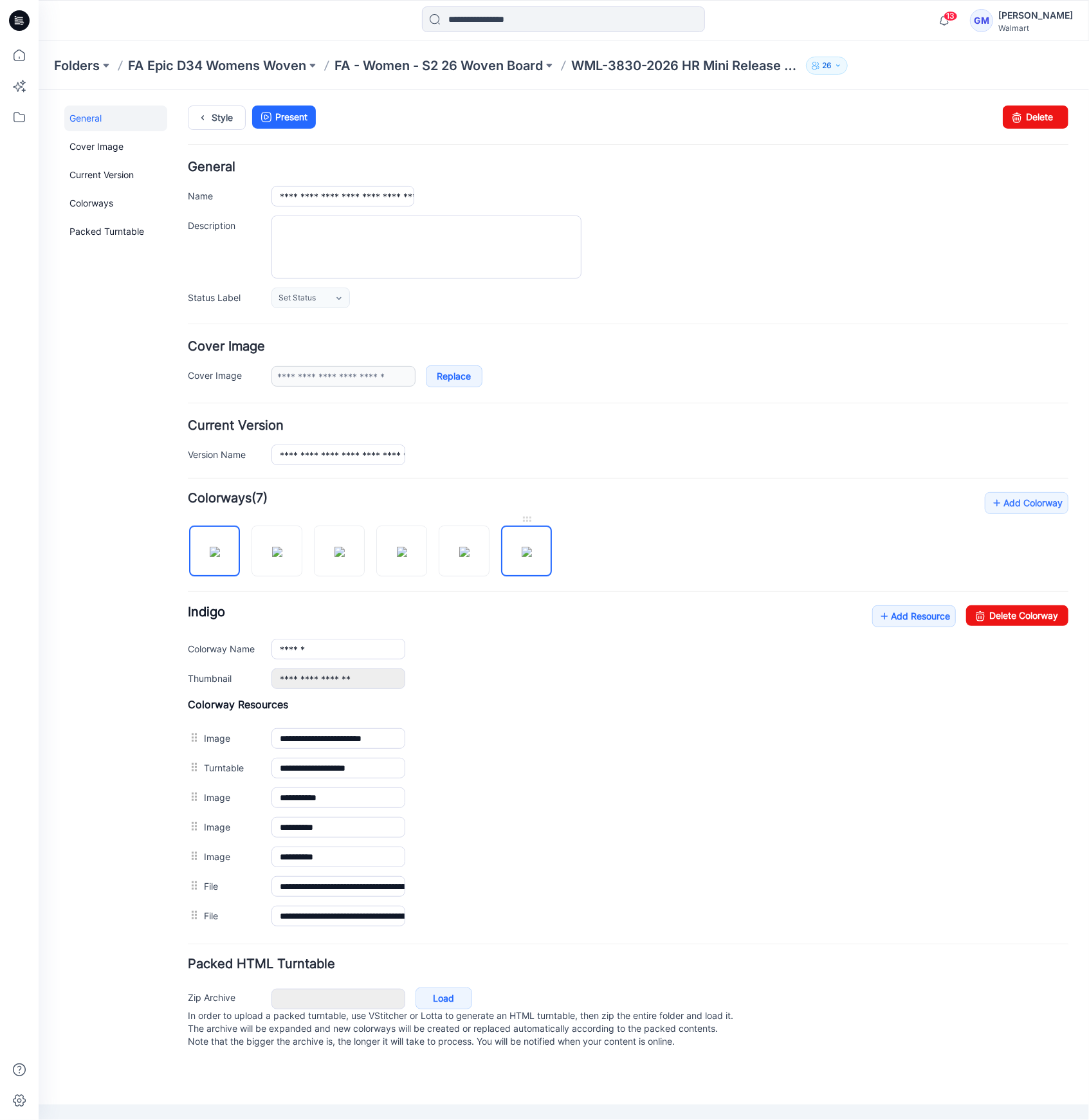
click at [521, 557] on img at bounding box center [526, 552] width 10 height 10
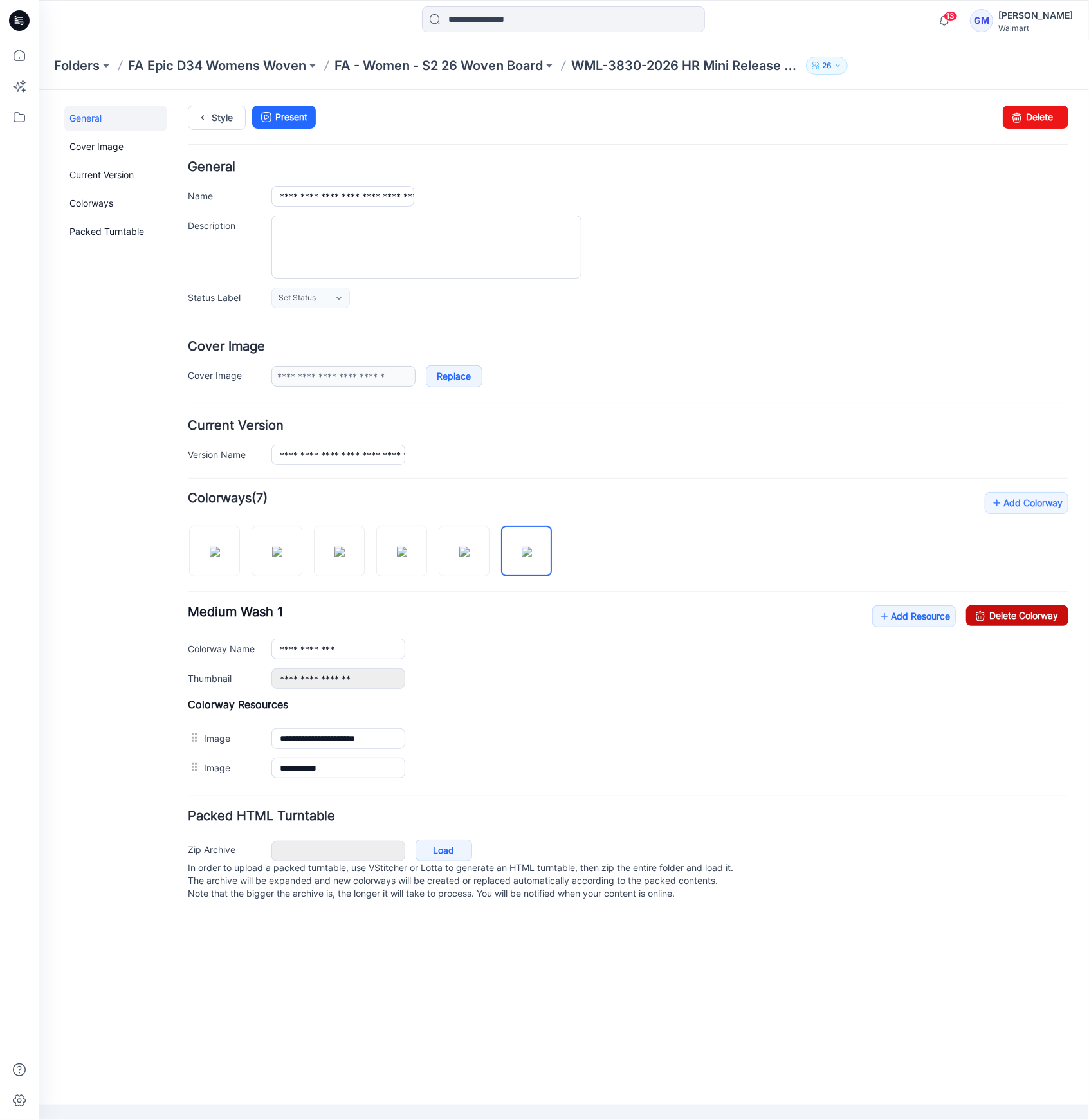
click at [994, 614] on link "Delete Colorway" at bounding box center [1016, 615] width 102 height 20
type input "******"
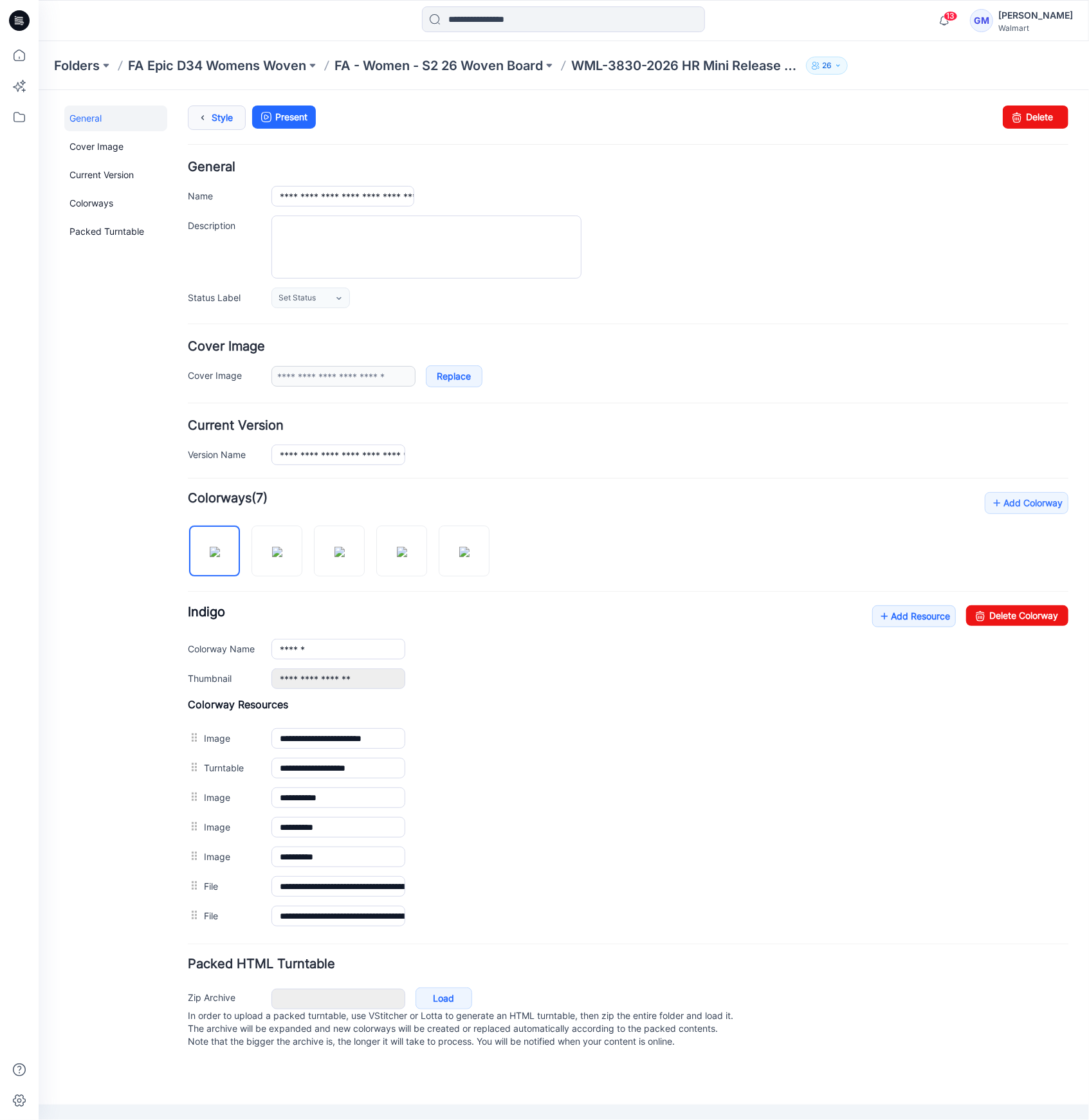
click at [219, 122] on link "Style" at bounding box center [216, 116] width 58 height 25
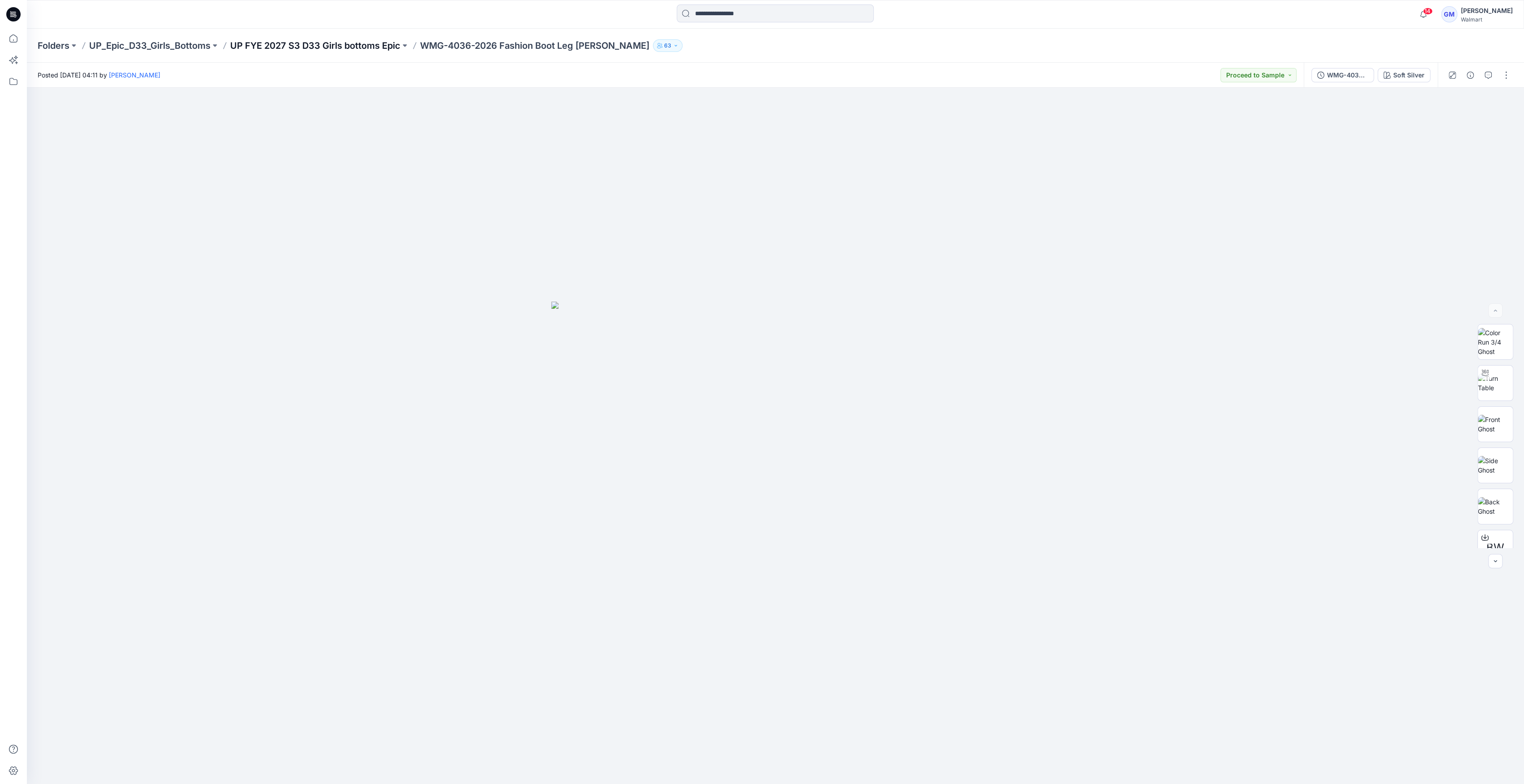
click at [372, 44] on p "UP FYE 2027 S3 D33 Girls bottoms Epic" at bounding box center [315, 46] width 170 height 12
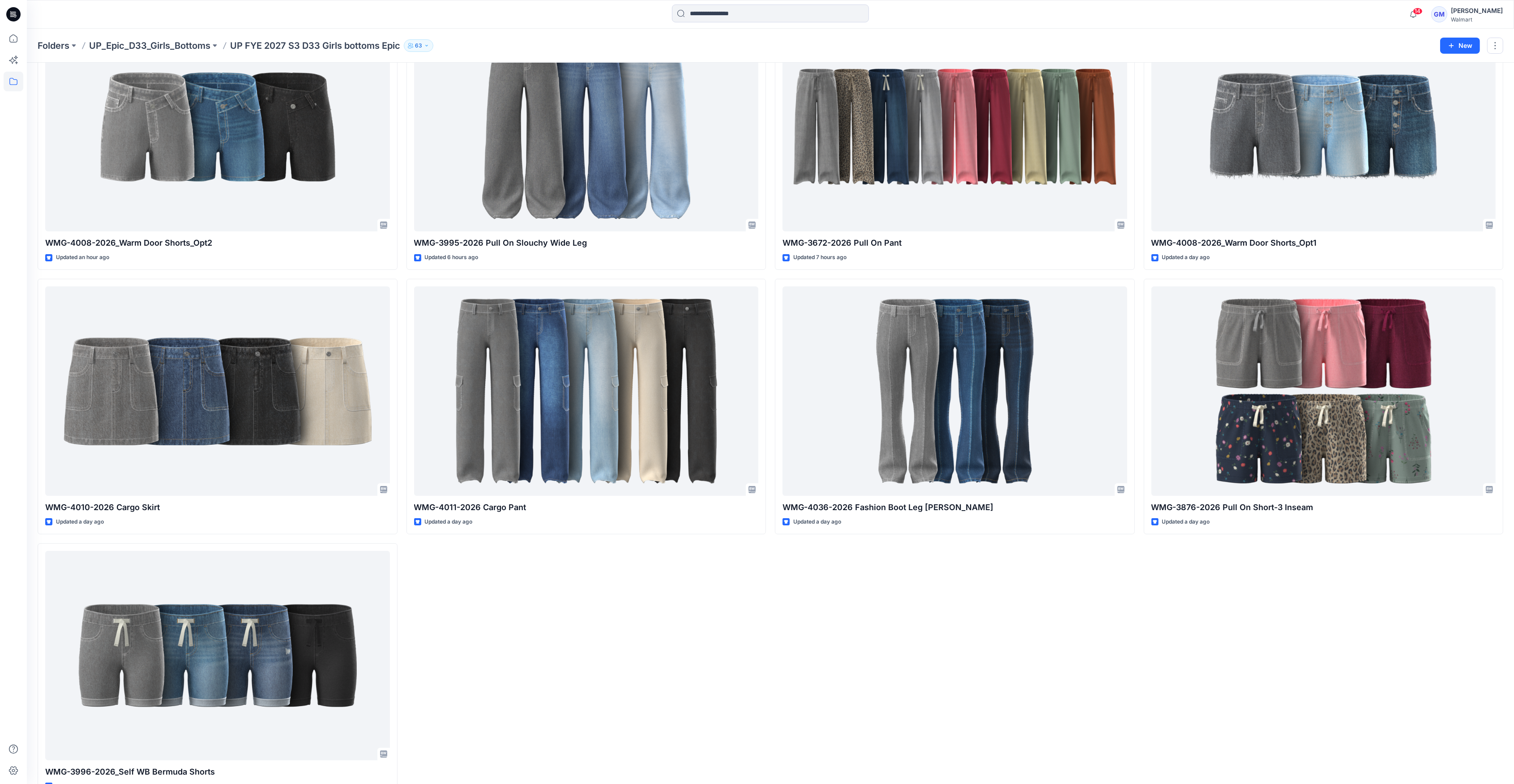
scroll to position [111, 0]
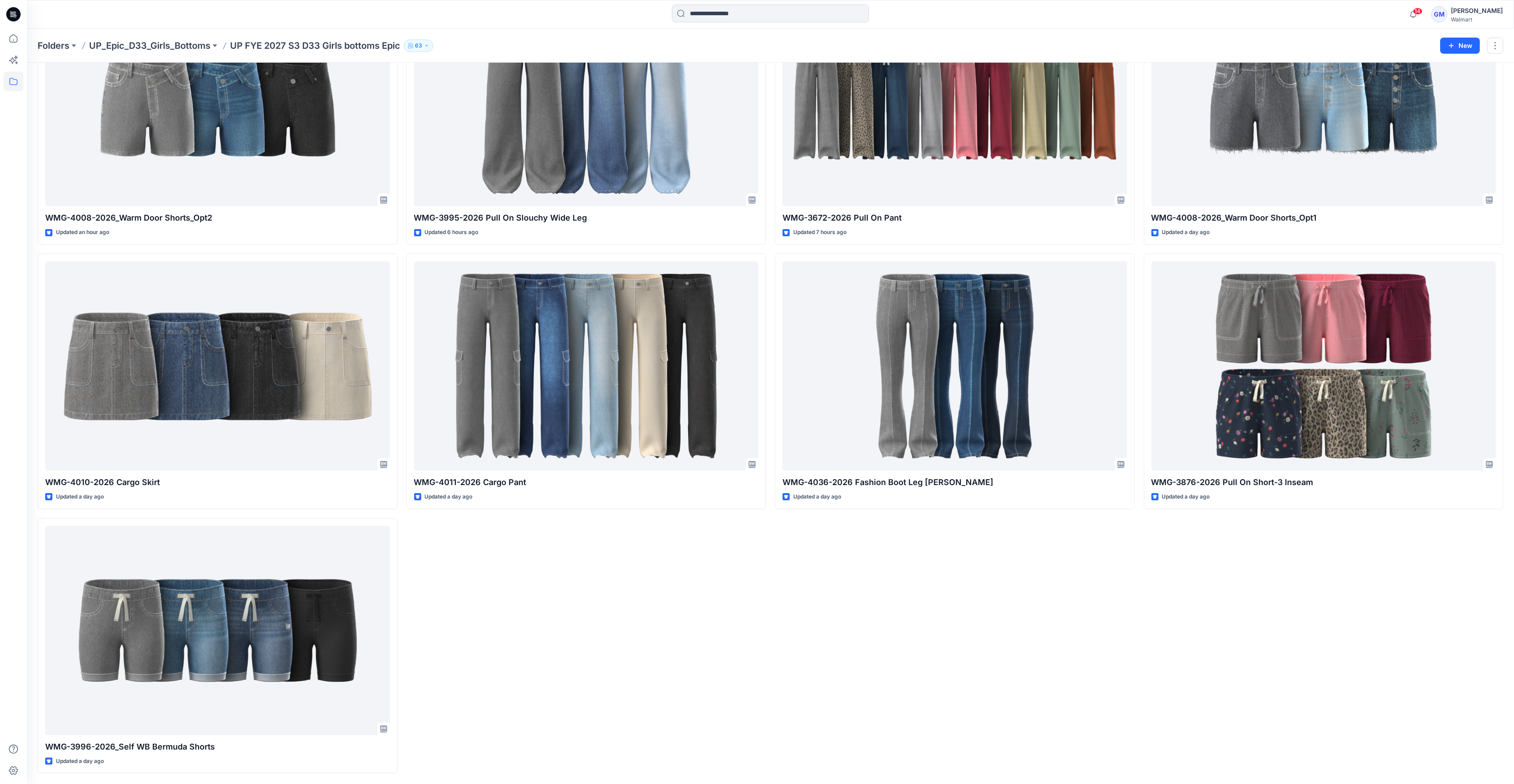
click at [767, 677] on div "WMG-4008-2026_Warm Door Shorts_Opt2 Updated an hour ago WMG-4010-2026 Cargo Ski…" at bounding box center [771, 381] width 1466 height 784
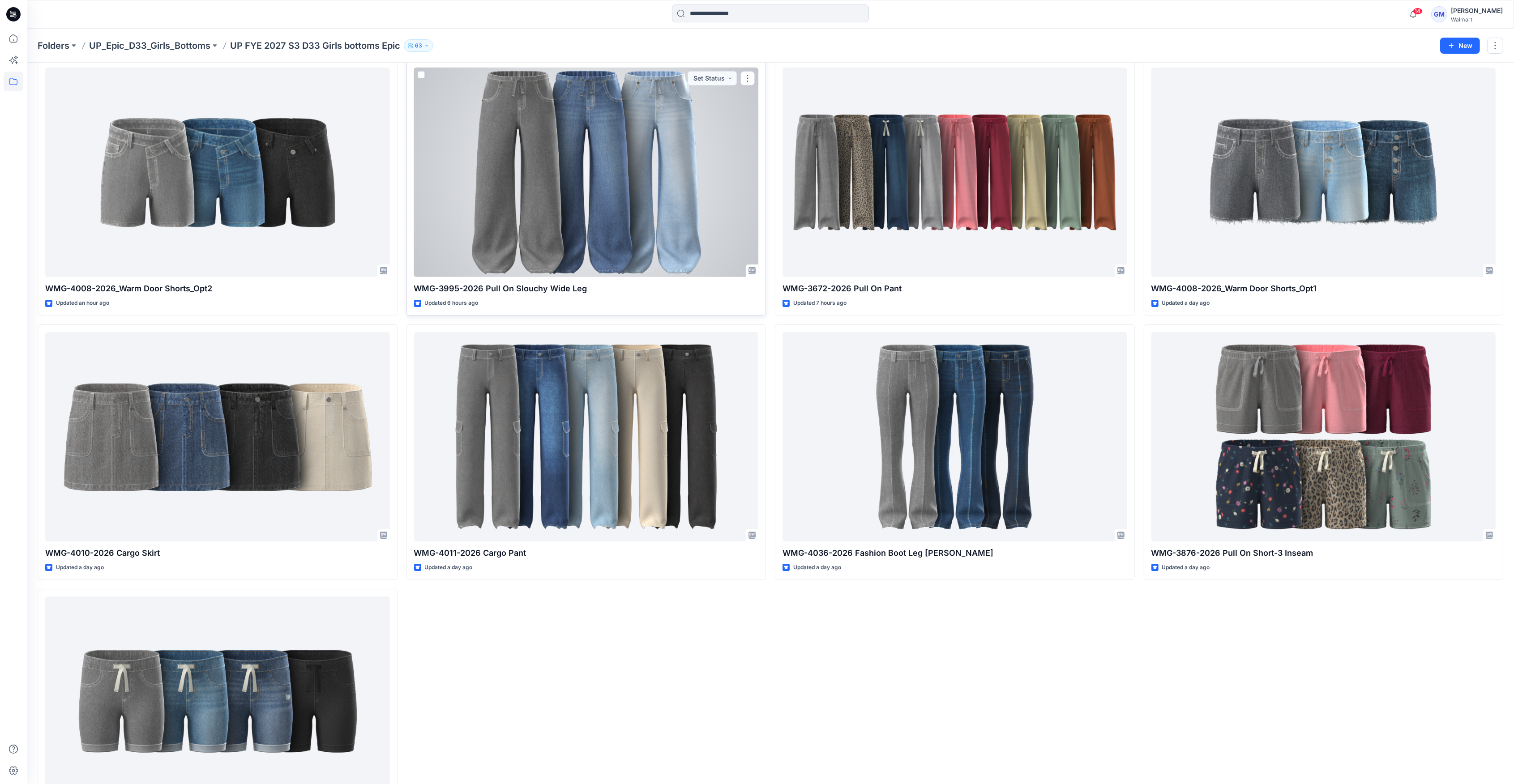
scroll to position [0, 0]
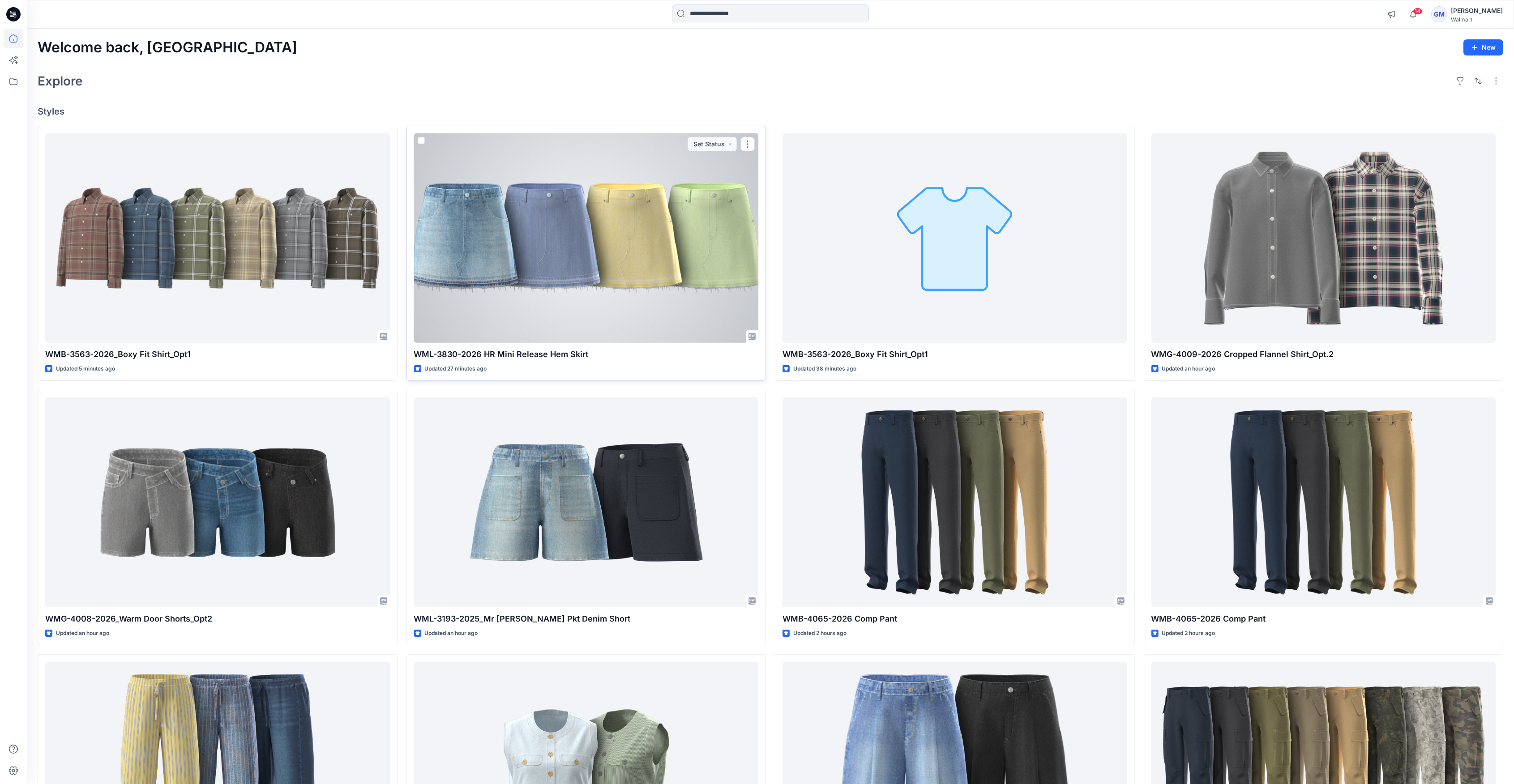
click at [585, 270] on div at bounding box center [586, 238] width 345 height 209
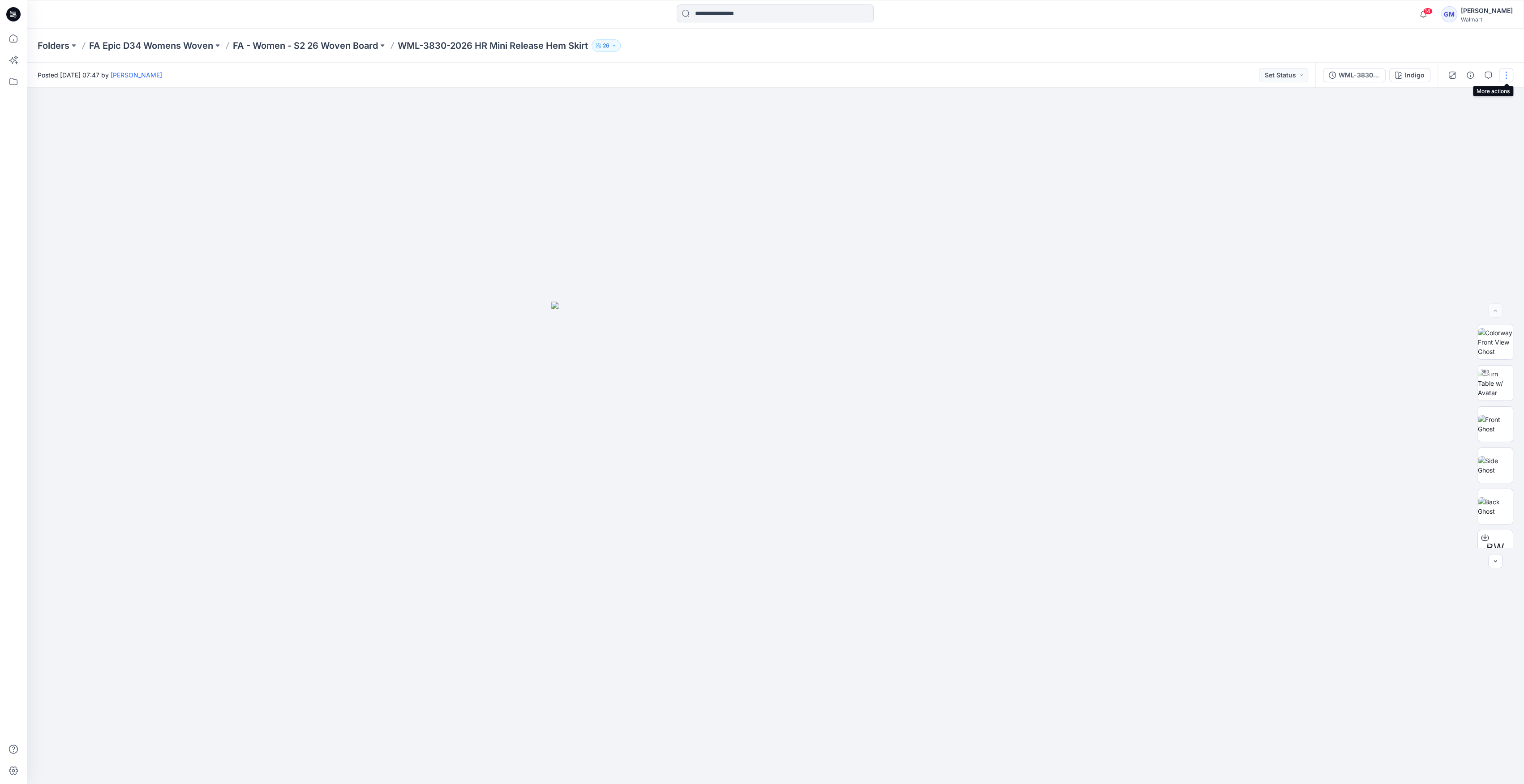
click at [1509, 74] on button "button" at bounding box center [1506, 75] width 14 height 14
click at [1474, 121] on button "Edit" at bounding box center [1468, 121] width 82 height 17
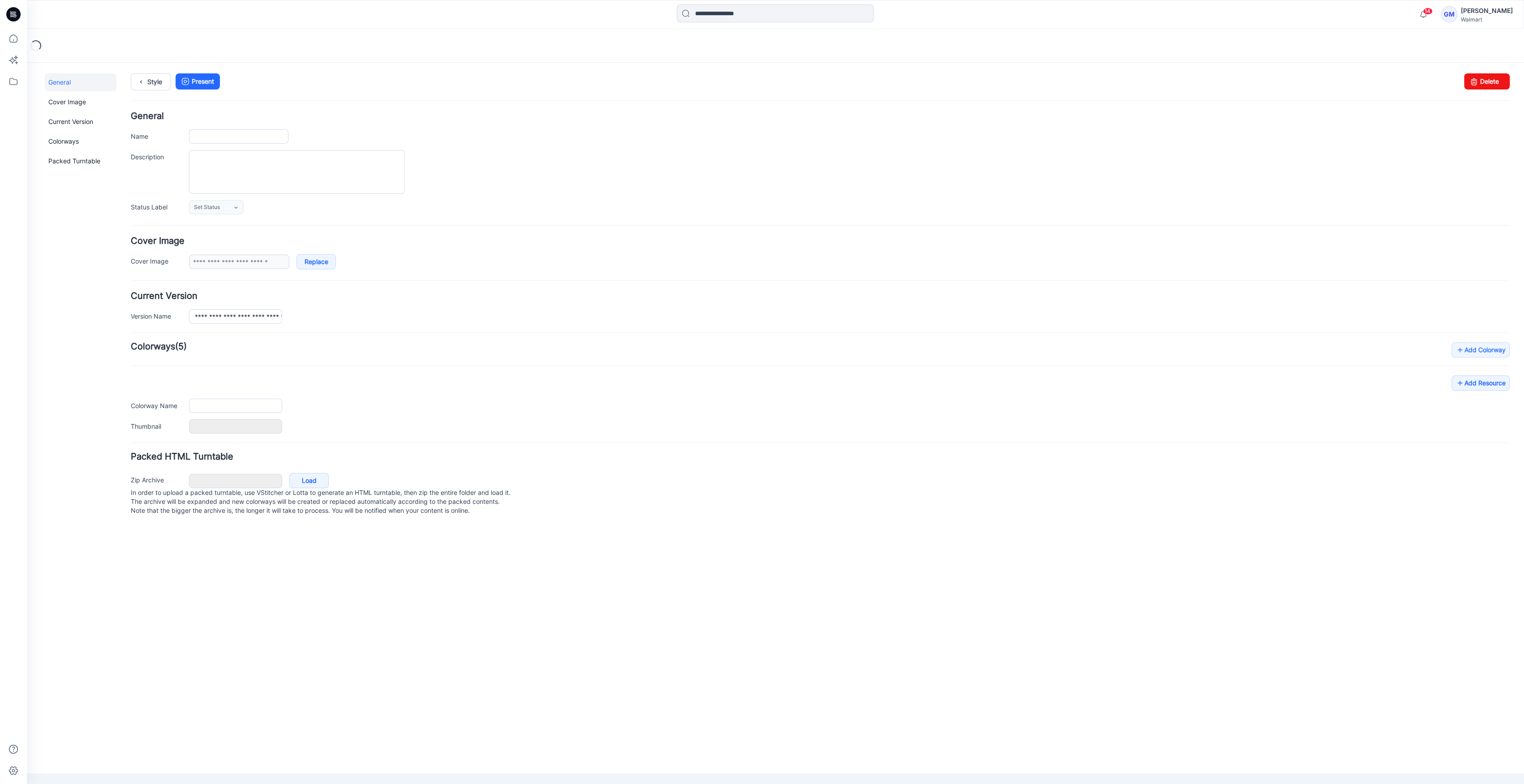
type input "**********"
type input "******"
type input "**********"
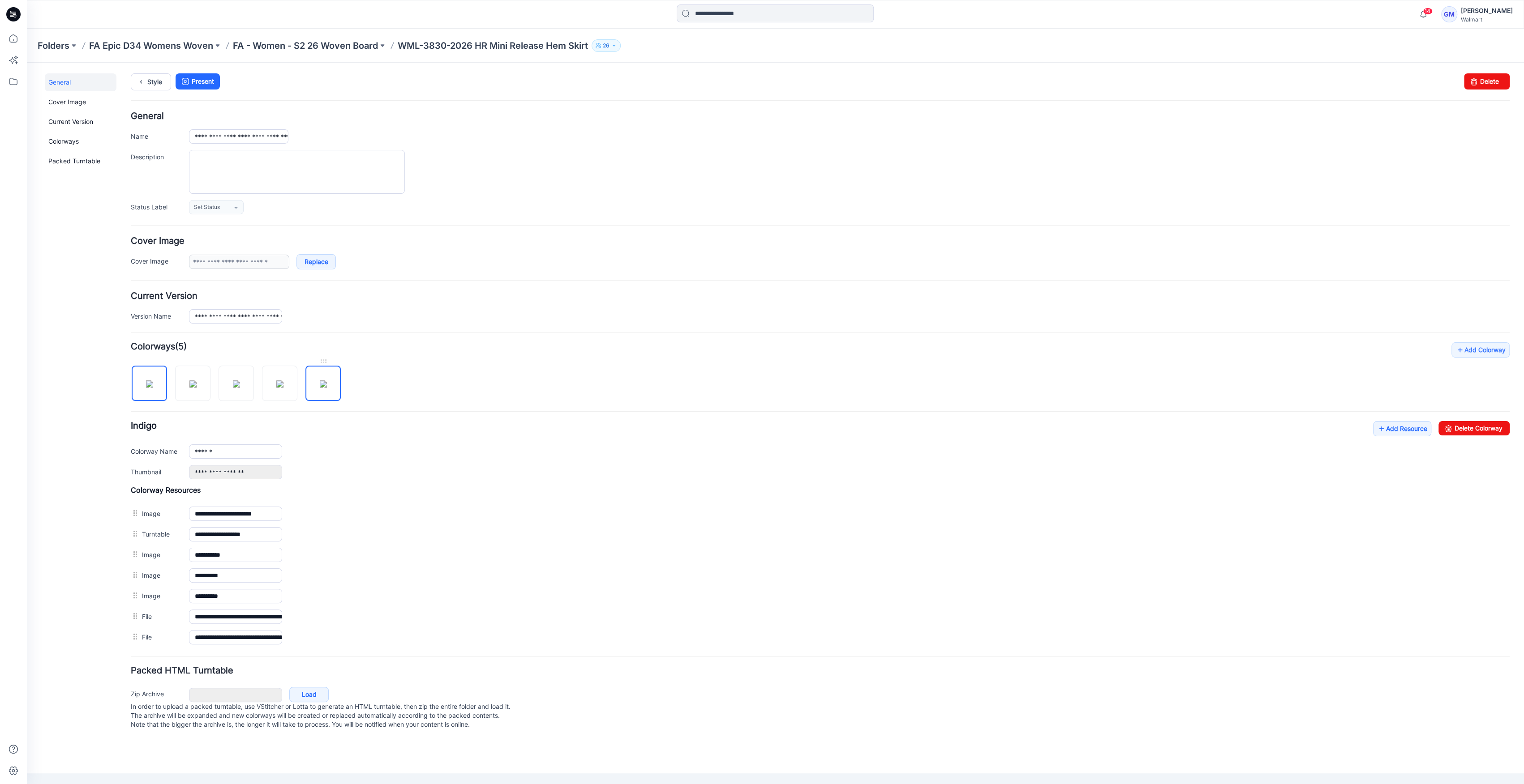
click at [319, 387] on img at bounding box center [323, 384] width 7 height 7
type input "**********"
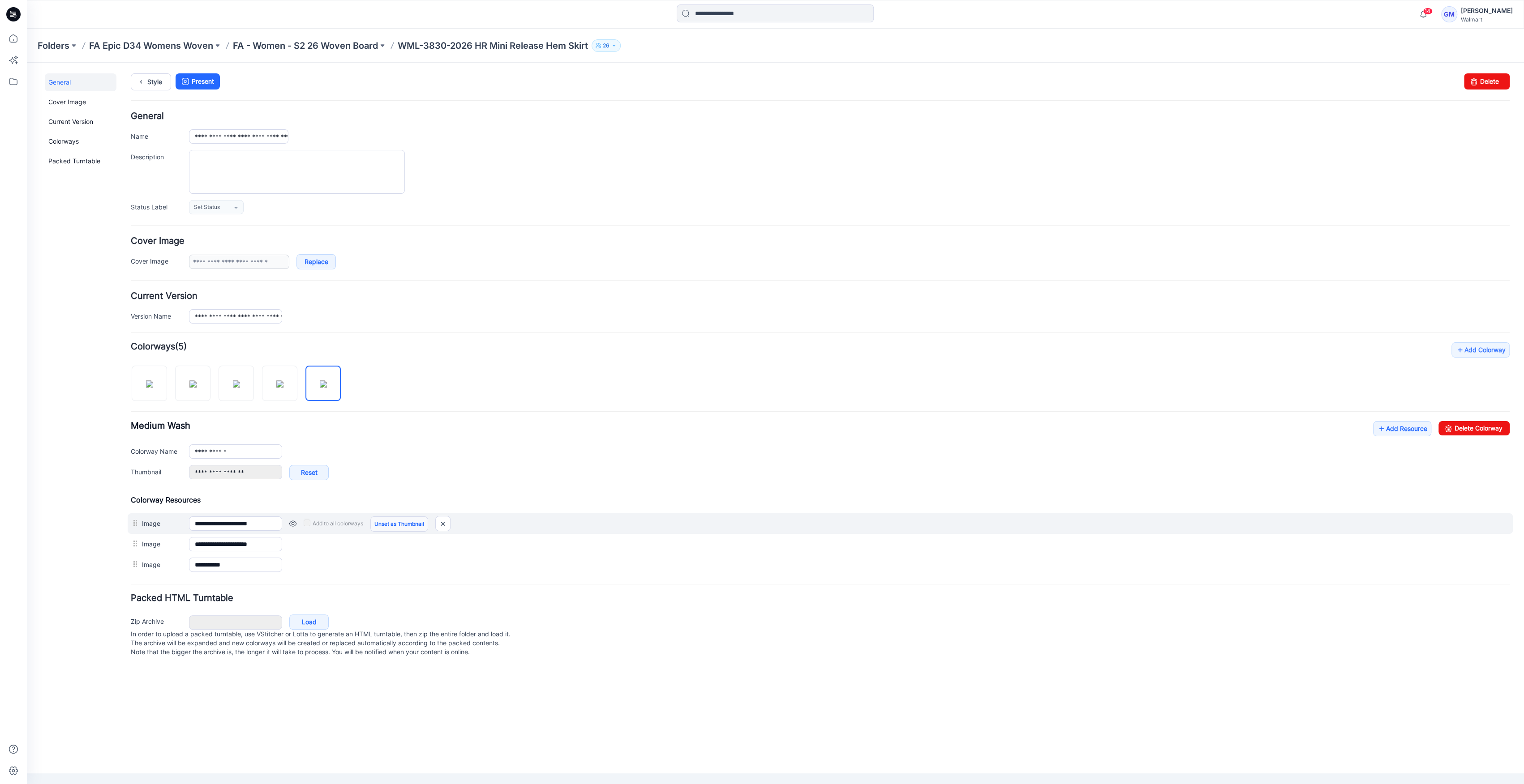
click at [409, 524] on link "Unset as Thumbnail" at bounding box center [399, 524] width 58 height 15
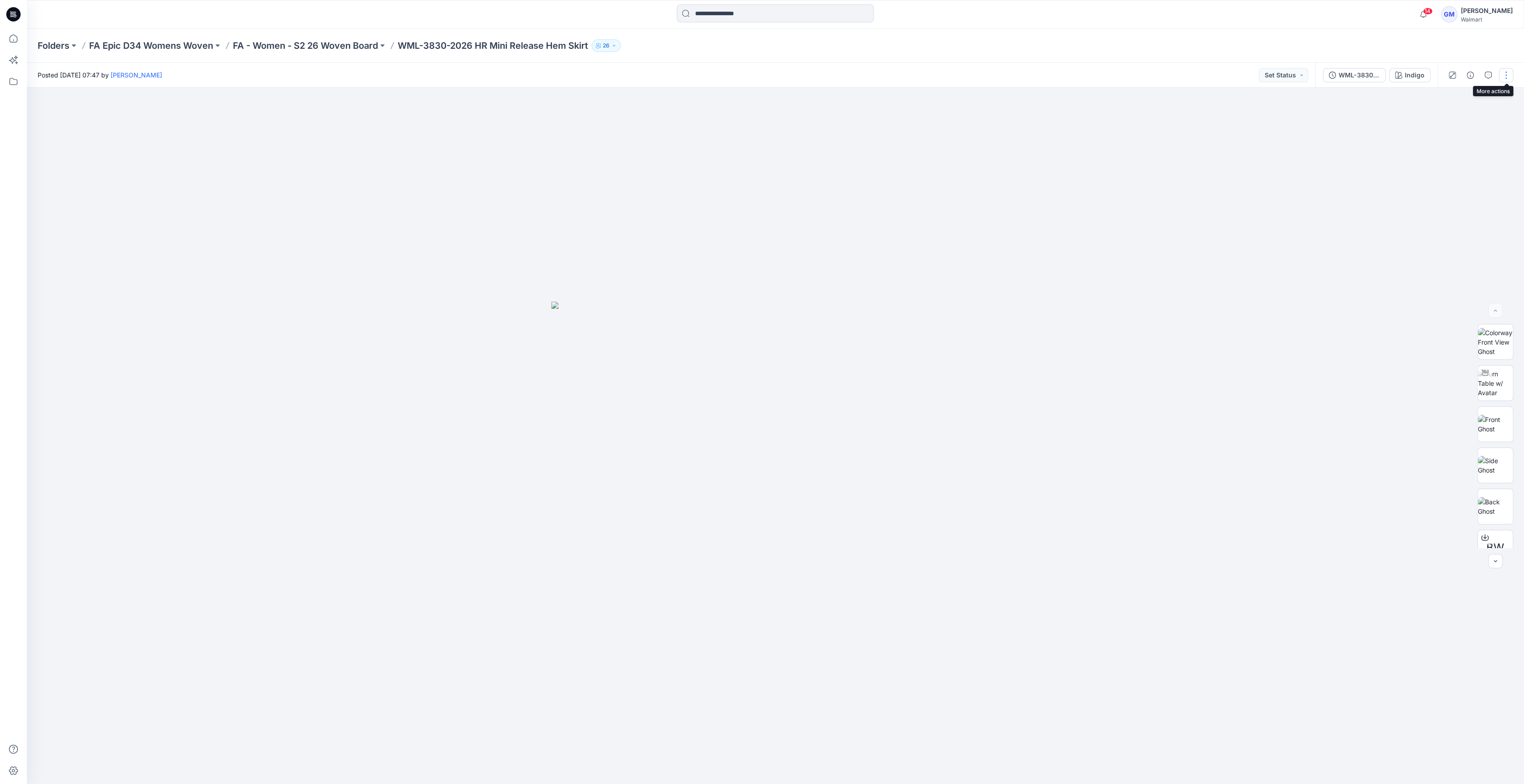
click at [1503, 76] on button "button" at bounding box center [1506, 75] width 14 height 14
click at [1483, 114] on button "Edit" at bounding box center [1468, 121] width 82 height 17
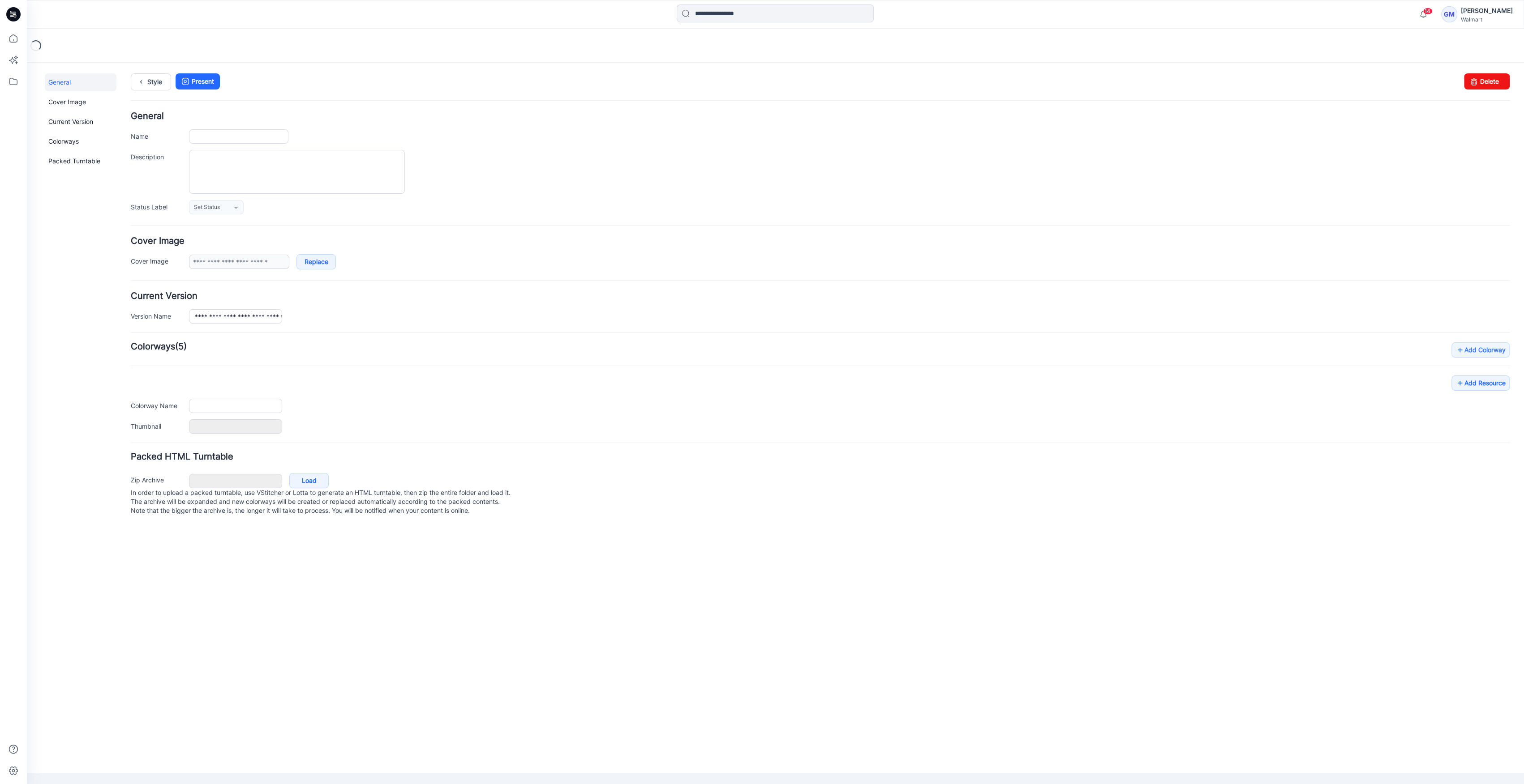
type input "**********"
type input "******"
type input "**********"
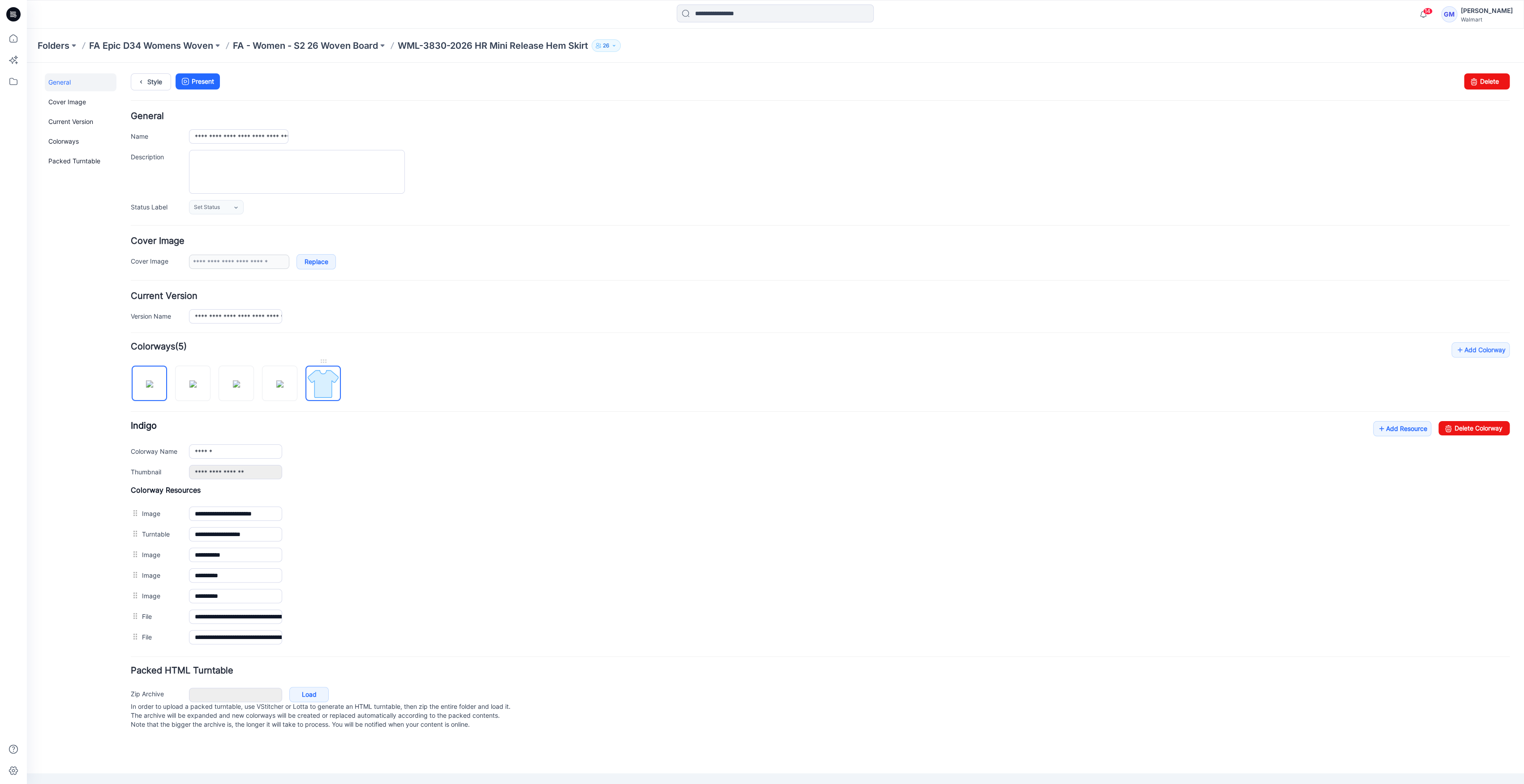
click at [326, 378] on img at bounding box center [323, 384] width 34 height 34
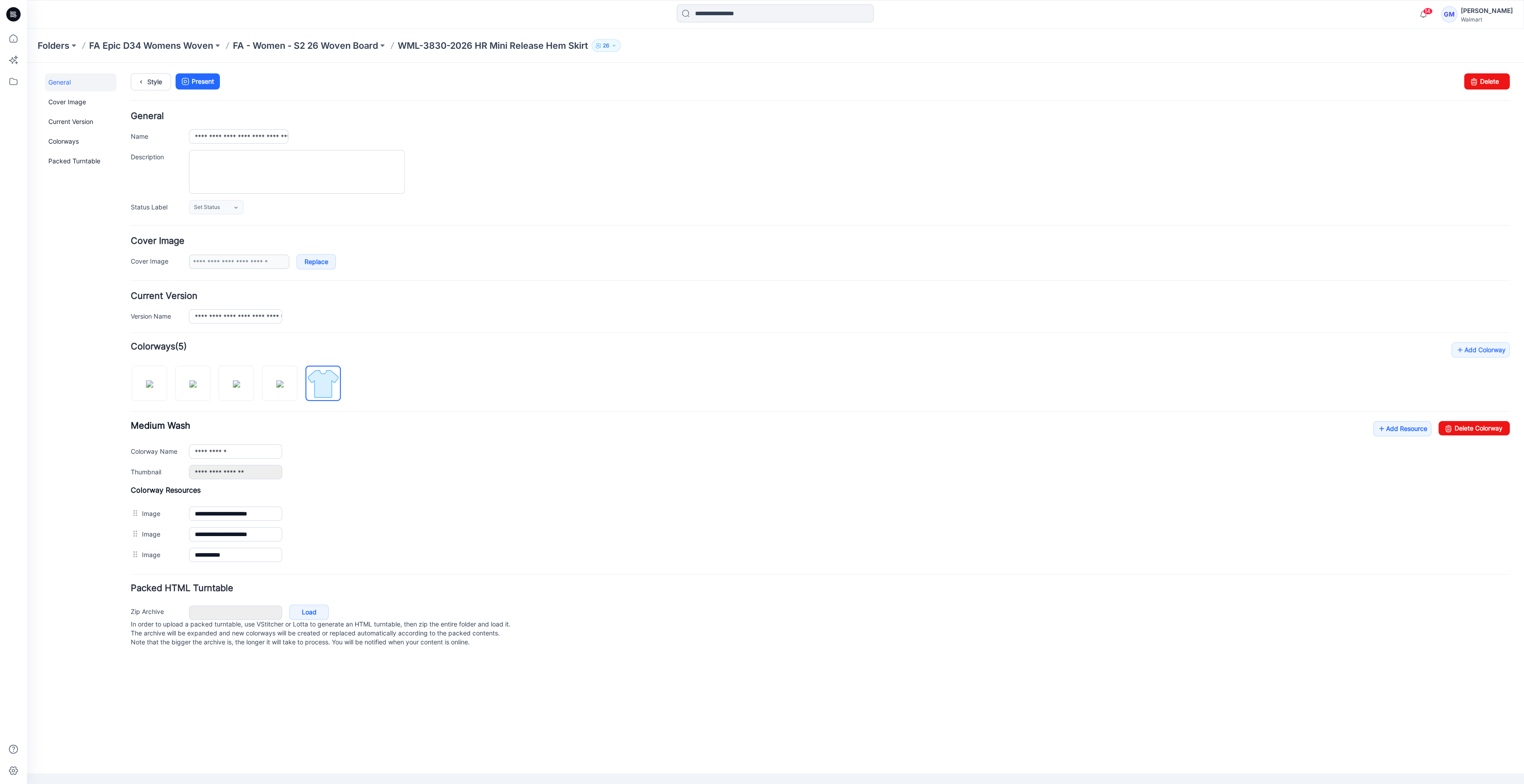
drag, startPoint x: 1486, startPoint y: 416, endPoint x: 1486, endPoint y: 423, distance: 7.0
click at [1486, 416] on div "**********" at bounding box center [820, 453] width 1379 height 223
click at [1486, 423] on link "Delete Colorway" at bounding box center [1474, 428] width 71 height 14
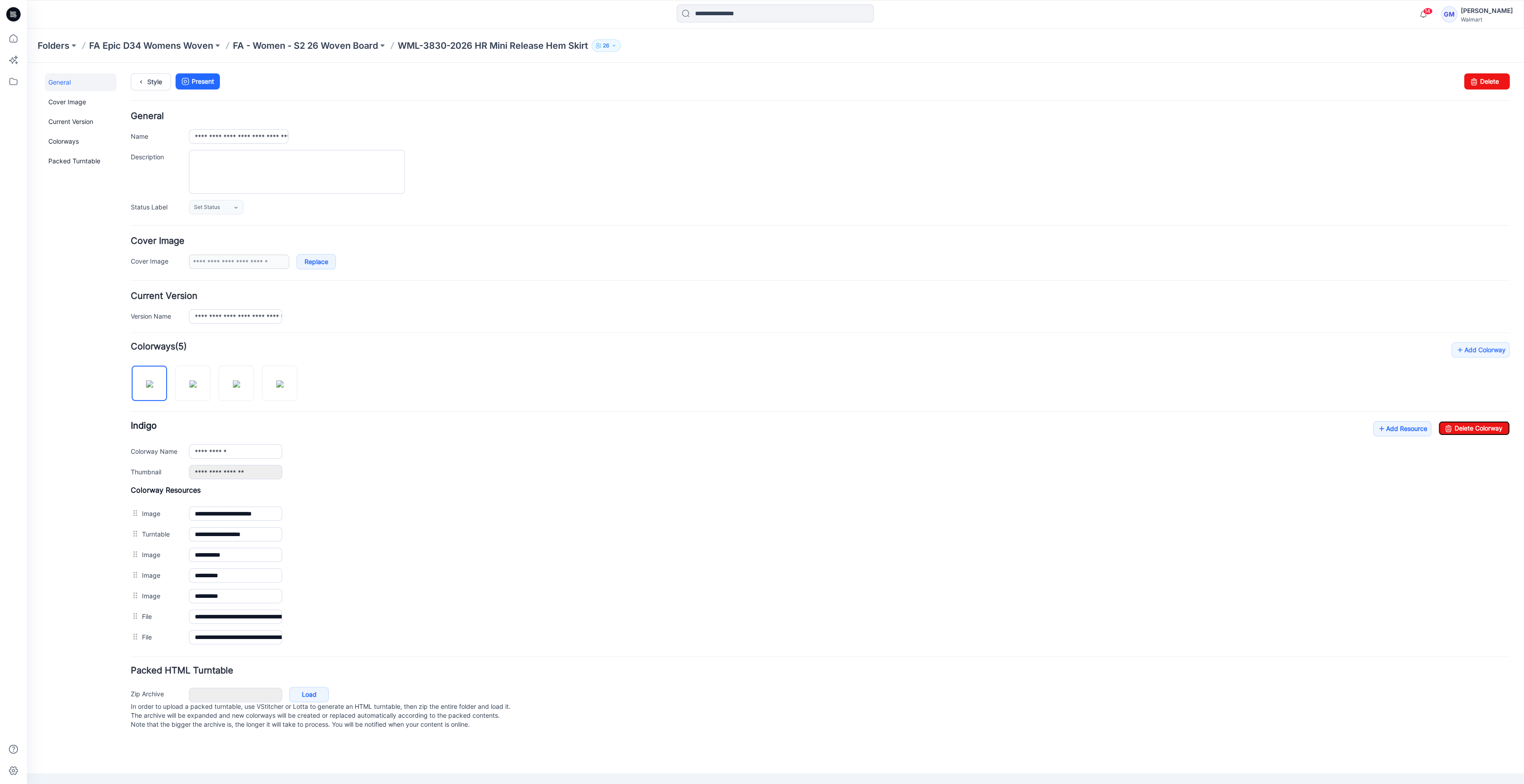
type input "******"
click at [151, 86] on link "Style" at bounding box center [151, 82] width 40 height 17
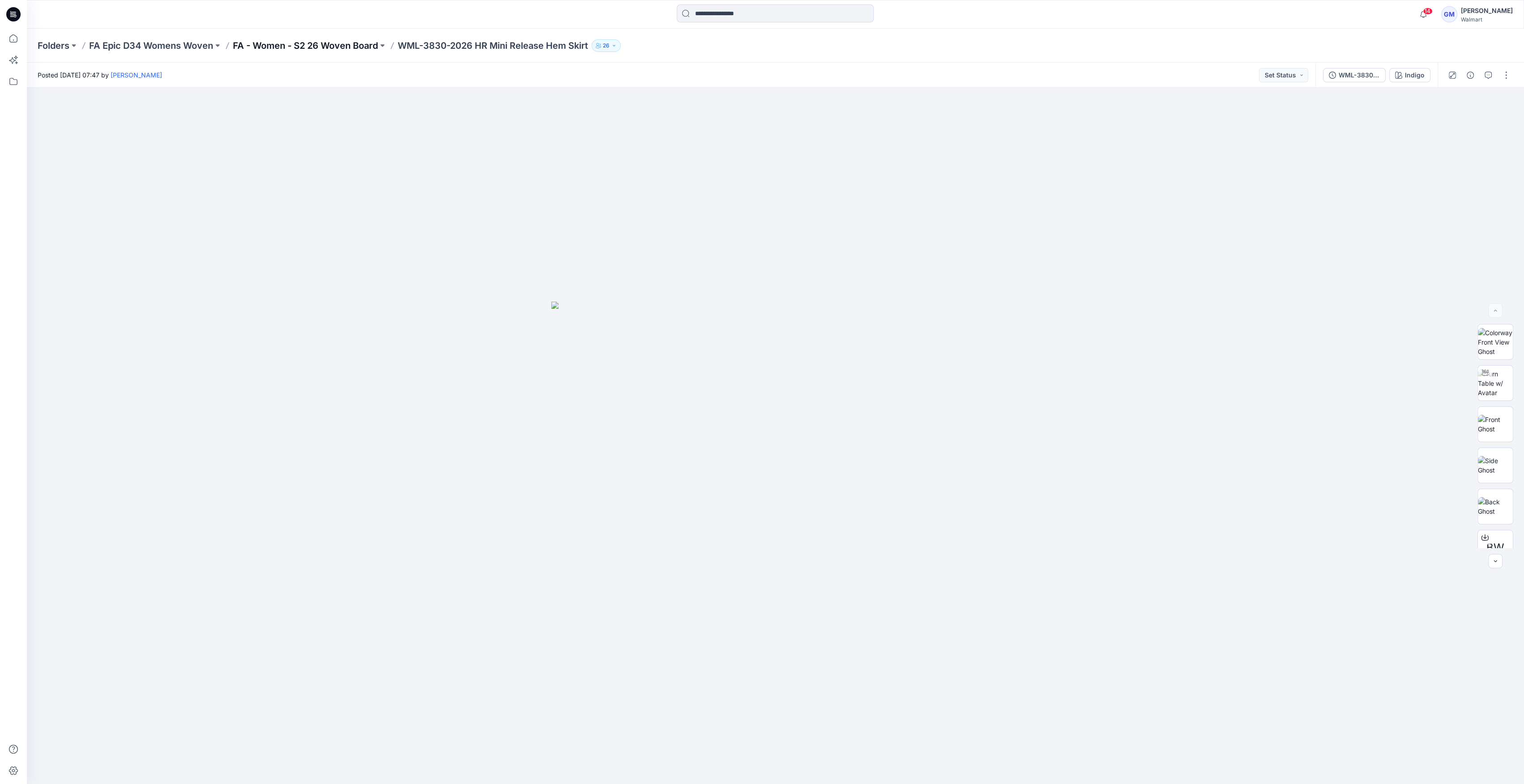
click at [357, 43] on p "FA - Women - S2 26 Woven Board" at bounding box center [305, 46] width 145 height 12
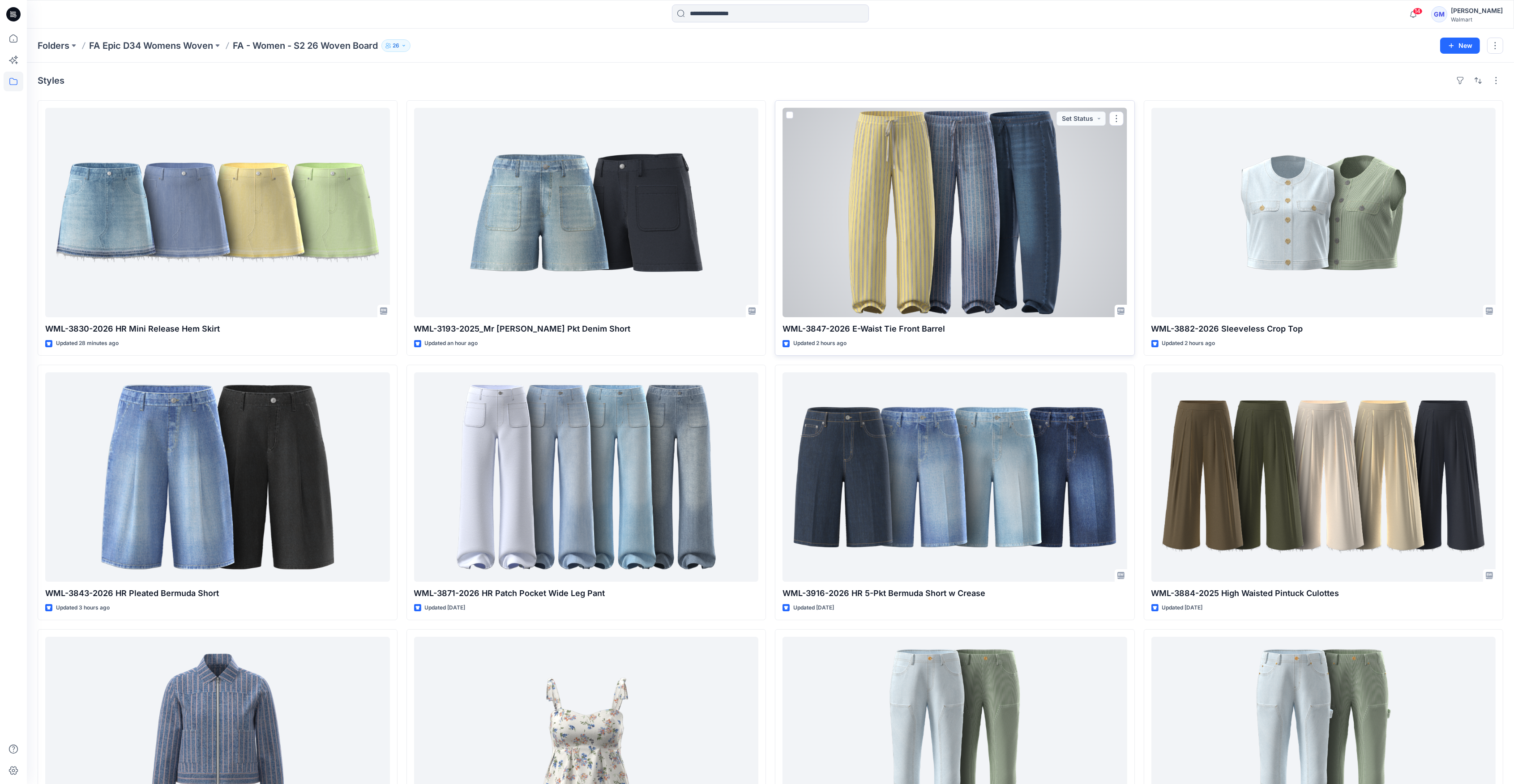
click at [1049, 240] on div at bounding box center [955, 212] width 345 height 209
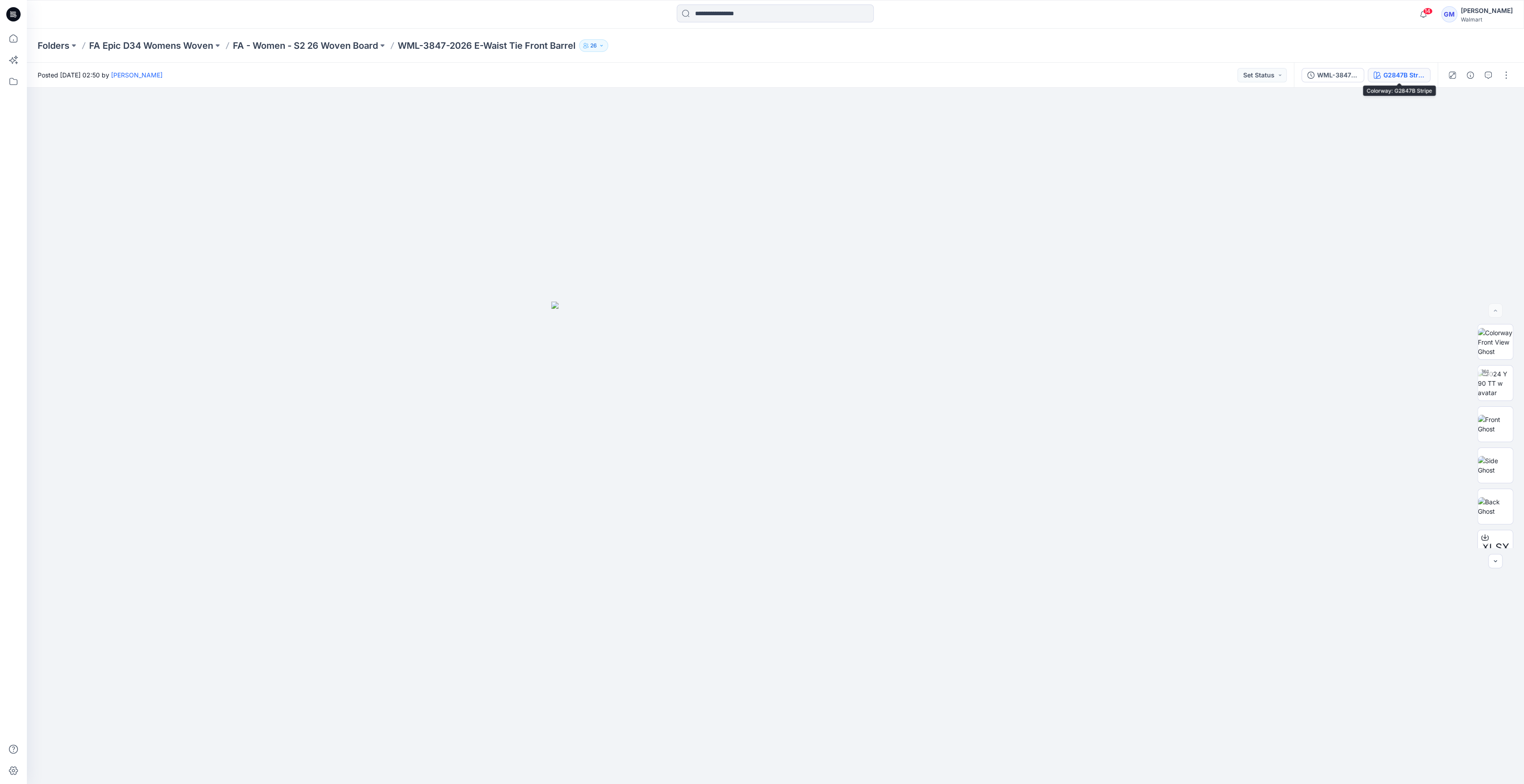
click at [1425, 70] on div "G2847B Stripe" at bounding box center [1404, 75] width 41 height 10
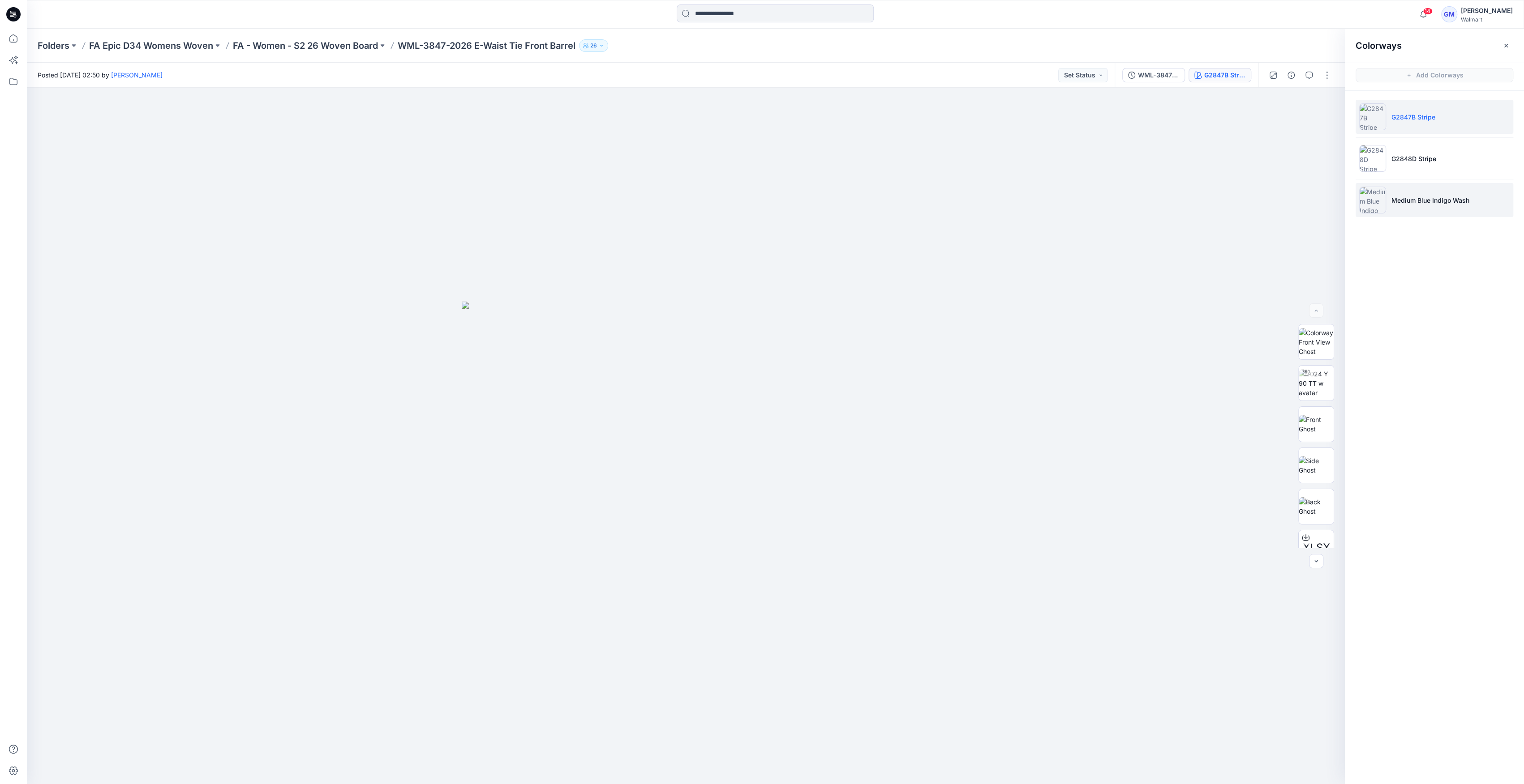
click at [1400, 210] on li "Medium Blue Indigo Wash" at bounding box center [1434, 200] width 157 height 34
click at [1429, 204] on p "Medium Blue Indigo Wash" at bounding box center [1431, 200] width 78 height 9
click at [339, 54] on div "Folders FA Epic D34 Womens Woven FA - Women - S2 26 Woven Board WML-3847-2026 E…" at bounding box center [775, 46] width 1497 height 34
click at [341, 50] on p "FA - Women - S2 26 Woven Board" at bounding box center [305, 46] width 145 height 12
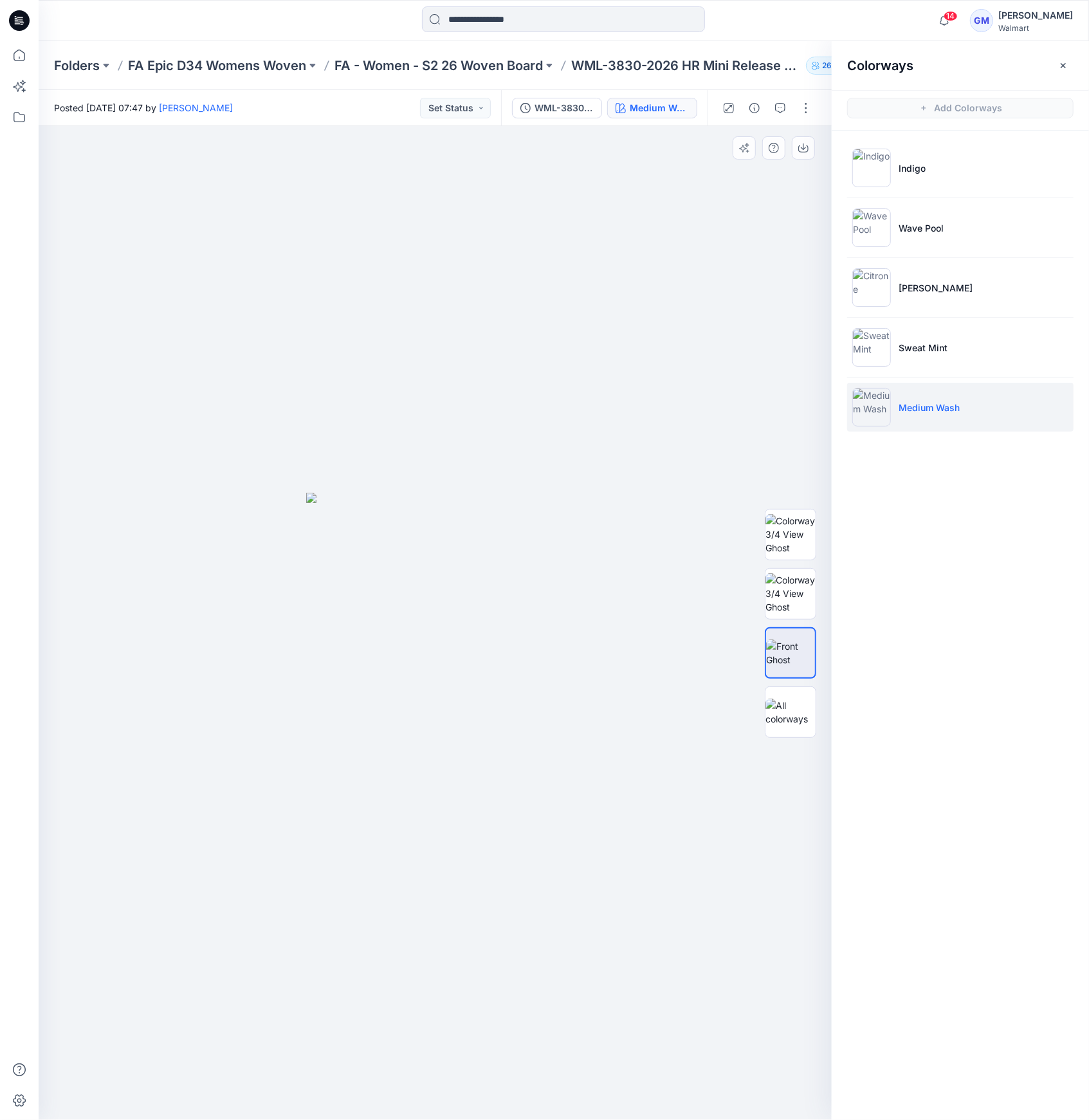
click at [502, 272] on div at bounding box center [434, 623] width 793 height 994
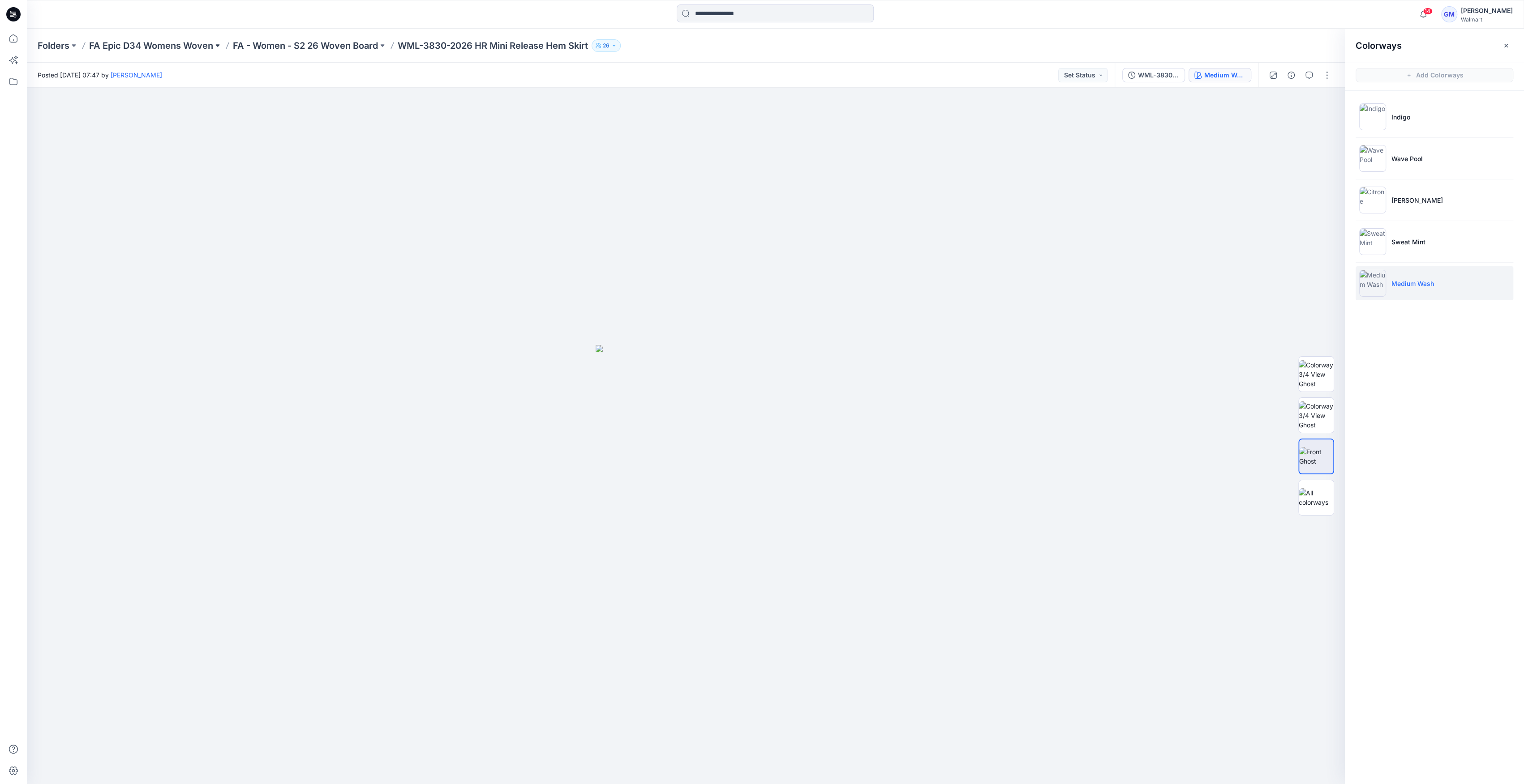
click at [218, 45] on button at bounding box center [217, 46] width 9 height 12
click at [208, 105] on p "FA - Women - S1 26 Woven Board" at bounding box center [209, 109] width 100 height 11
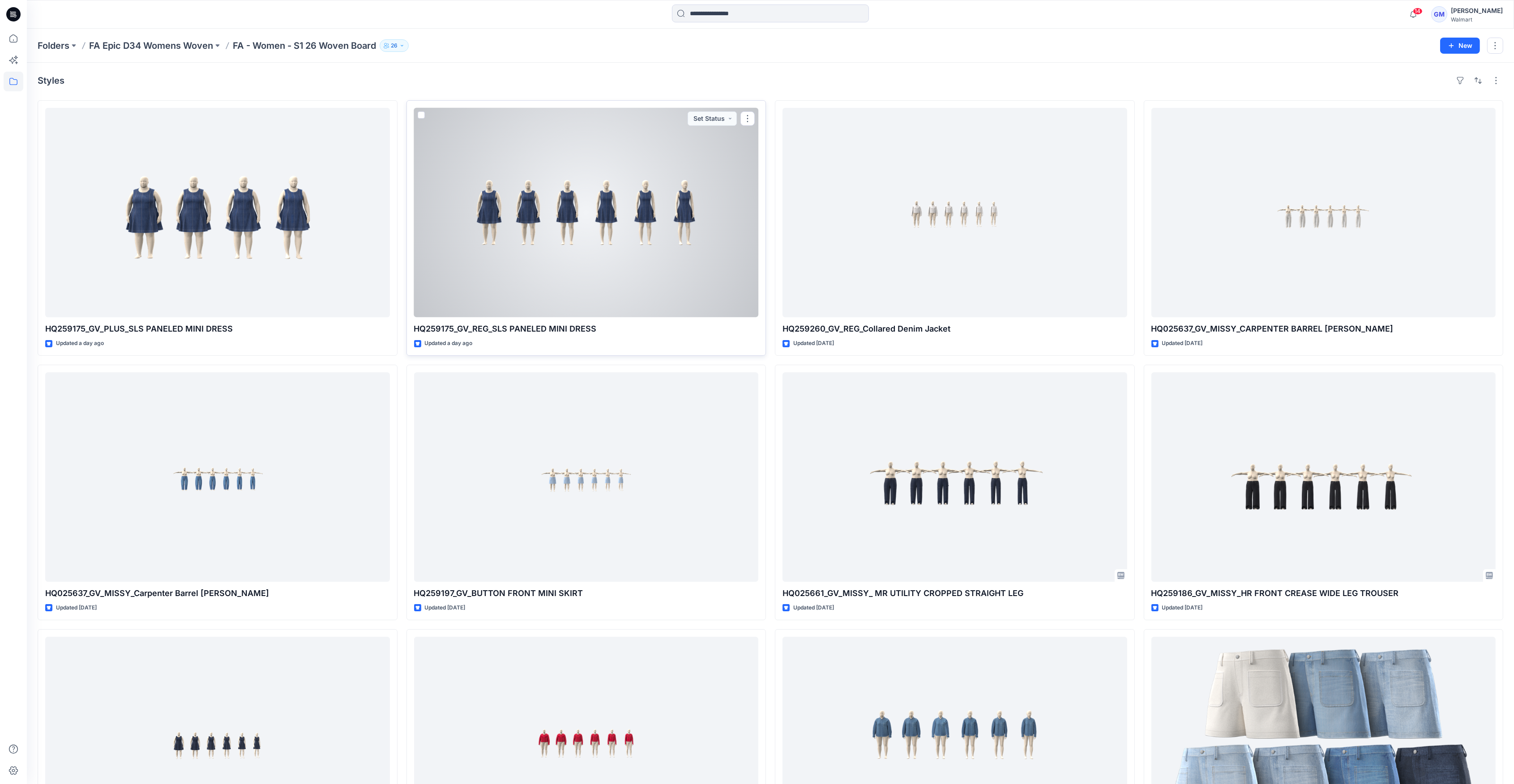
click at [522, 251] on div at bounding box center [586, 212] width 345 height 209
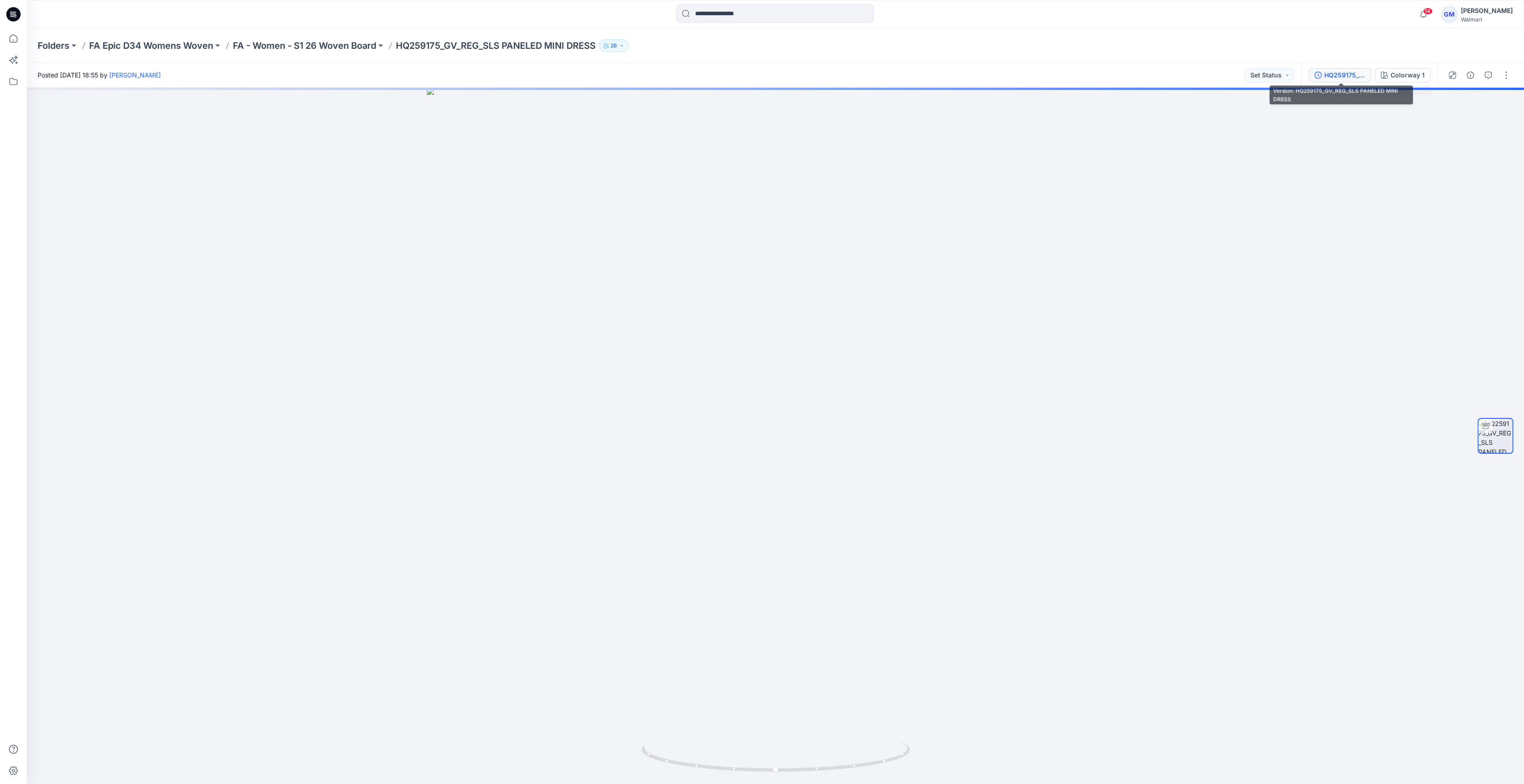
click at [758, 73] on button "HQ259175_GV_REG_SLS PANELED MINI DRESS" at bounding box center [1340, 75] width 63 height 14
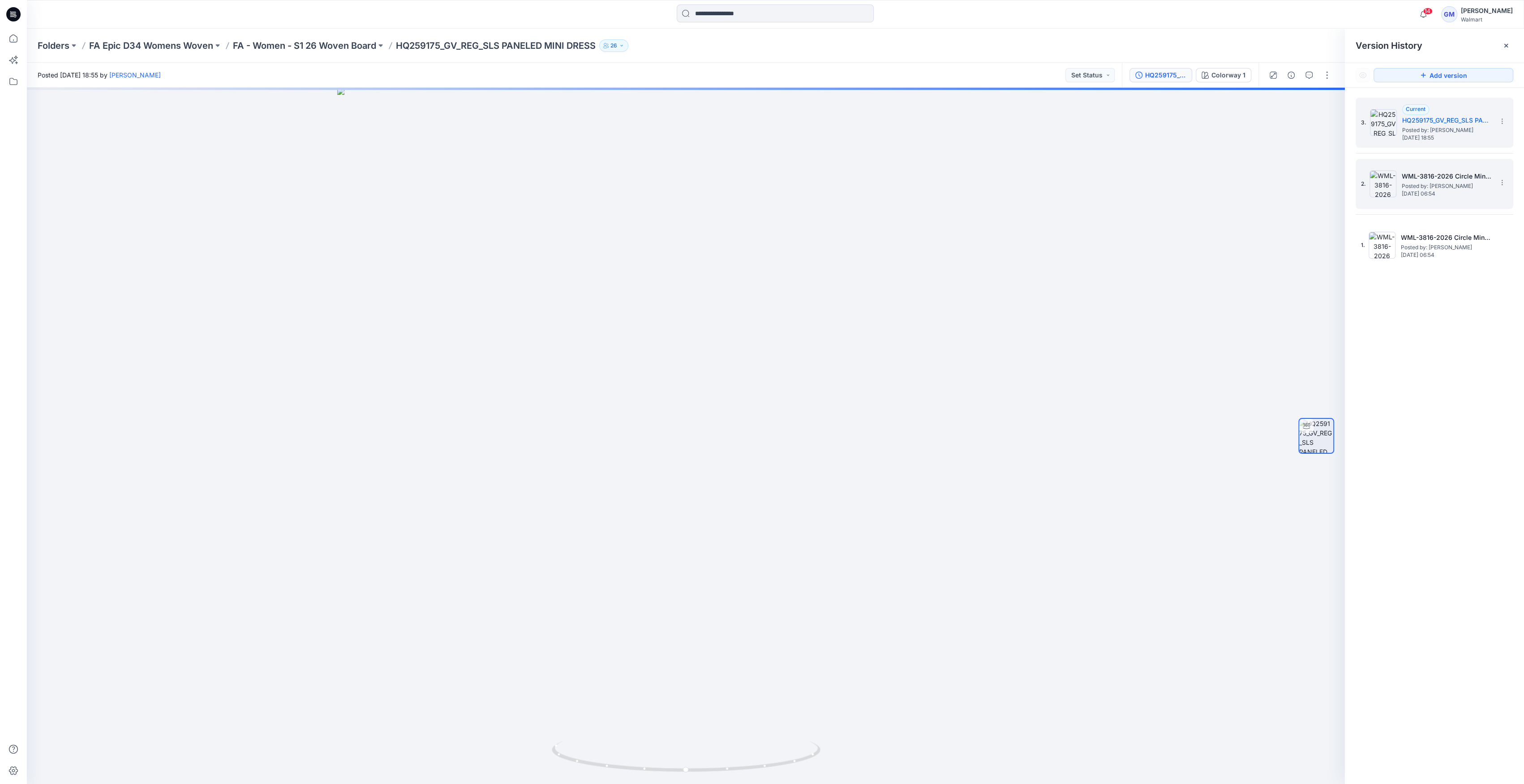
click at [758, 186] on img at bounding box center [1383, 183] width 27 height 27
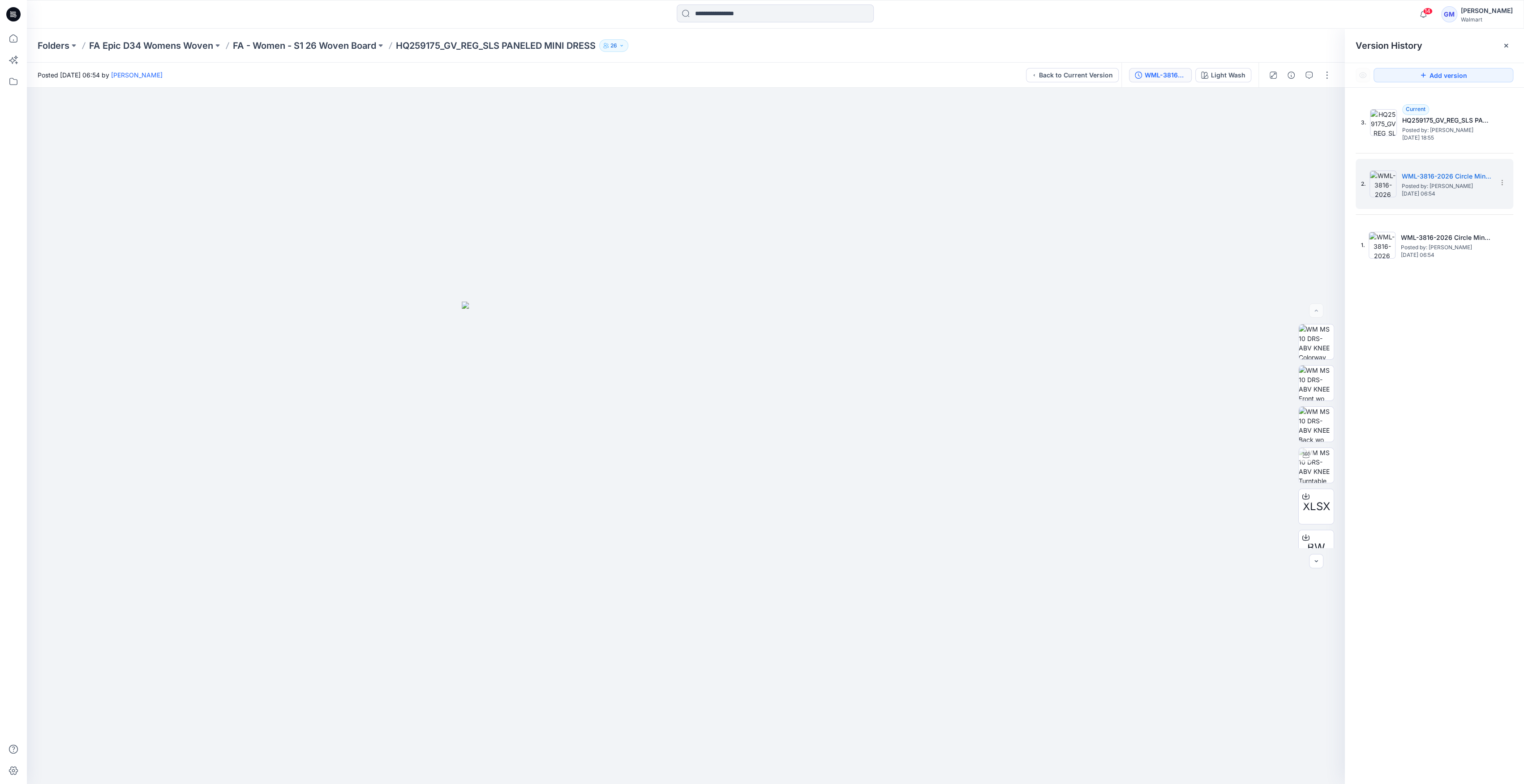
click at [261, 54] on div "Folders FA Epic D34 Womens Woven FA - Women - S1 26 Woven Board HQ259175_GV_REG…" at bounding box center [775, 46] width 1497 height 34
click at [275, 46] on p "FA - Women - S1 26 Woven Board" at bounding box center [305, 46] width 143 height 12
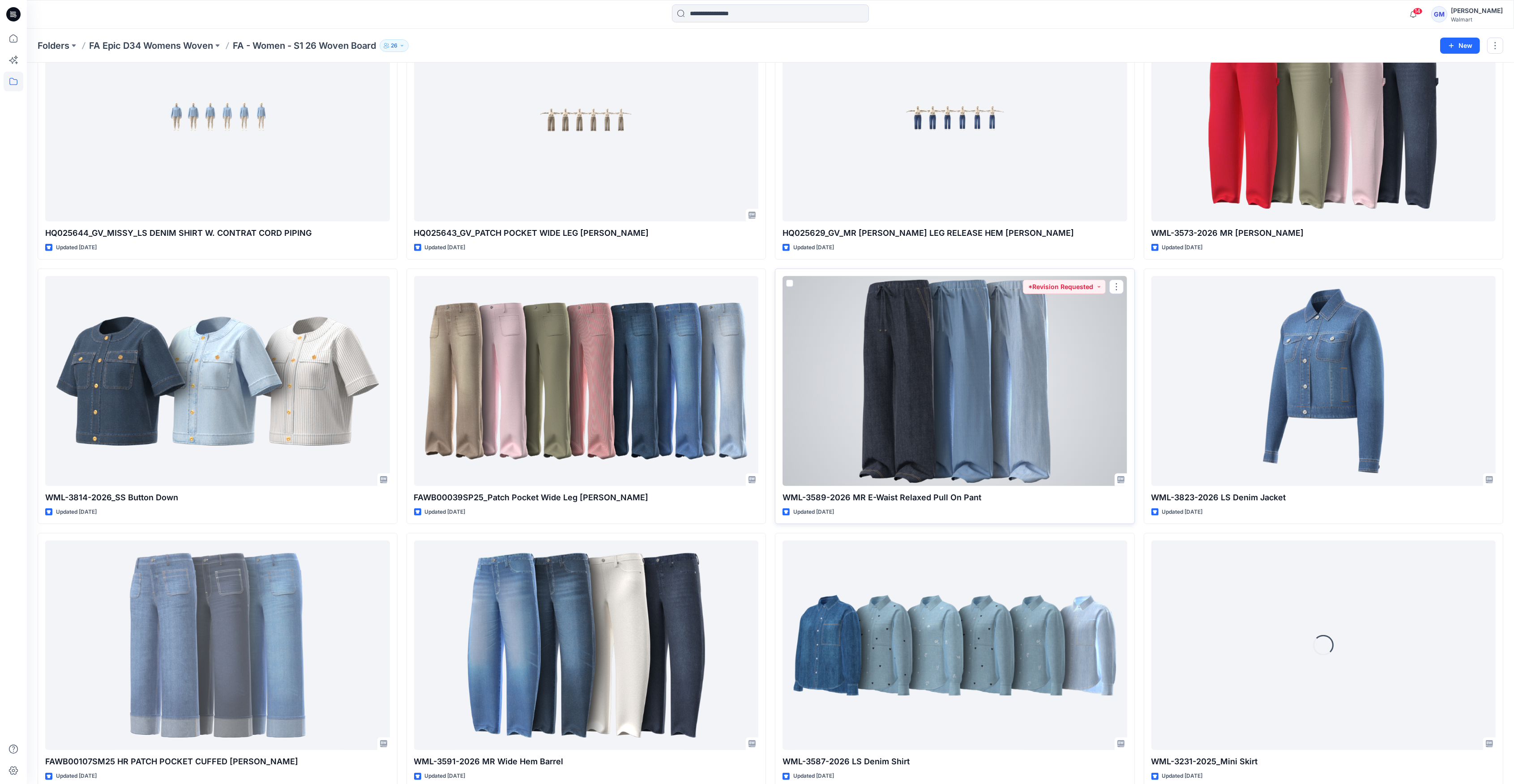
scroll to position [937, 0]
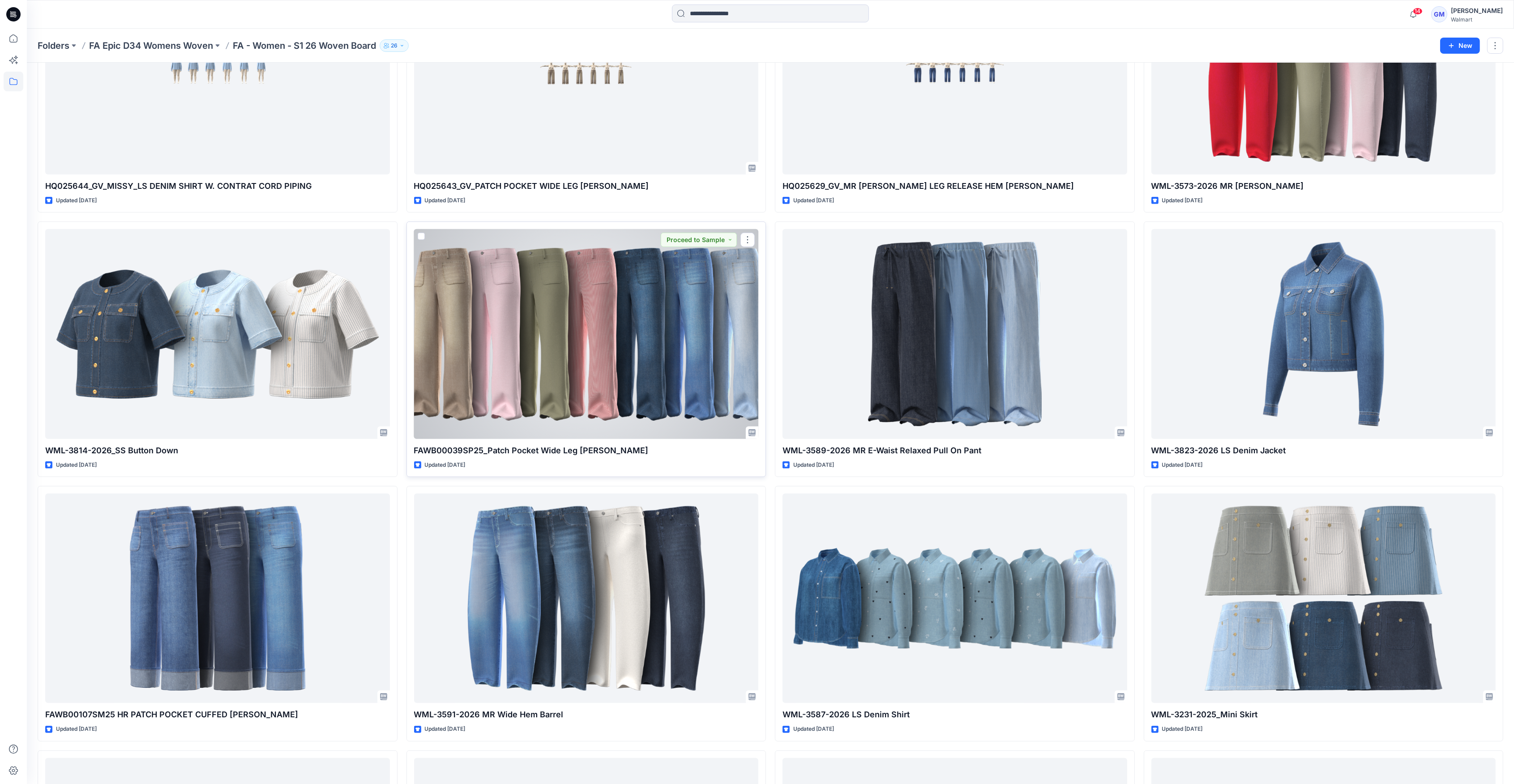
click at [623, 408] on div at bounding box center [586, 334] width 345 height 209
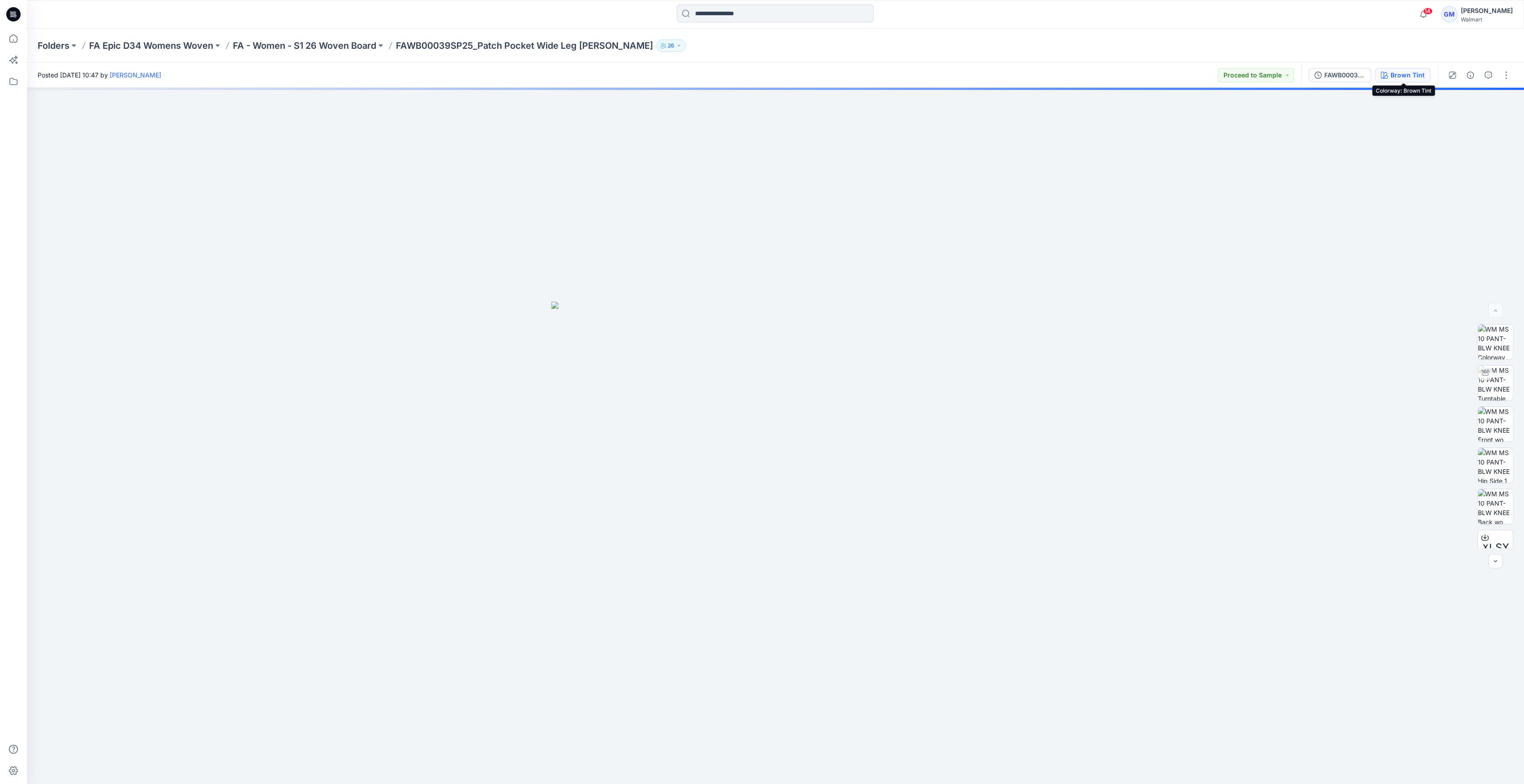
click at [758, 80] on button "Brown Tint" at bounding box center [1403, 75] width 56 height 14
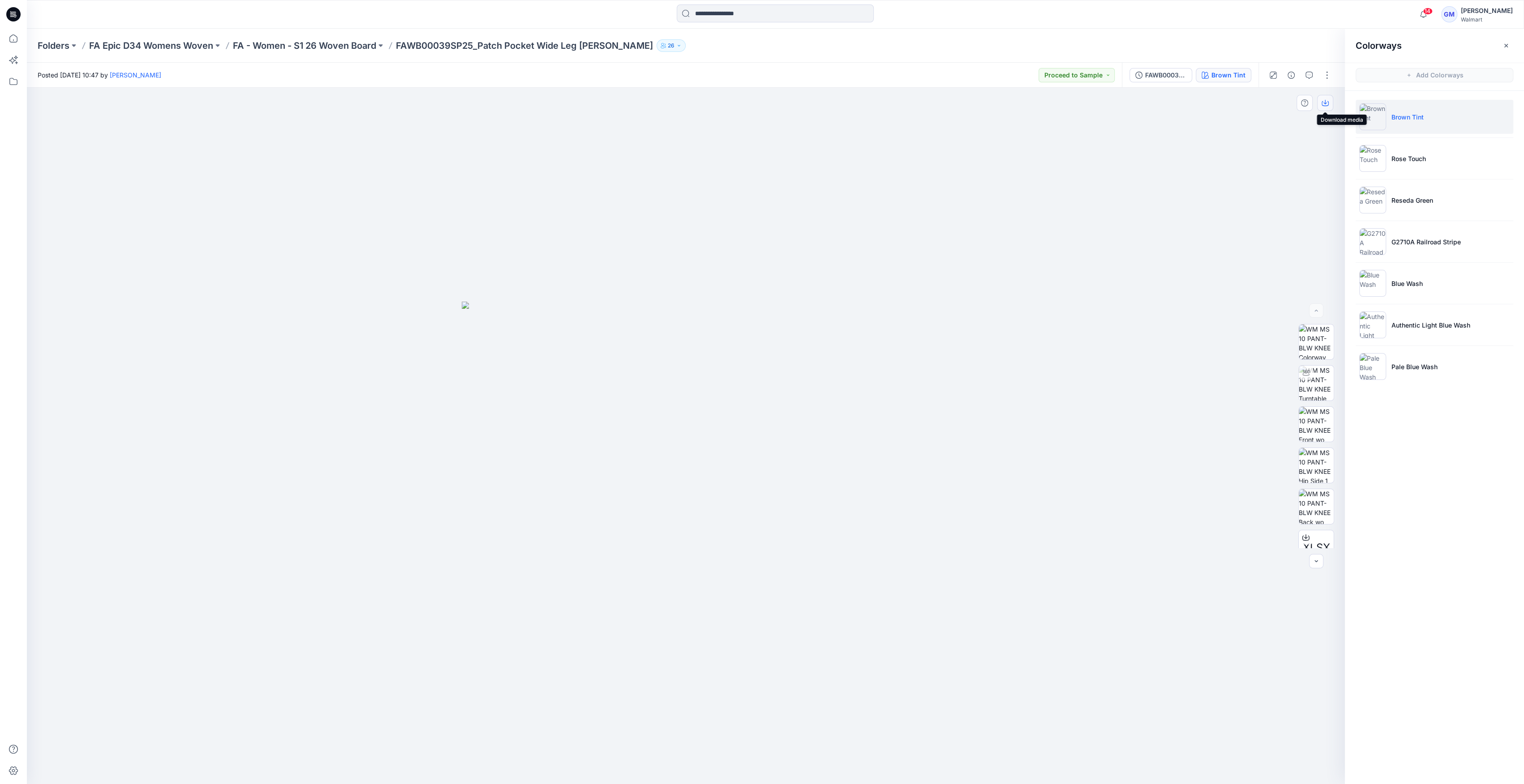
click at [758, 102] on icon "button" at bounding box center [1325, 103] width 7 height 7
click at [758, 484] on div at bounding box center [1306, 478] width 14 height 14
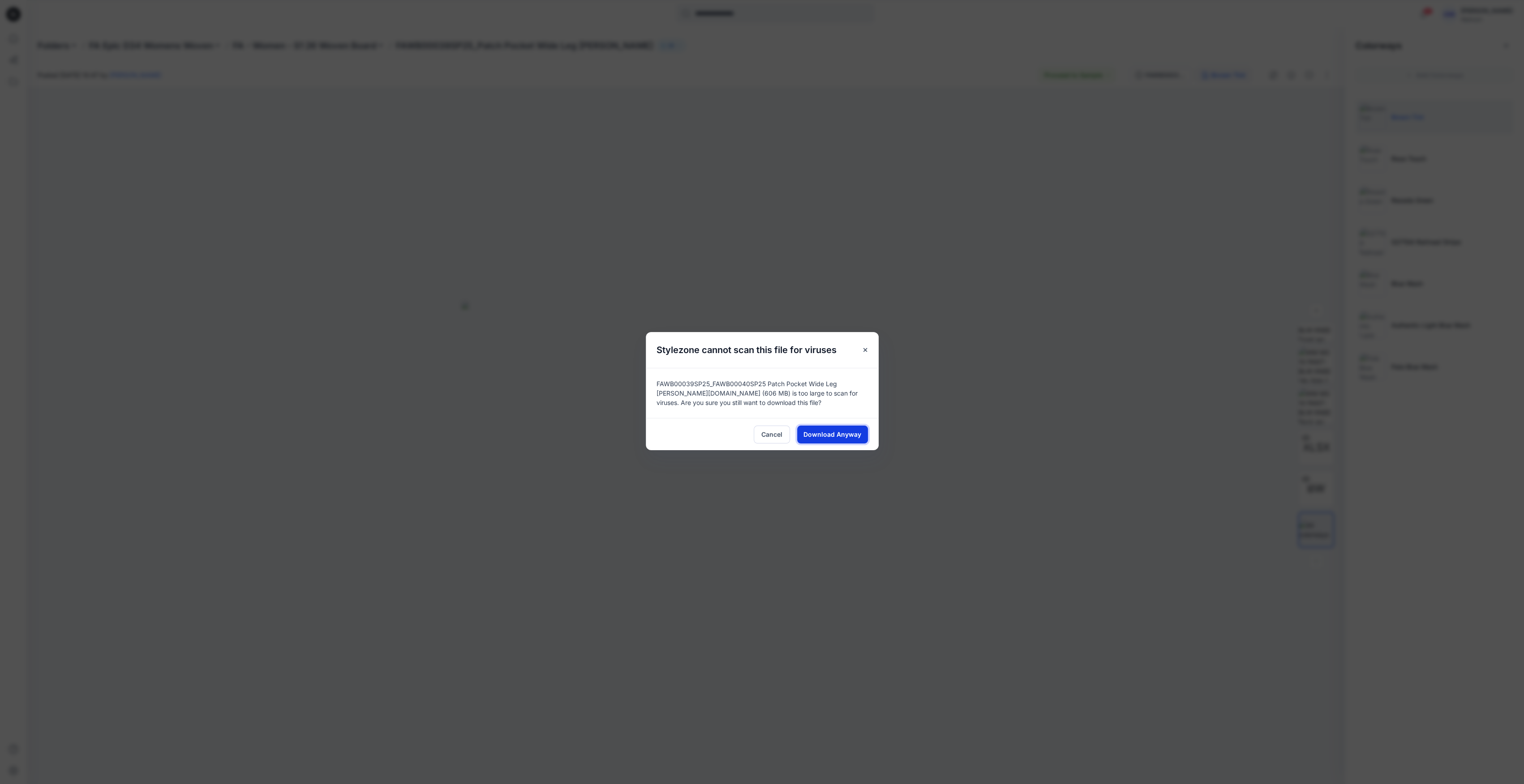
click at [758, 431] on span "Download Anyway" at bounding box center [832, 435] width 58 height 9
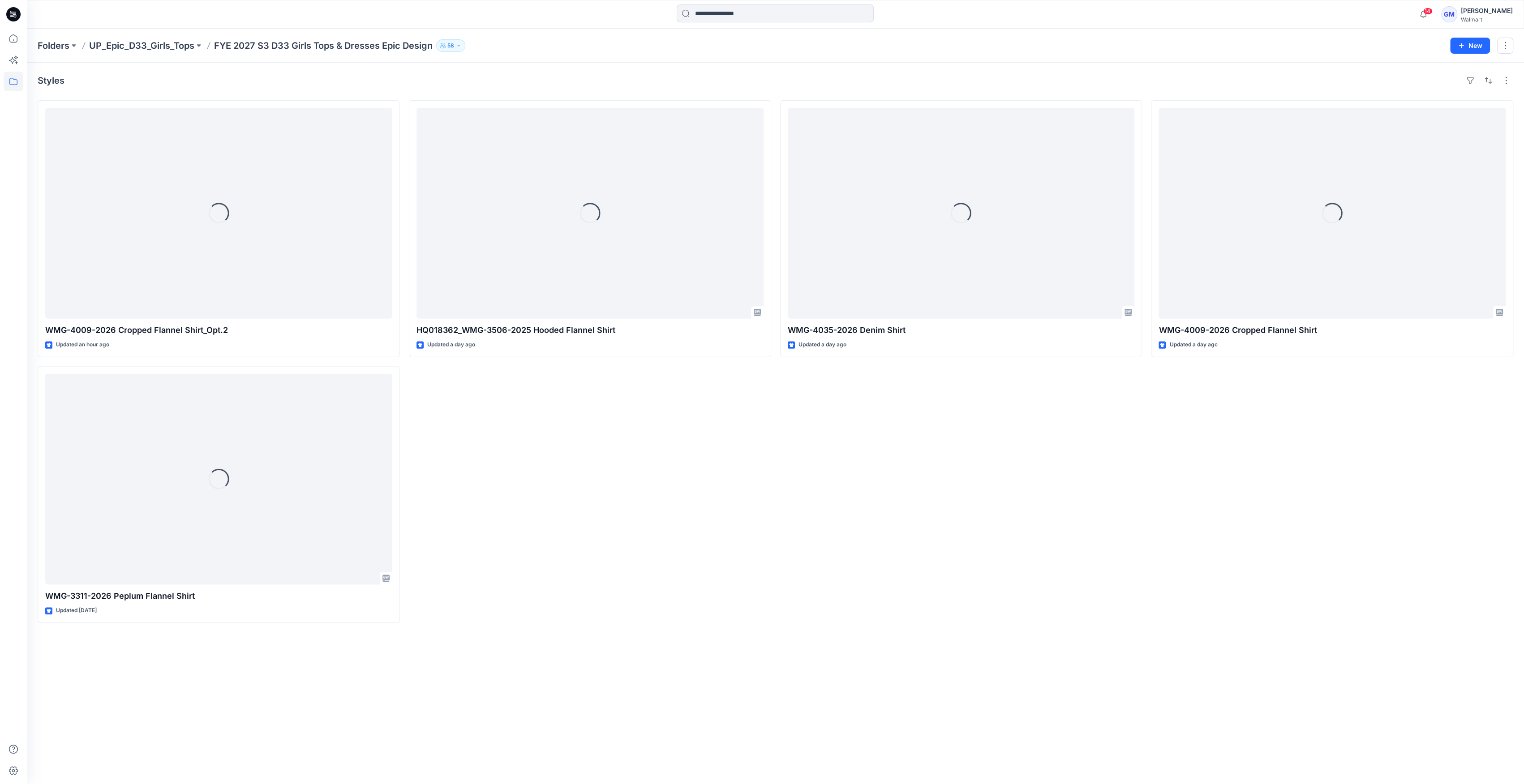
click at [763, 569] on div "Loading... HQ018362_WMG-3506-2025 Hooded Flannel Shirt Updated a day ago" at bounding box center [590, 362] width 362 height 523
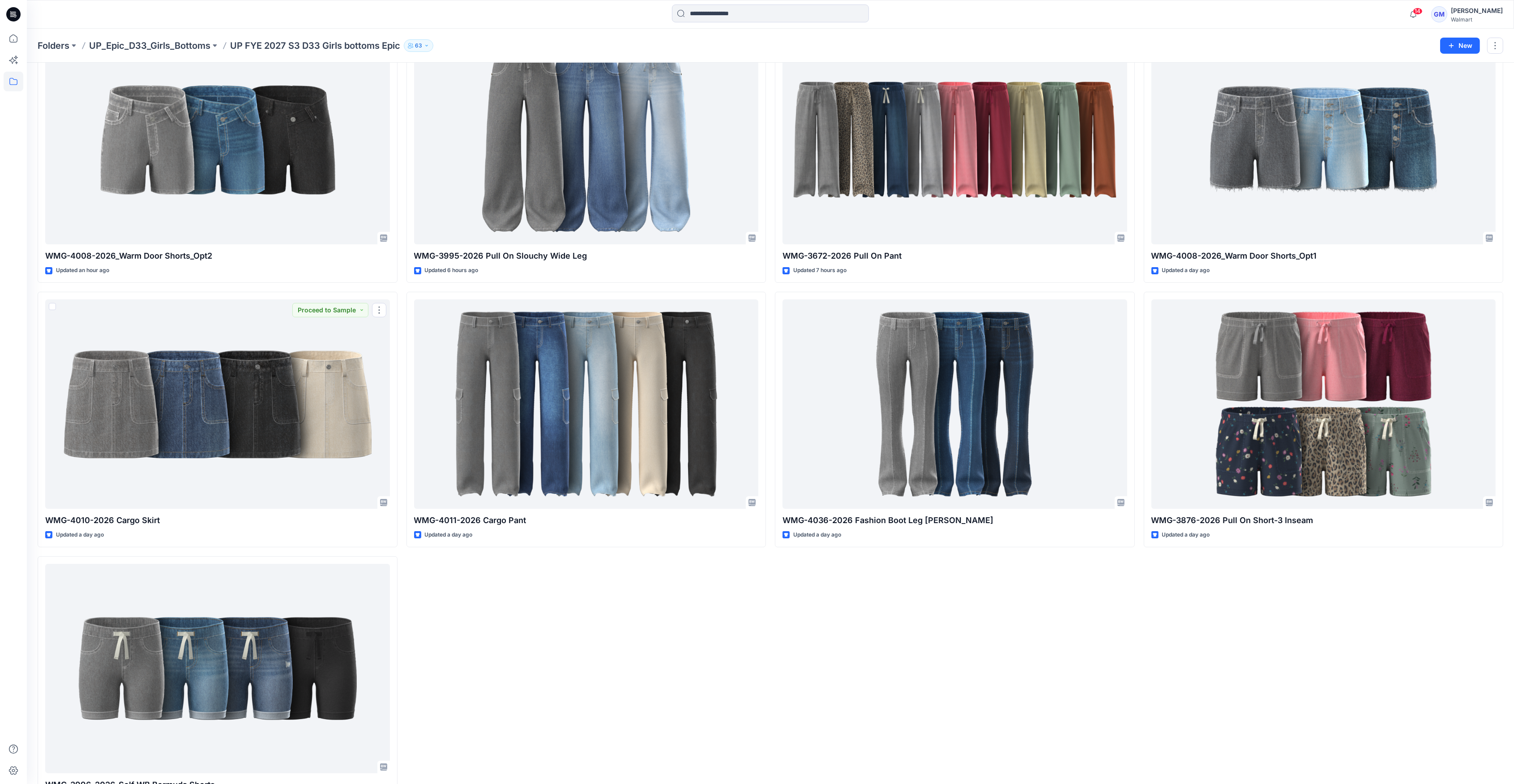
scroll to position [111, 0]
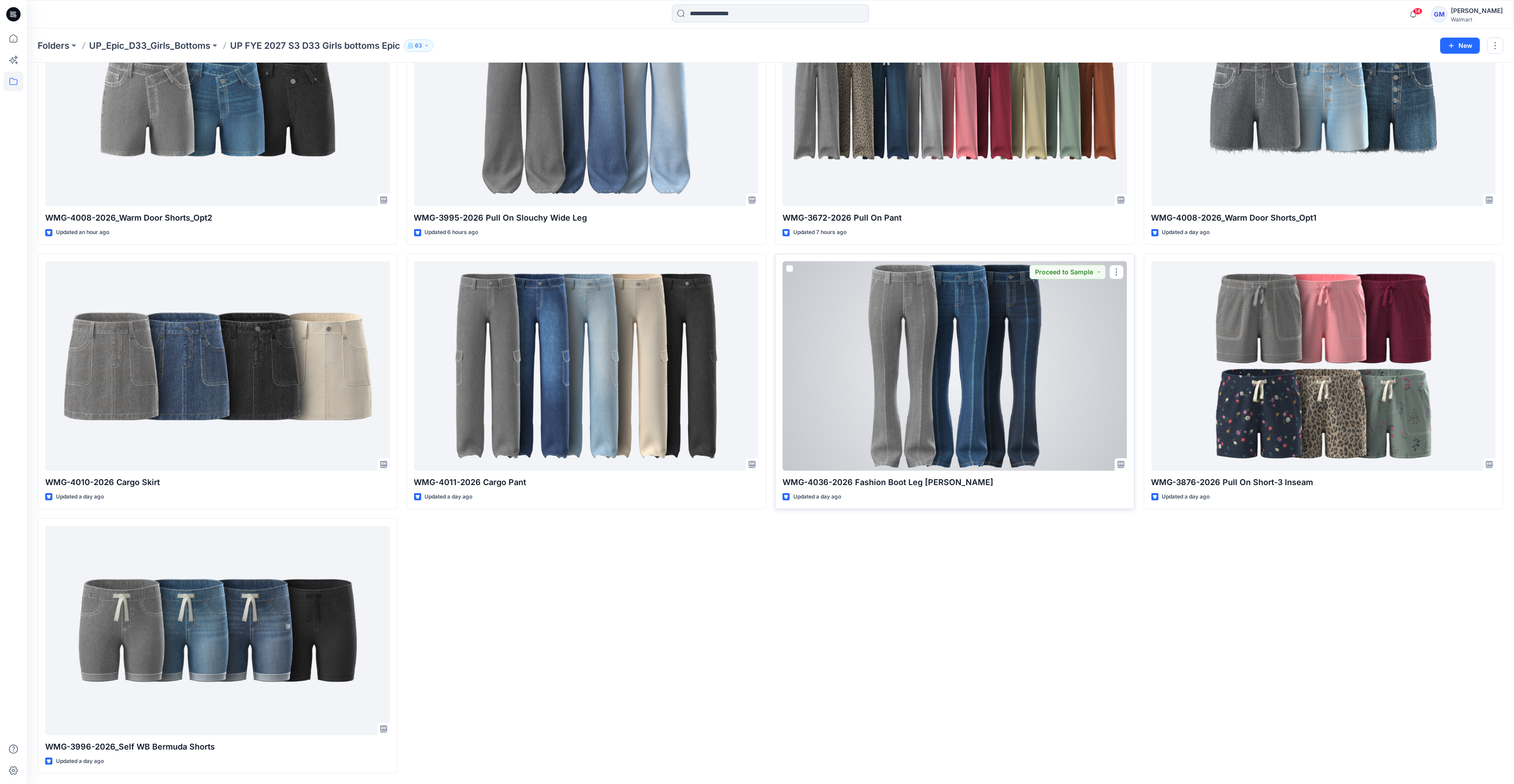
click at [758, 437] on div at bounding box center [955, 366] width 345 height 209
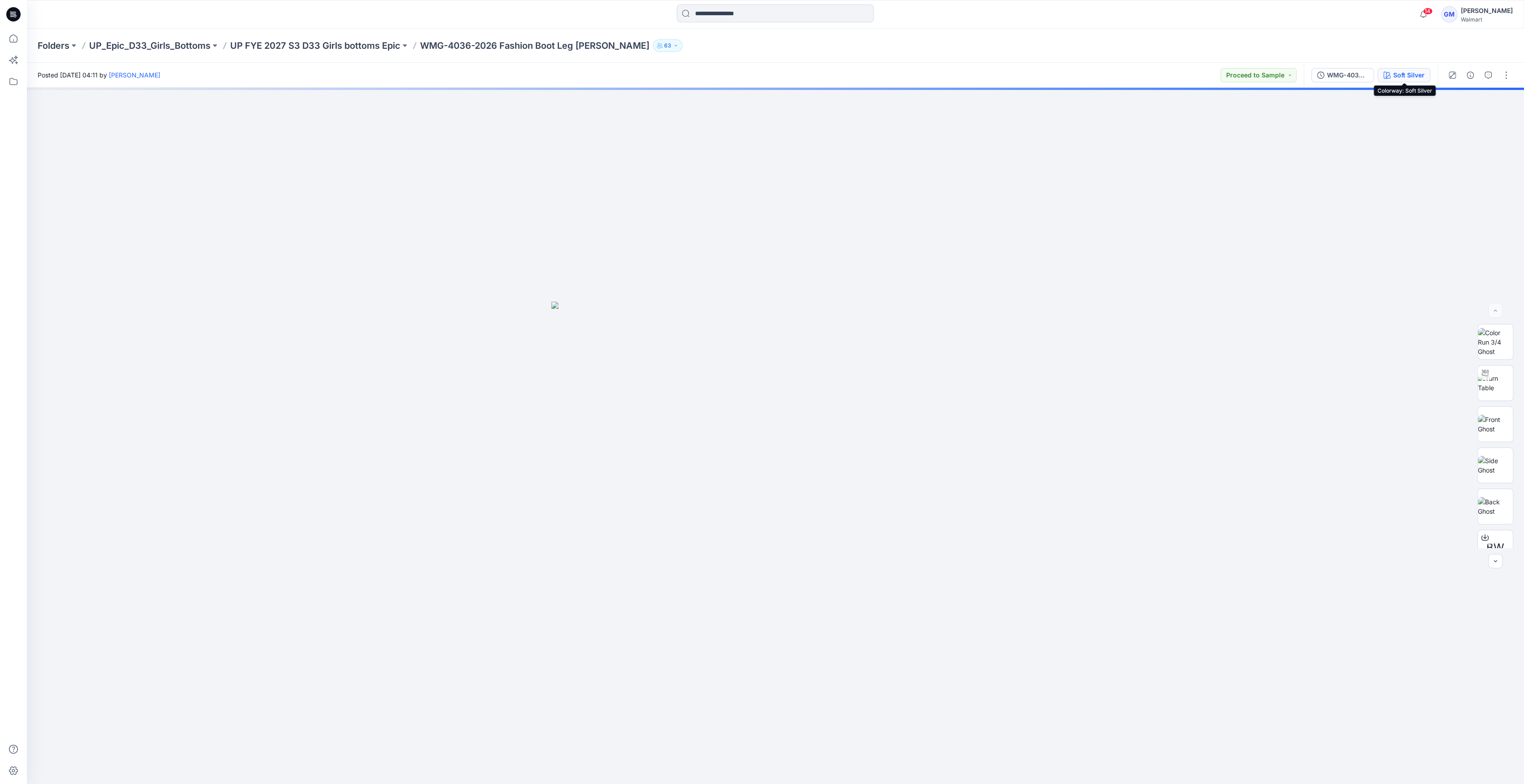
click at [758, 77] on button "Soft Silver" at bounding box center [1403, 75] width 53 height 14
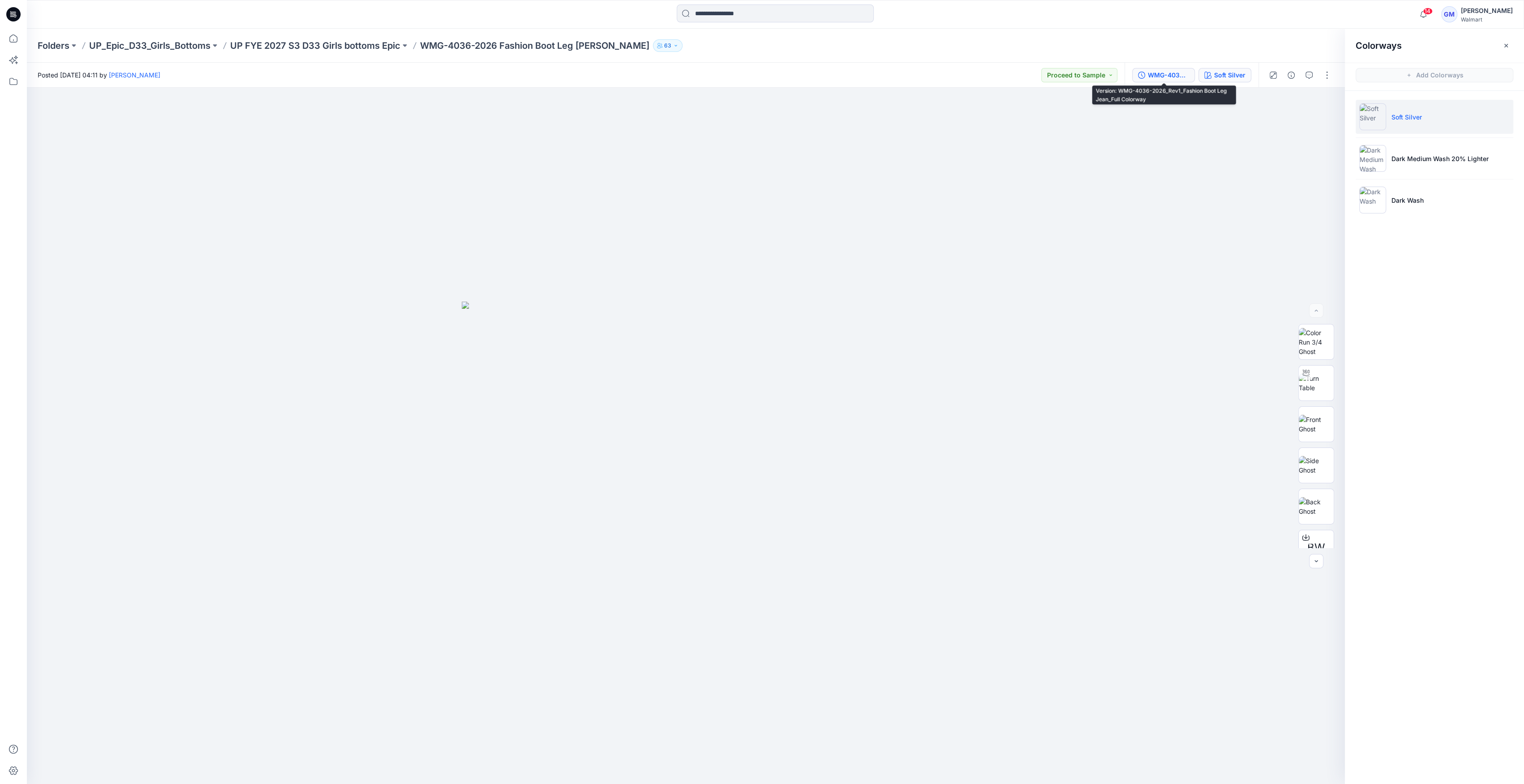
click at [758, 77] on div "WMG-4036-2026_Rev1_Fashion Boot Leg Jean_Full Colorway" at bounding box center [1168, 75] width 41 height 10
click at [366, 42] on p "UP FYE 2027 S3 D33 Girls bottoms Epic" at bounding box center [315, 46] width 170 height 12
